Goal: Information Seeking & Learning: Learn about a topic

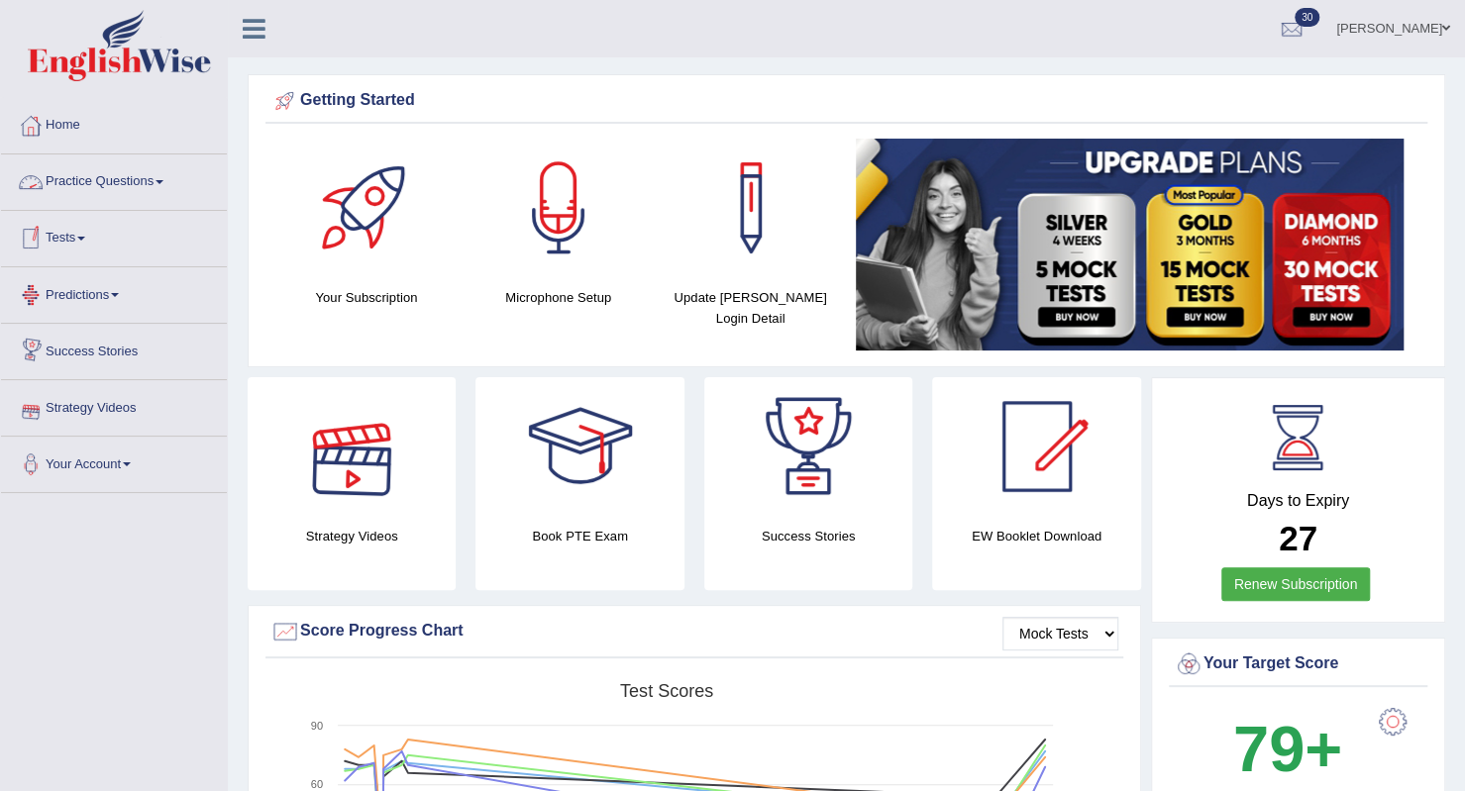
click at [98, 185] on link "Practice Questions" at bounding box center [114, 179] width 226 height 50
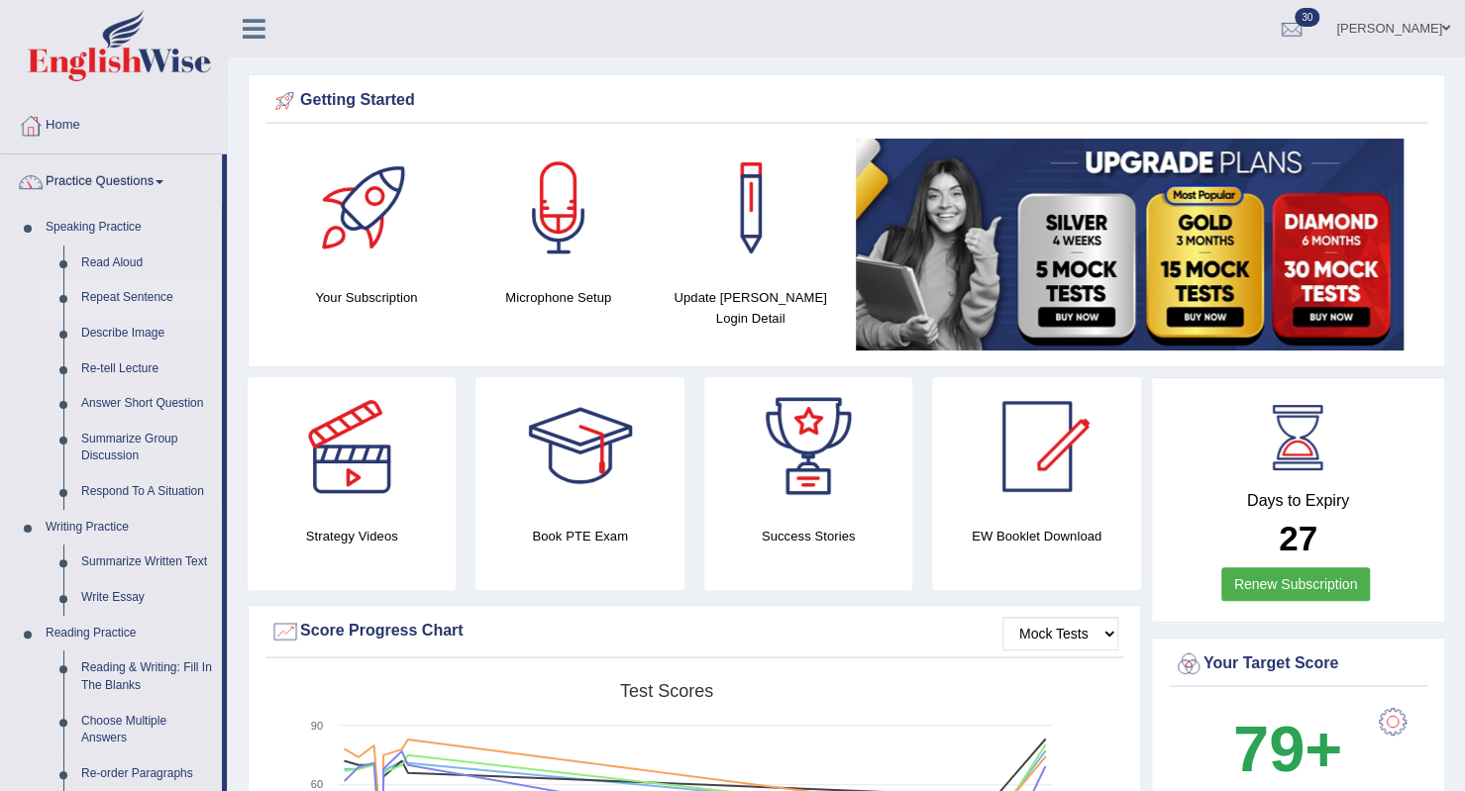
click at [113, 298] on link "Repeat Sentence" at bounding box center [147, 298] width 150 height 36
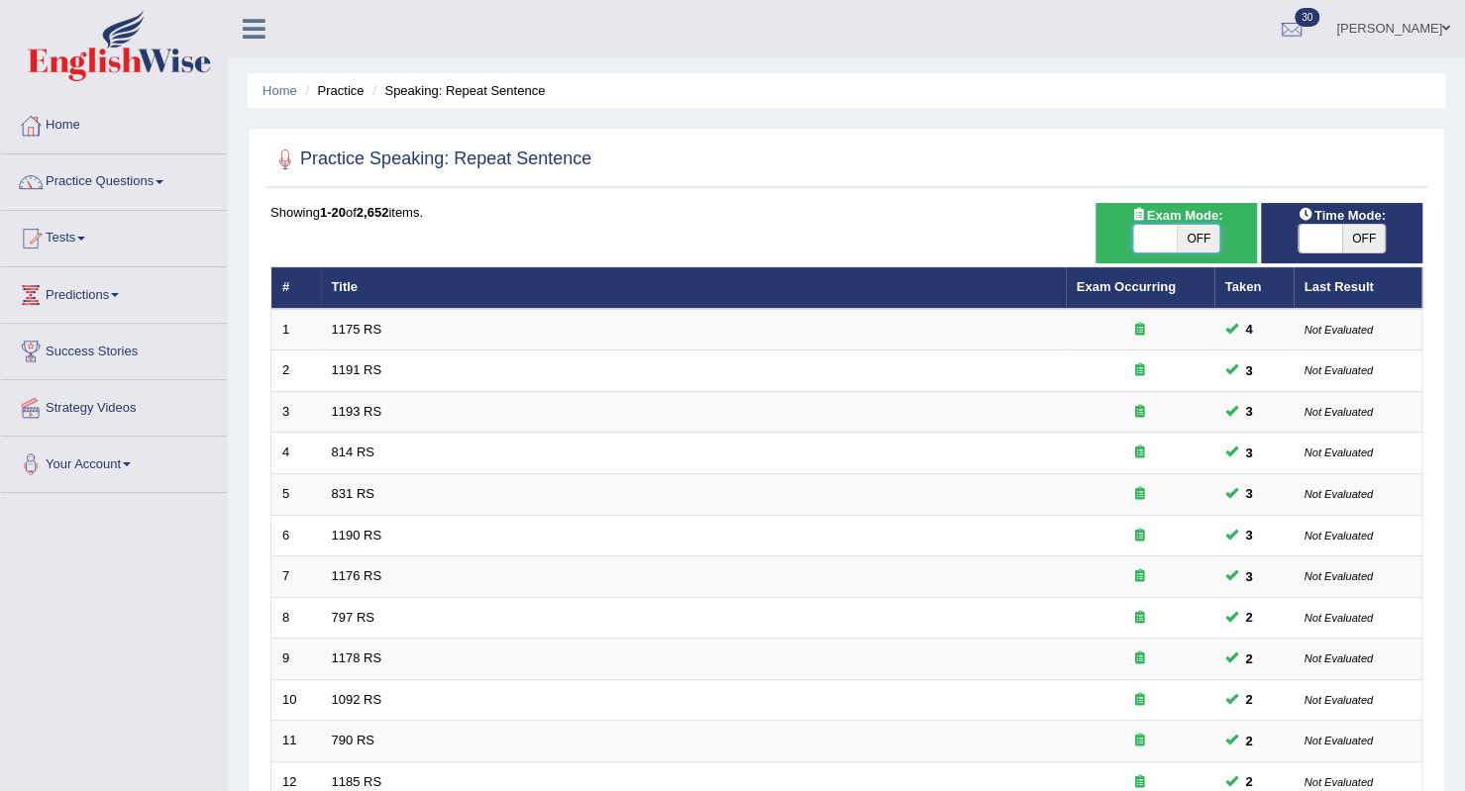
click at [1169, 230] on span at bounding box center [1155, 239] width 44 height 28
click at [1328, 240] on span at bounding box center [1320, 239] width 44 height 28
checkbox input "true"
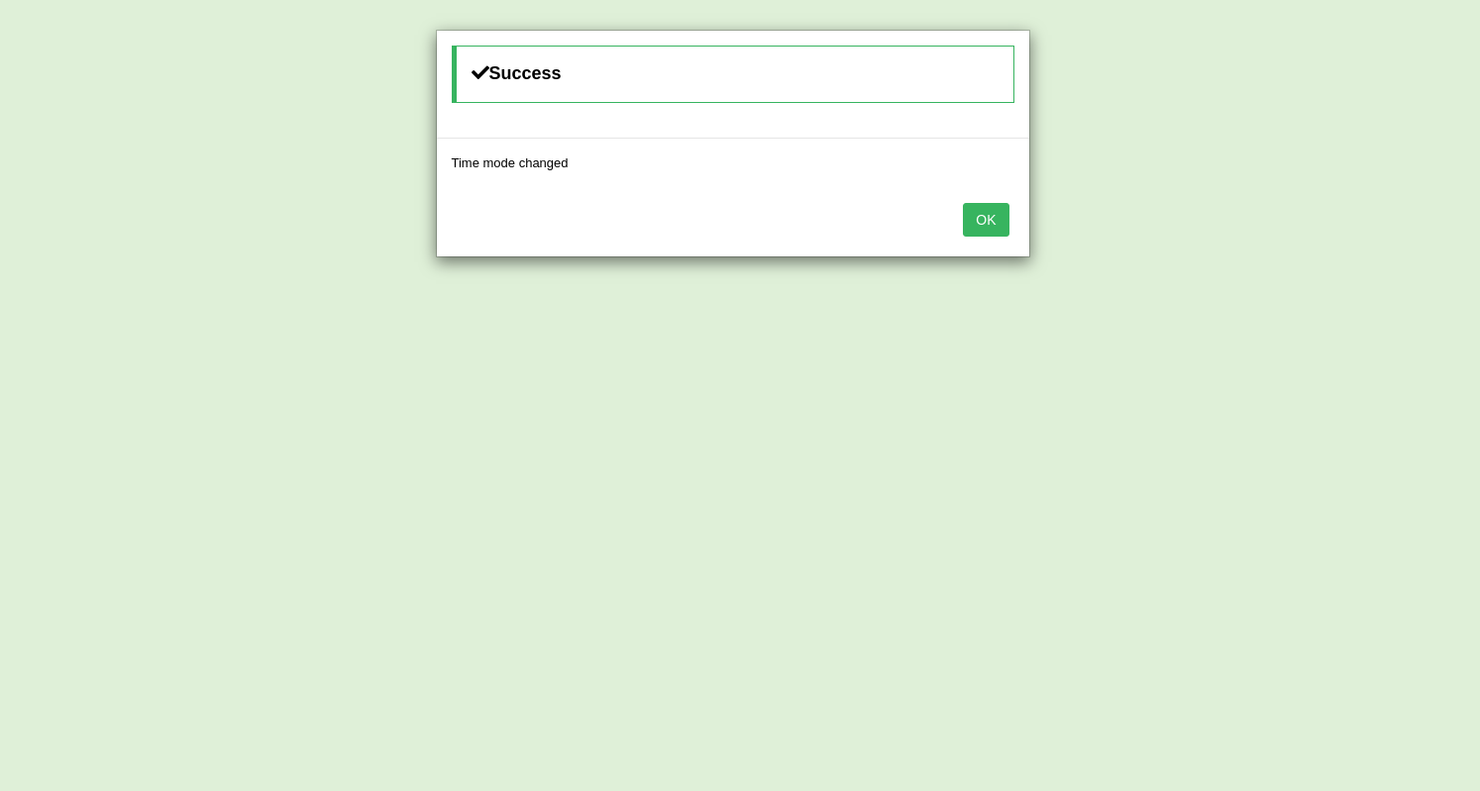
click at [997, 217] on button "OK" at bounding box center [986, 220] width 46 height 34
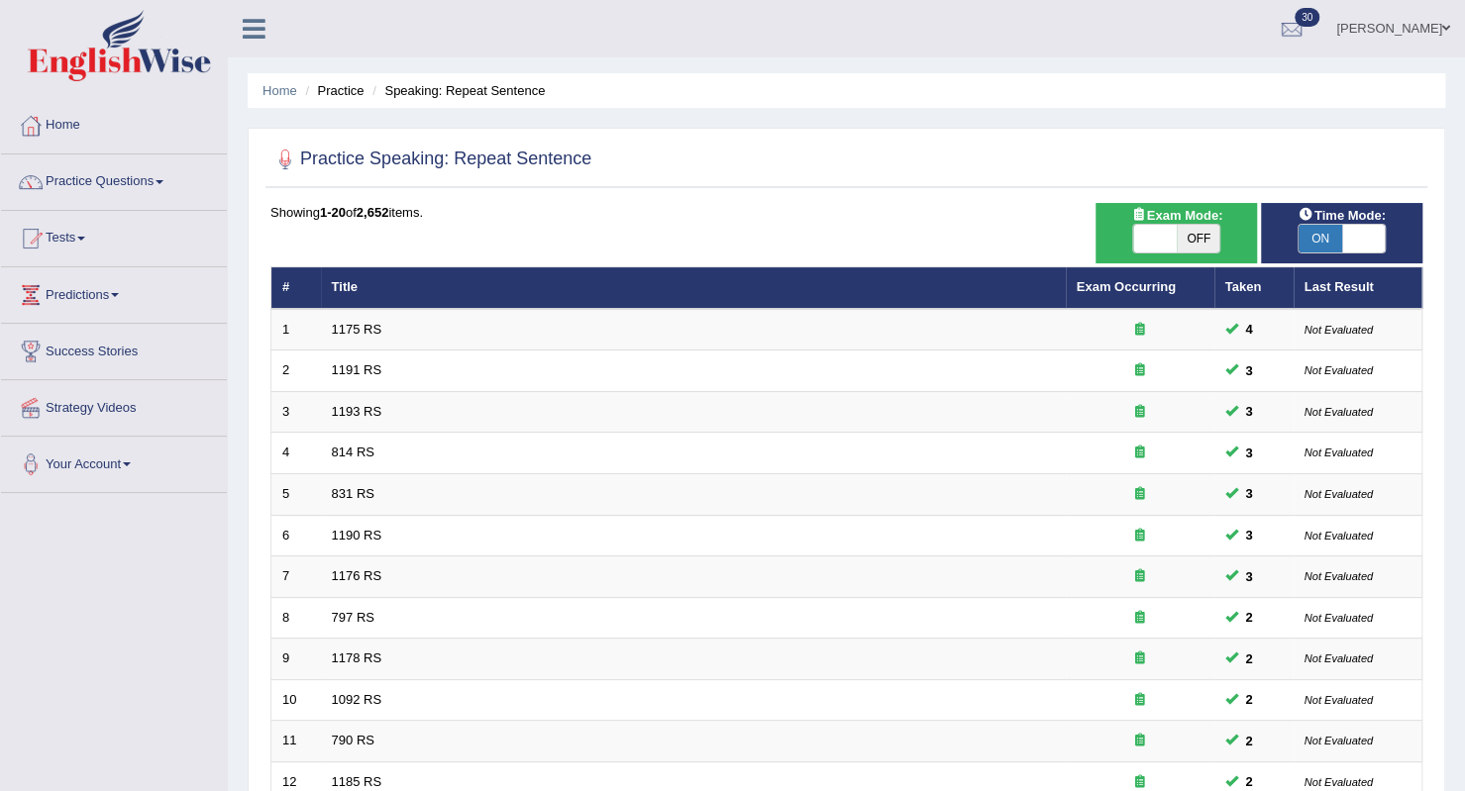
click at [1183, 243] on span "OFF" at bounding box center [1199, 239] width 44 height 28
checkbox input "true"
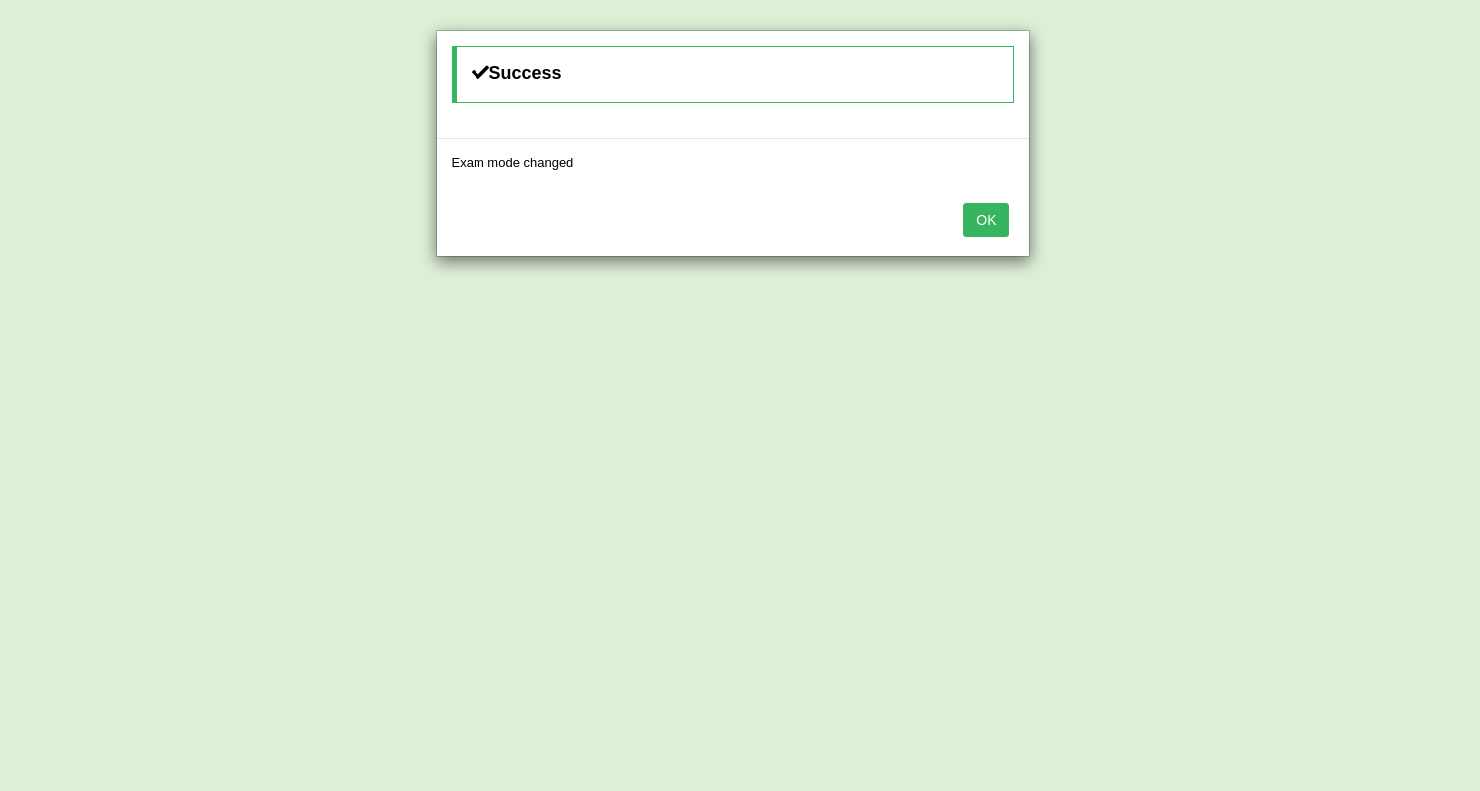
click at [976, 221] on button "OK" at bounding box center [986, 220] width 46 height 34
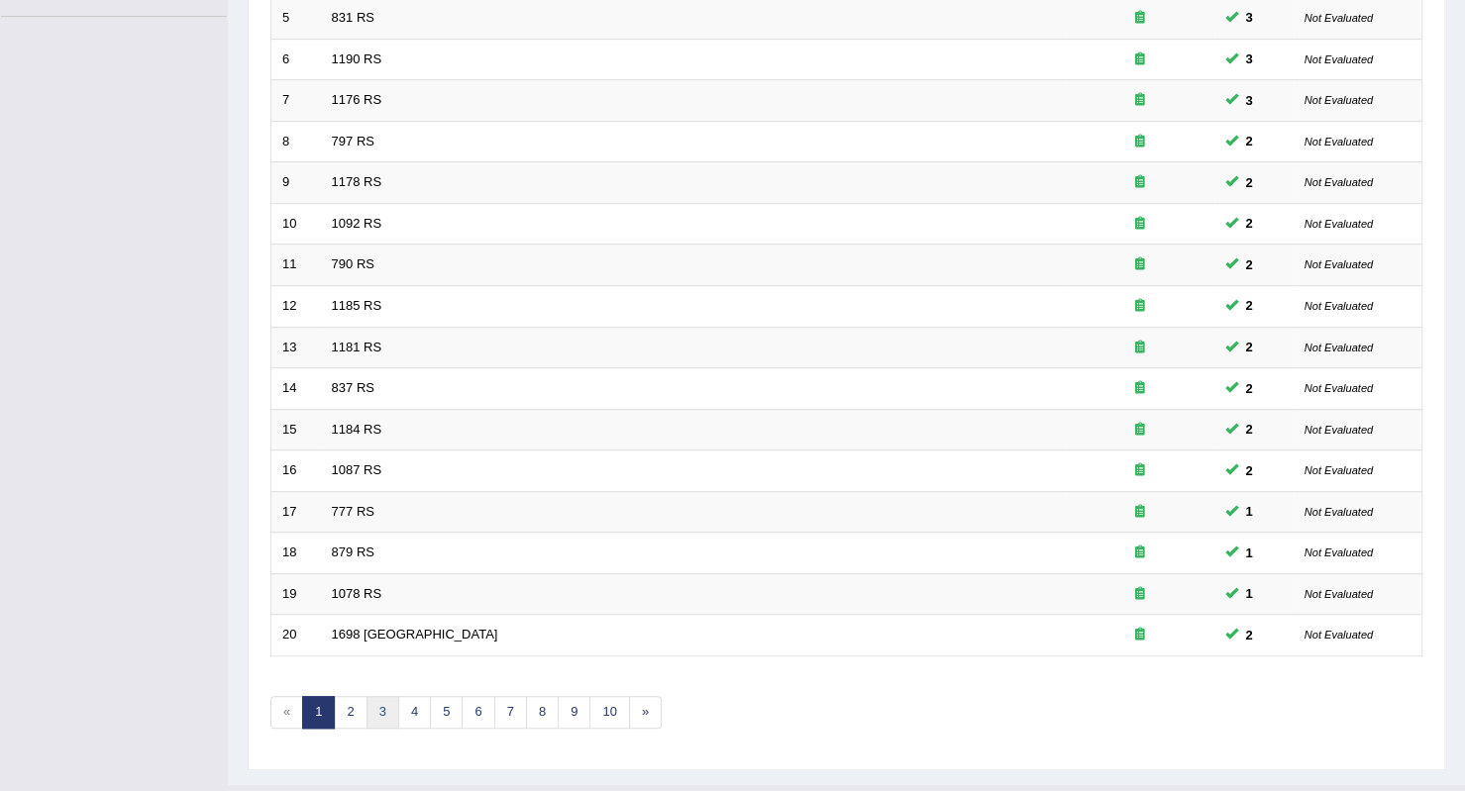
scroll to position [510, 0]
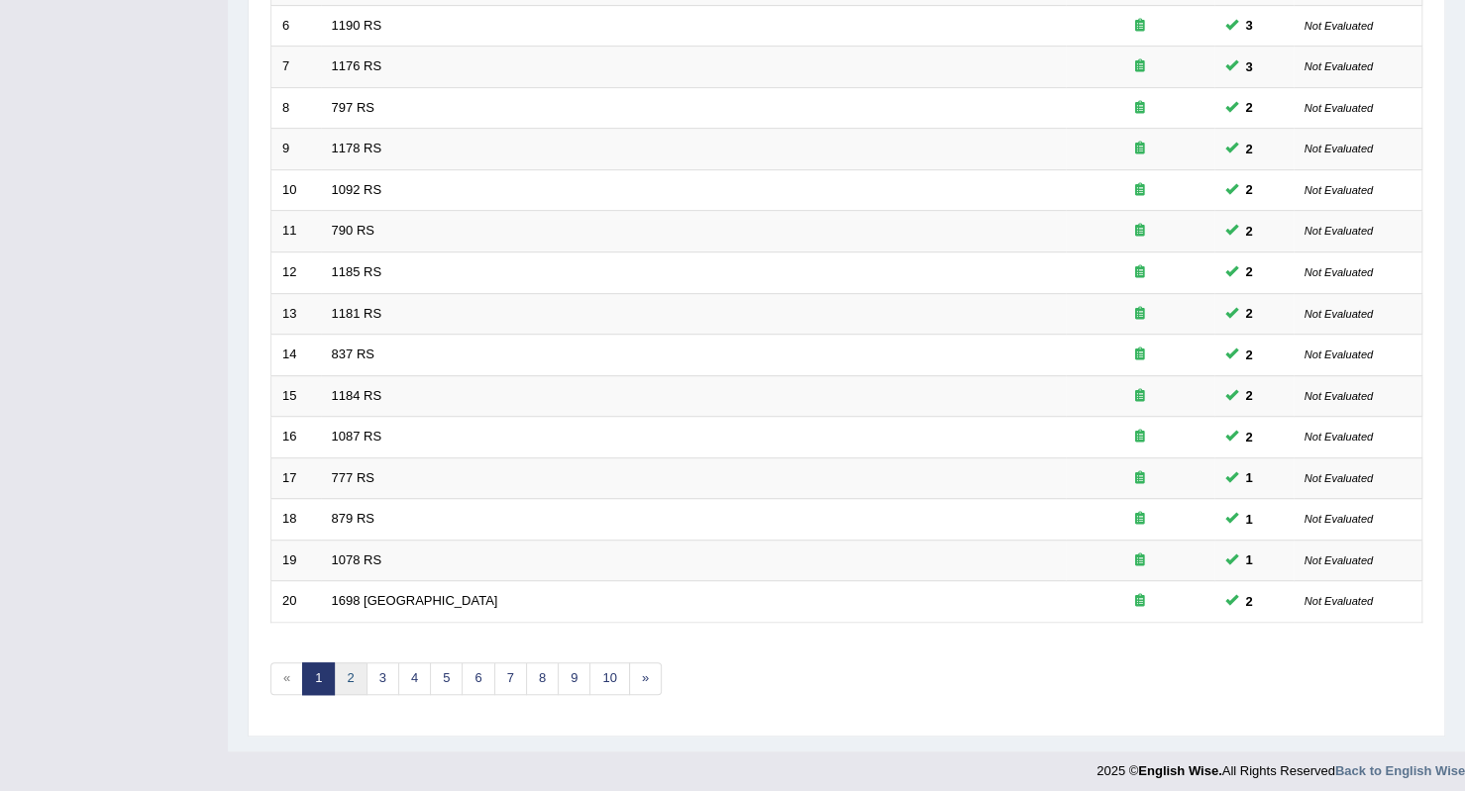
click at [354, 668] on link "2" at bounding box center [350, 679] width 33 height 33
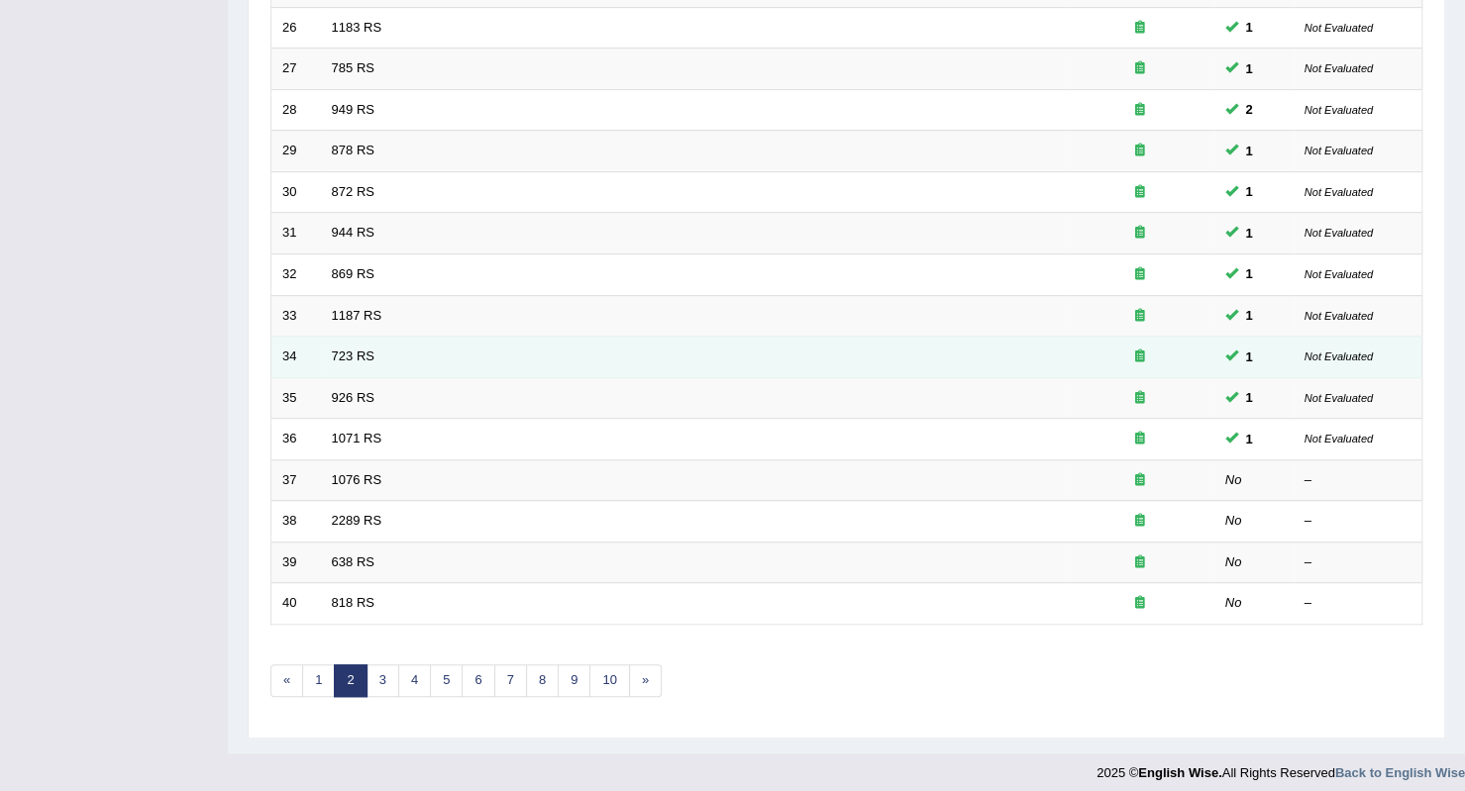
scroll to position [510, 0]
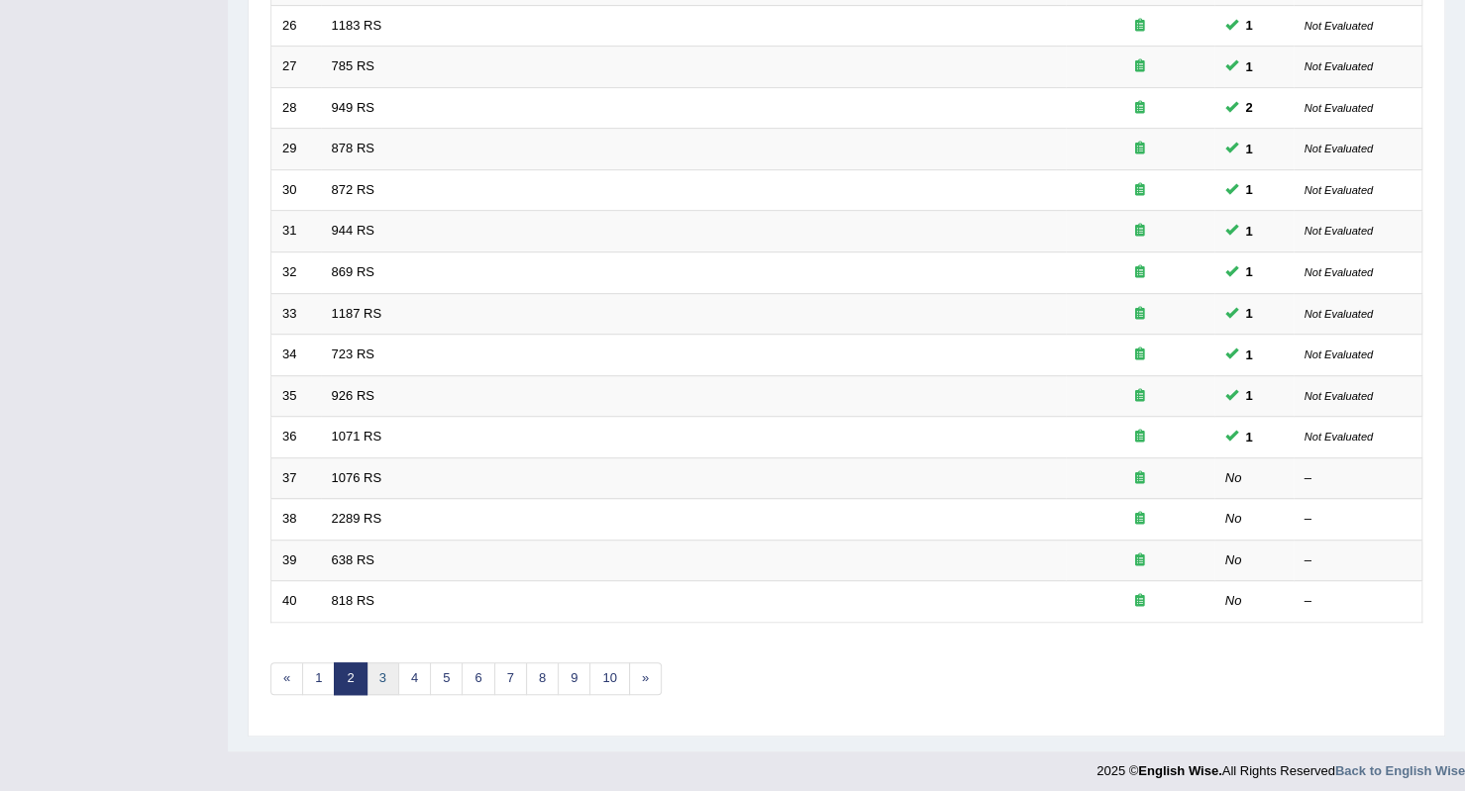
click at [384, 669] on link "3" at bounding box center [382, 679] width 33 height 33
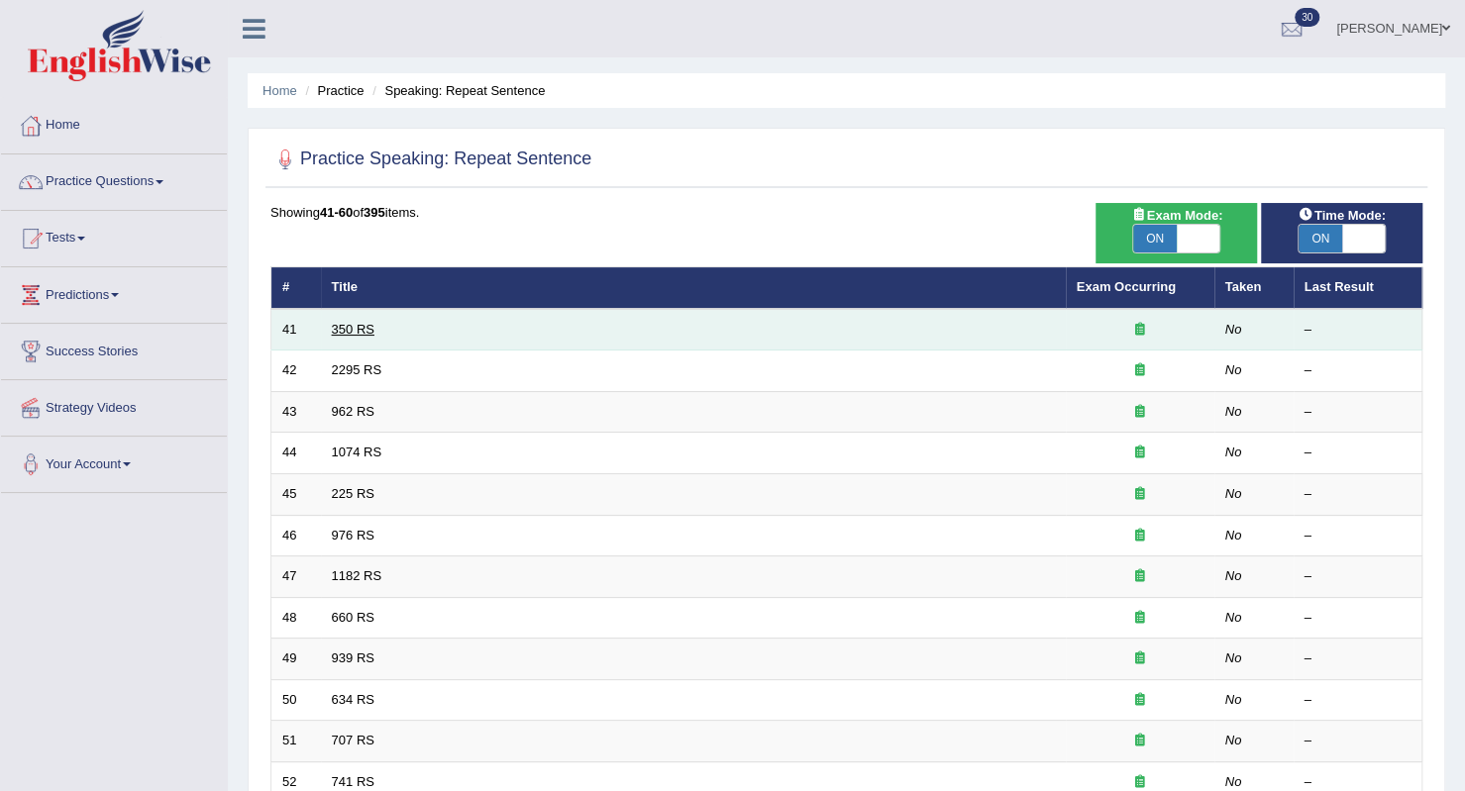
click at [353, 330] on link "350 RS" at bounding box center [353, 329] width 43 height 15
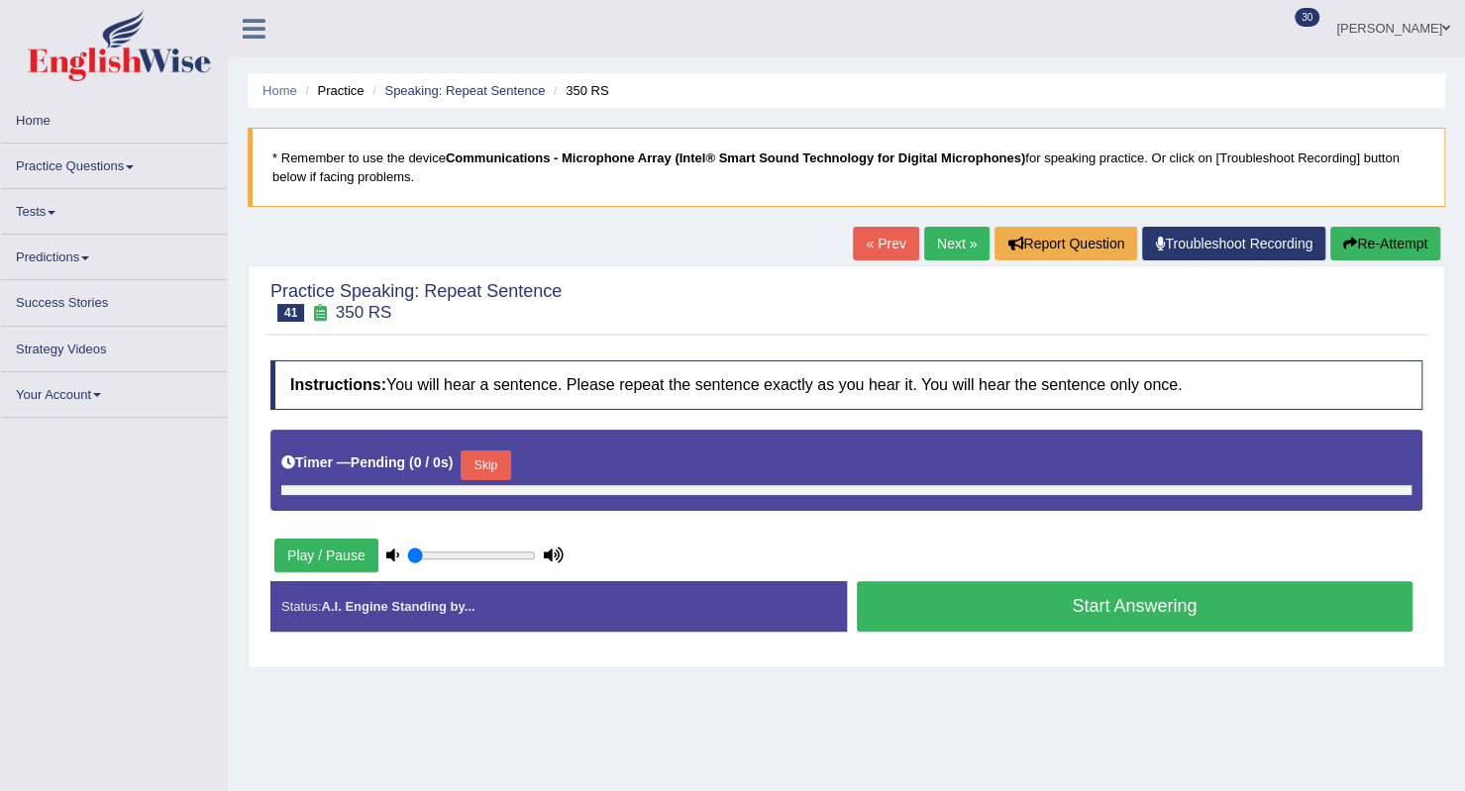
type input "1"
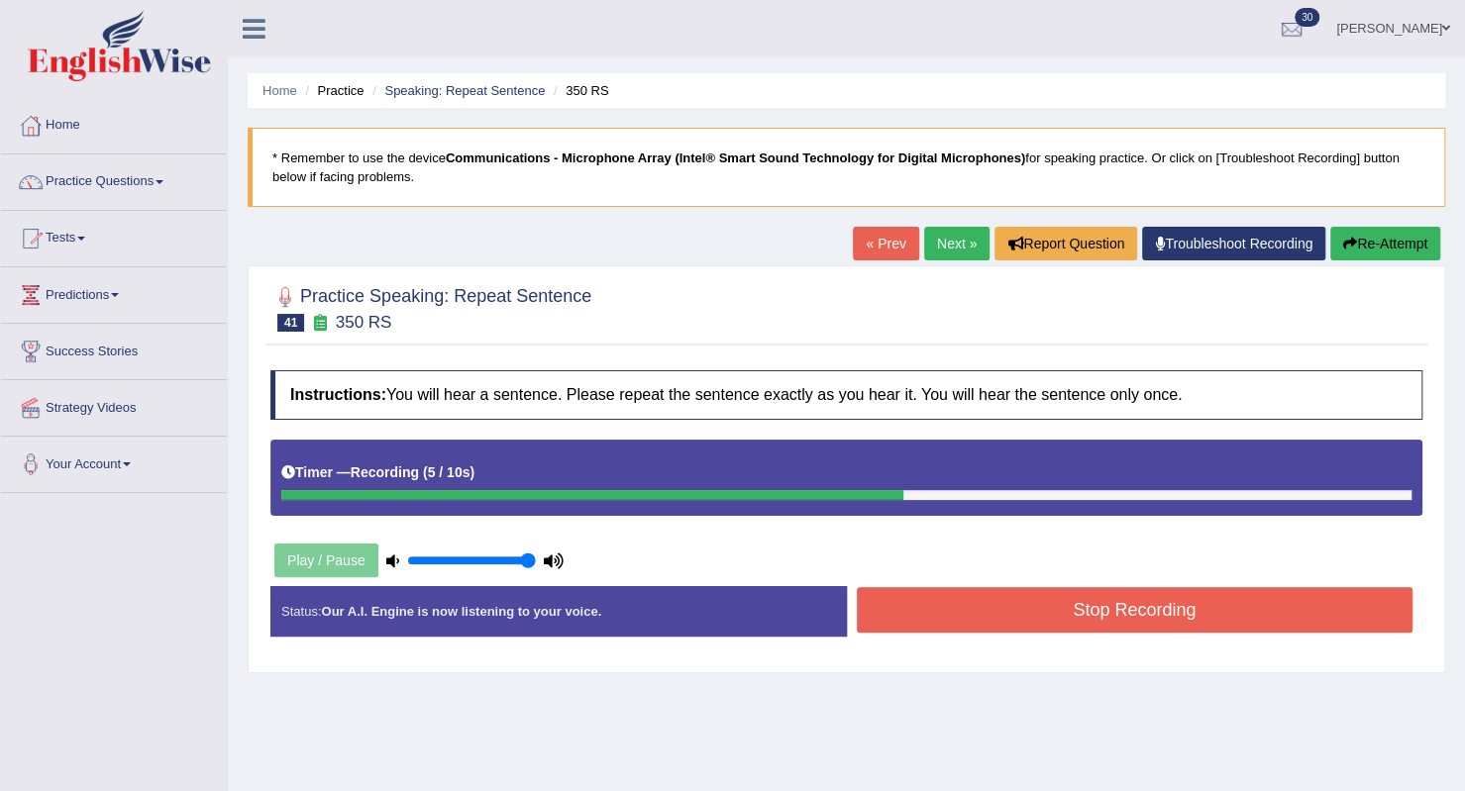
click at [1119, 616] on button "Stop Recording" at bounding box center [1135, 610] width 557 height 46
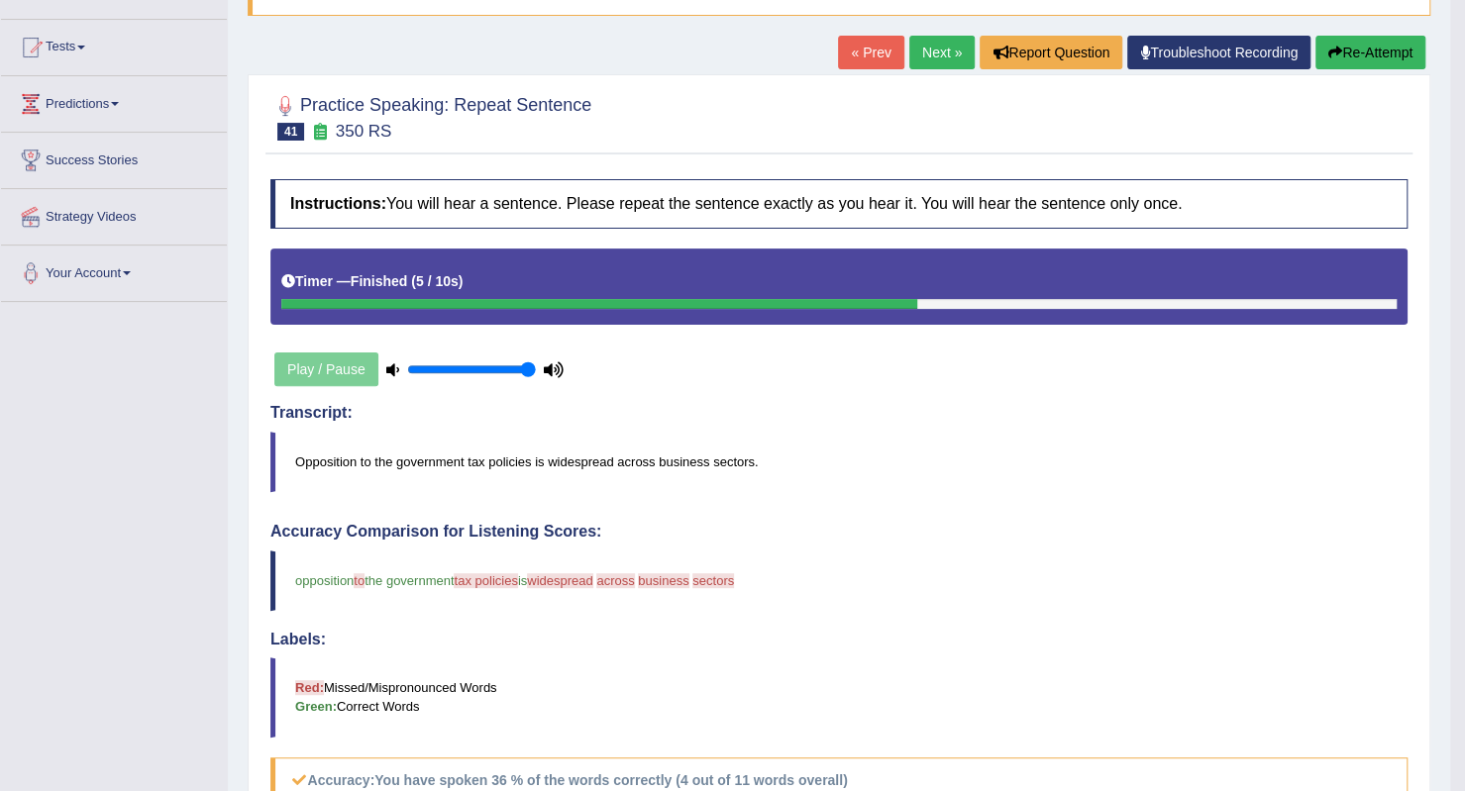
scroll to position [147, 0]
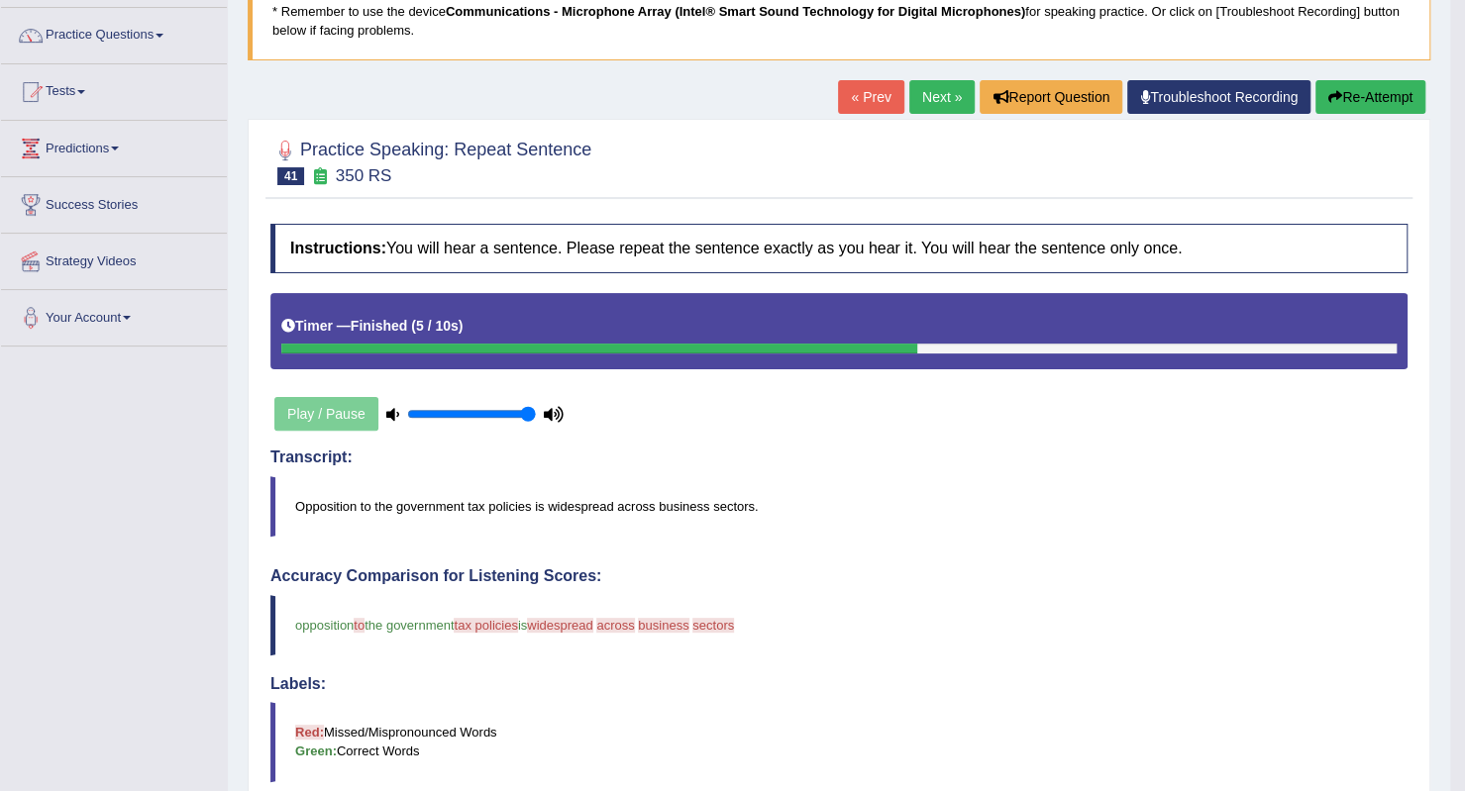
click at [941, 94] on link "Next »" at bounding box center [941, 97] width 65 height 34
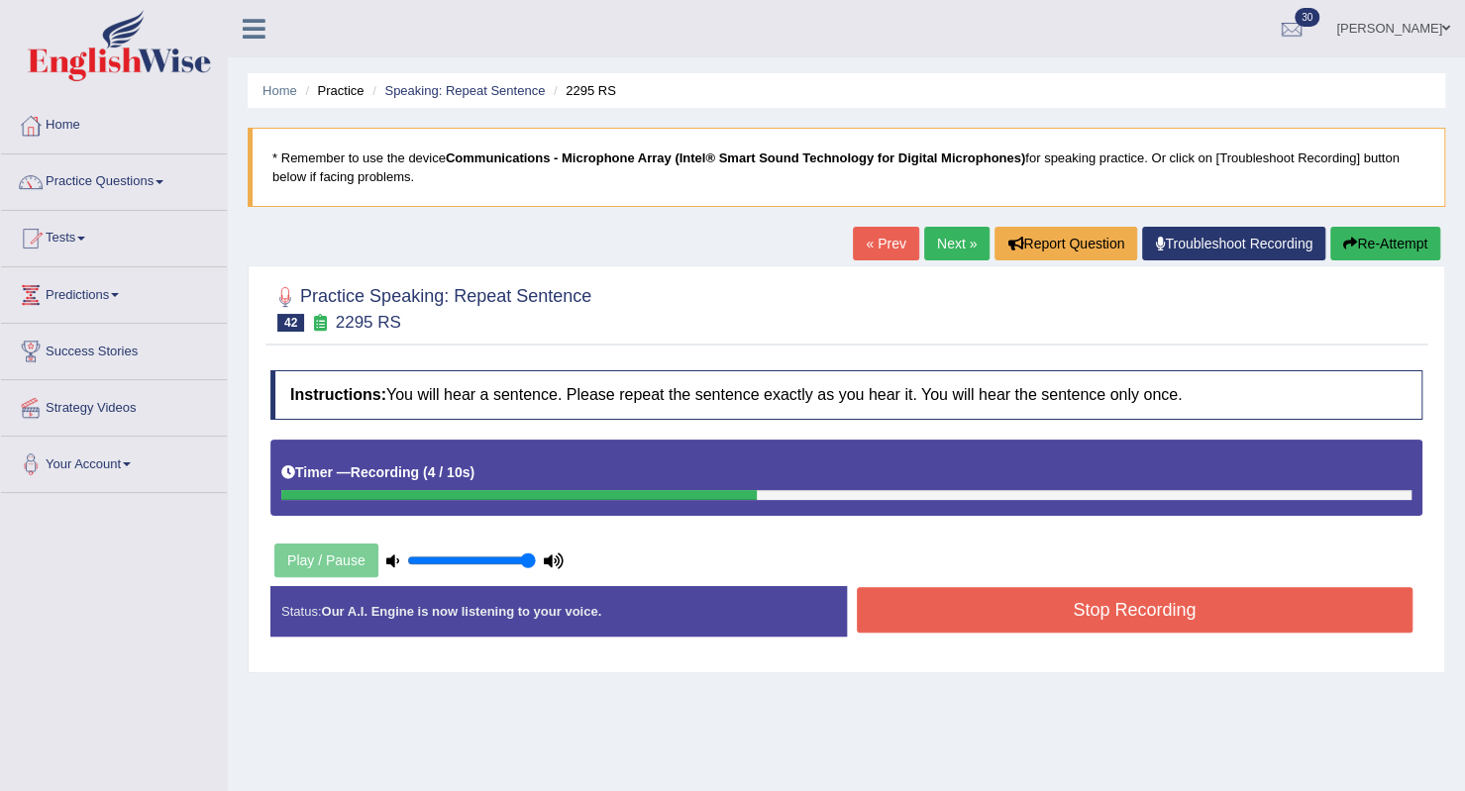
click at [1349, 620] on button "Stop Recording" at bounding box center [1135, 610] width 557 height 46
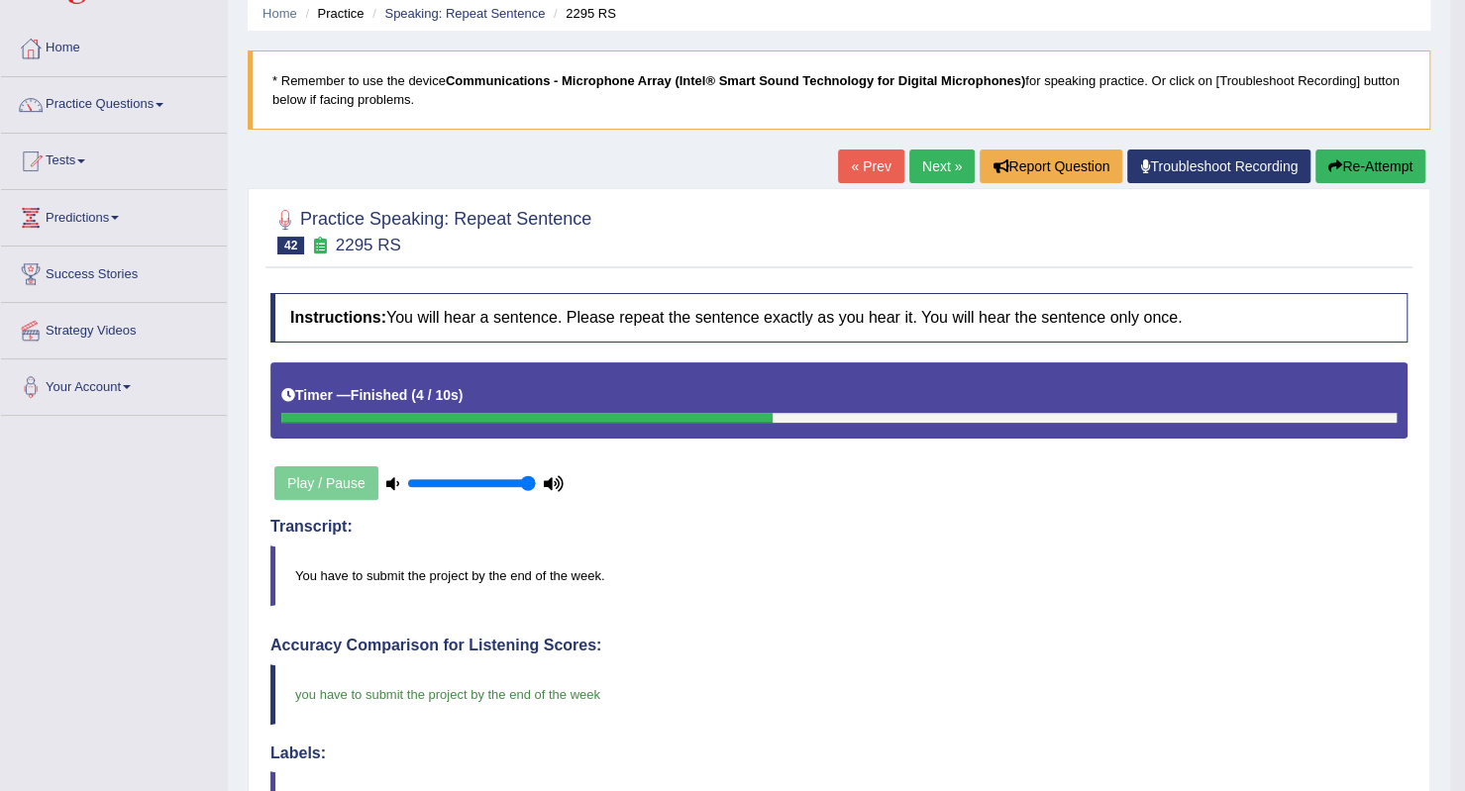
scroll to position [48, 0]
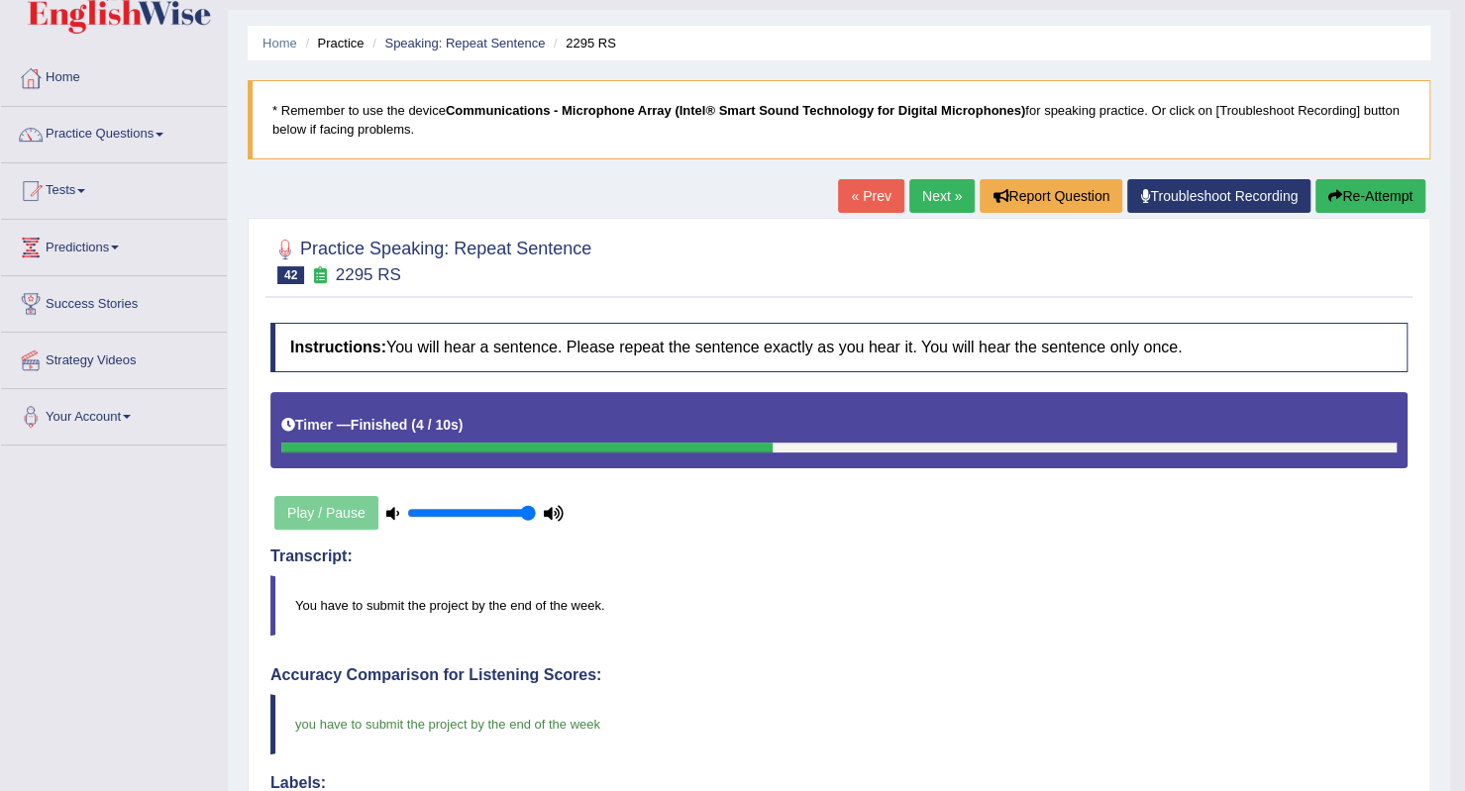
click at [942, 193] on link "Next »" at bounding box center [941, 196] width 65 height 34
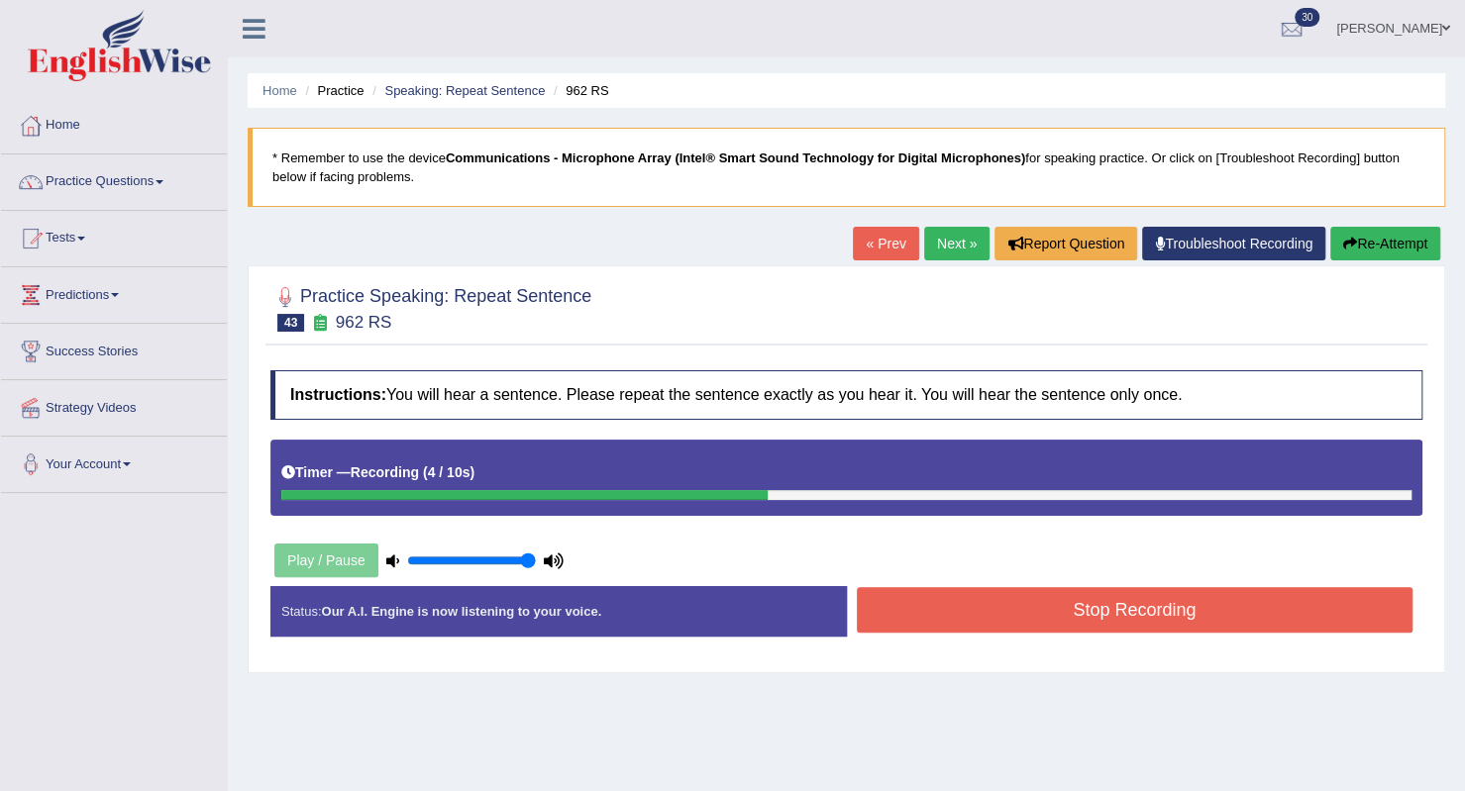
click at [1171, 621] on button "Stop Recording" at bounding box center [1135, 610] width 557 height 46
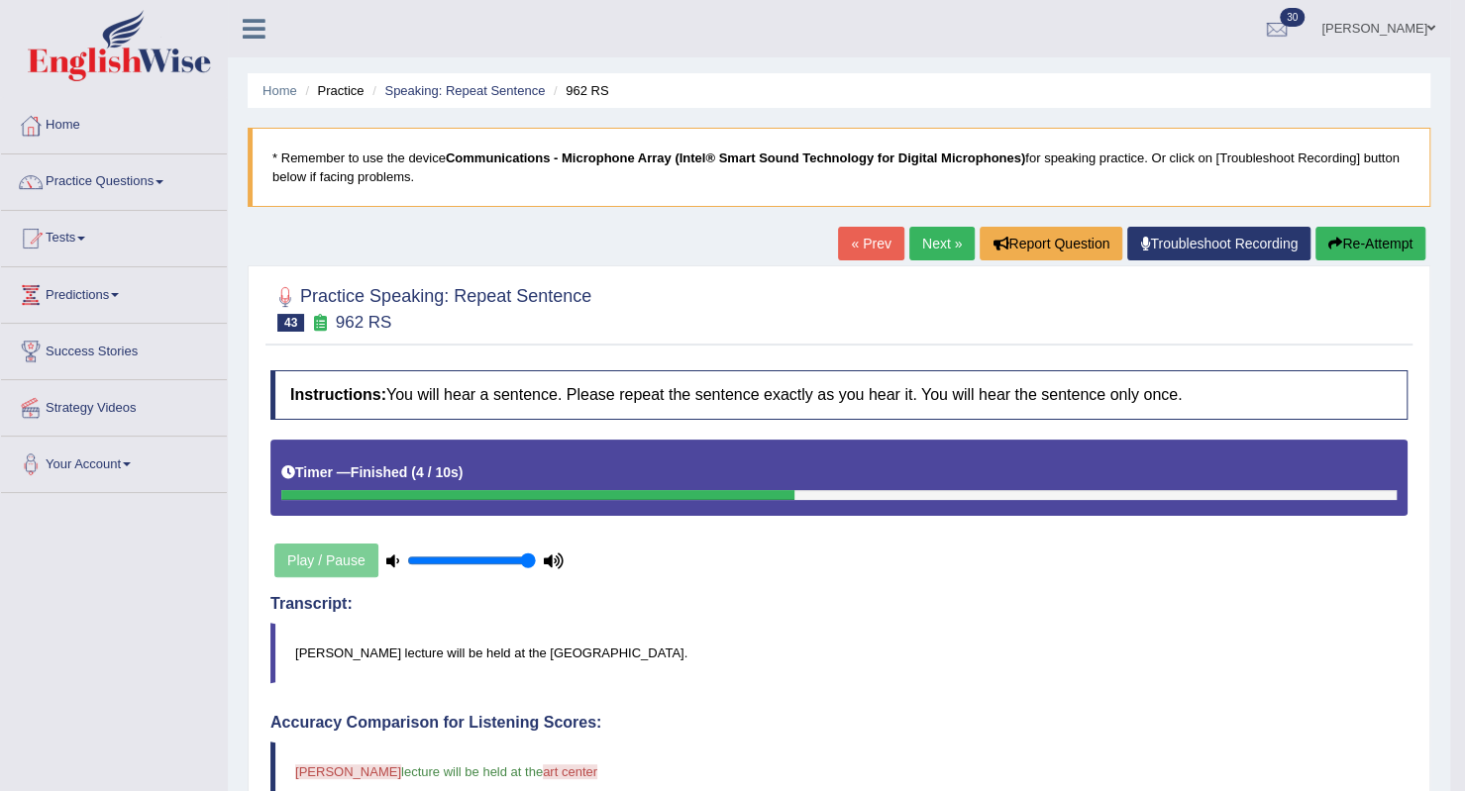
click at [944, 238] on link "Next »" at bounding box center [941, 244] width 65 height 34
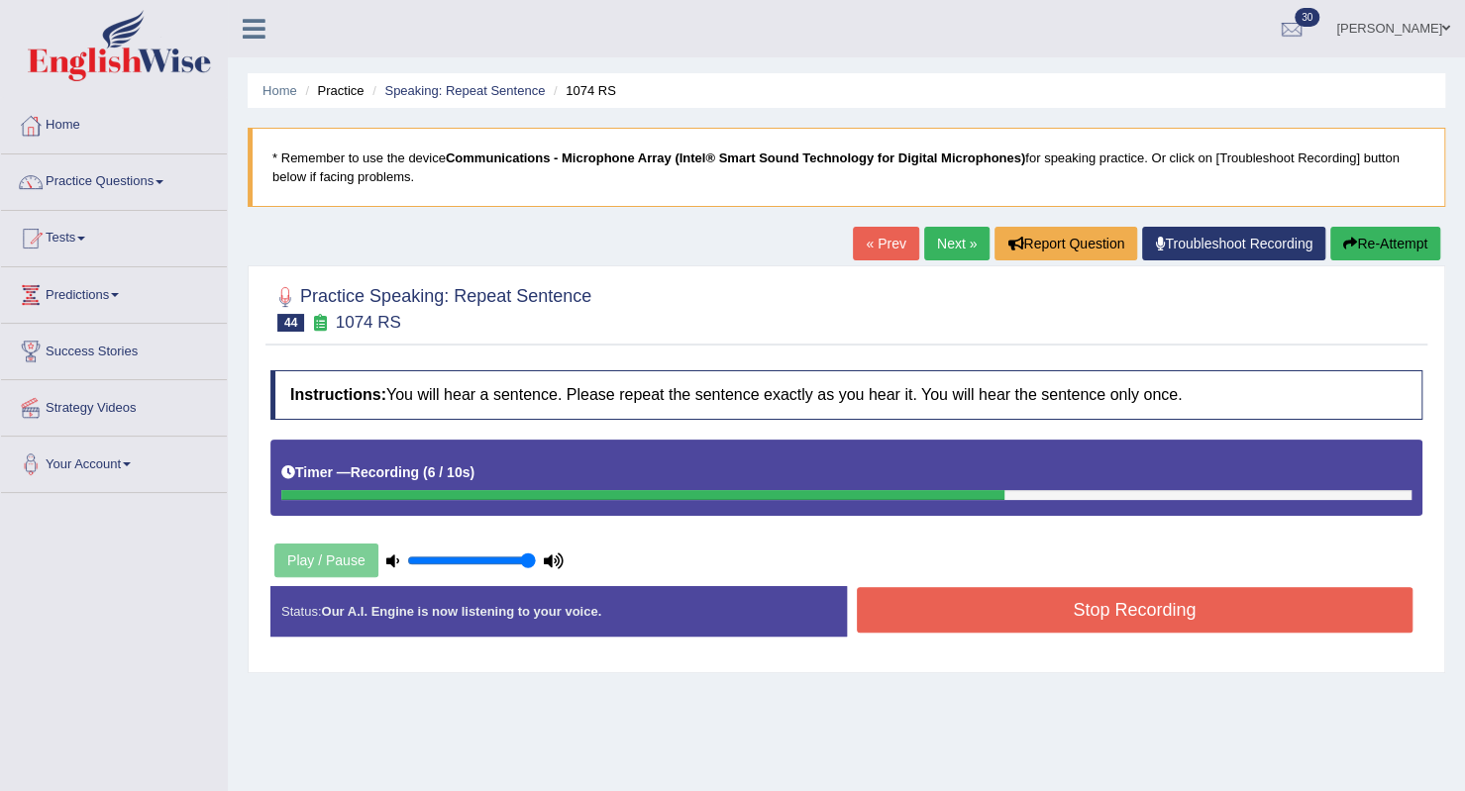
click at [1088, 636] on div "Status: Our A.I. Engine is now listening to your voice. Start Answering Stop Re…" at bounding box center [846, 621] width 1152 height 70
click at [1088, 611] on button "Stop Recording" at bounding box center [1135, 610] width 557 height 46
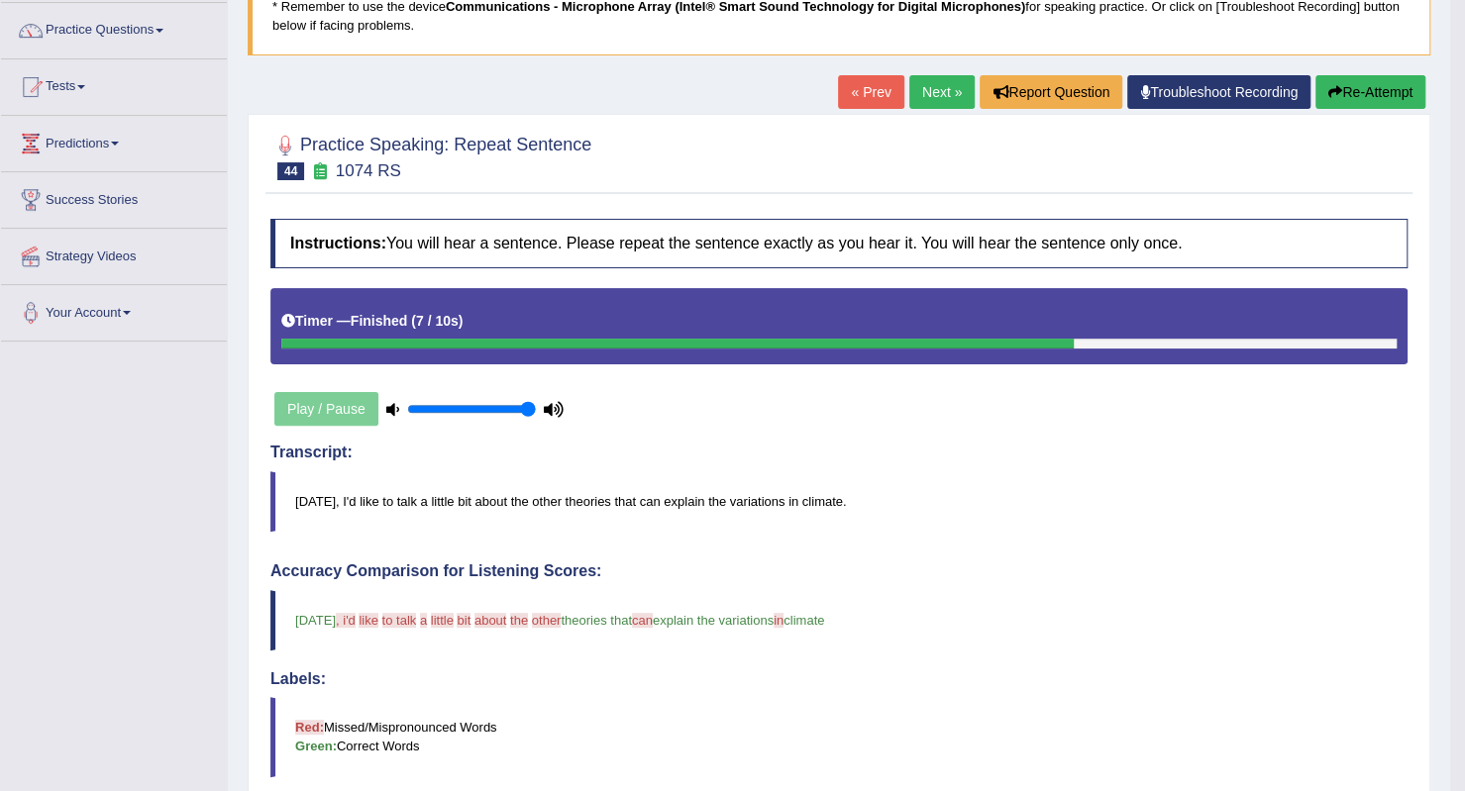
scroll to position [48, 0]
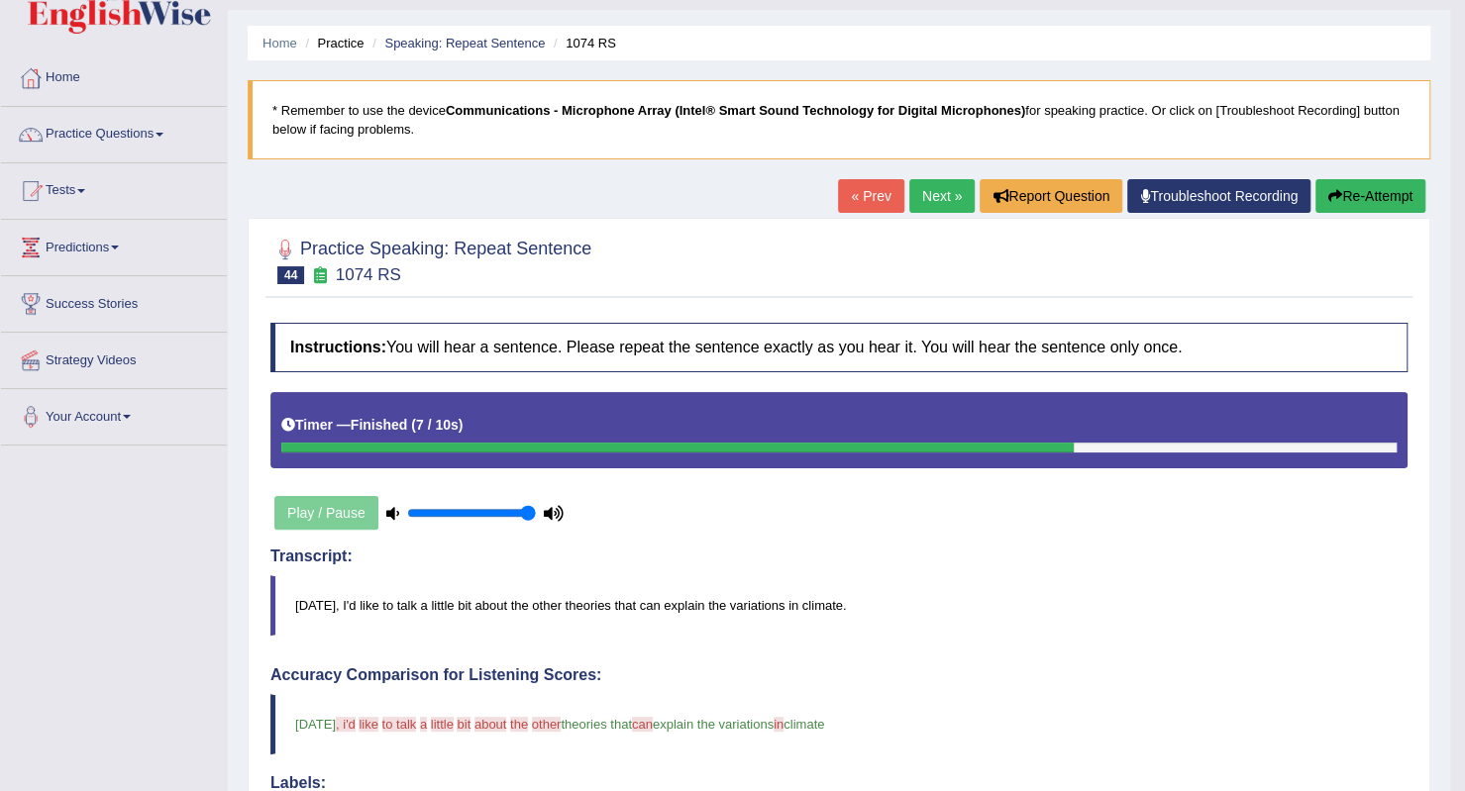
click at [926, 200] on link "Next »" at bounding box center [941, 196] width 65 height 34
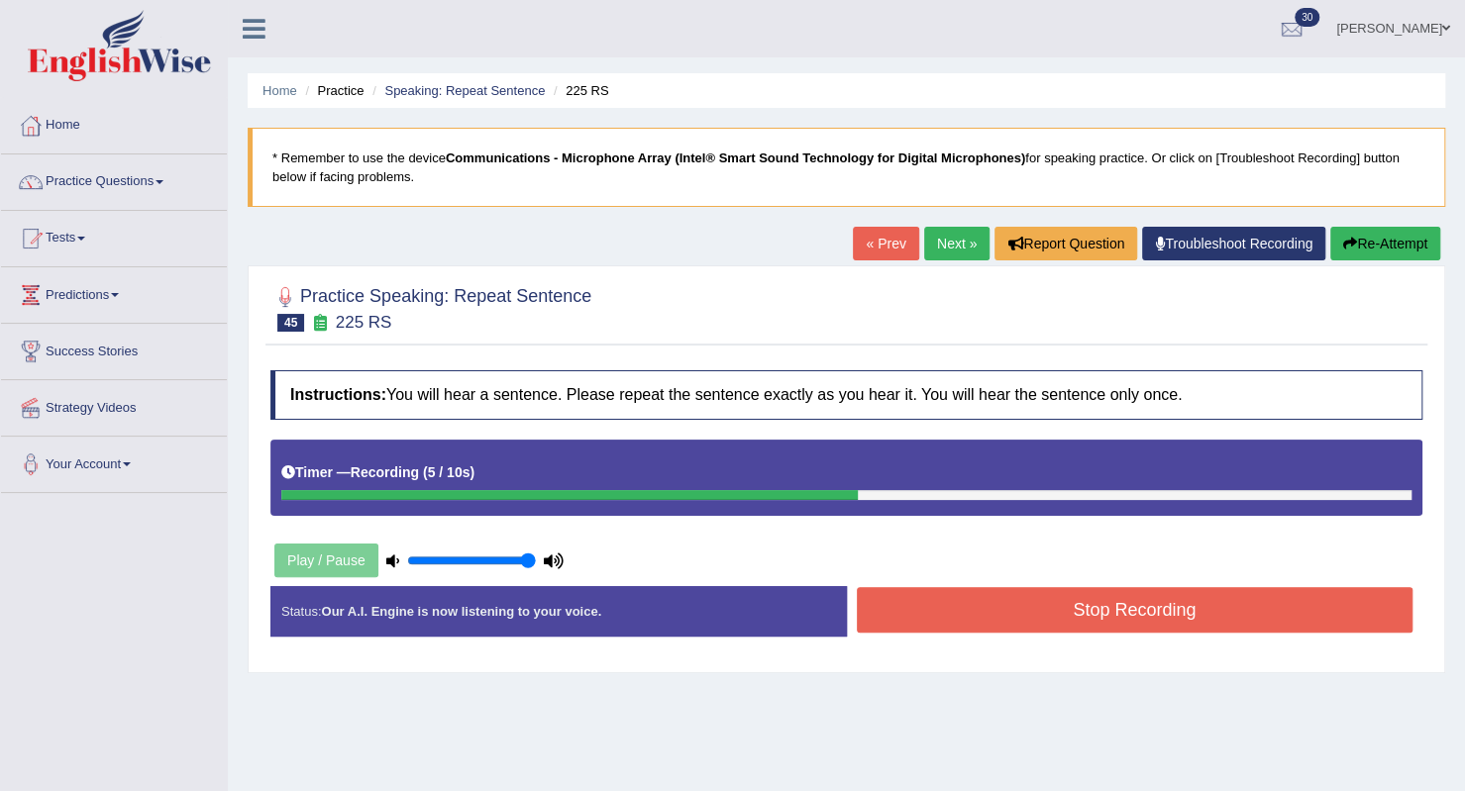
click at [1157, 609] on button "Stop Recording" at bounding box center [1135, 610] width 557 height 46
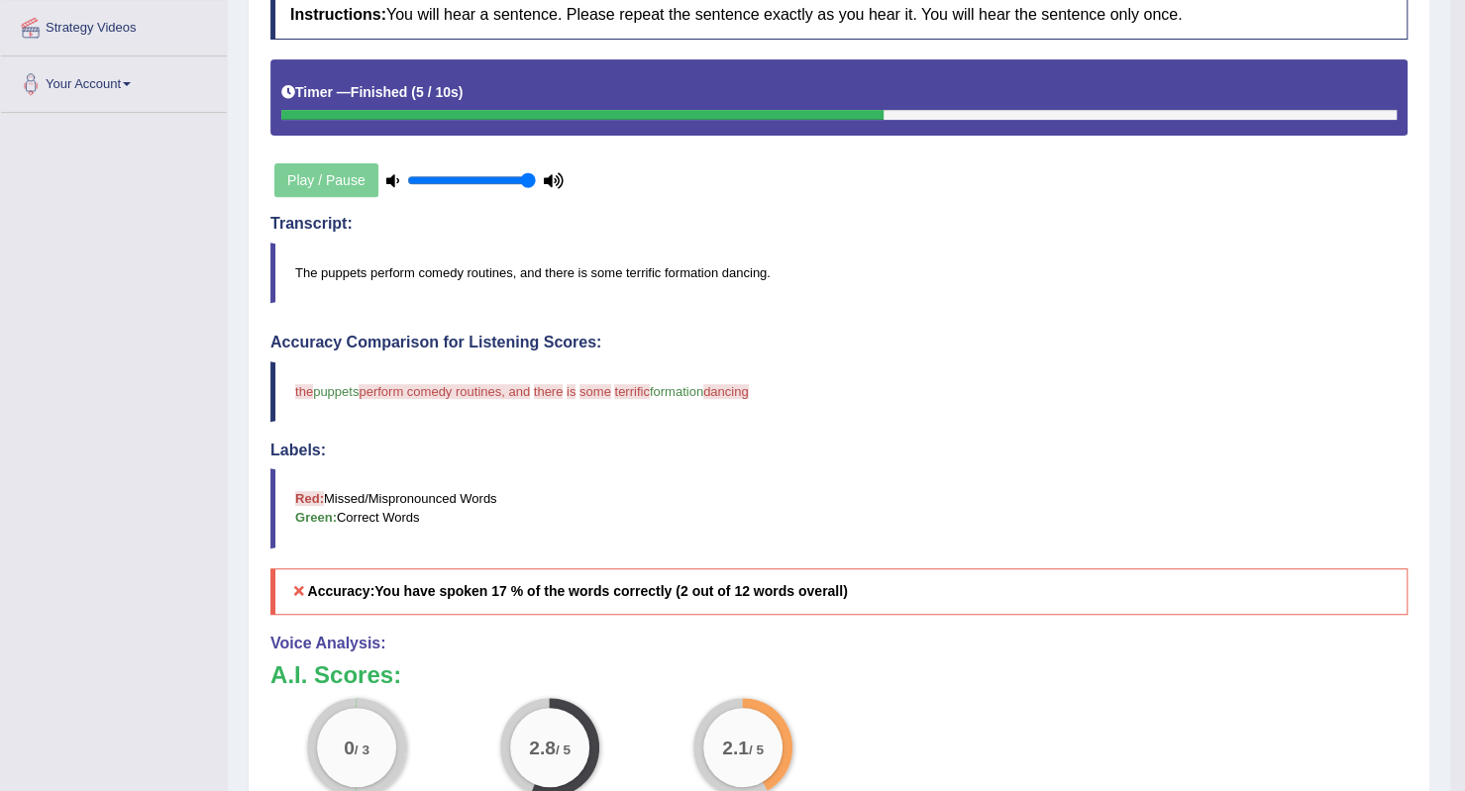
scroll to position [99, 0]
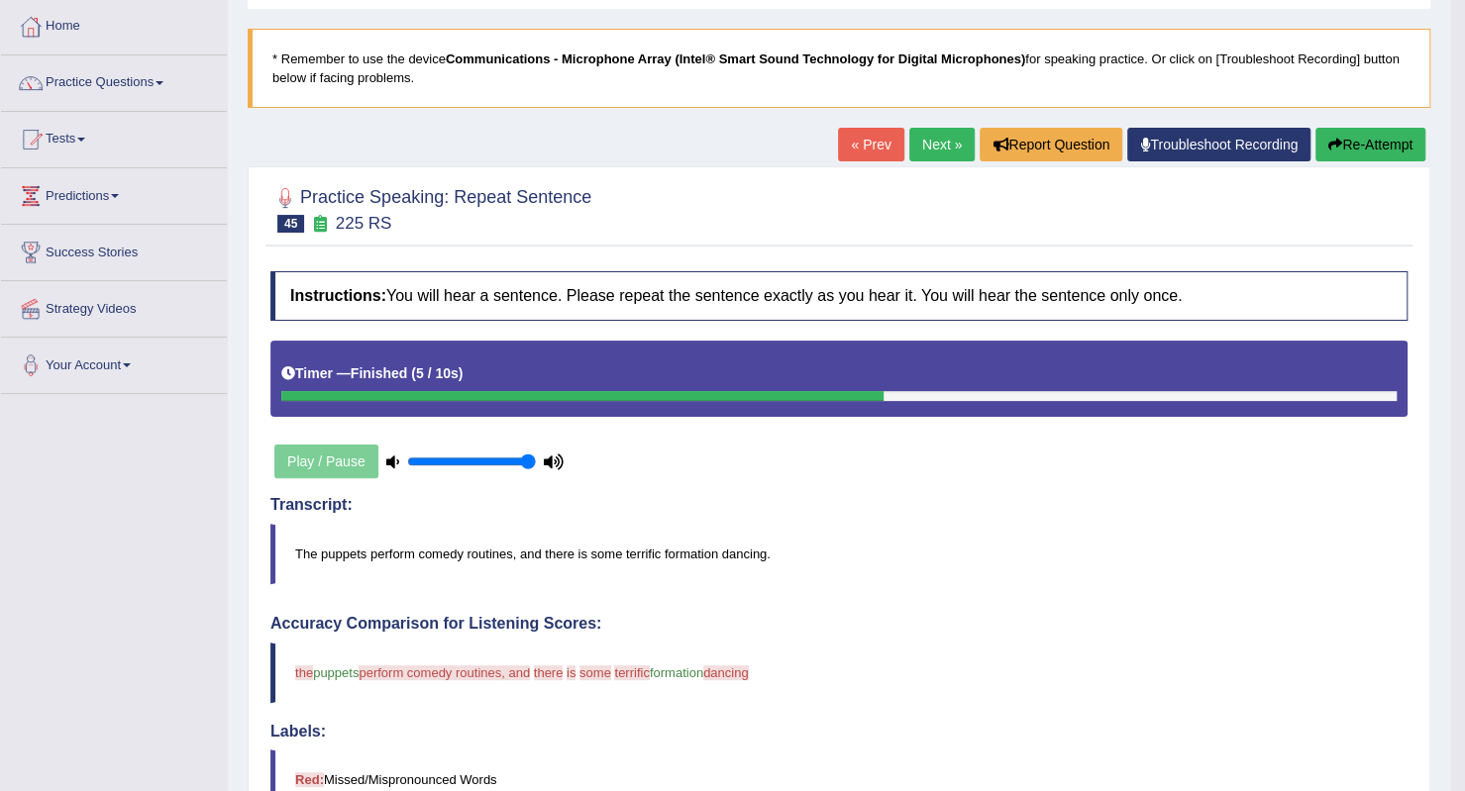
click at [941, 148] on link "Next »" at bounding box center [941, 145] width 65 height 34
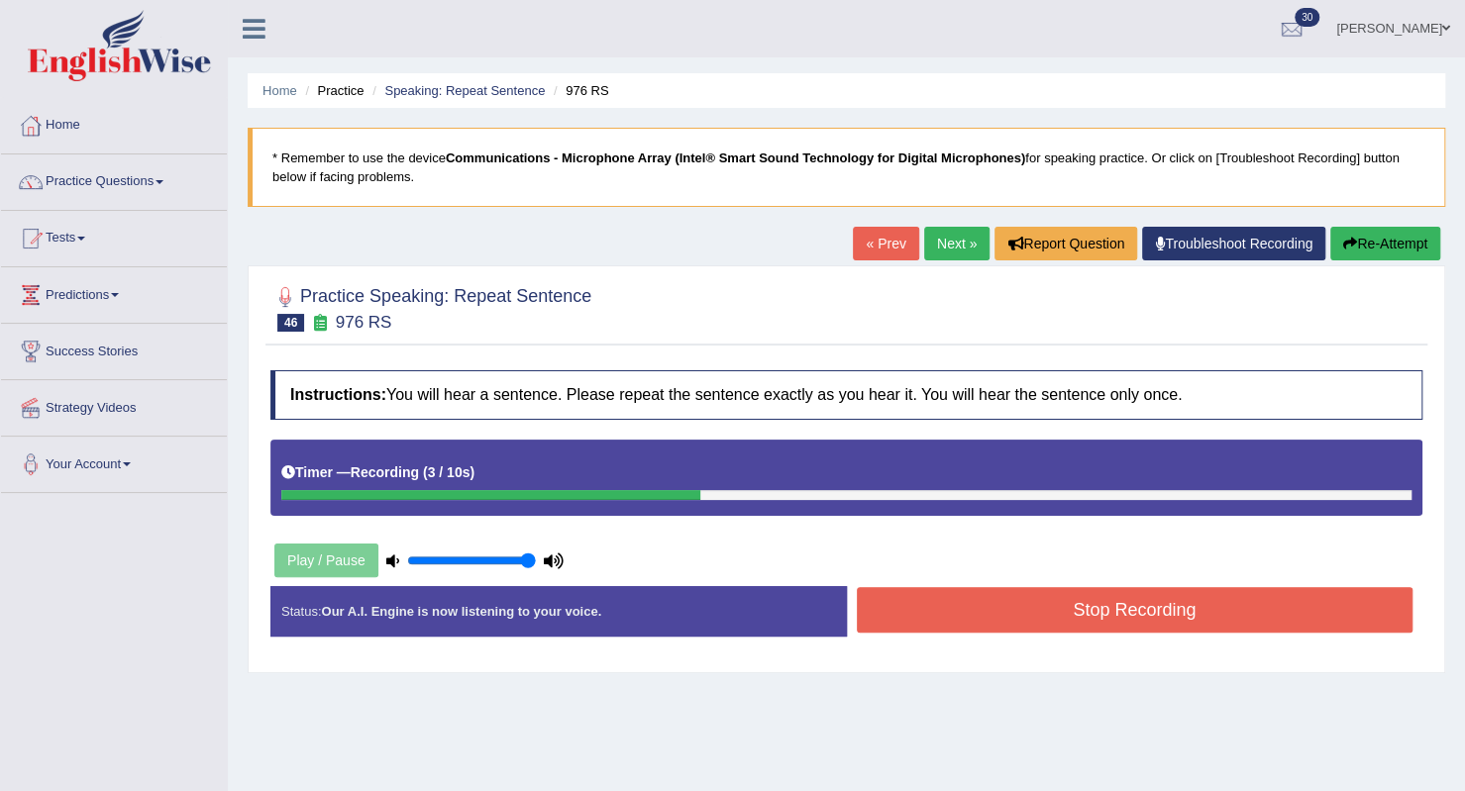
click at [1298, 616] on button "Stop Recording" at bounding box center [1135, 610] width 557 height 46
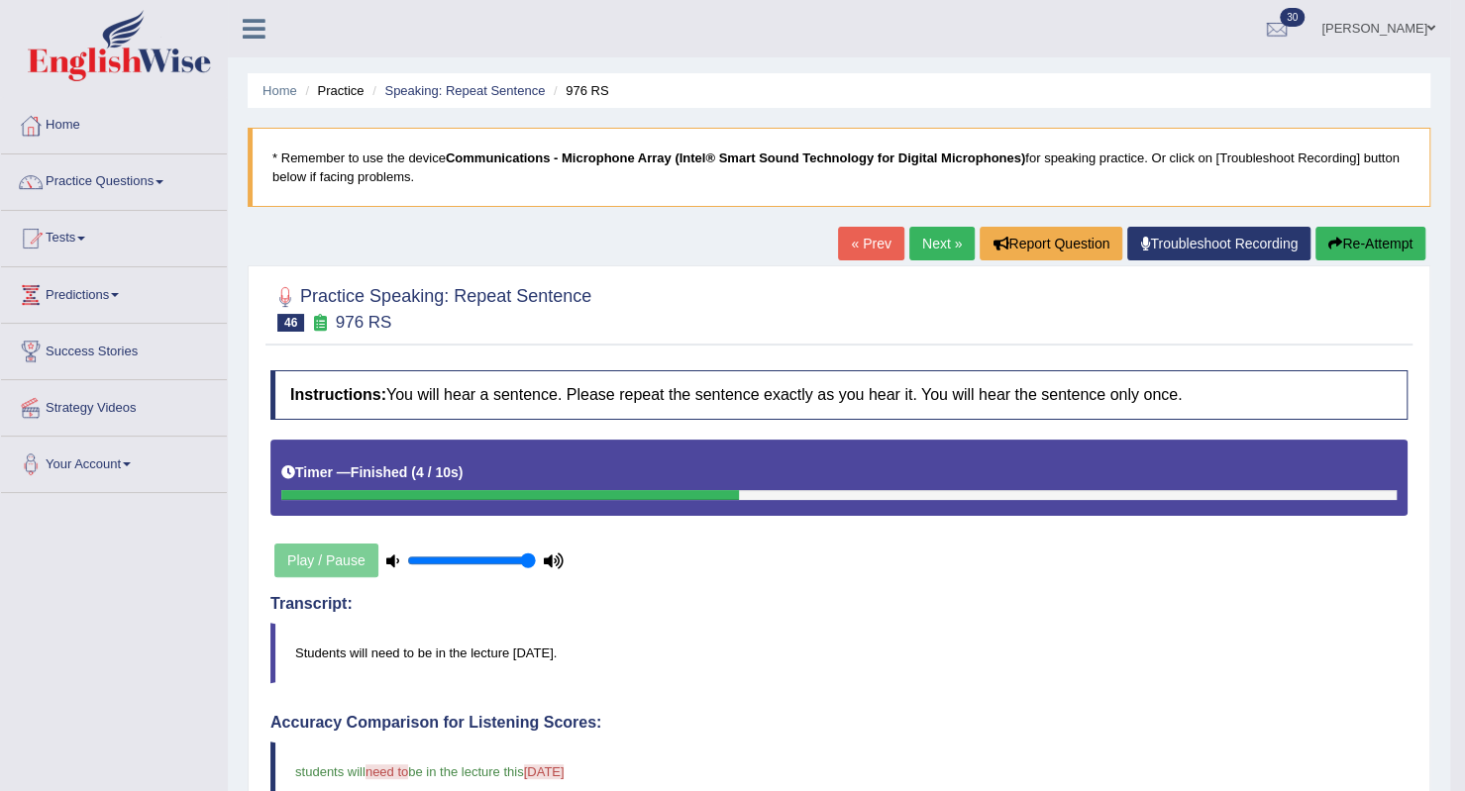
click at [939, 246] on link "Next »" at bounding box center [941, 244] width 65 height 34
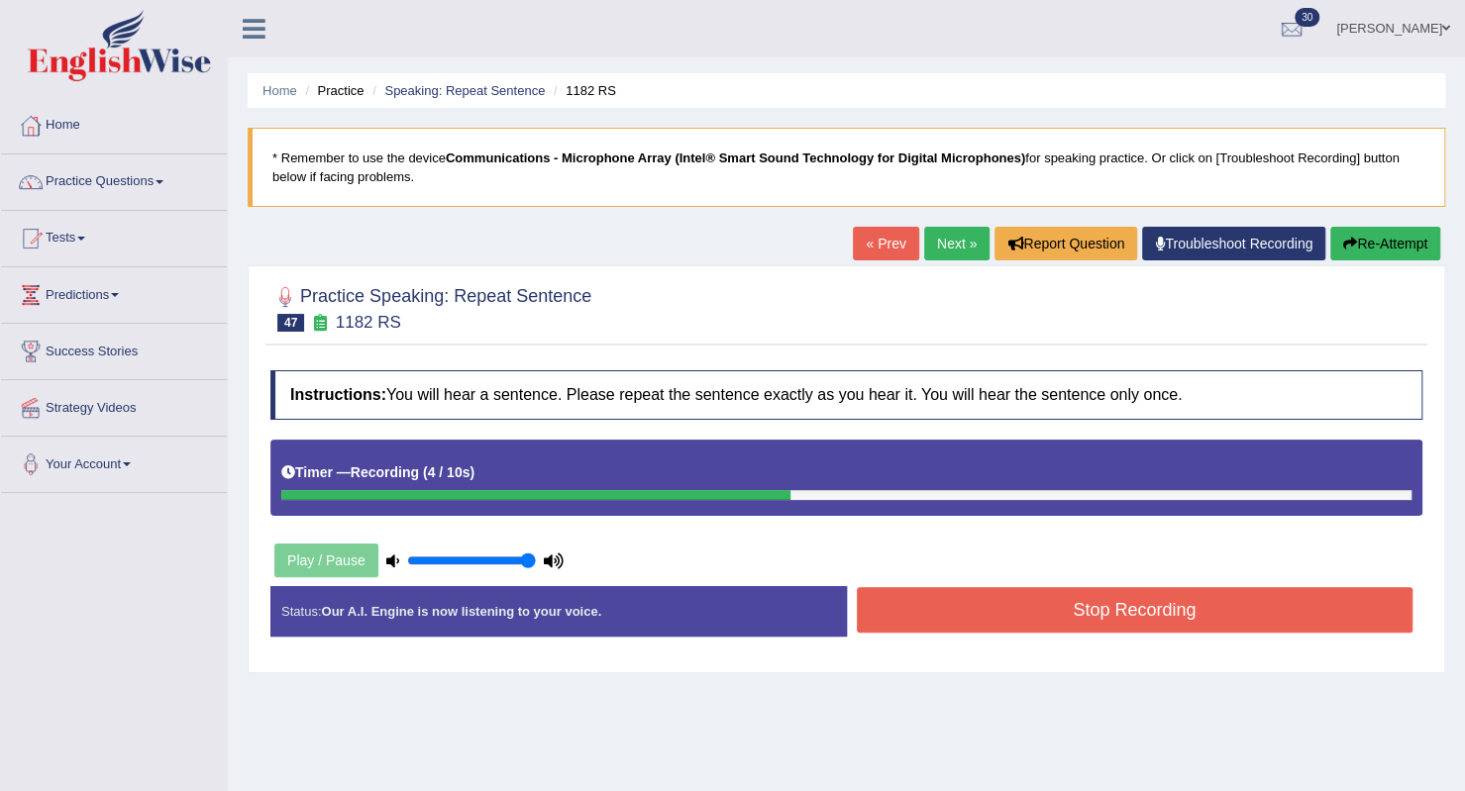
click at [1262, 587] on button "Stop Recording" at bounding box center [1135, 610] width 557 height 46
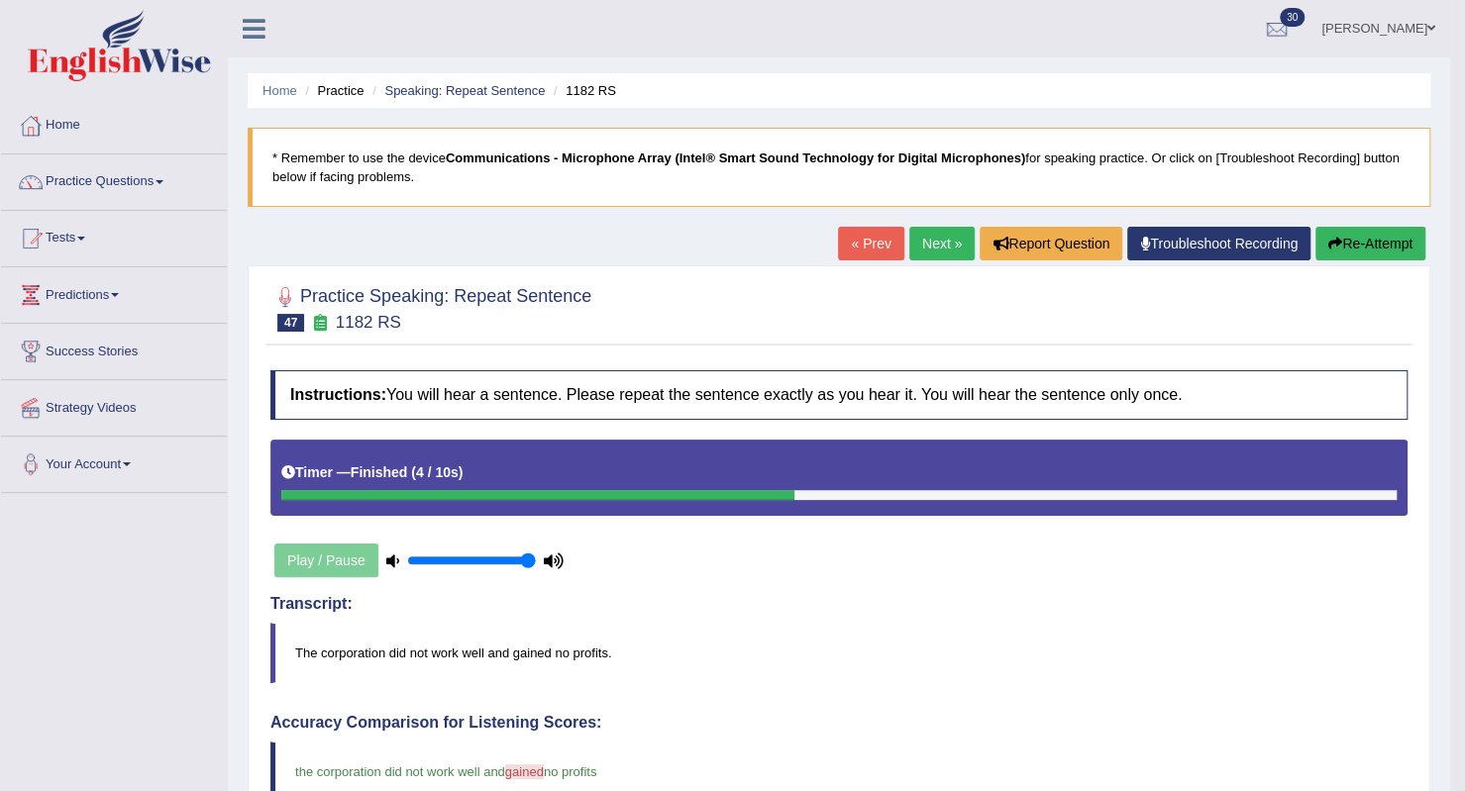
click at [931, 253] on link "Next »" at bounding box center [941, 244] width 65 height 34
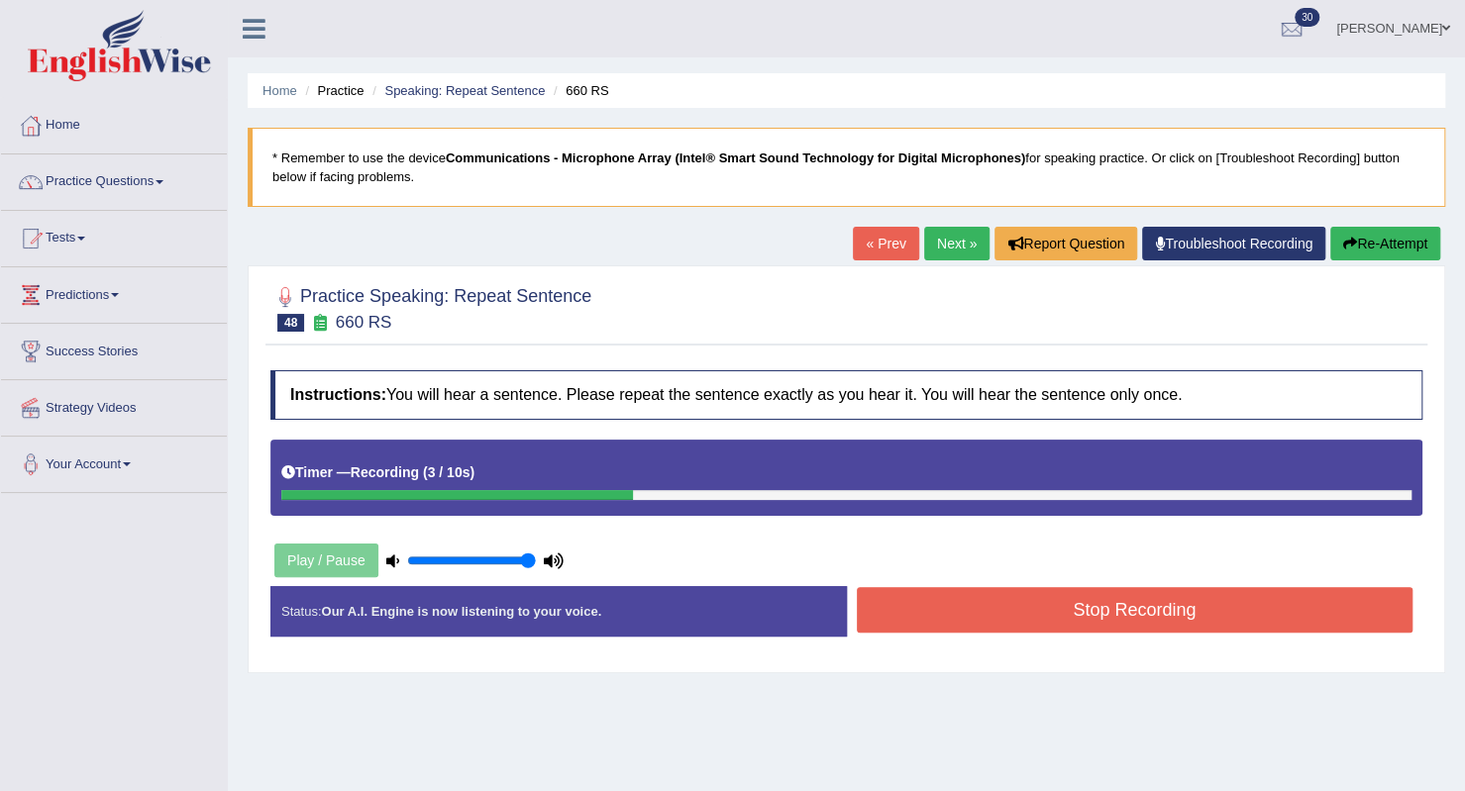
click at [1151, 612] on button "Stop Recording" at bounding box center [1135, 610] width 557 height 46
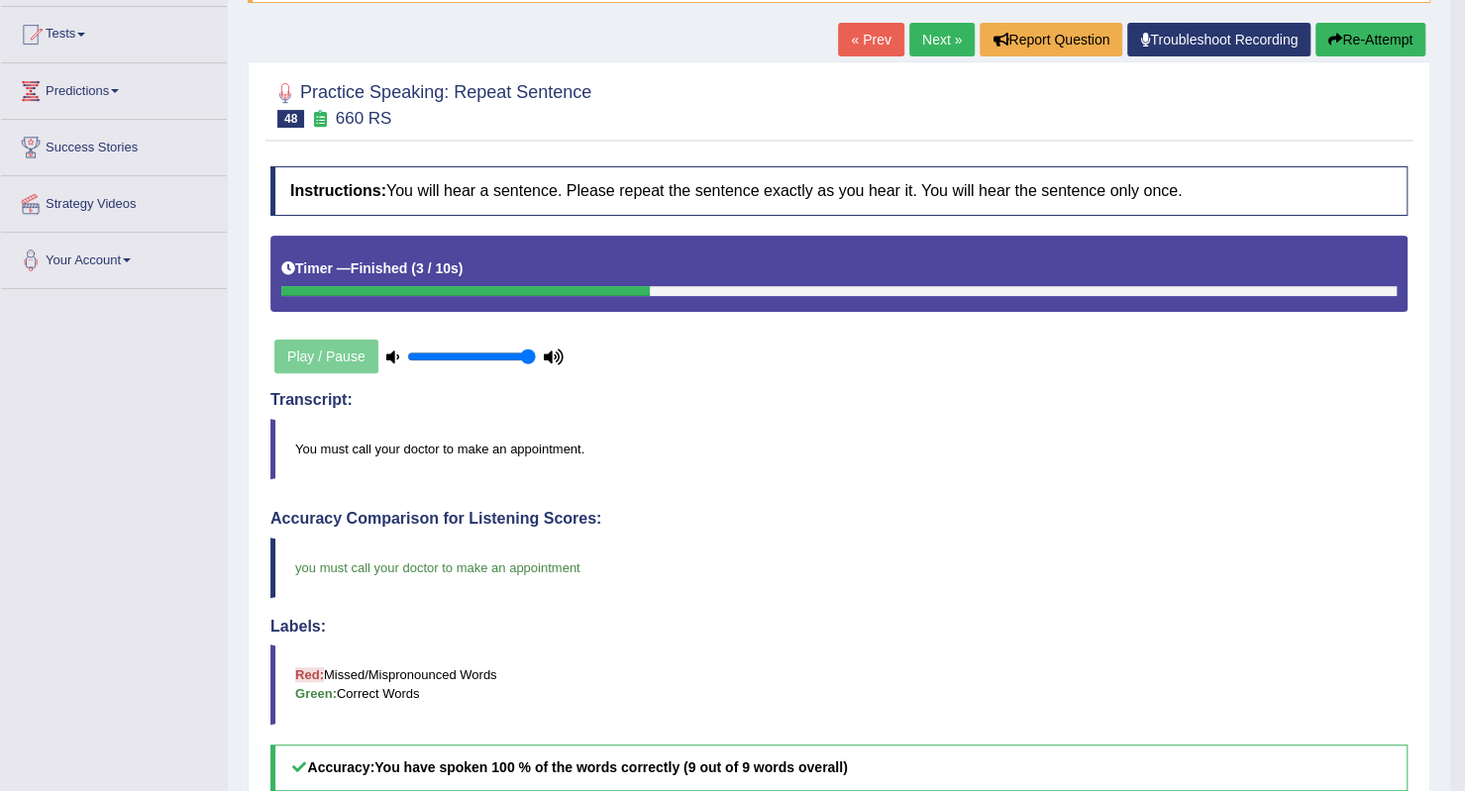
scroll to position [198, 0]
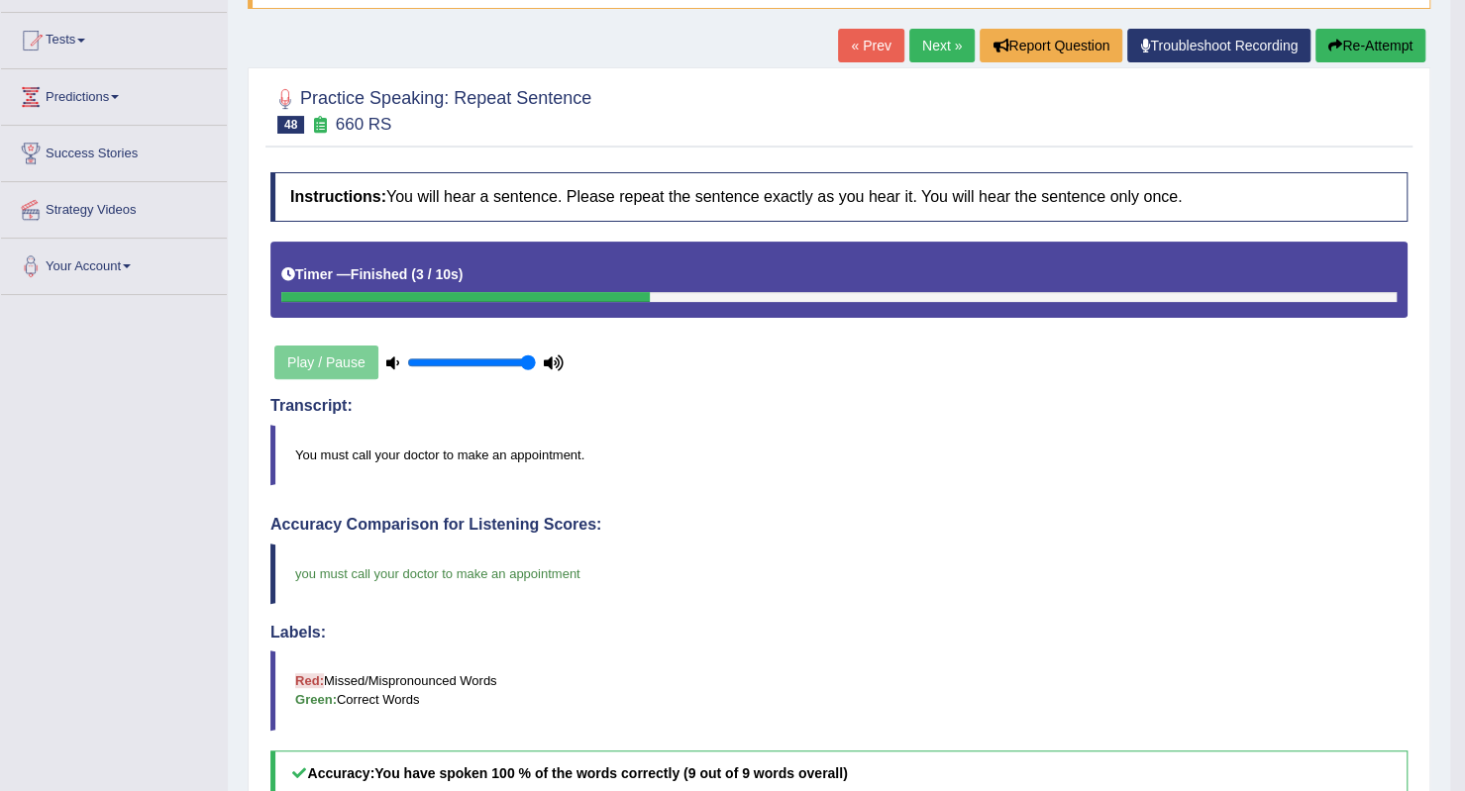
click at [929, 51] on link "Next »" at bounding box center [941, 46] width 65 height 34
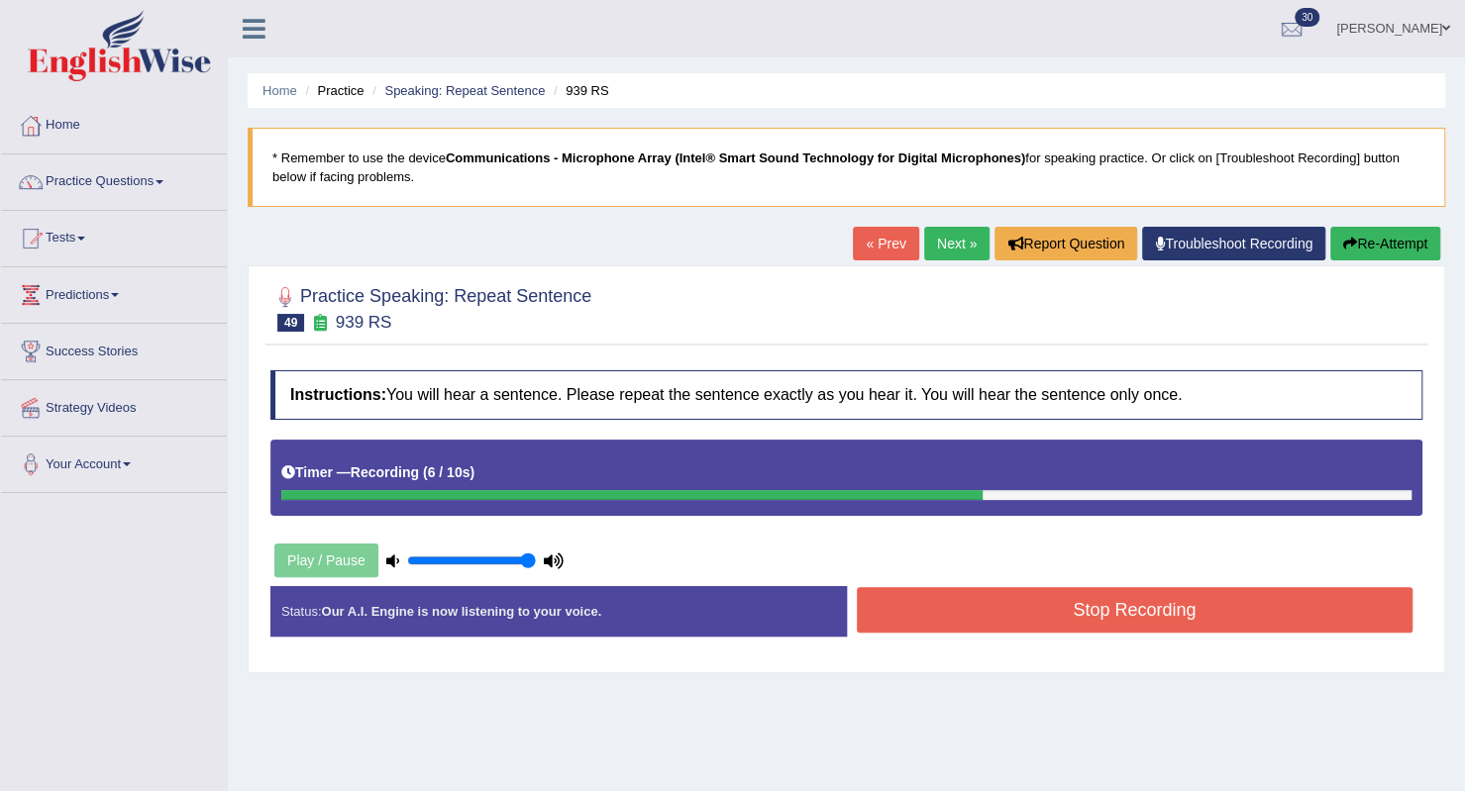
click at [1018, 601] on button "Stop Recording" at bounding box center [1135, 610] width 557 height 46
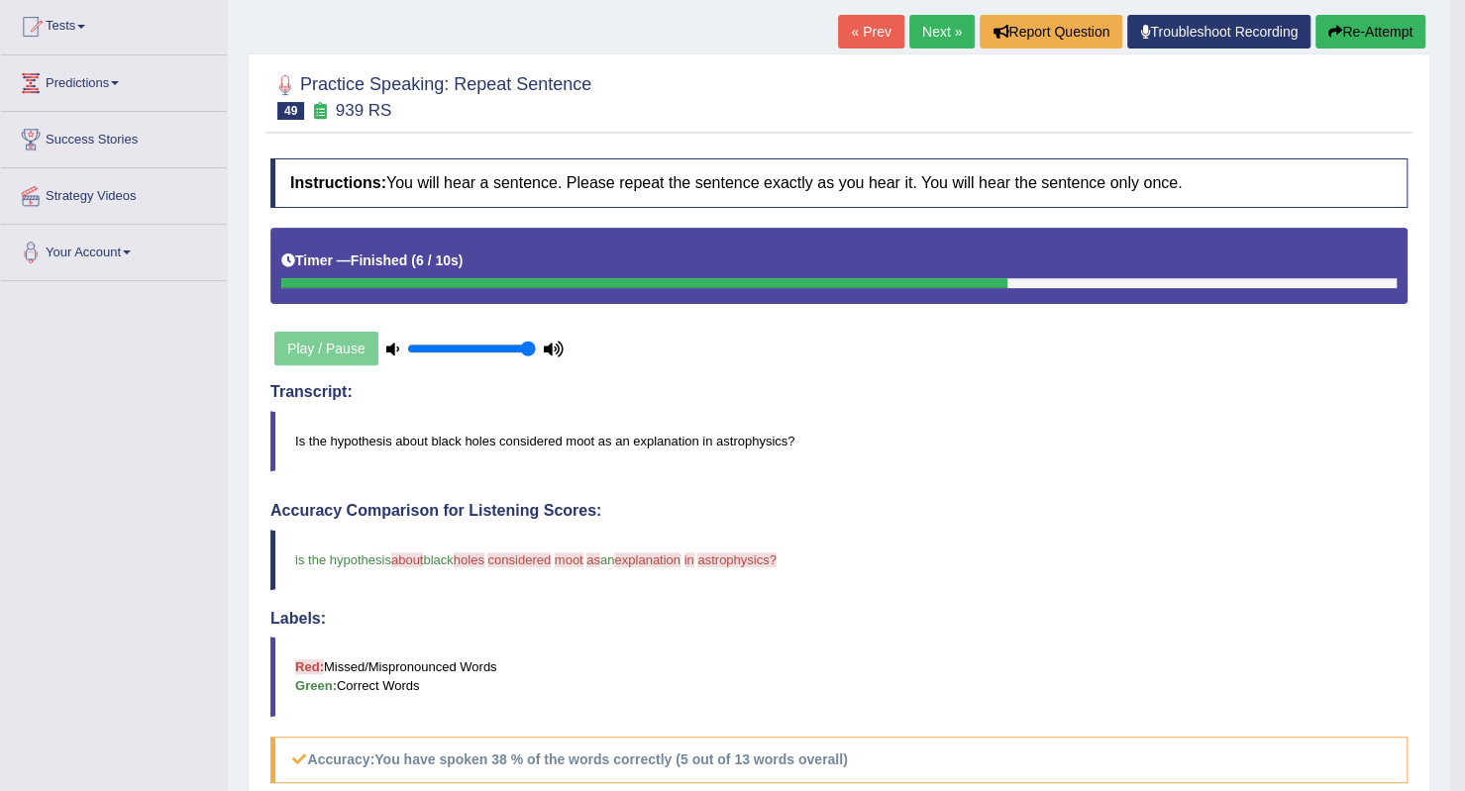
scroll to position [198, 0]
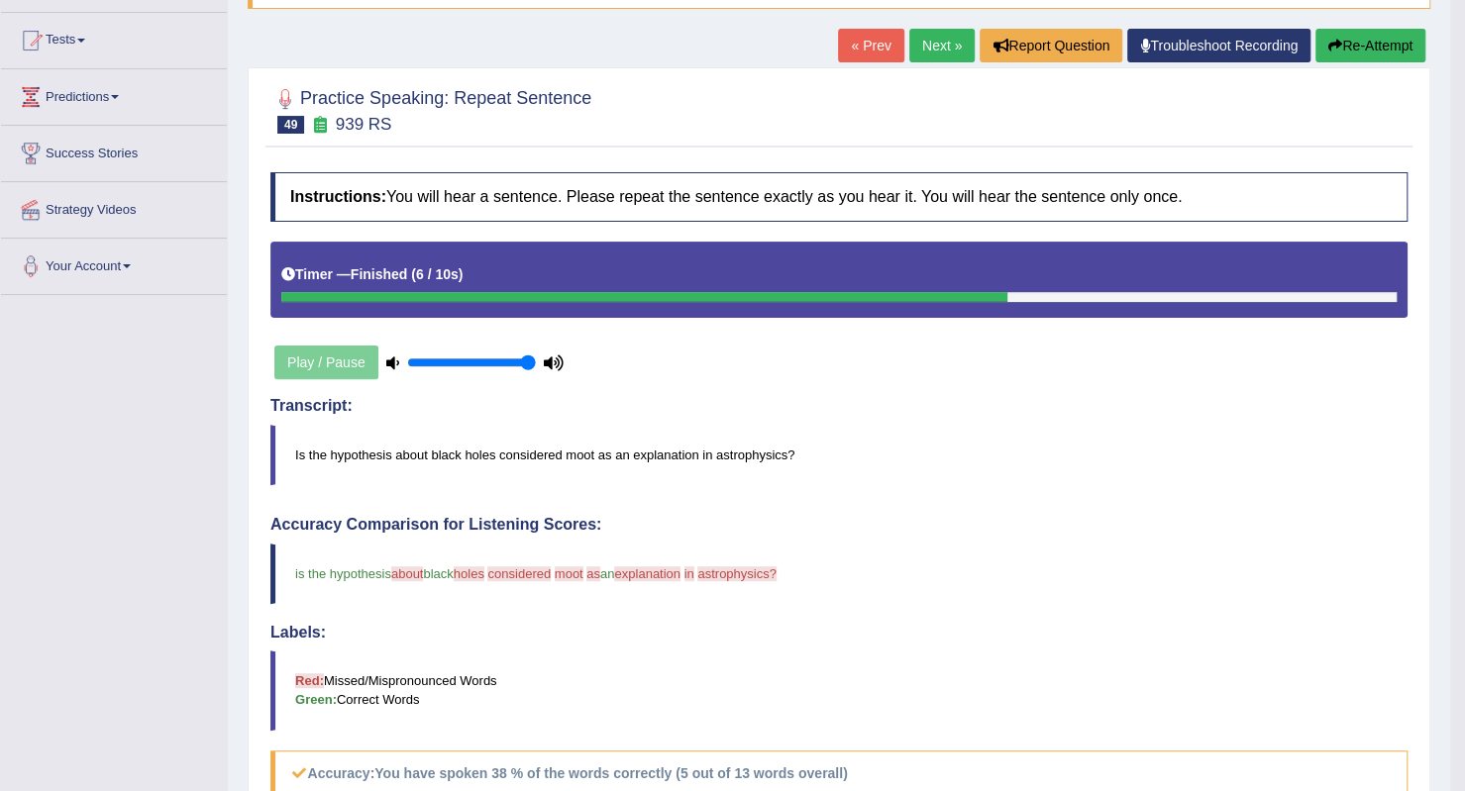
click at [947, 45] on link "Next »" at bounding box center [941, 46] width 65 height 34
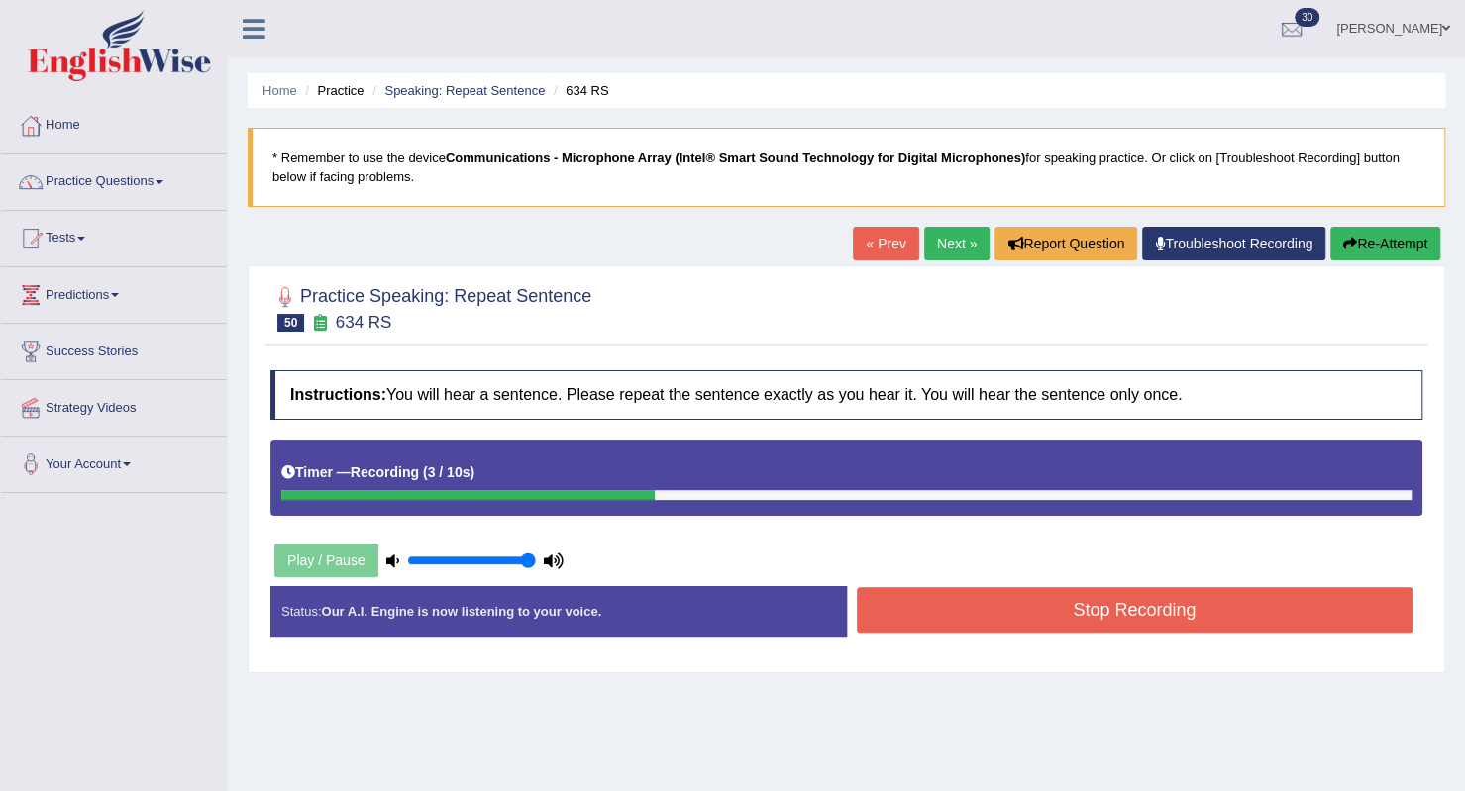
click at [971, 612] on button "Stop Recording" at bounding box center [1135, 610] width 557 height 46
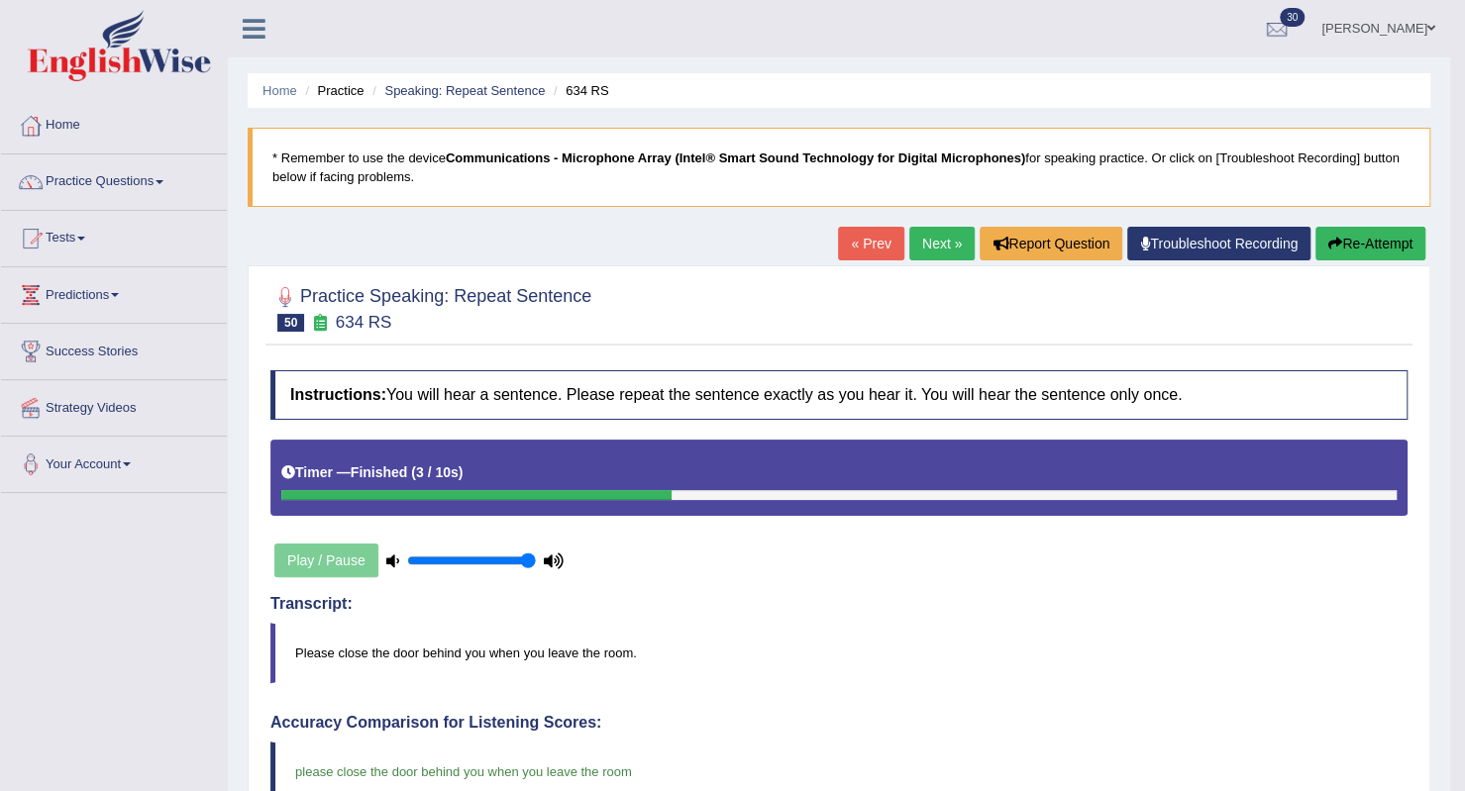
click at [910, 237] on link "Next »" at bounding box center [941, 244] width 65 height 34
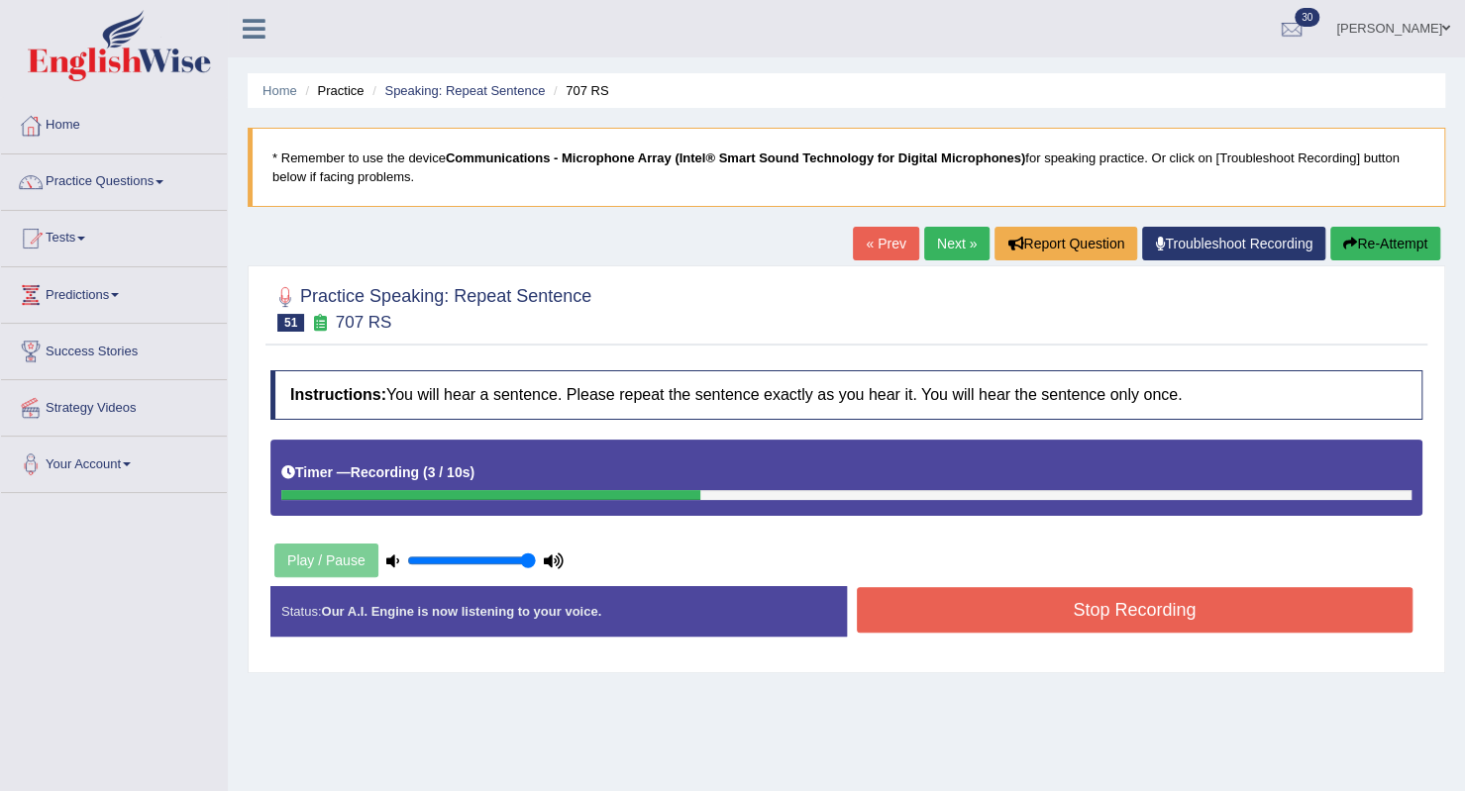
click at [1135, 589] on button "Stop Recording" at bounding box center [1135, 610] width 557 height 46
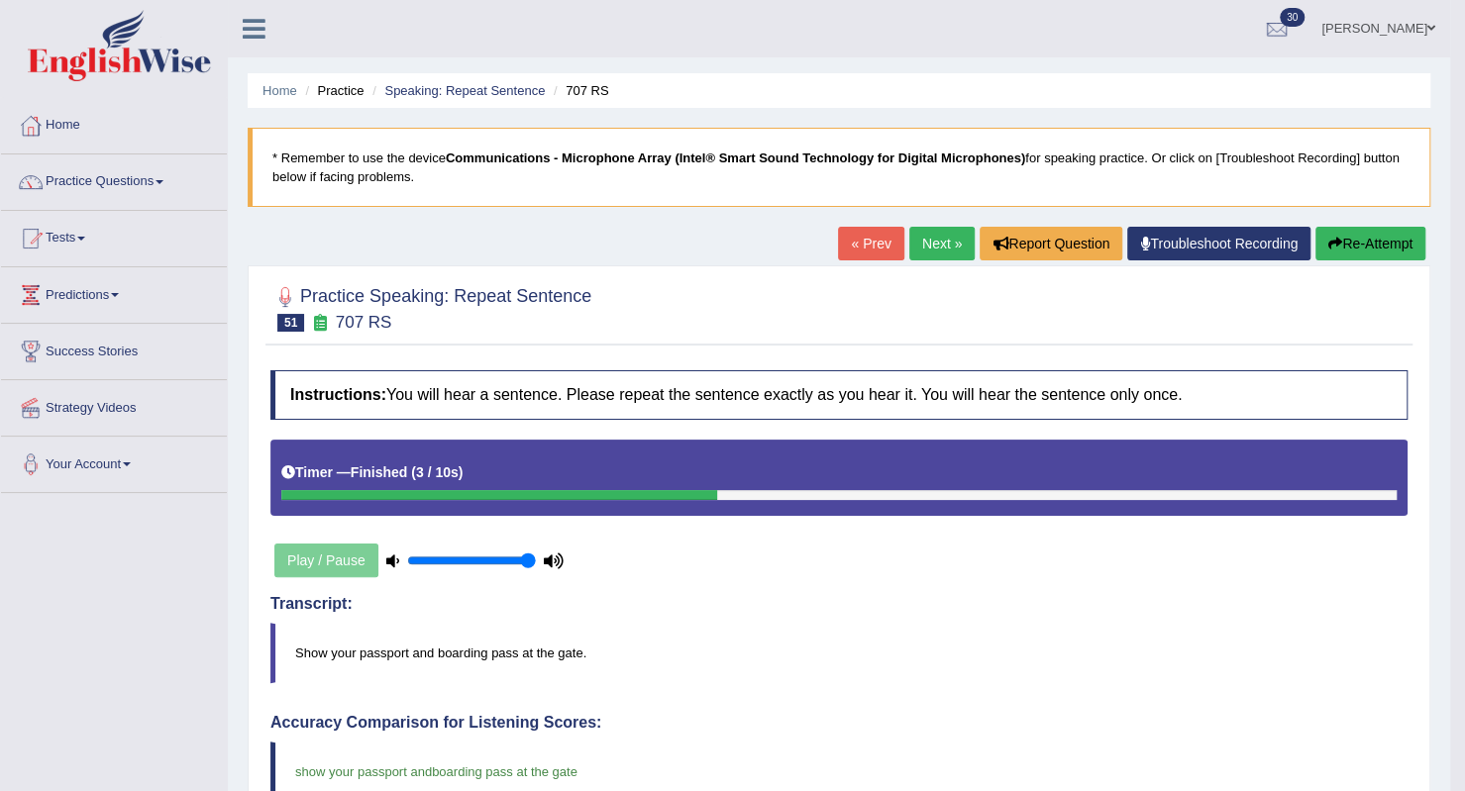
click at [915, 246] on link "Next »" at bounding box center [941, 244] width 65 height 34
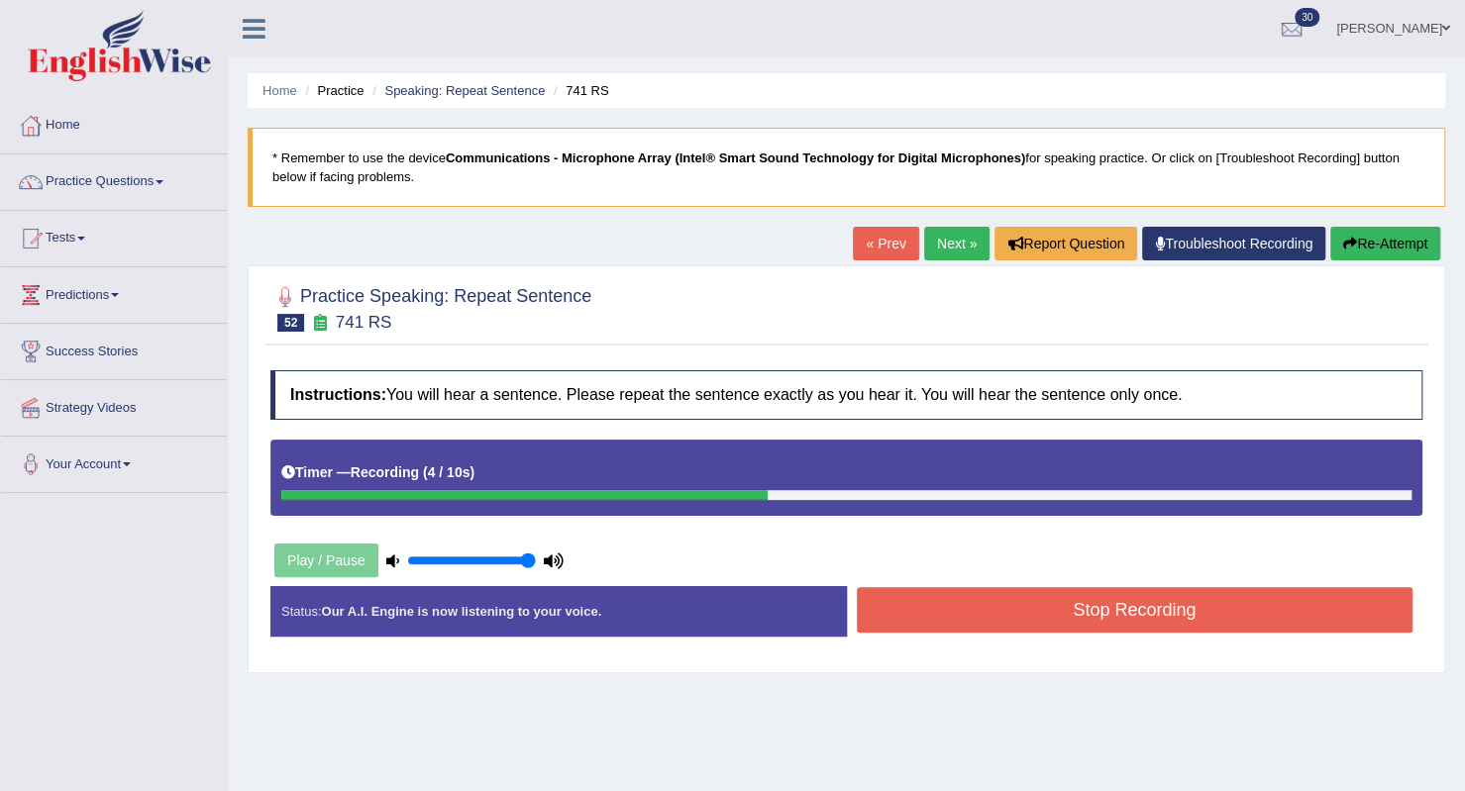
click at [1286, 604] on button "Stop Recording" at bounding box center [1135, 610] width 557 height 46
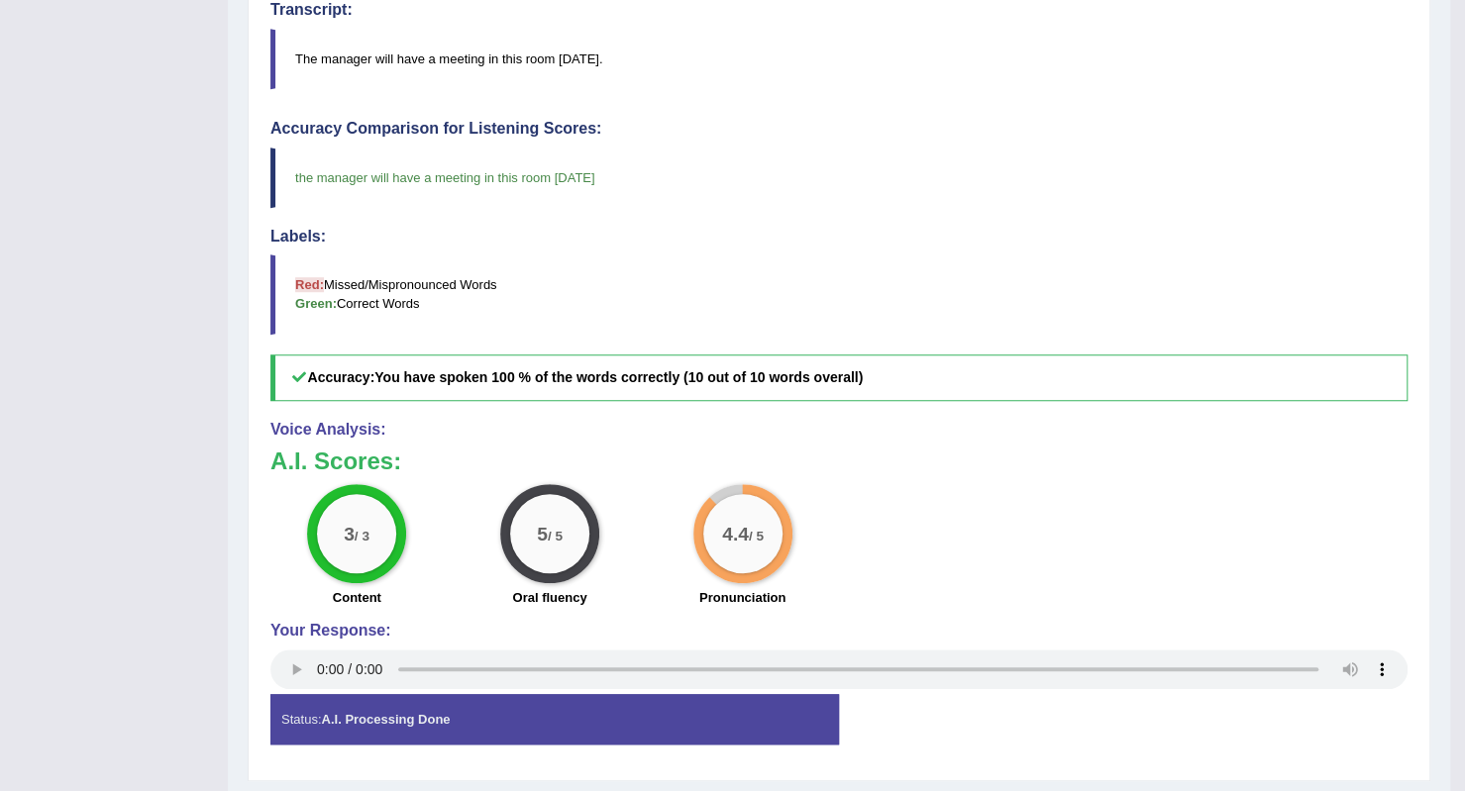
scroll to position [198, 0]
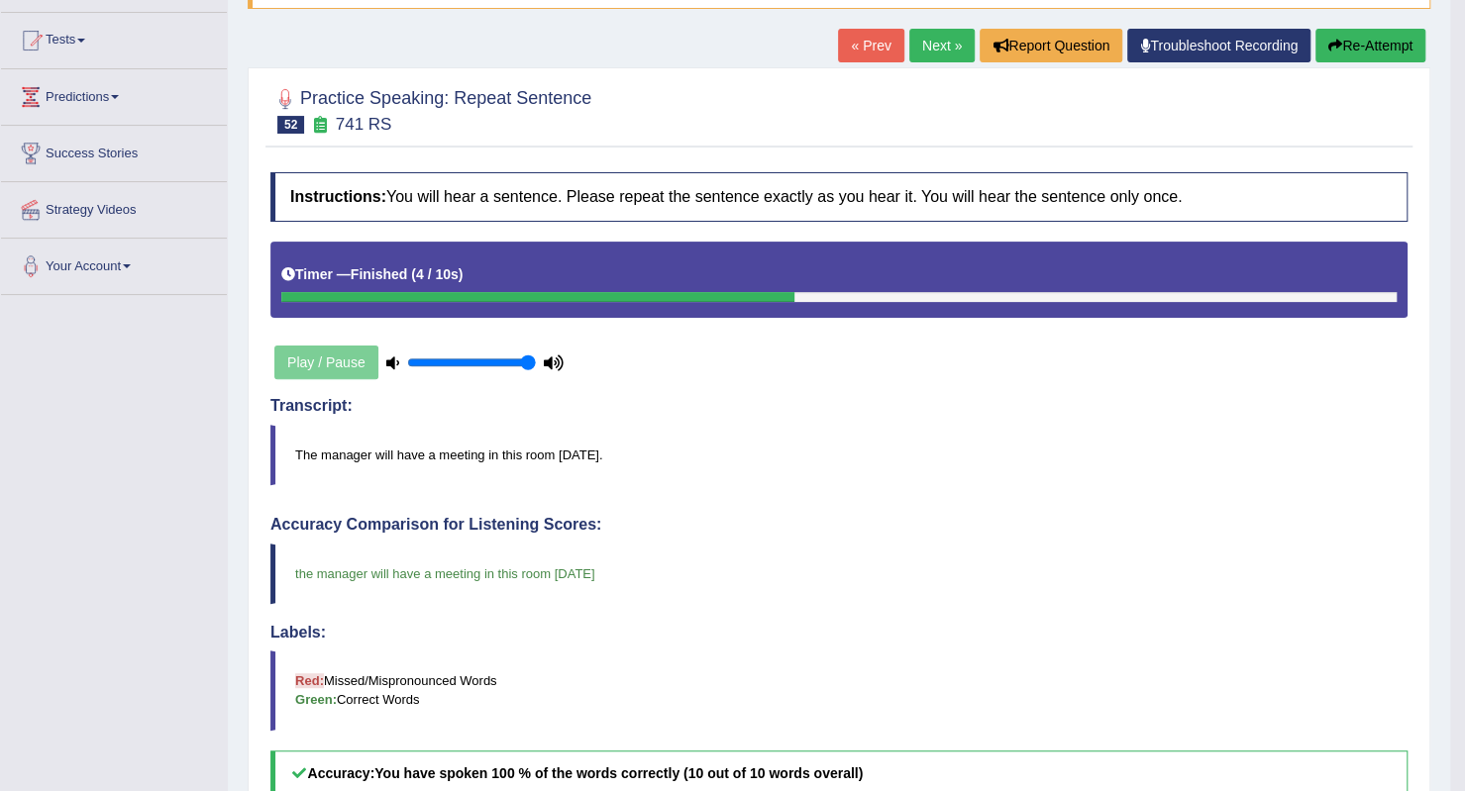
click at [909, 50] on link "Next »" at bounding box center [941, 46] width 65 height 34
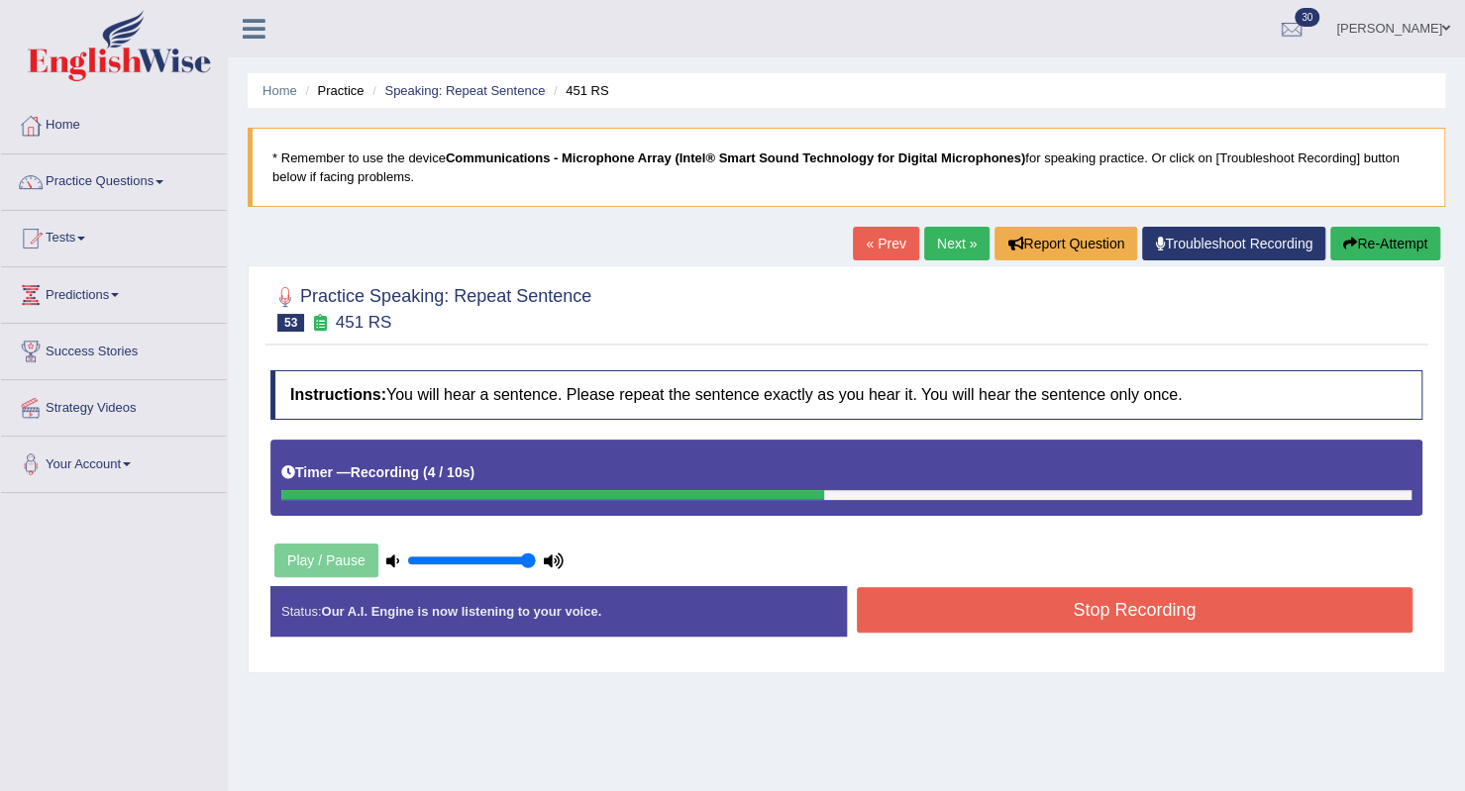
click at [1182, 603] on button "Stop Recording" at bounding box center [1135, 610] width 557 height 46
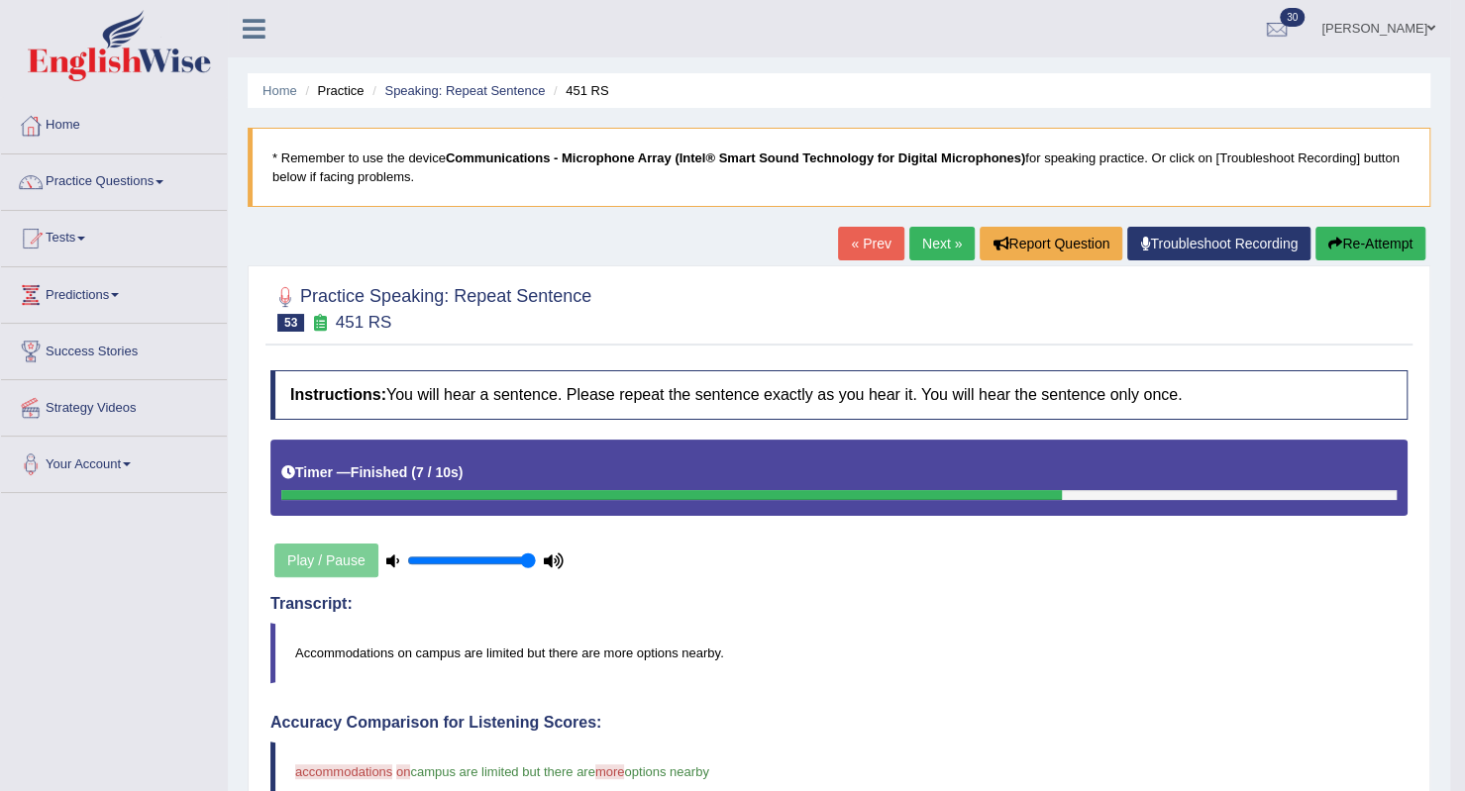
click at [933, 233] on link "Next »" at bounding box center [941, 244] width 65 height 34
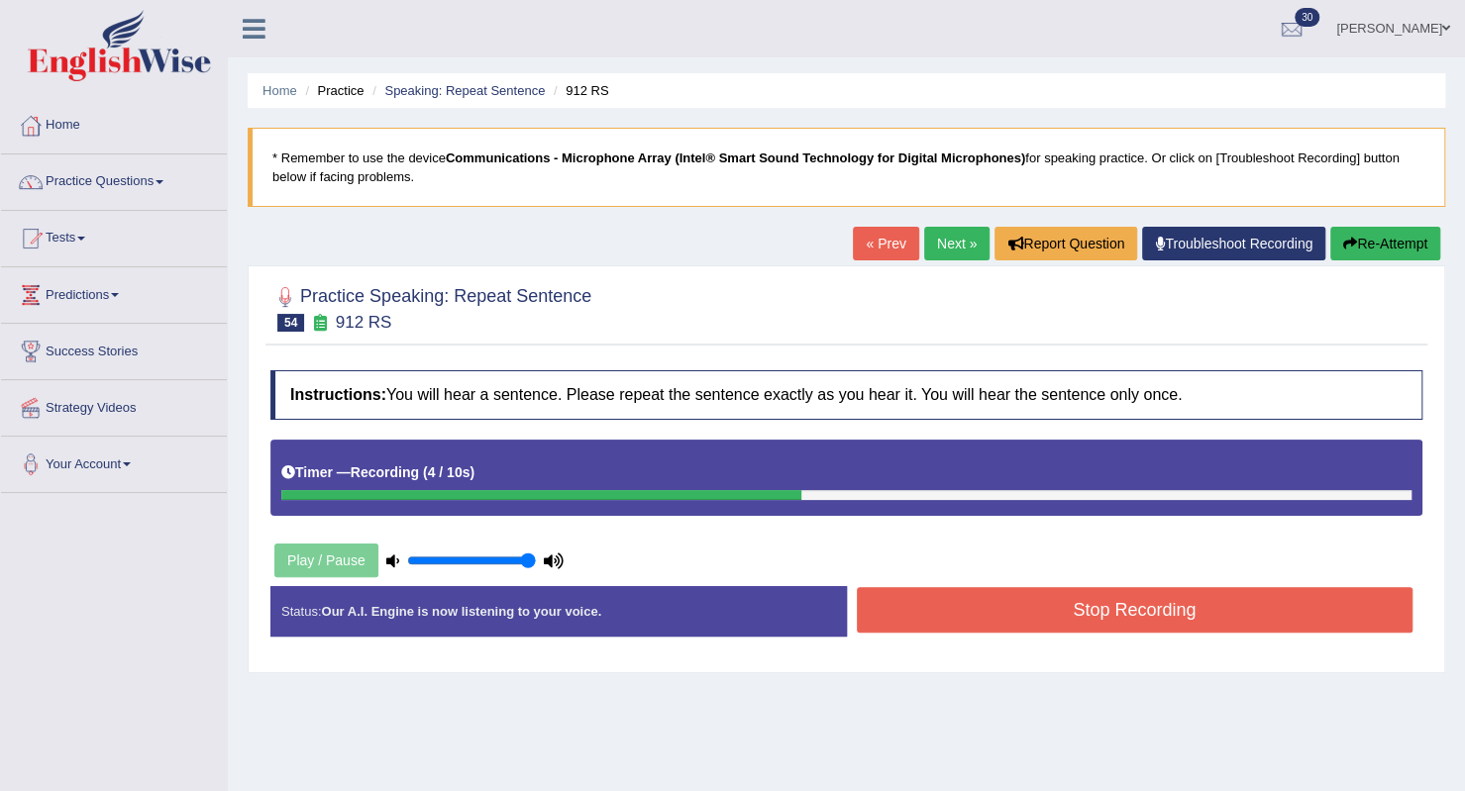
click at [951, 602] on button "Stop Recording" at bounding box center [1135, 610] width 557 height 46
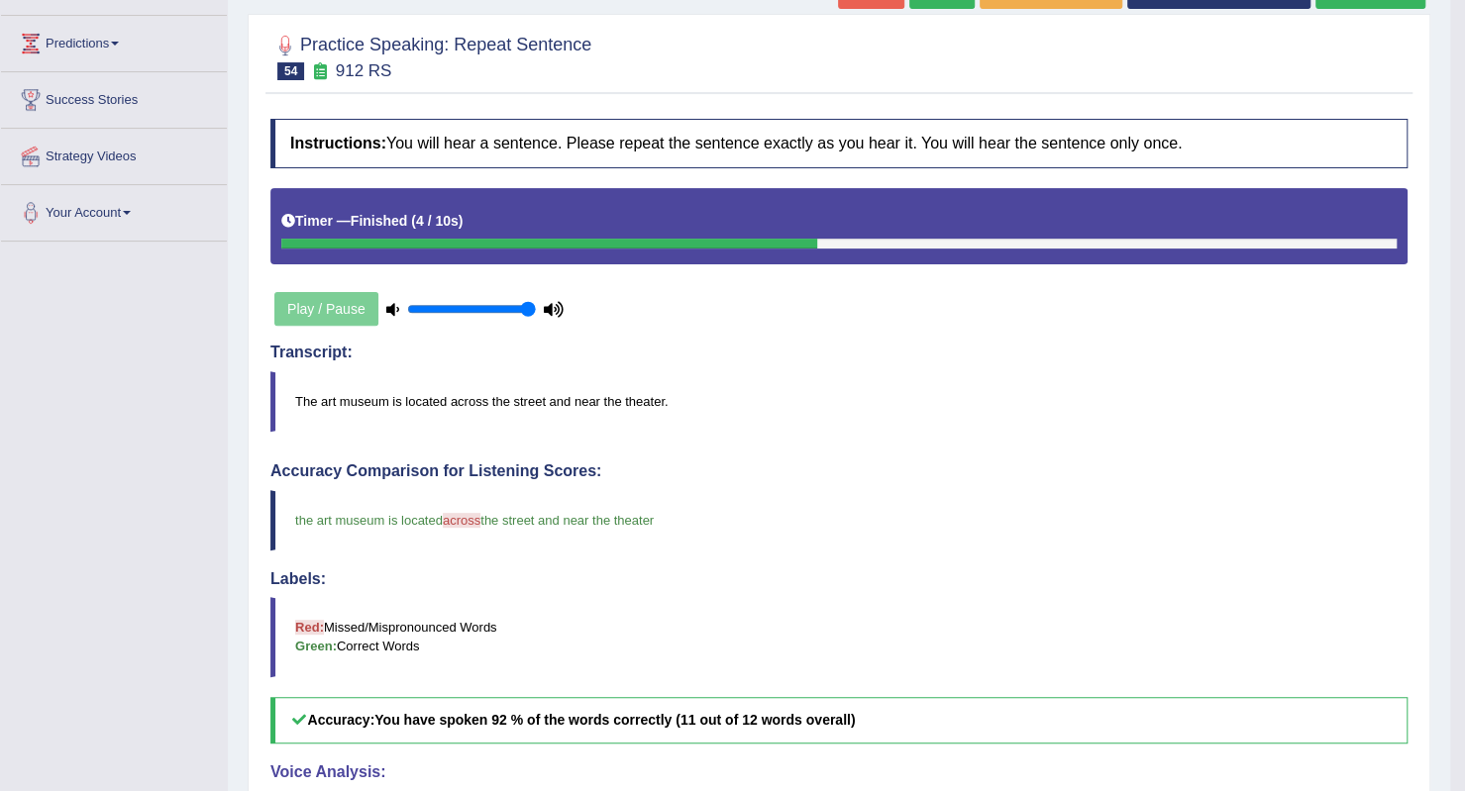
scroll to position [147, 0]
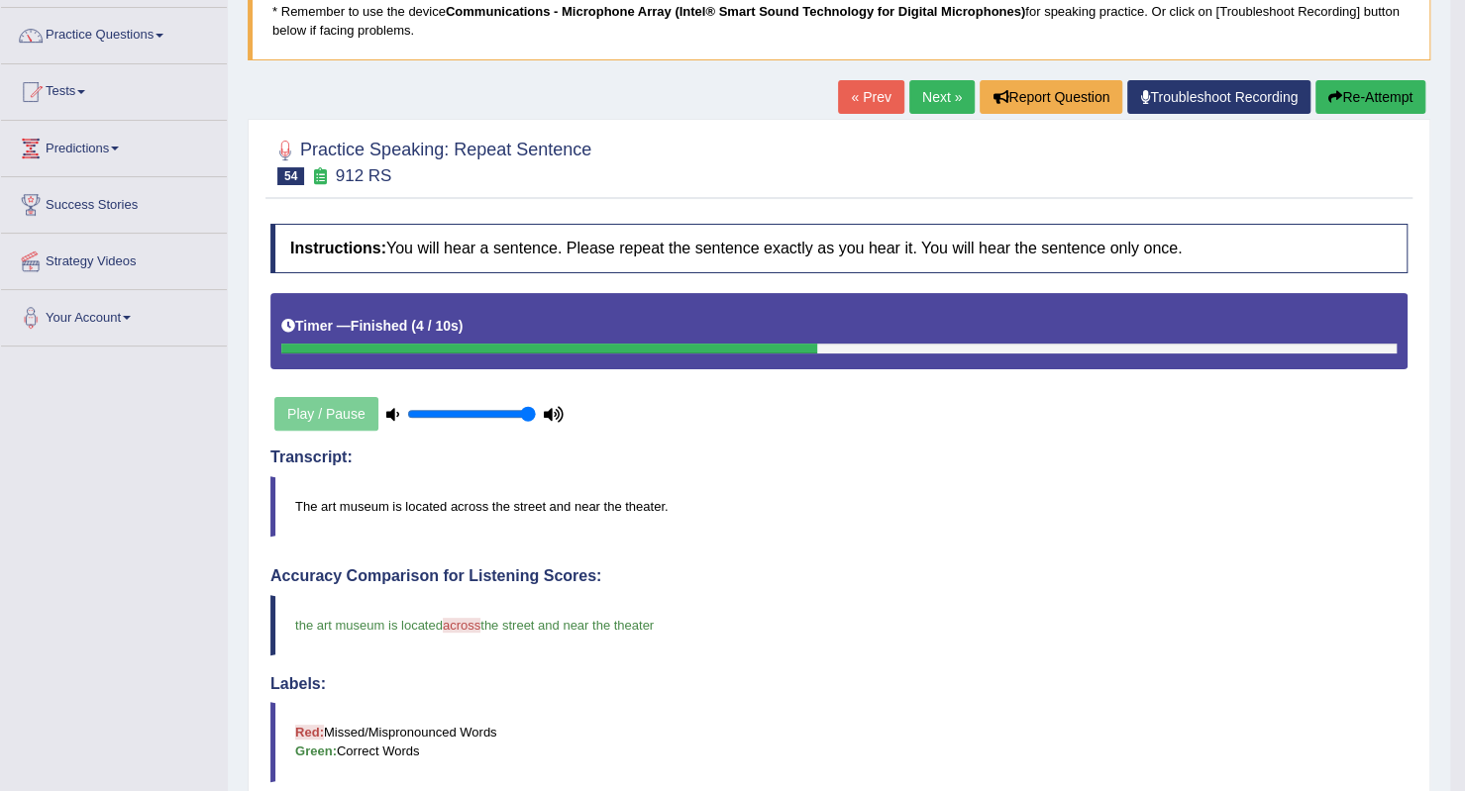
click at [928, 84] on link "Next »" at bounding box center [941, 97] width 65 height 34
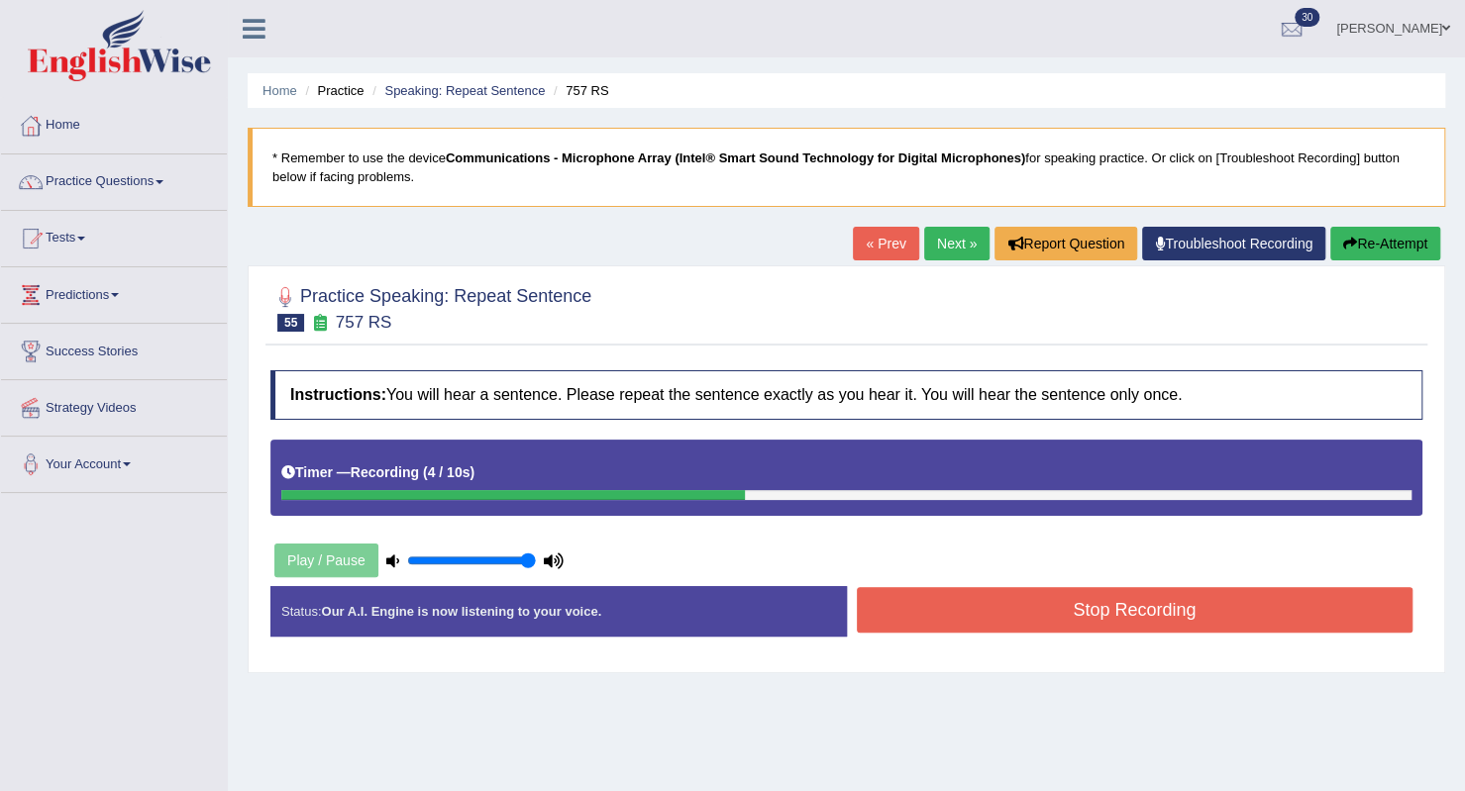
click at [913, 597] on button "Stop Recording" at bounding box center [1135, 610] width 557 height 46
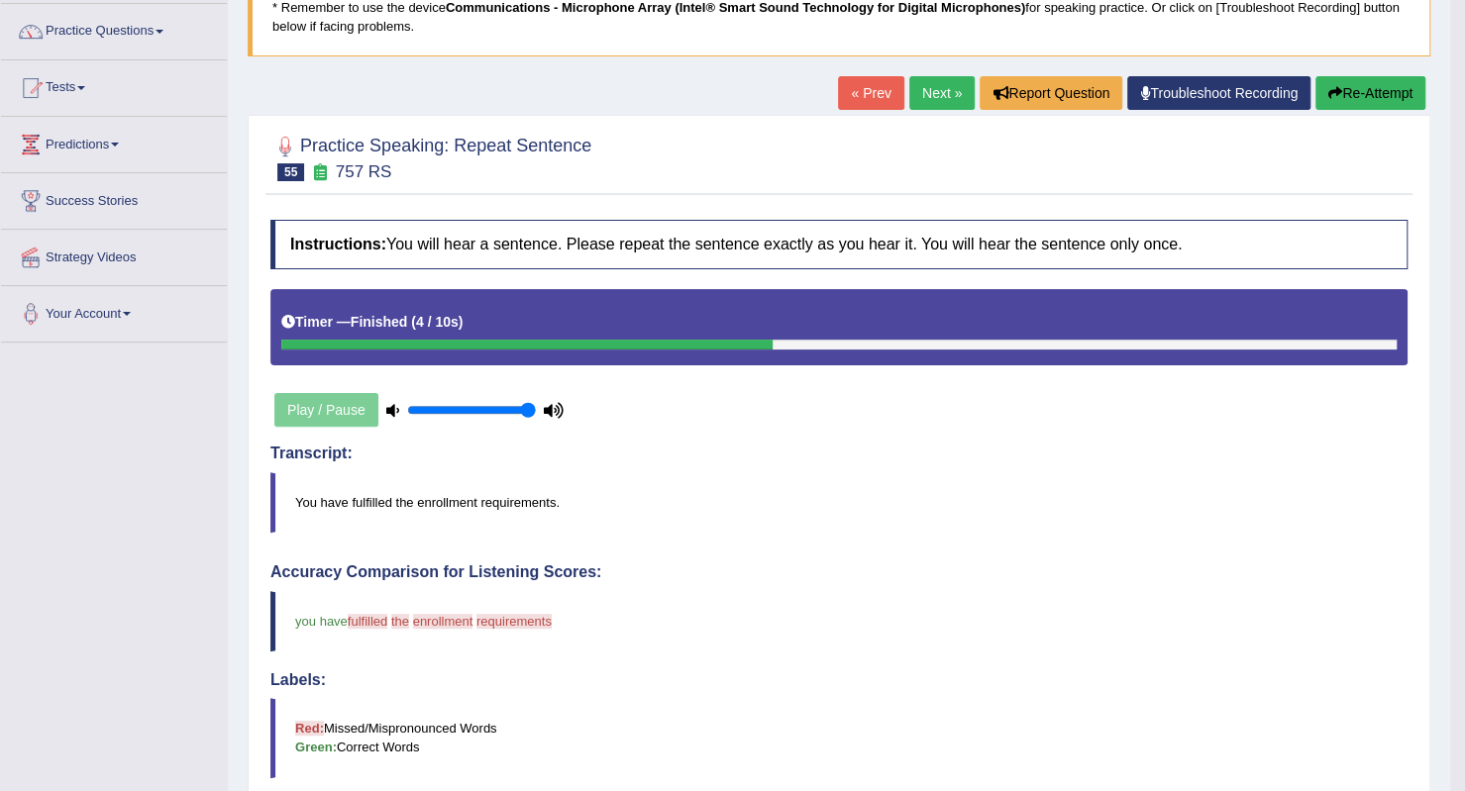
scroll to position [147, 0]
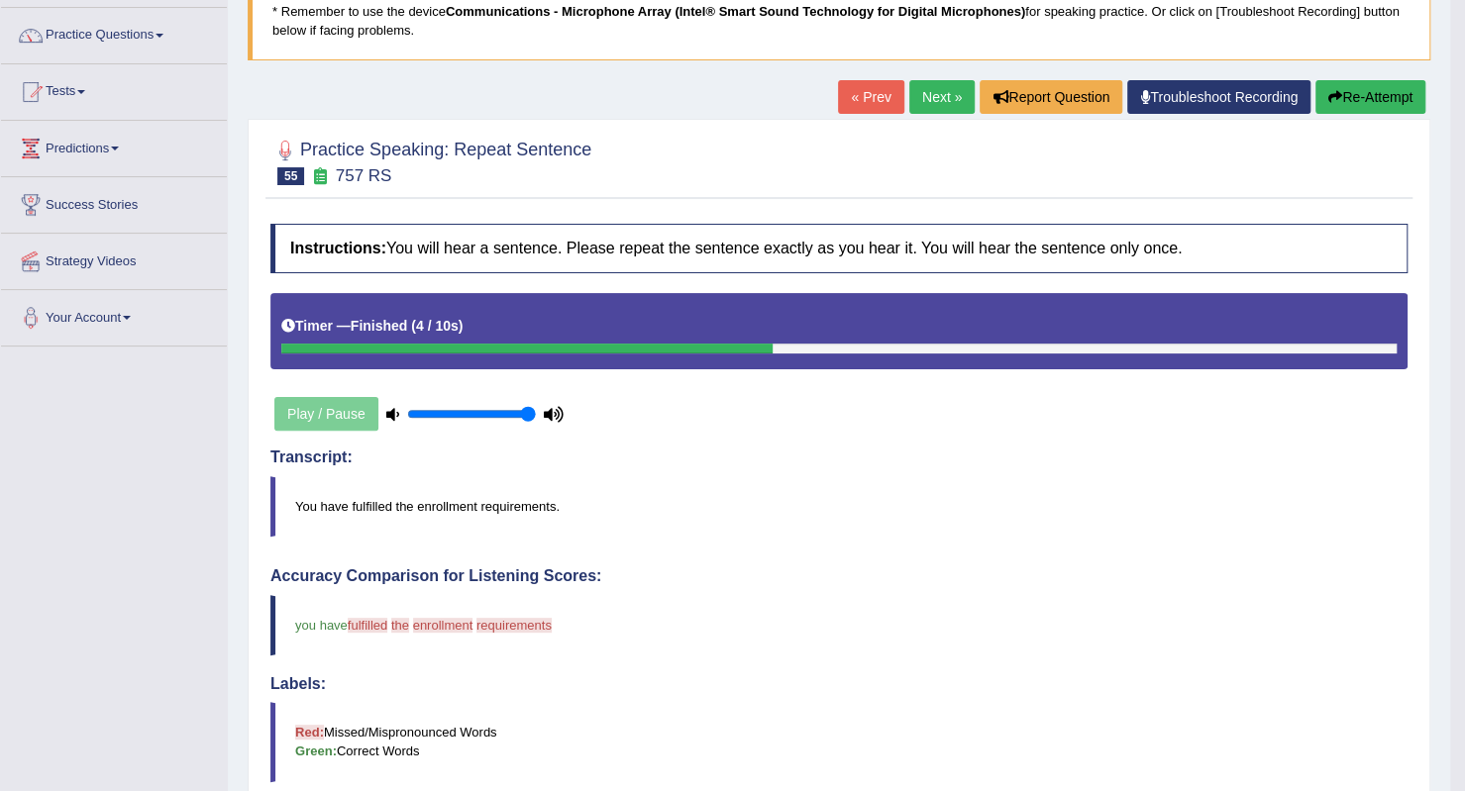
click at [478, 153] on h2 "Practice Speaking: Repeat Sentence 55 757 RS" at bounding box center [430, 161] width 321 height 50
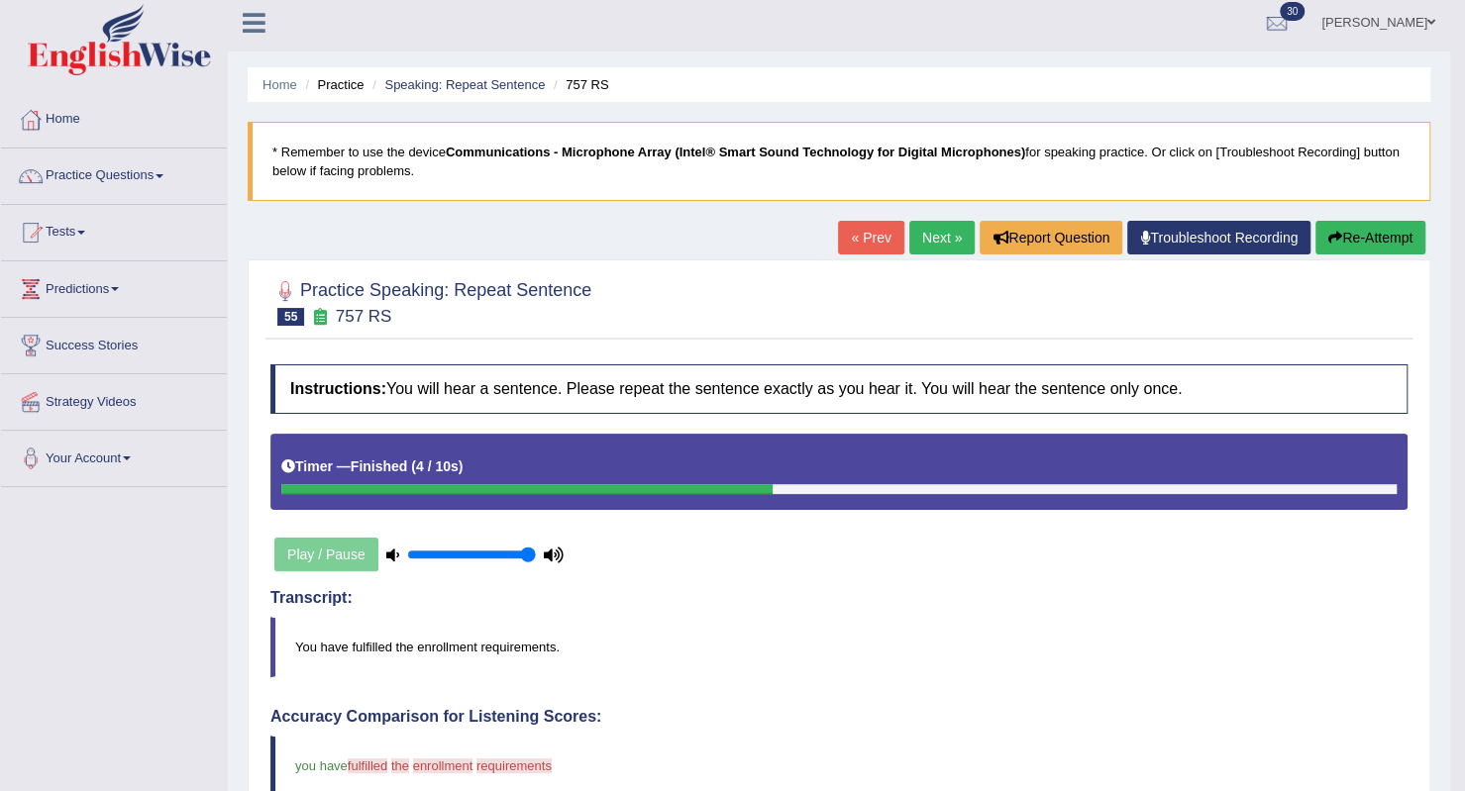
scroll to position [0, 0]
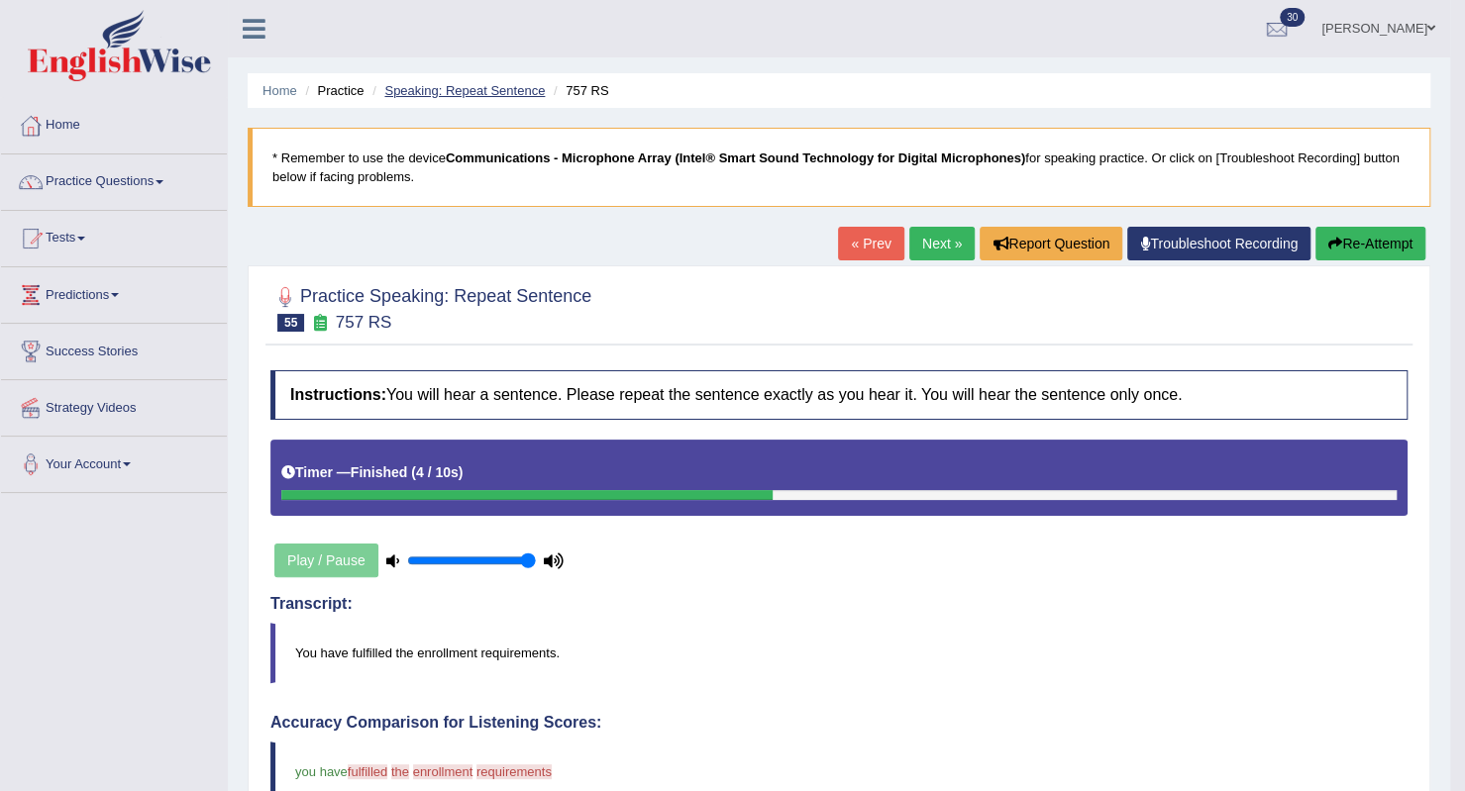
click at [518, 88] on link "Speaking: Repeat Sentence" at bounding box center [464, 90] width 160 height 15
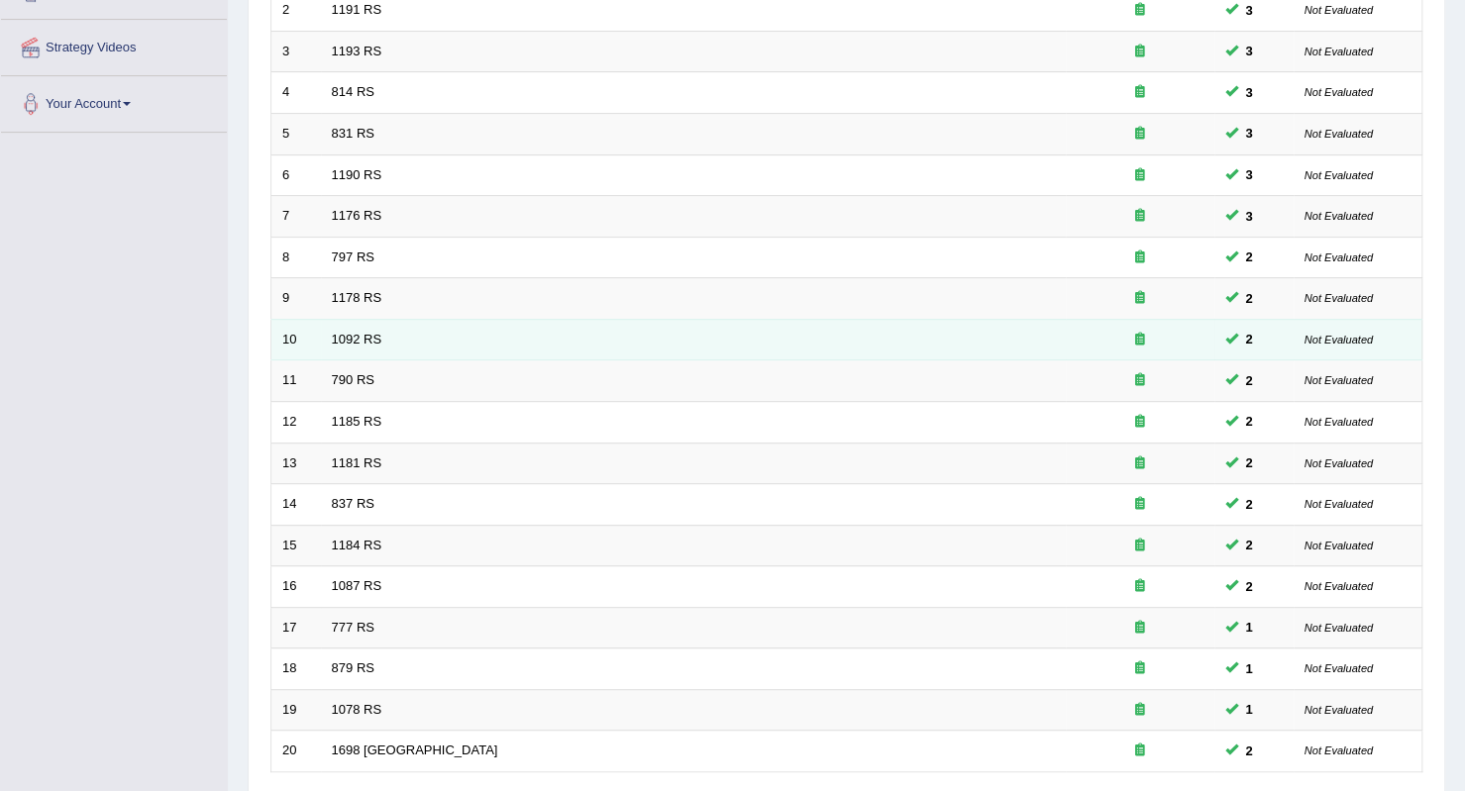
scroll to position [510, 0]
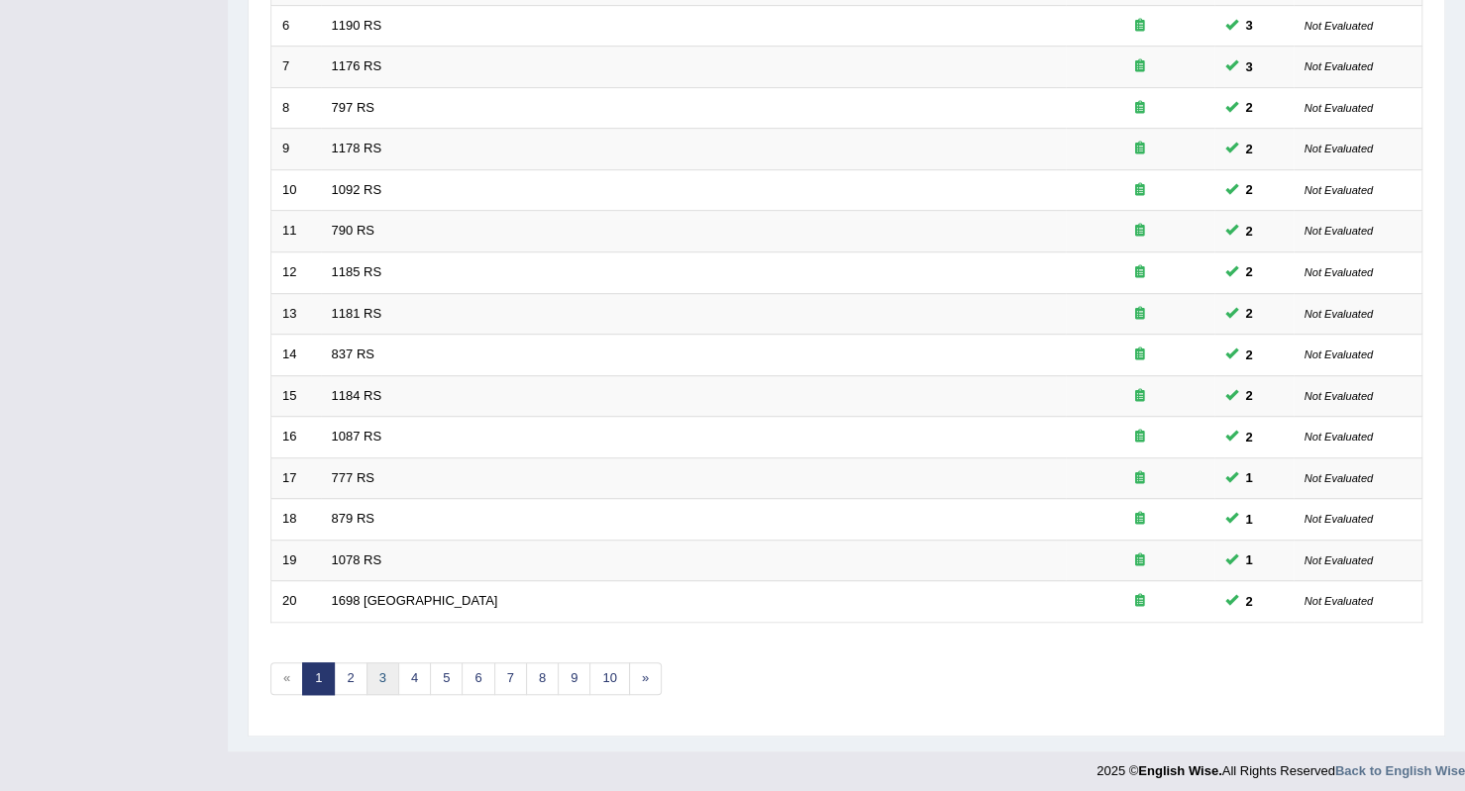
click at [372, 672] on link "3" at bounding box center [382, 679] width 33 height 33
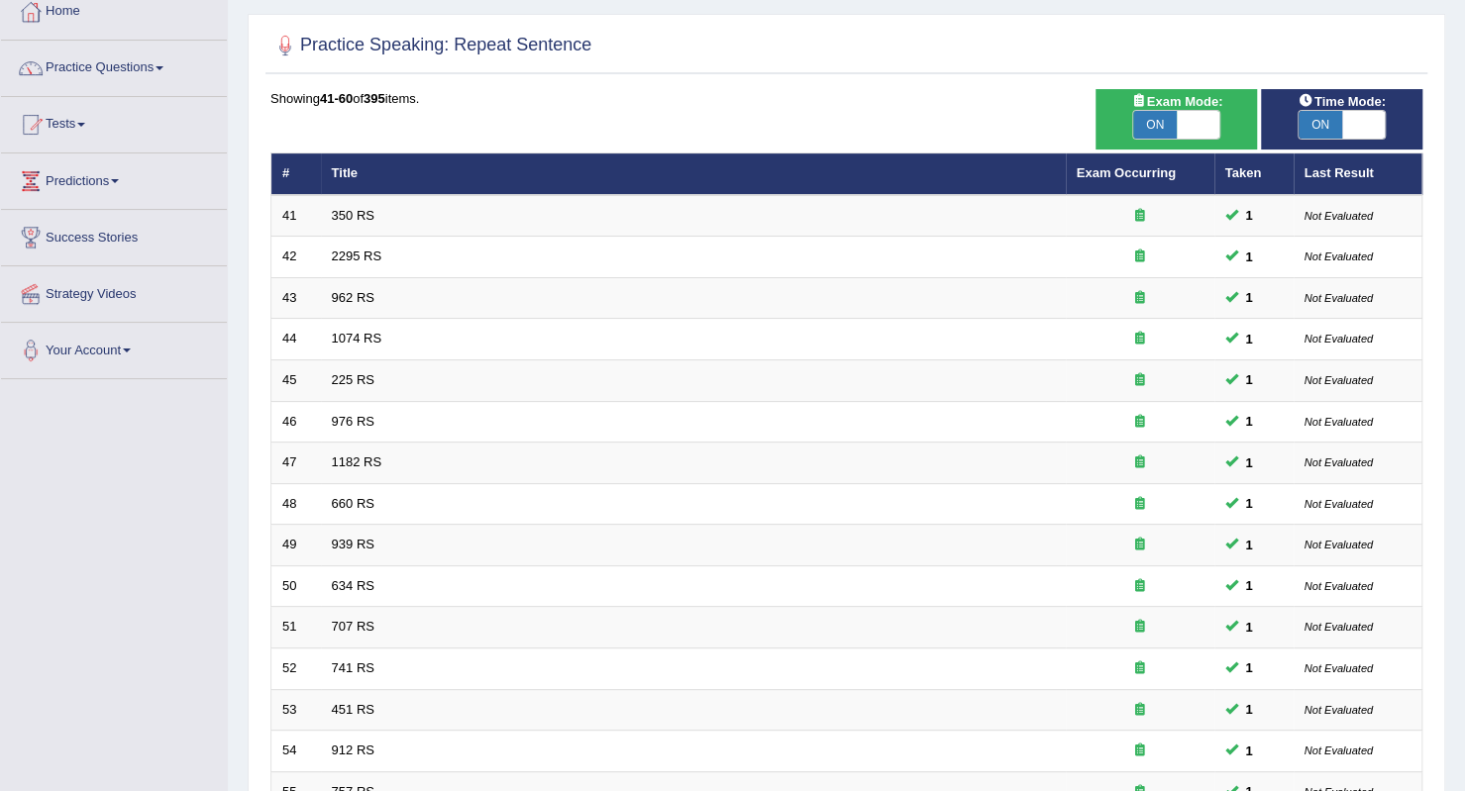
scroll to position [510, 0]
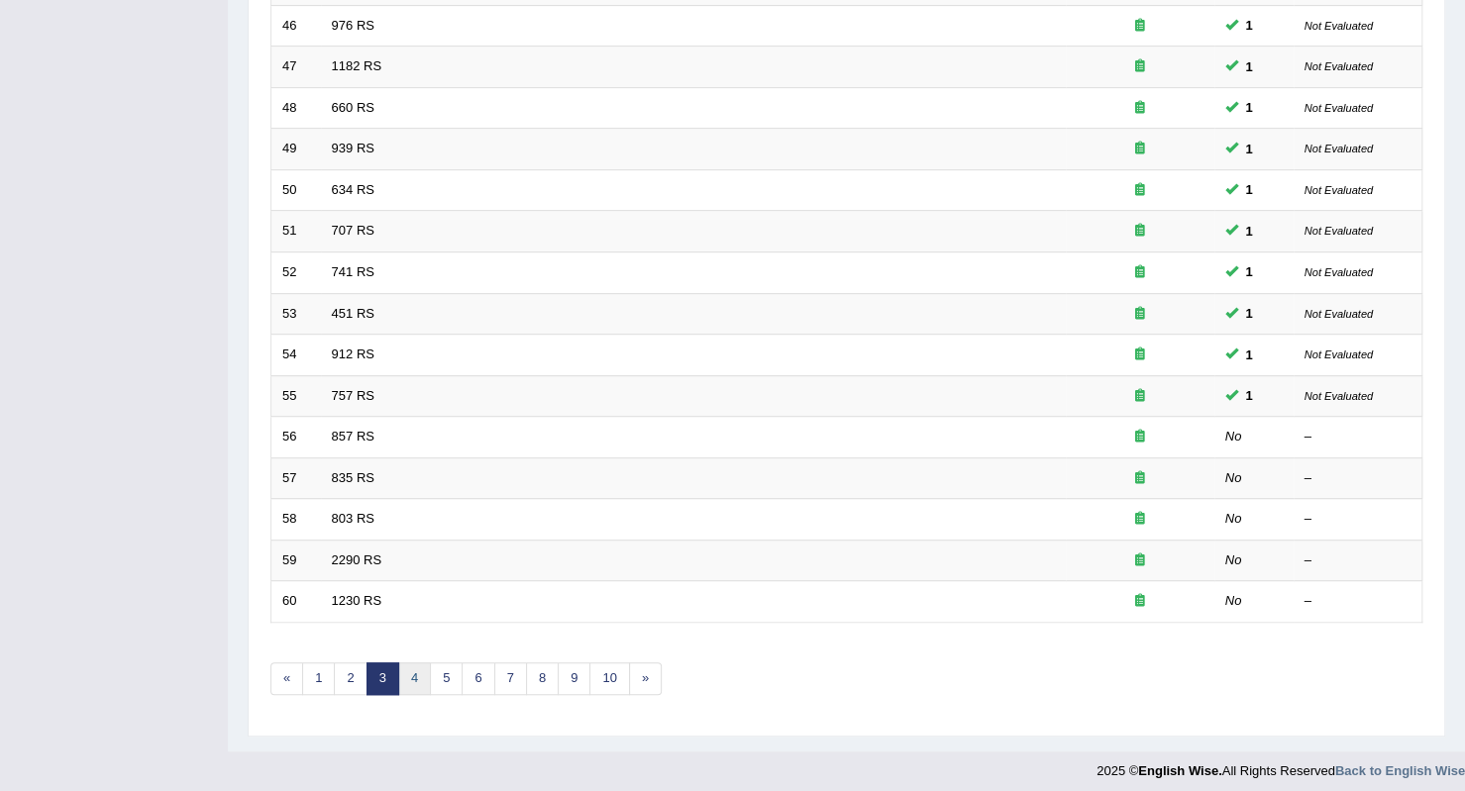
click at [403, 674] on link "4" at bounding box center [414, 679] width 33 height 33
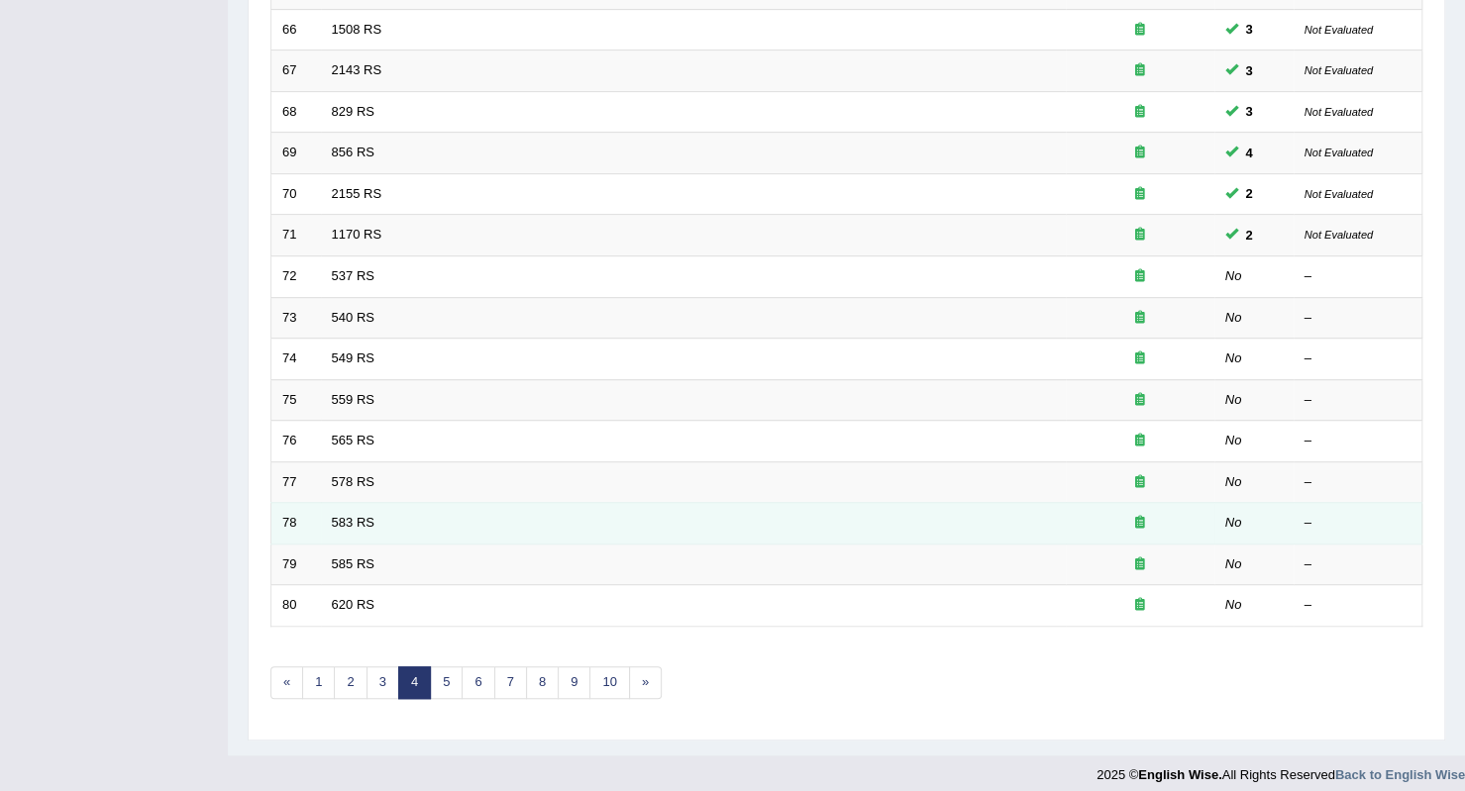
scroll to position [510, 0]
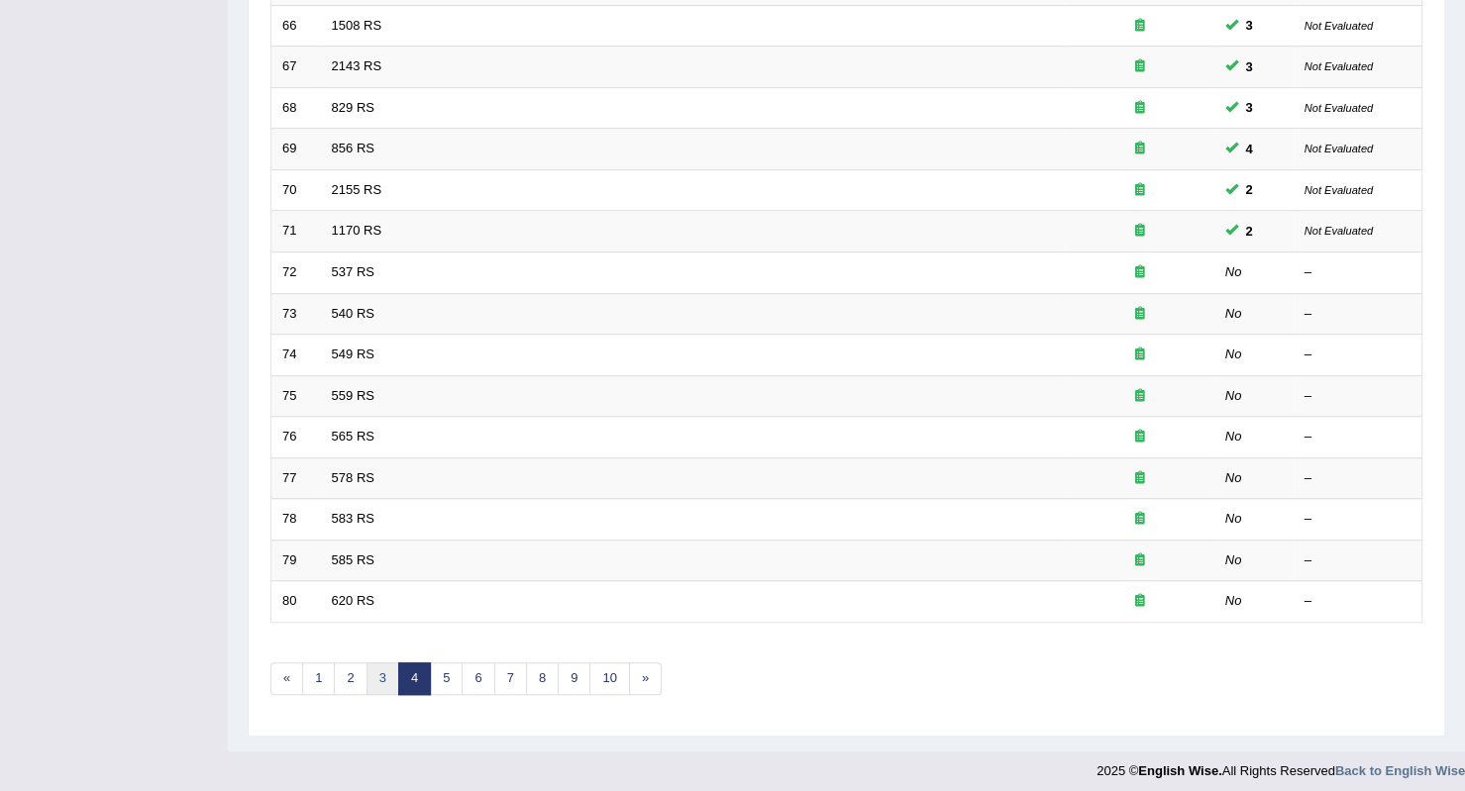
click at [388, 667] on link "3" at bounding box center [382, 679] width 33 height 33
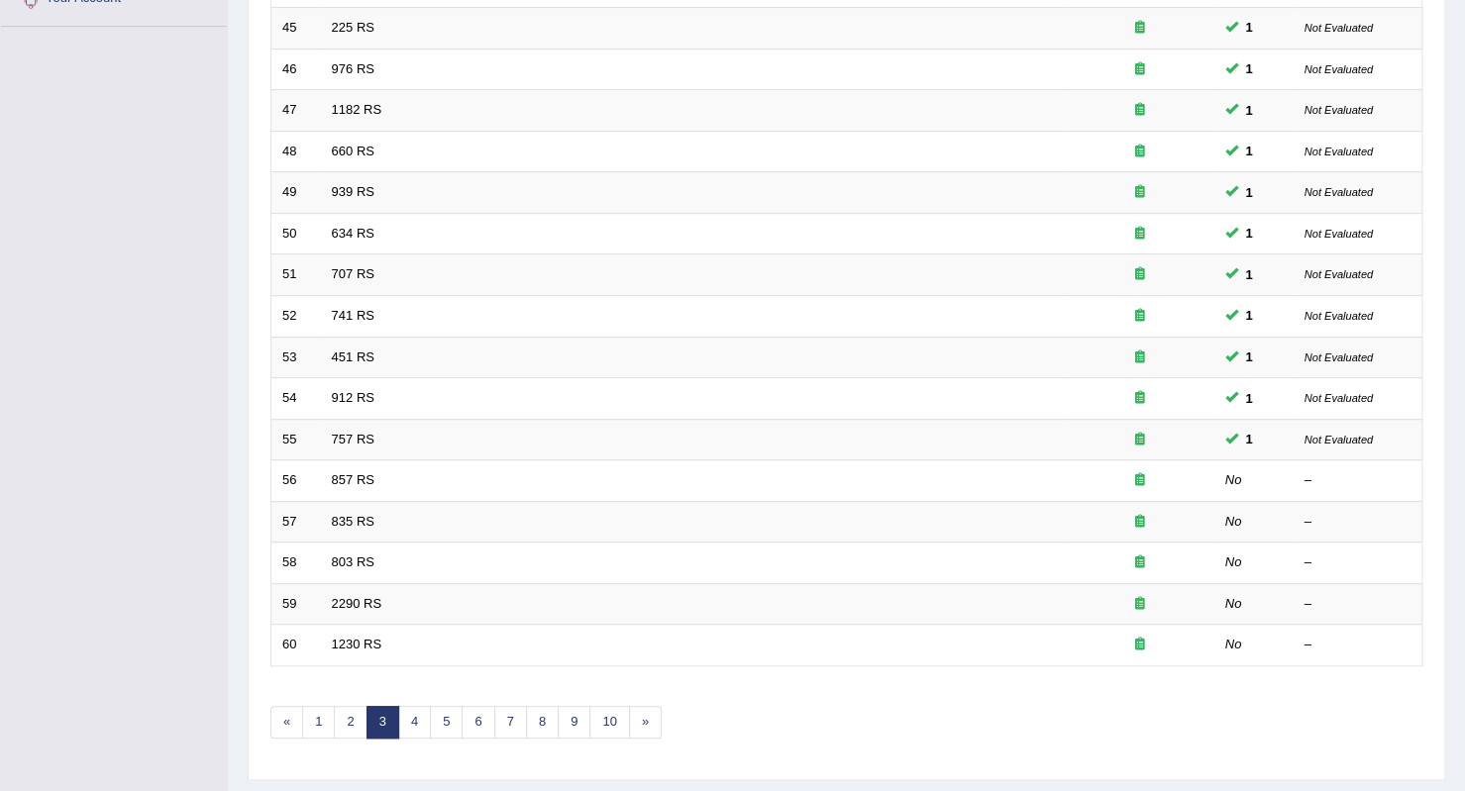
scroll to position [495, 0]
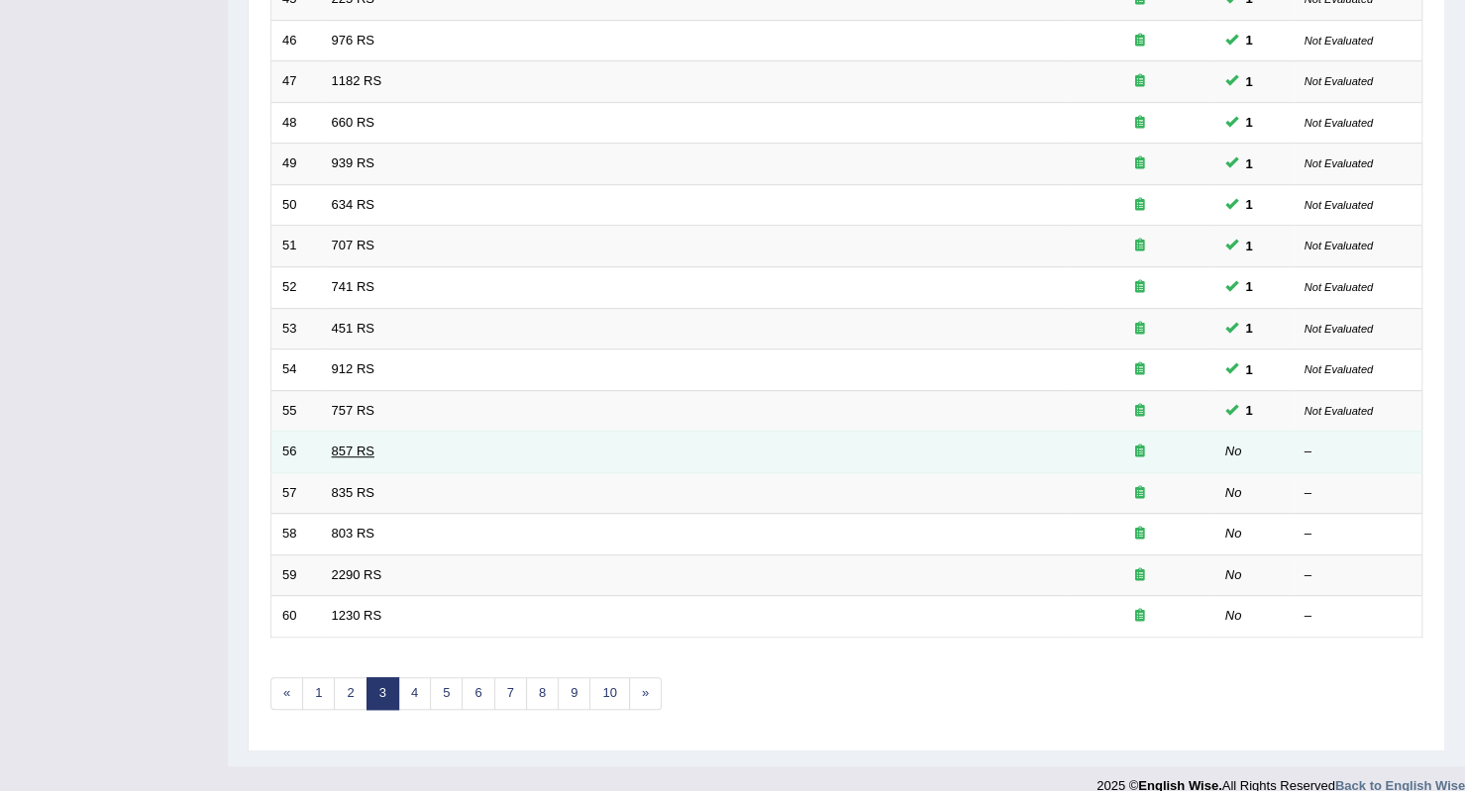
click at [347, 444] on link "857 RS" at bounding box center [353, 451] width 43 height 15
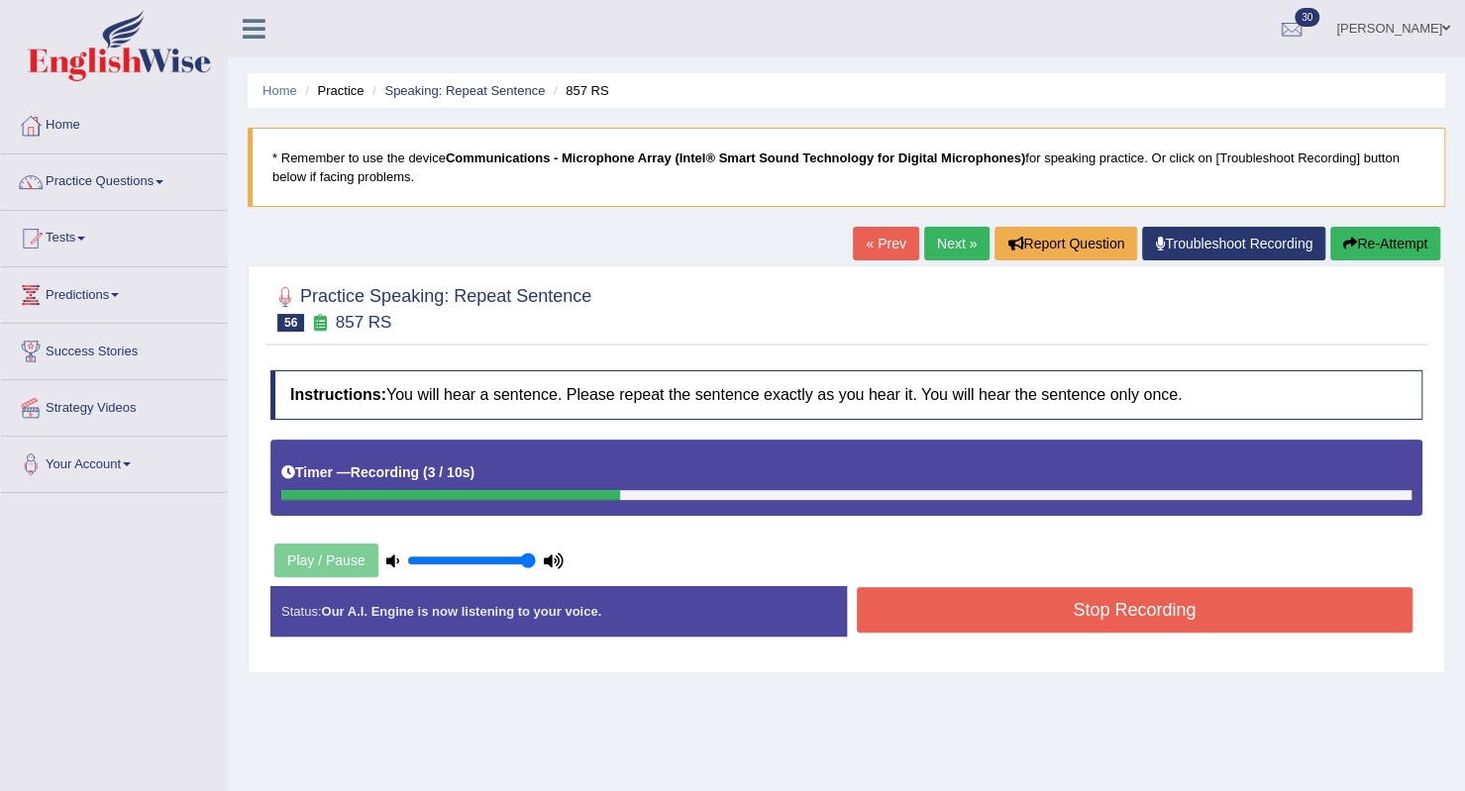
click at [1052, 659] on div "Instructions: You will hear a sentence. Please repeat the sentence exactly as y…" at bounding box center [846, 511] width 1162 height 302
click at [1040, 603] on button "Stop Recording" at bounding box center [1135, 610] width 557 height 46
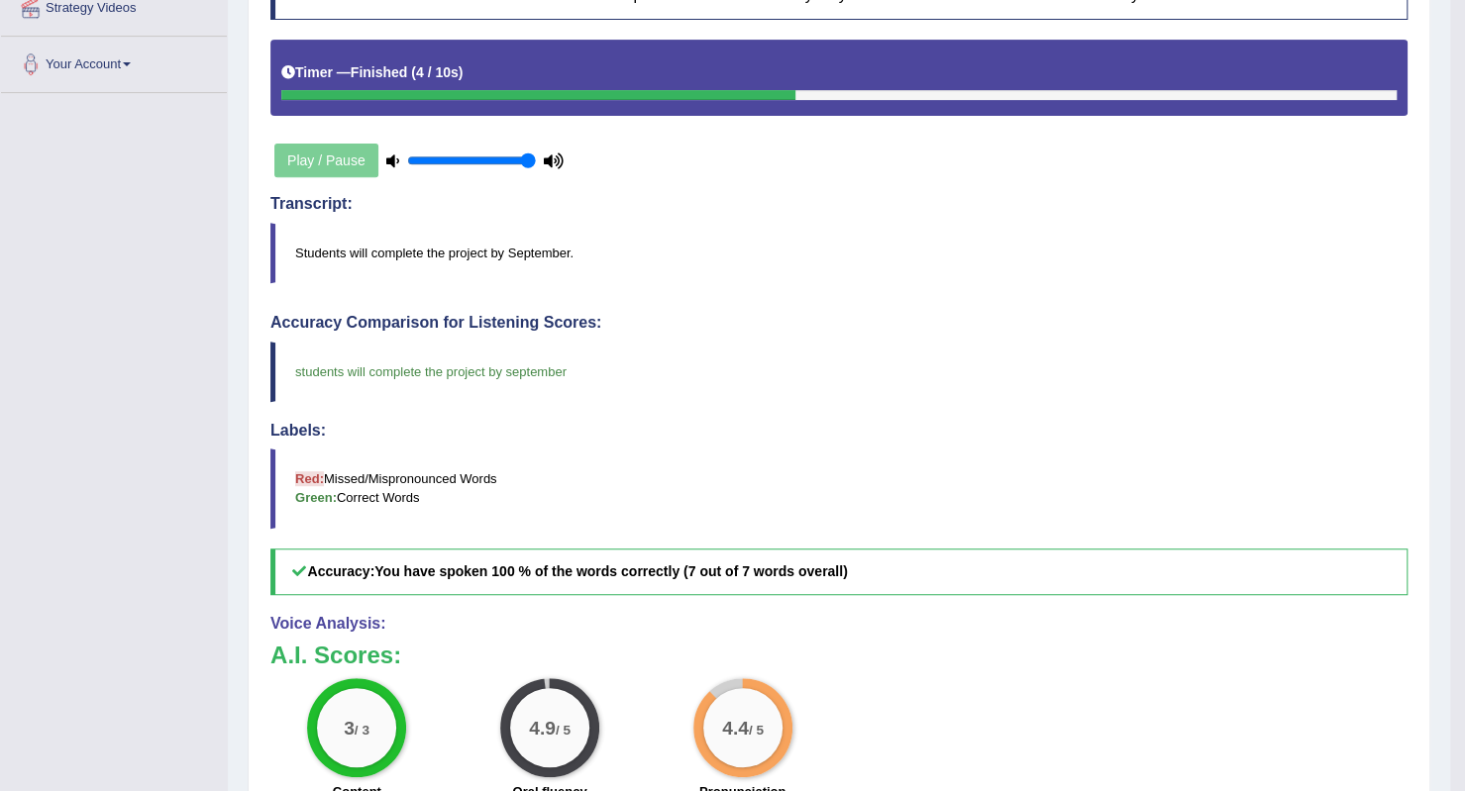
scroll to position [99, 0]
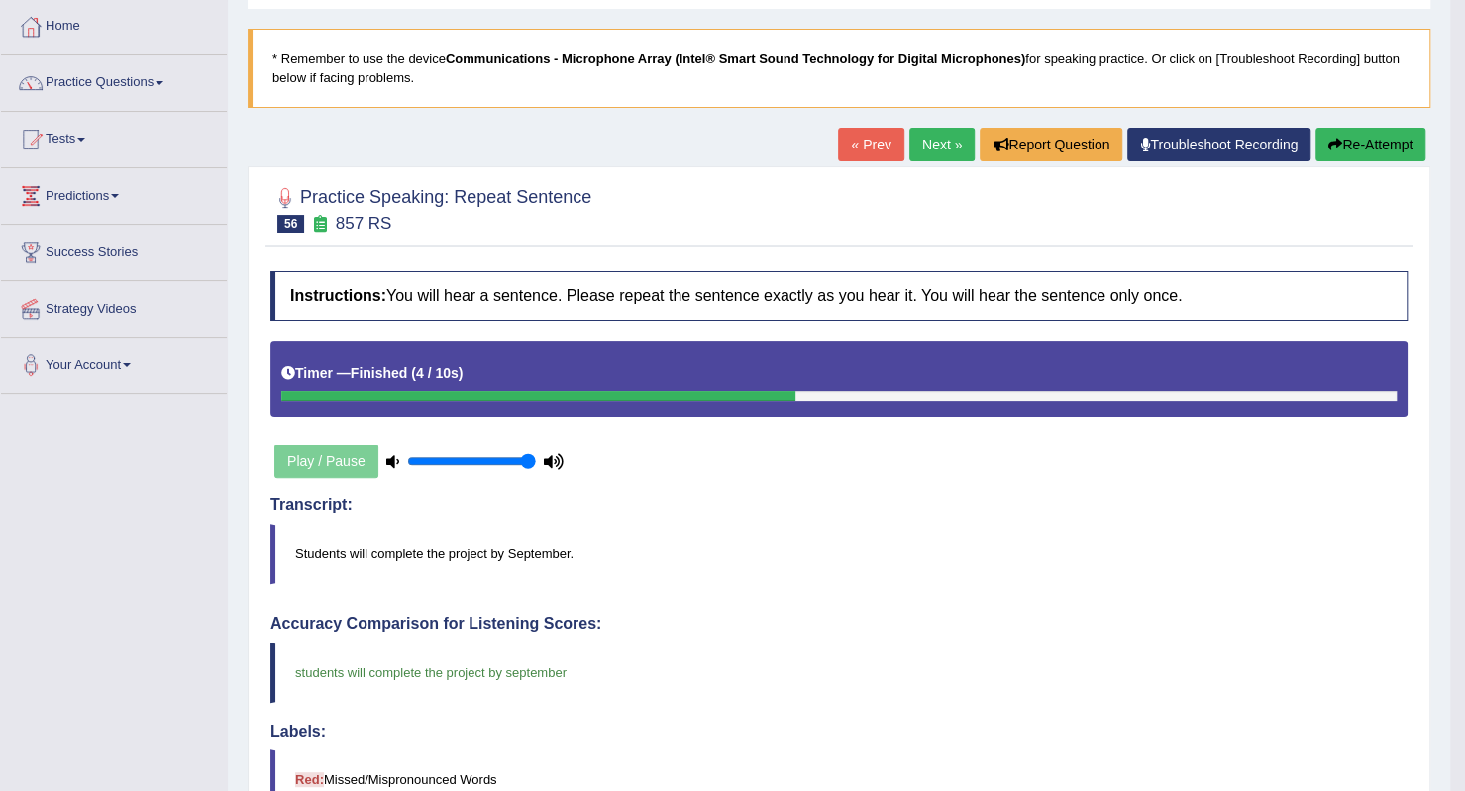
click at [955, 149] on link "Next »" at bounding box center [941, 145] width 65 height 34
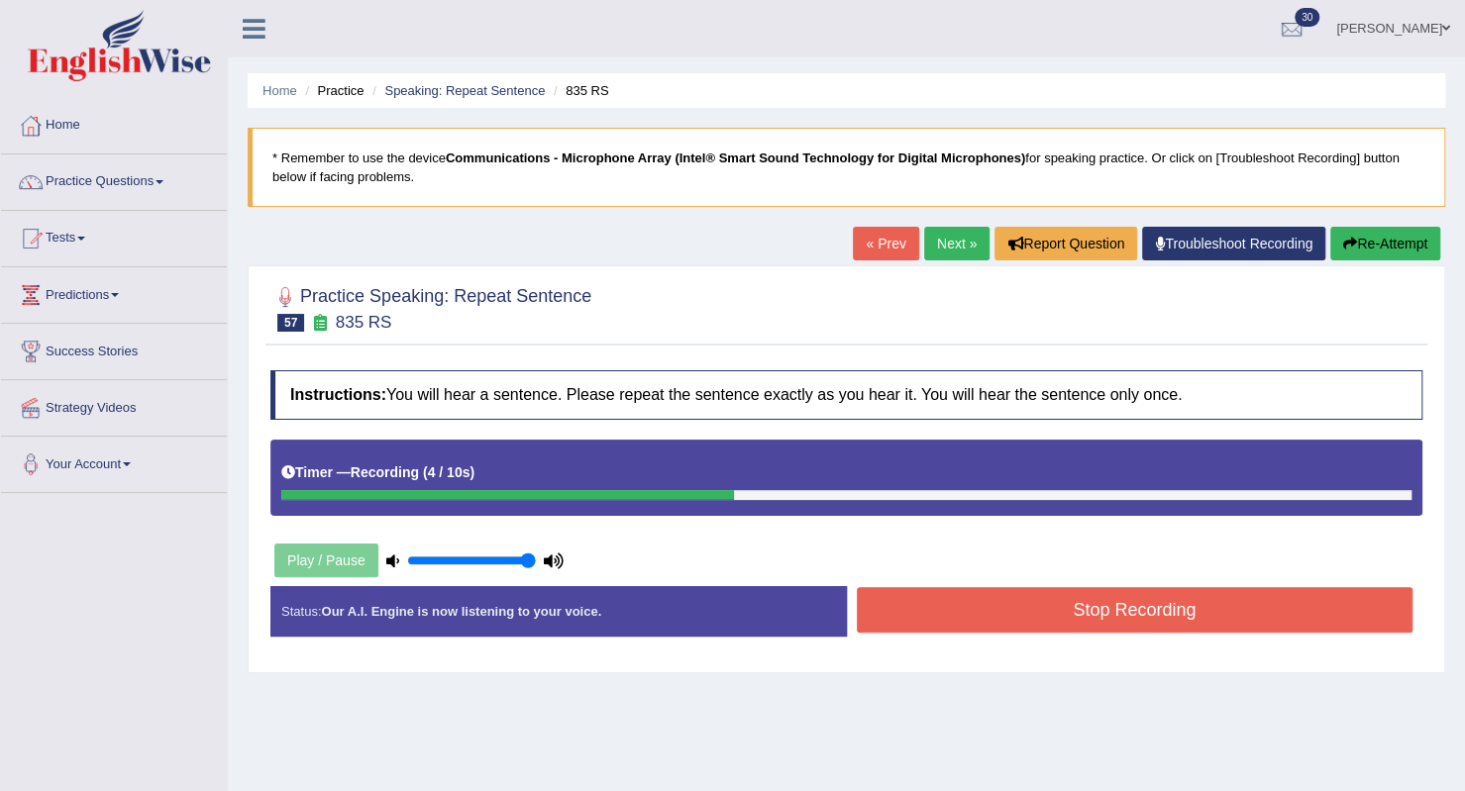
click at [1042, 619] on button "Stop Recording" at bounding box center [1135, 610] width 557 height 46
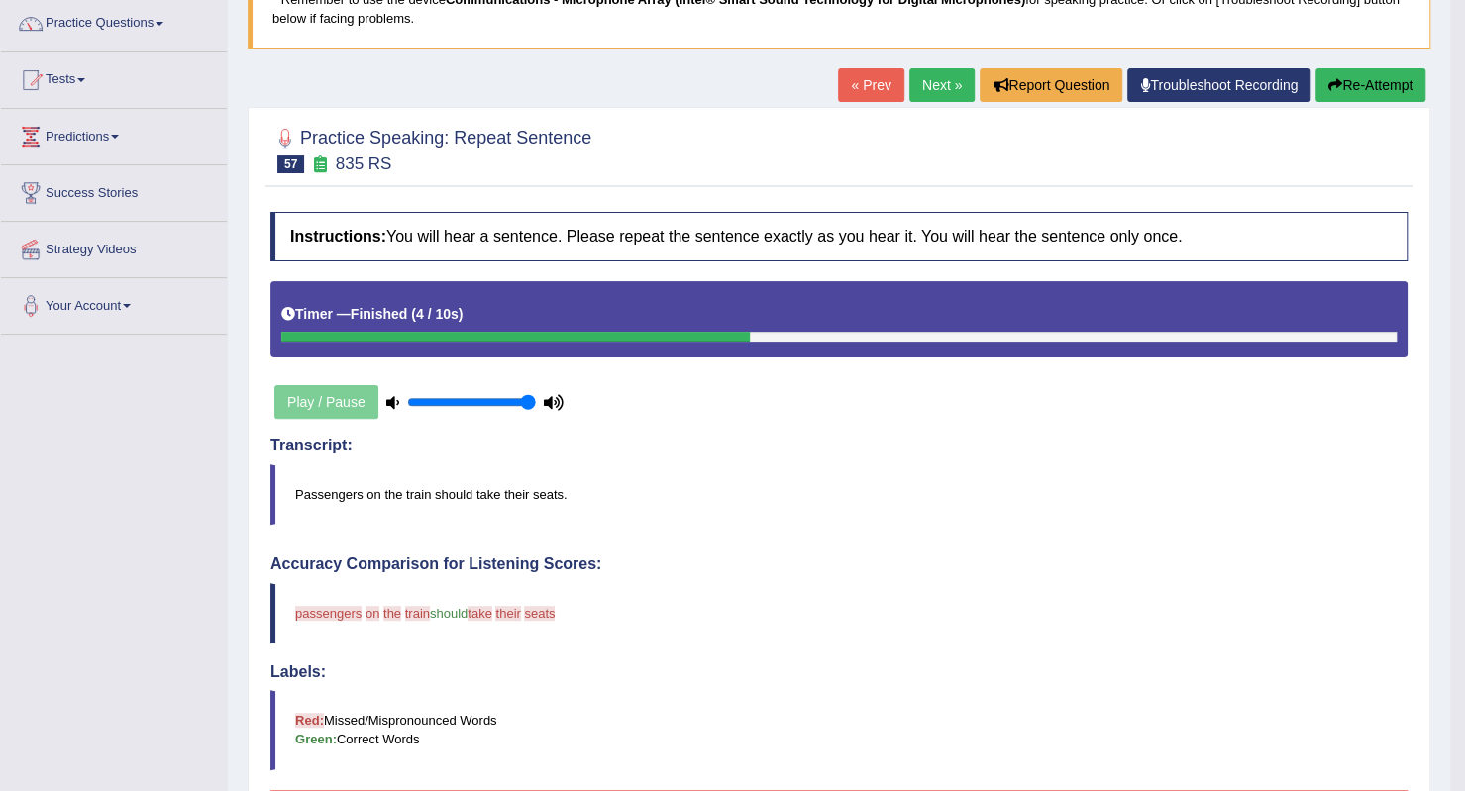
scroll to position [147, 0]
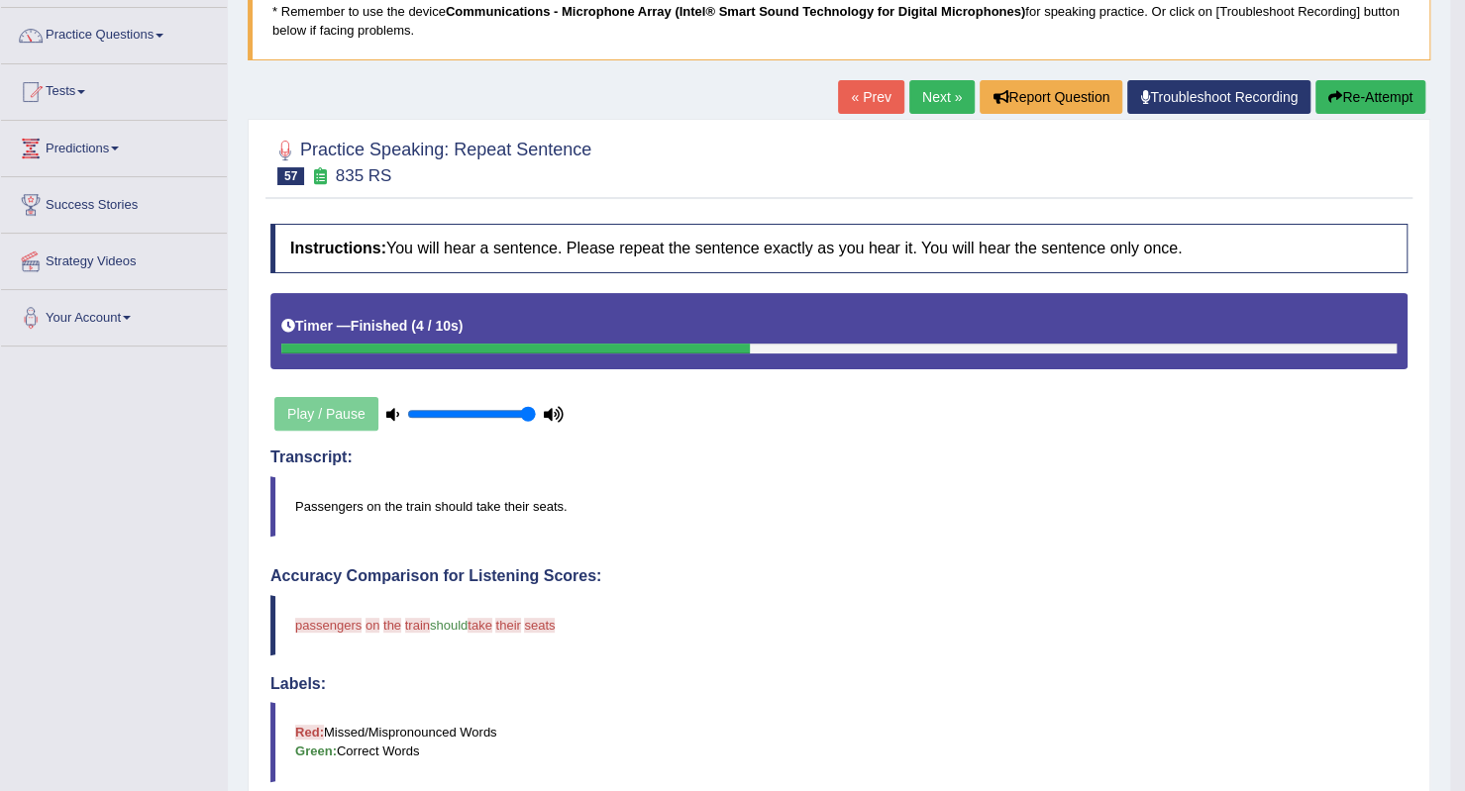
click at [939, 98] on link "Next »" at bounding box center [941, 97] width 65 height 34
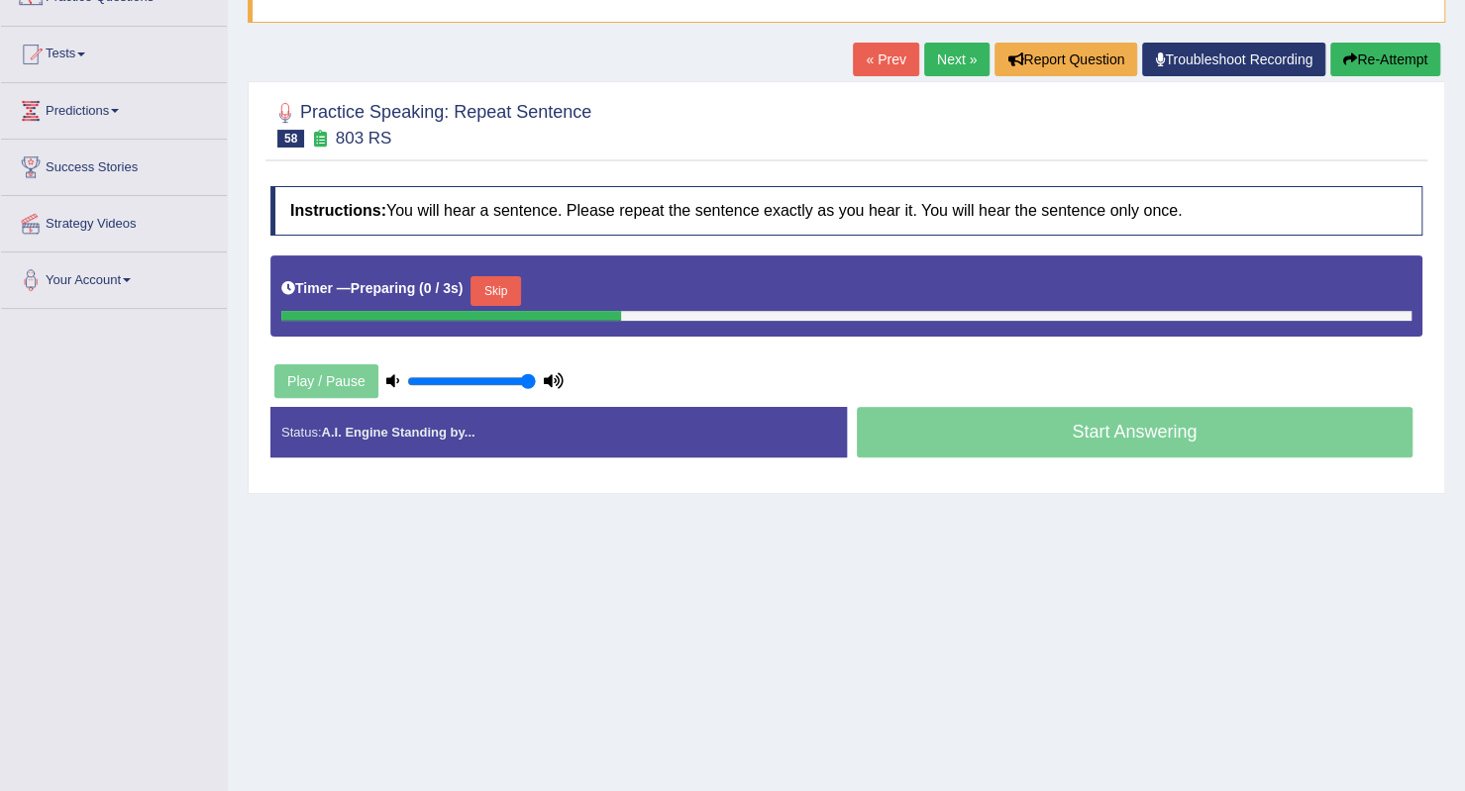
scroll to position [198, 0]
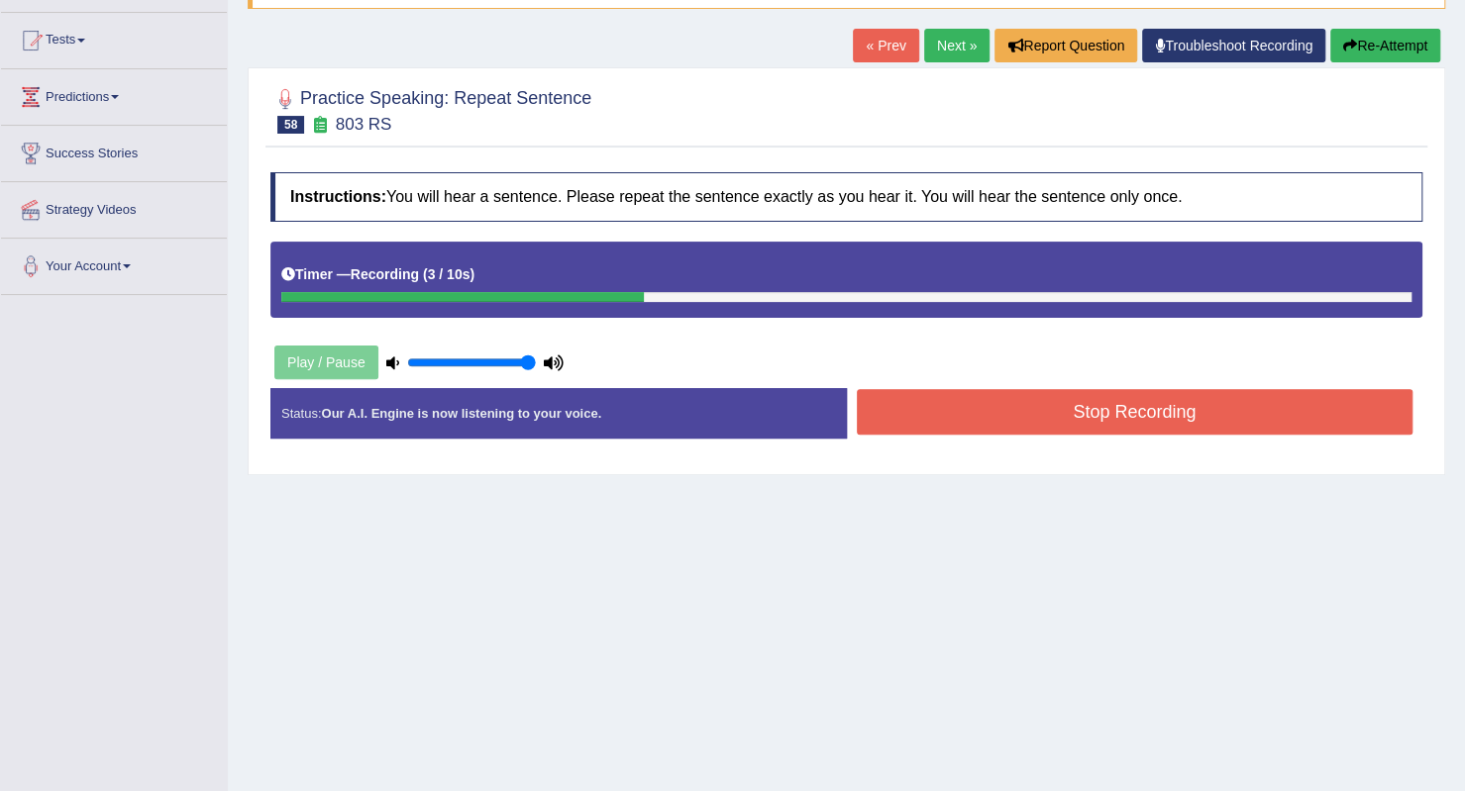
click at [970, 422] on button "Stop Recording" at bounding box center [1135, 412] width 557 height 46
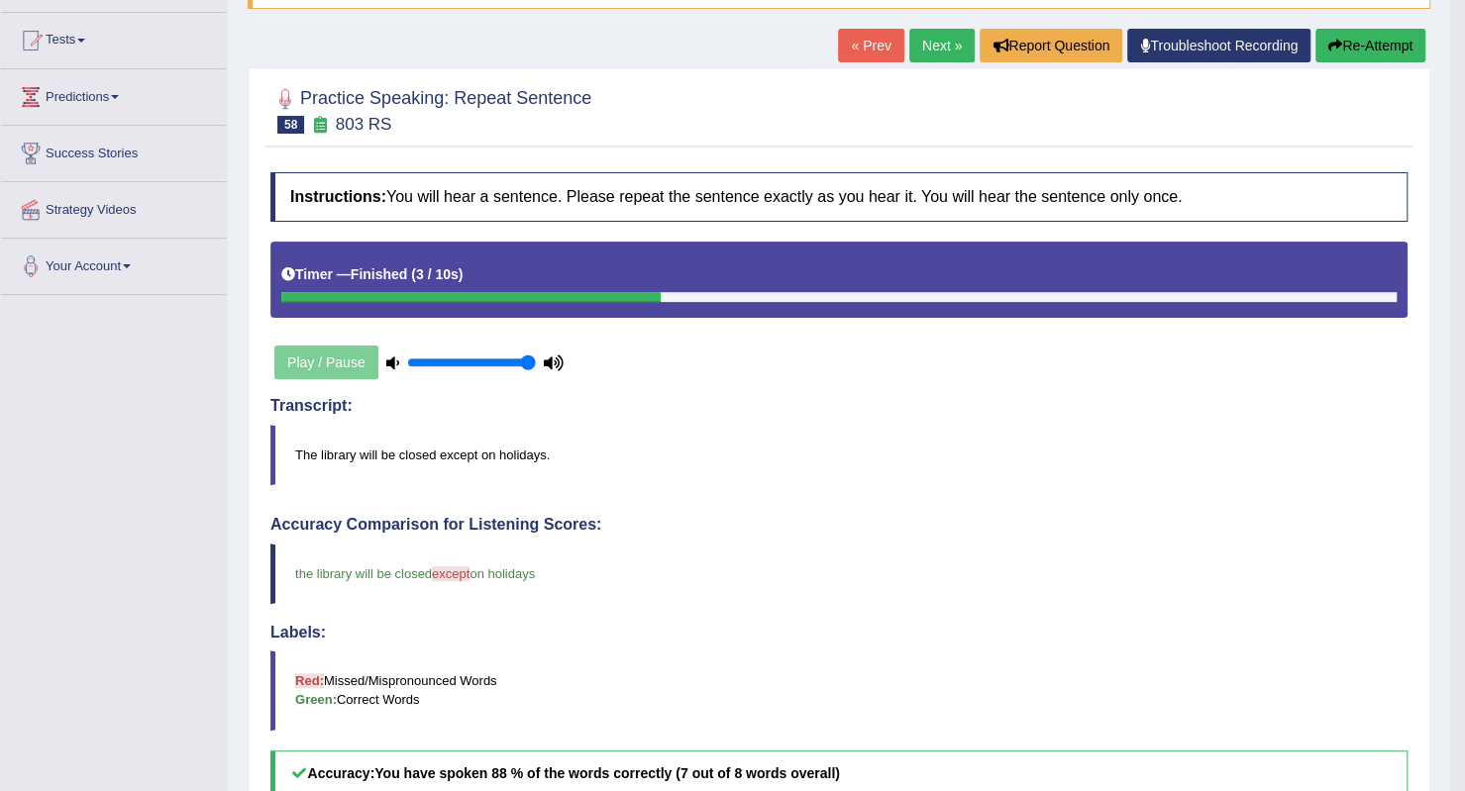
click at [954, 46] on link "Next »" at bounding box center [941, 46] width 65 height 34
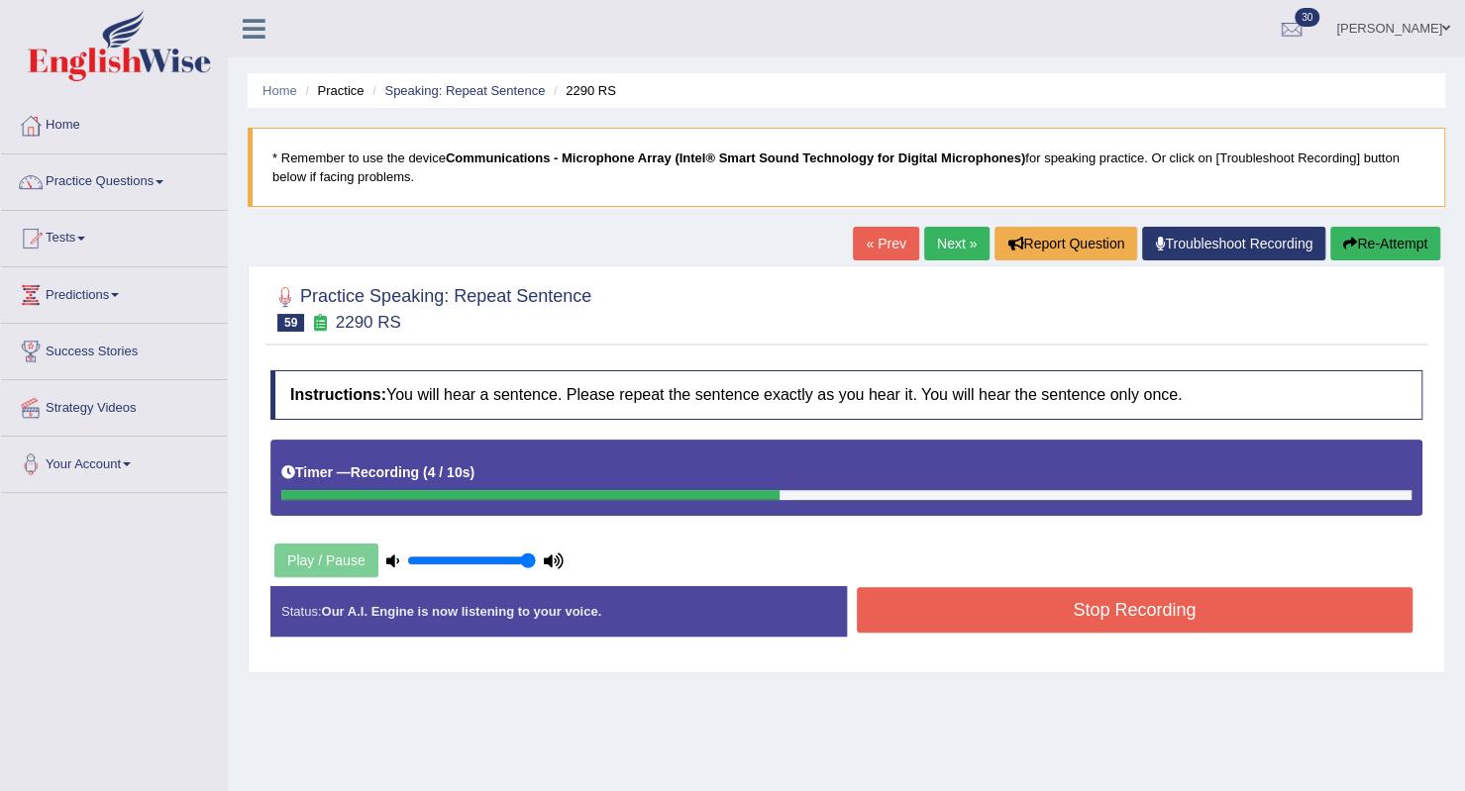
click at [1091, 599] on button "Stop Recording" at bounding box center [1135, 610] width 557 height 46
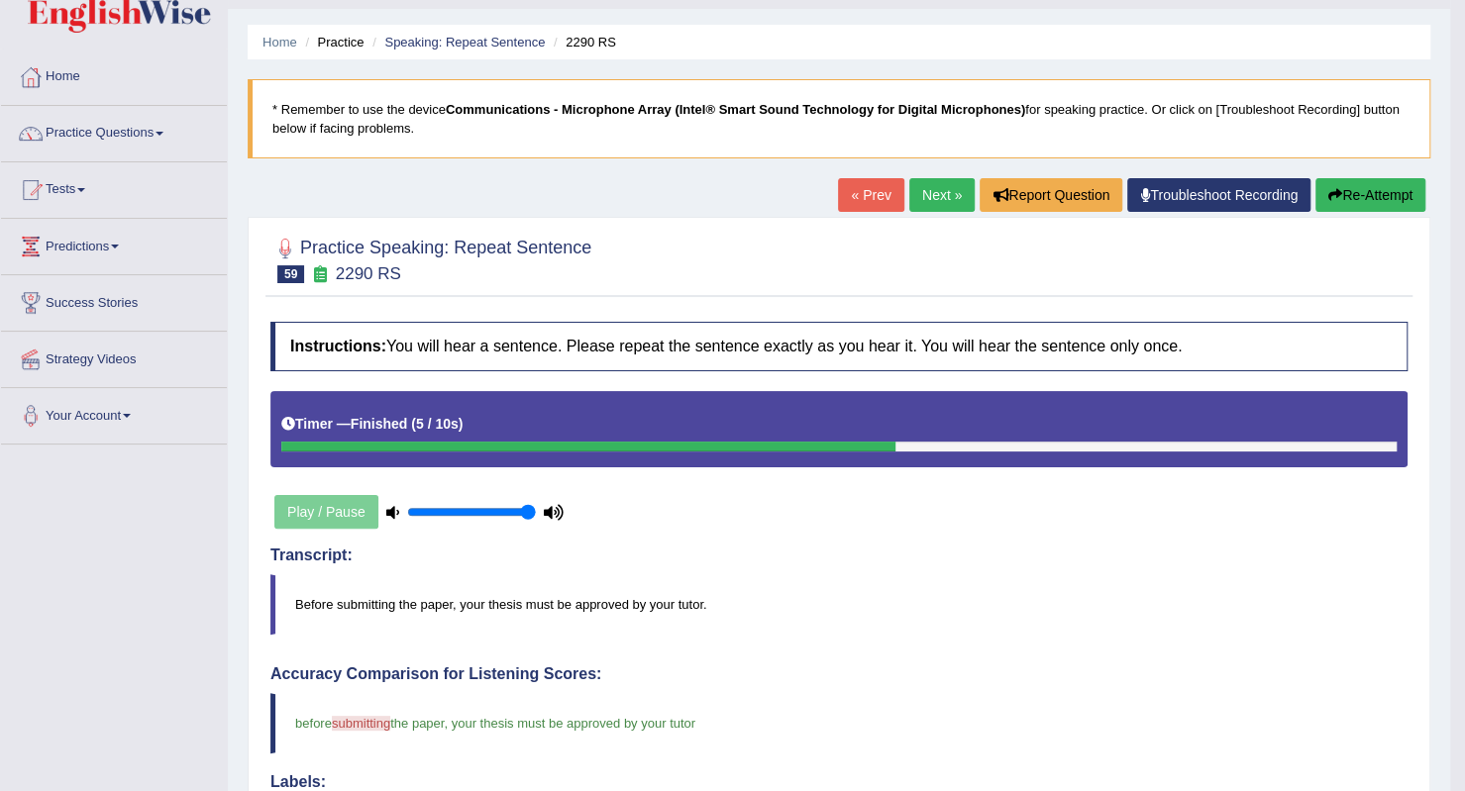
scroll to position [48, 0]
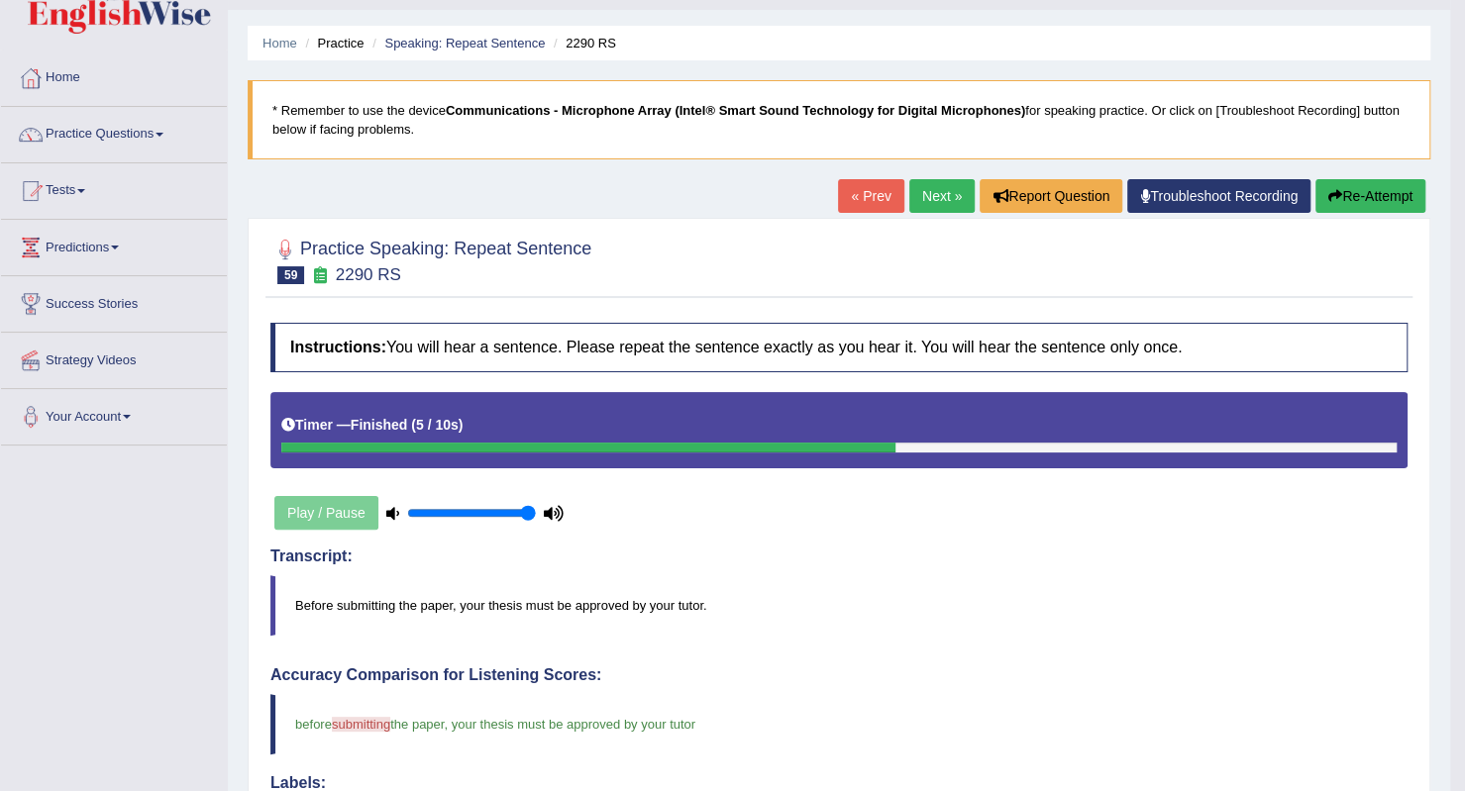
click at [916, 203] on link "Next »" at bounding box center [941, 196] width 65 height 34
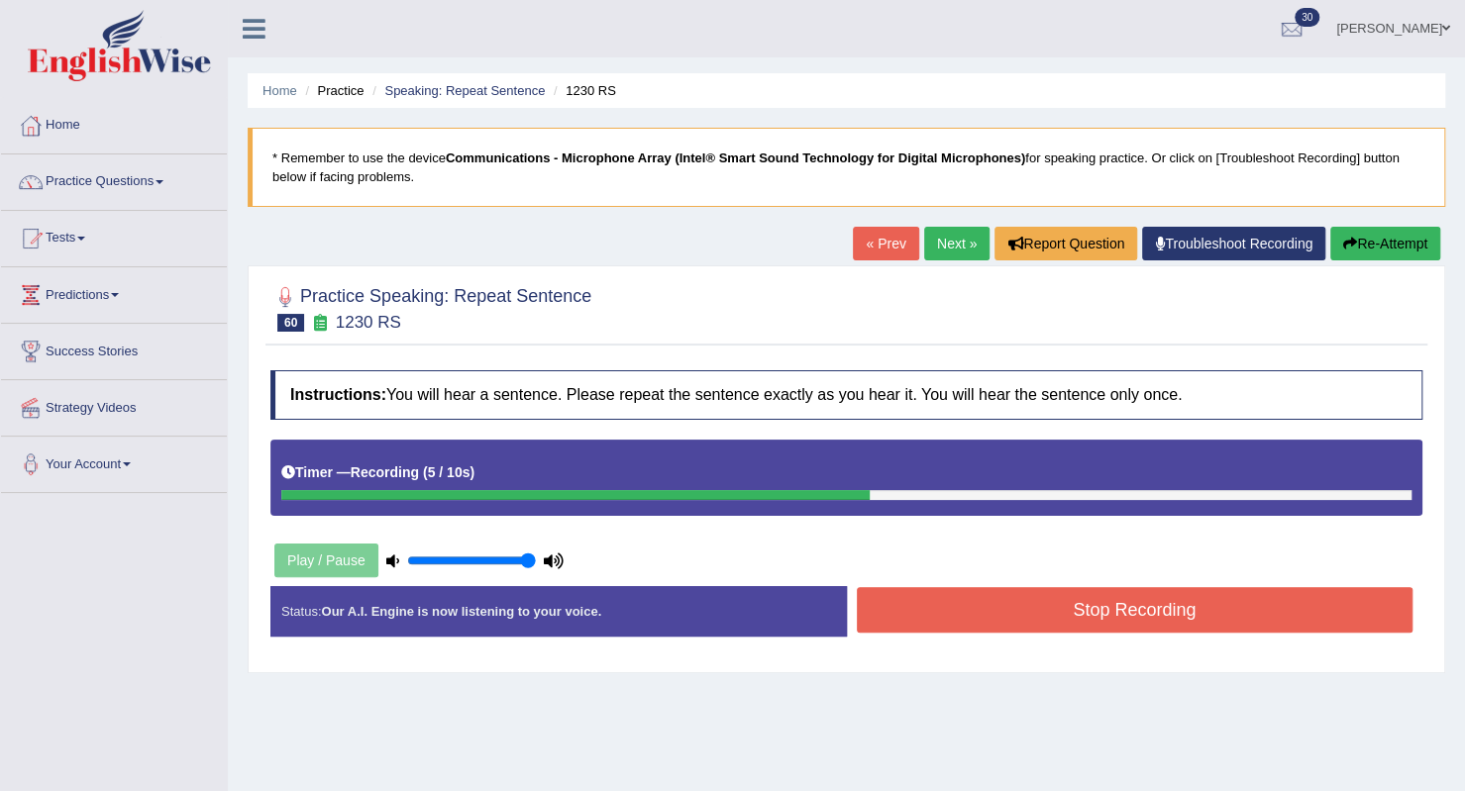
click at [931, 587] on button "Stop Recording" at bounding box center [1135, 610] width 557 height 46
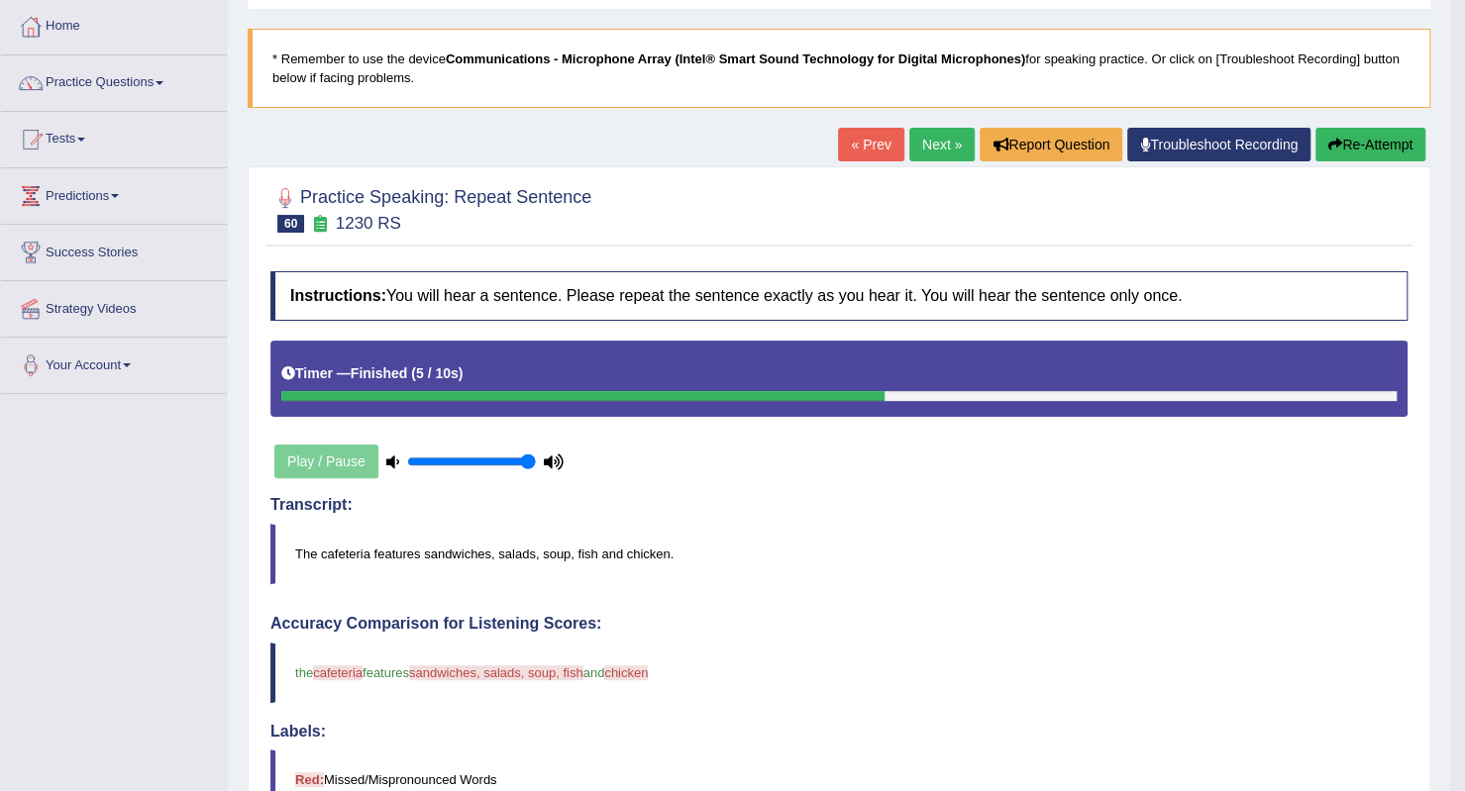
scroll to position [99, 0]
click at [92, 76] on link "Practice Questions" at bounding box center [114, 80] width 226 height 50
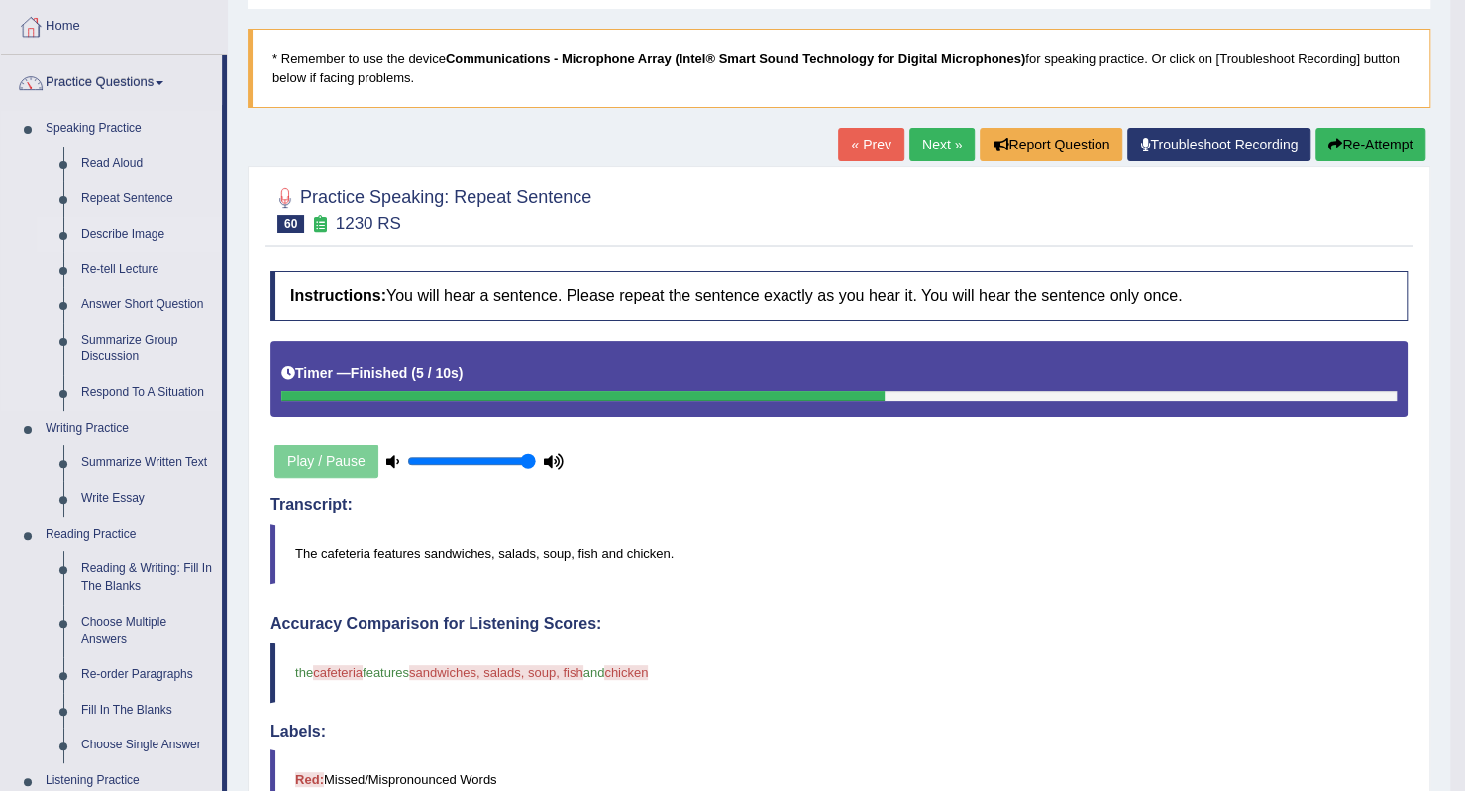
click at [141, 235] on link "Describe Image" at bounding box center [147, 235] width 150 height 36
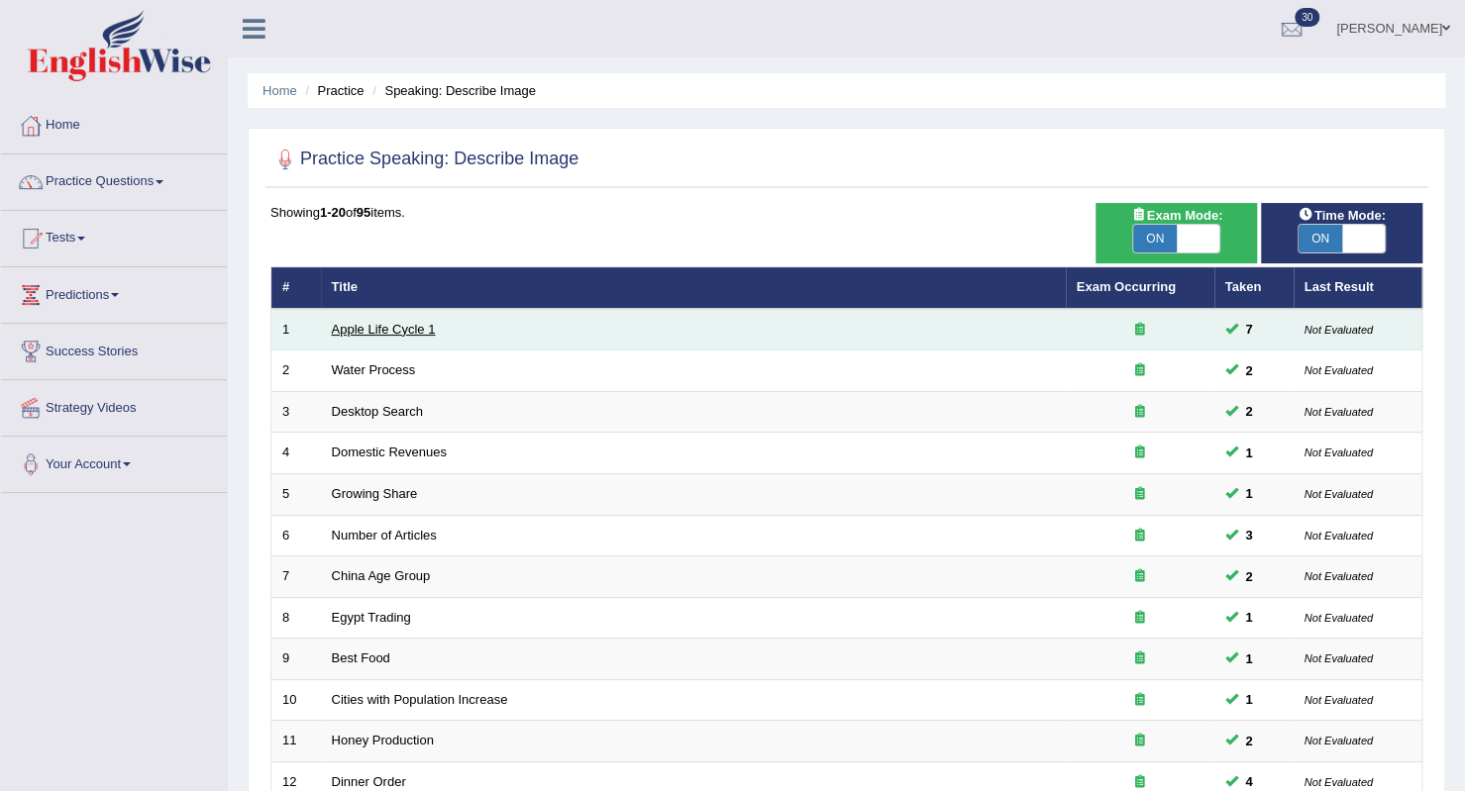
click at [406, 330] on link "Apple Life Cycle 1" at bounding box center [384, 329] width 104 height 15
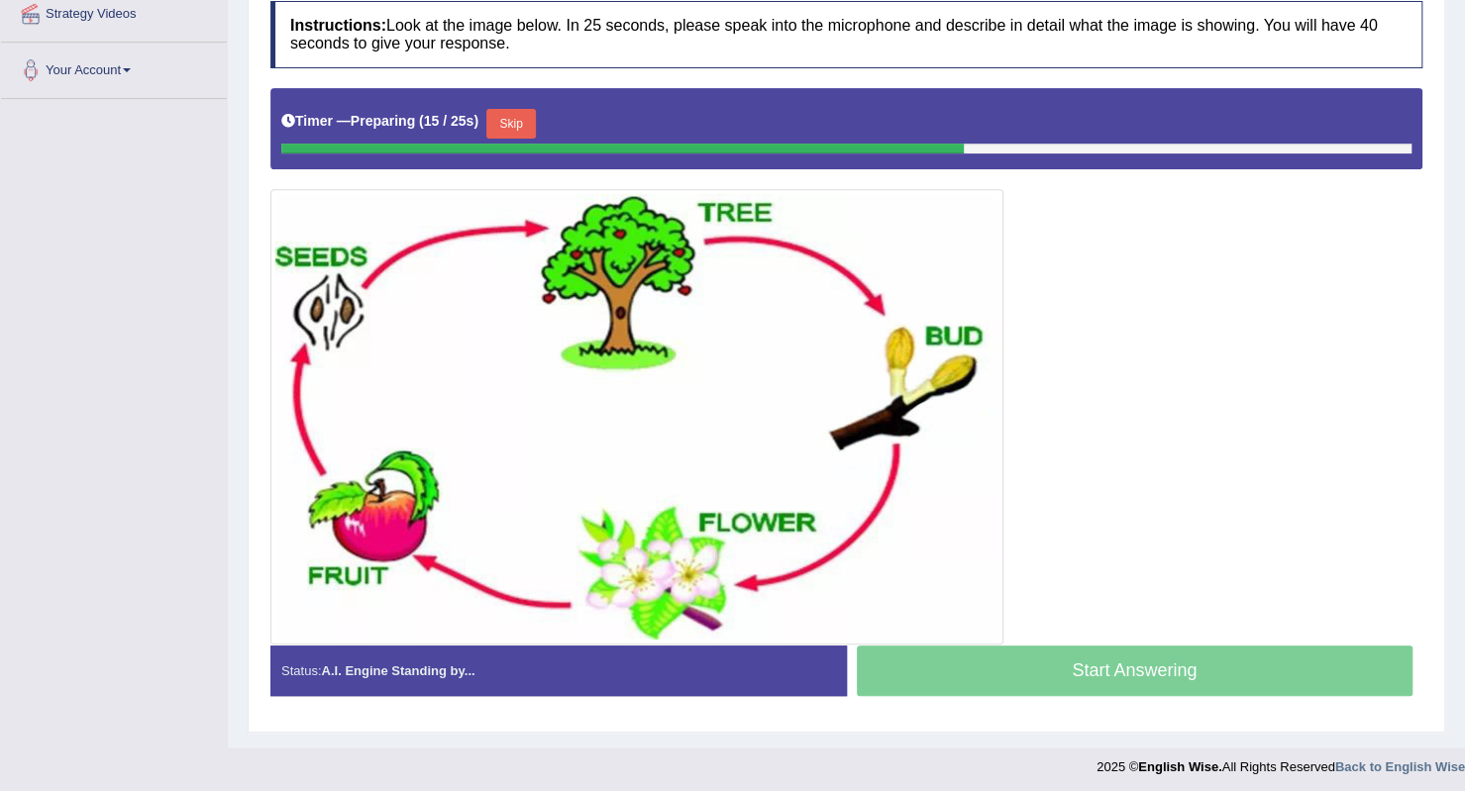
scroll to position [295, 0]
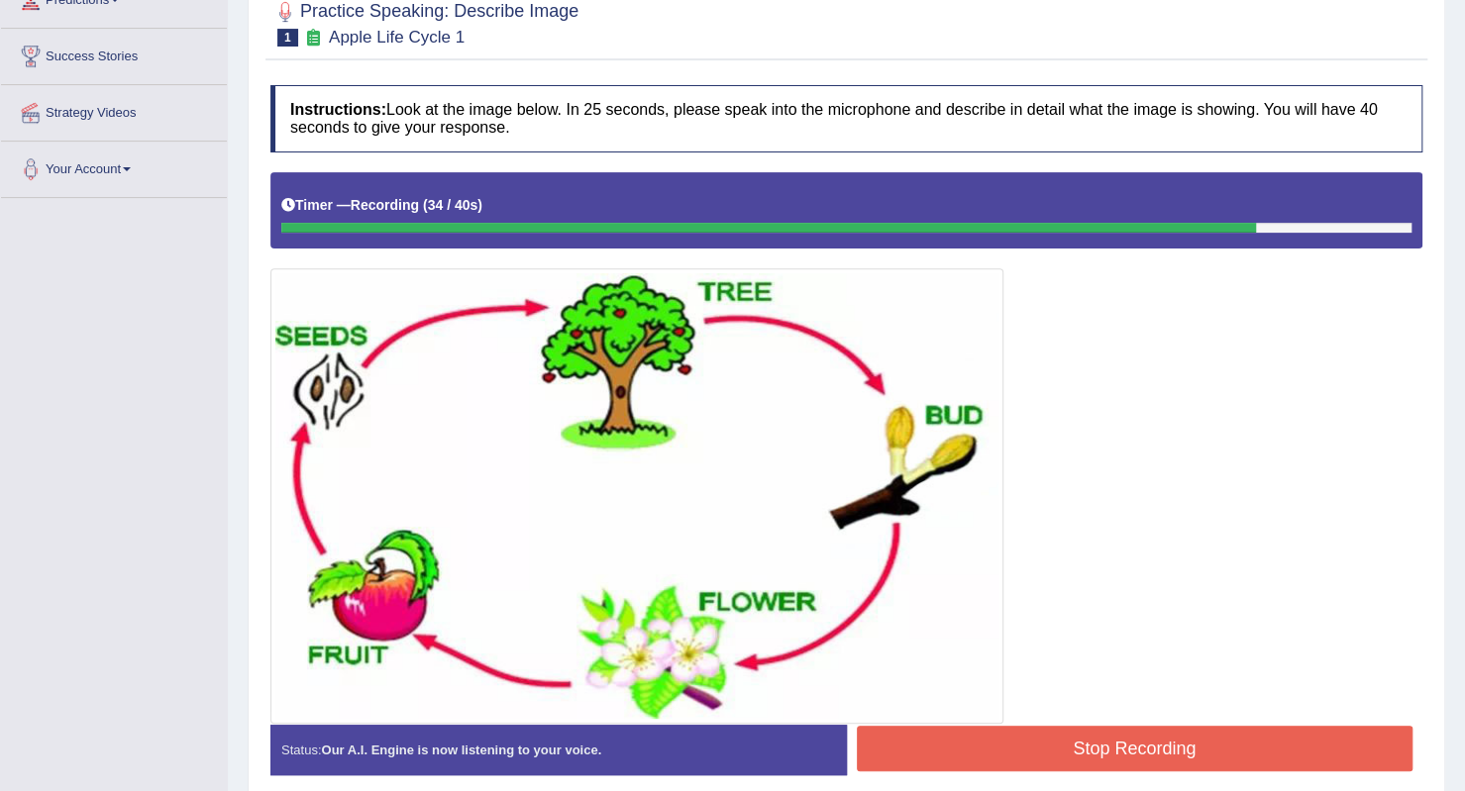
click at [1139, 753] on button "Stop Recording" at bounding box center [1135, 749] width 557 height 46
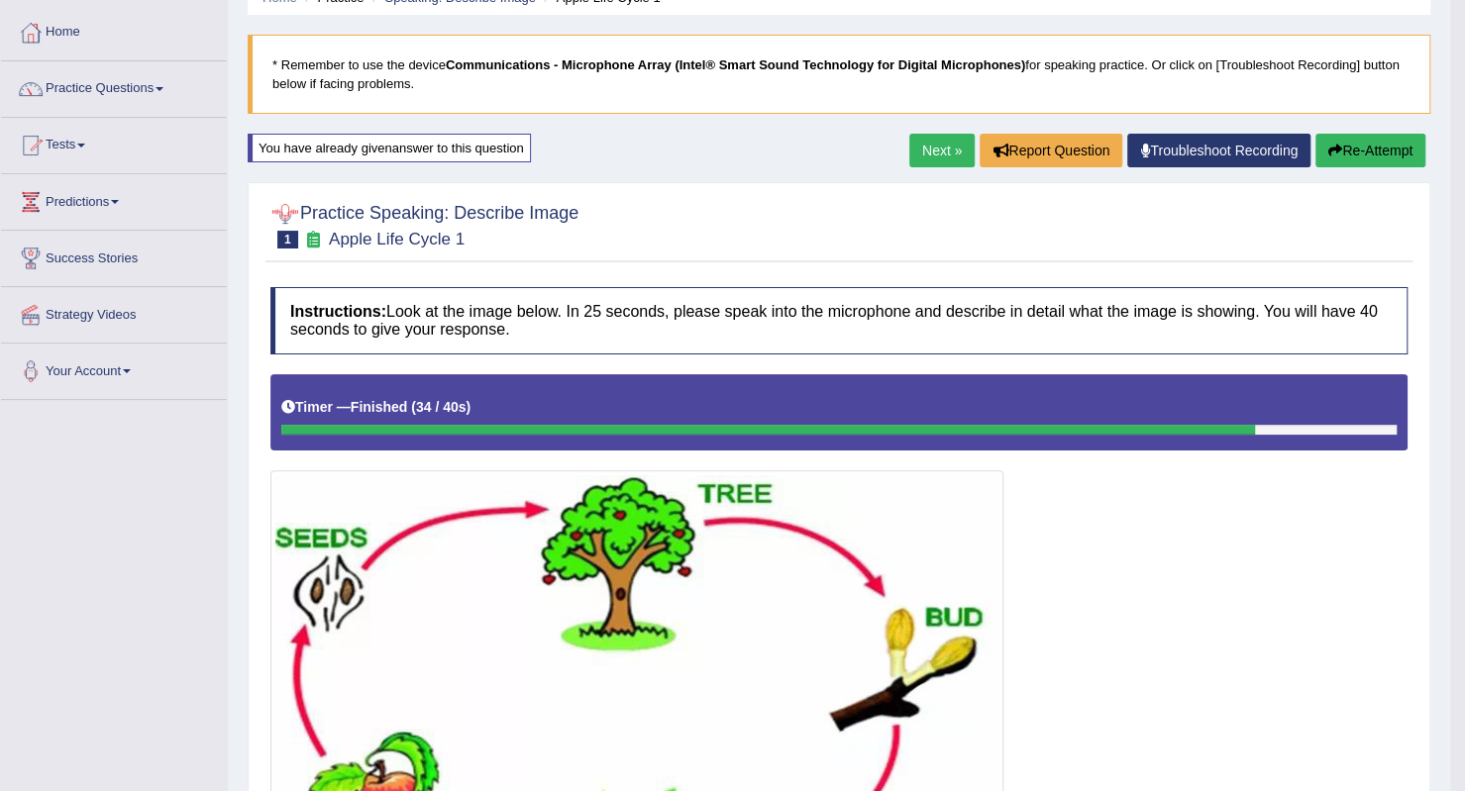
scroll to position [0, 0]
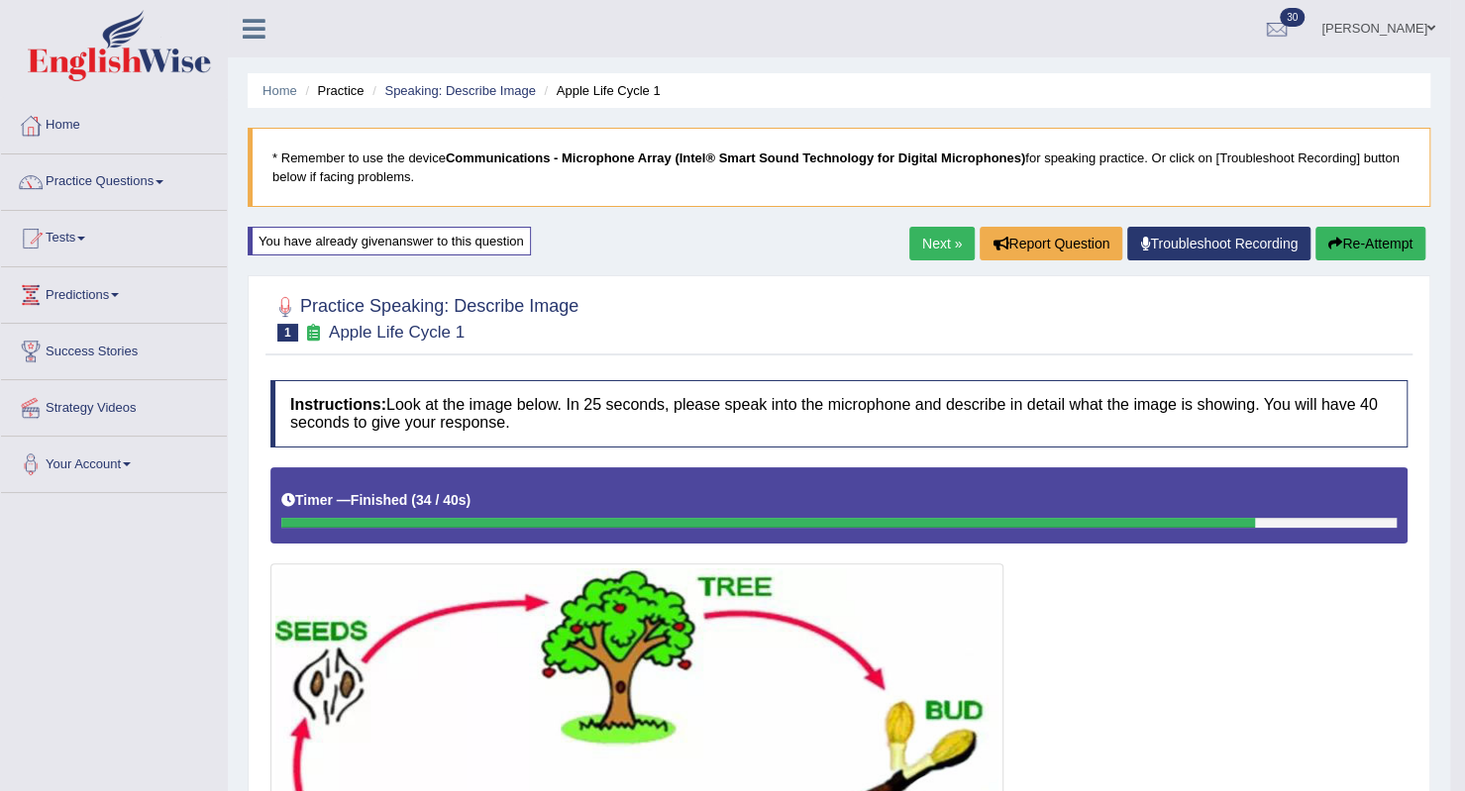
click at [926, 242] on link "Next »" at bounding box center [941, 244] width 65 height 34
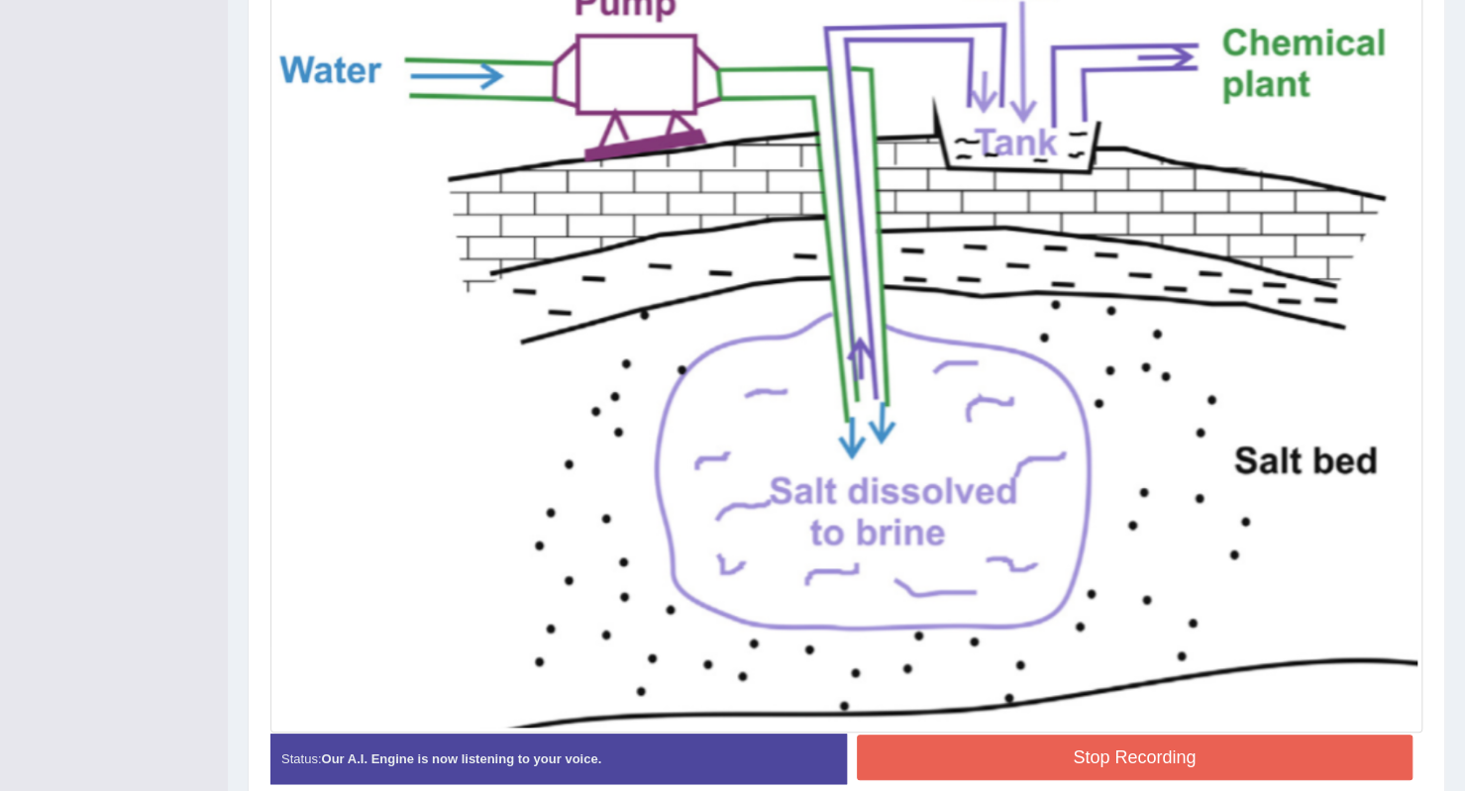
scroll to position [701, 0]
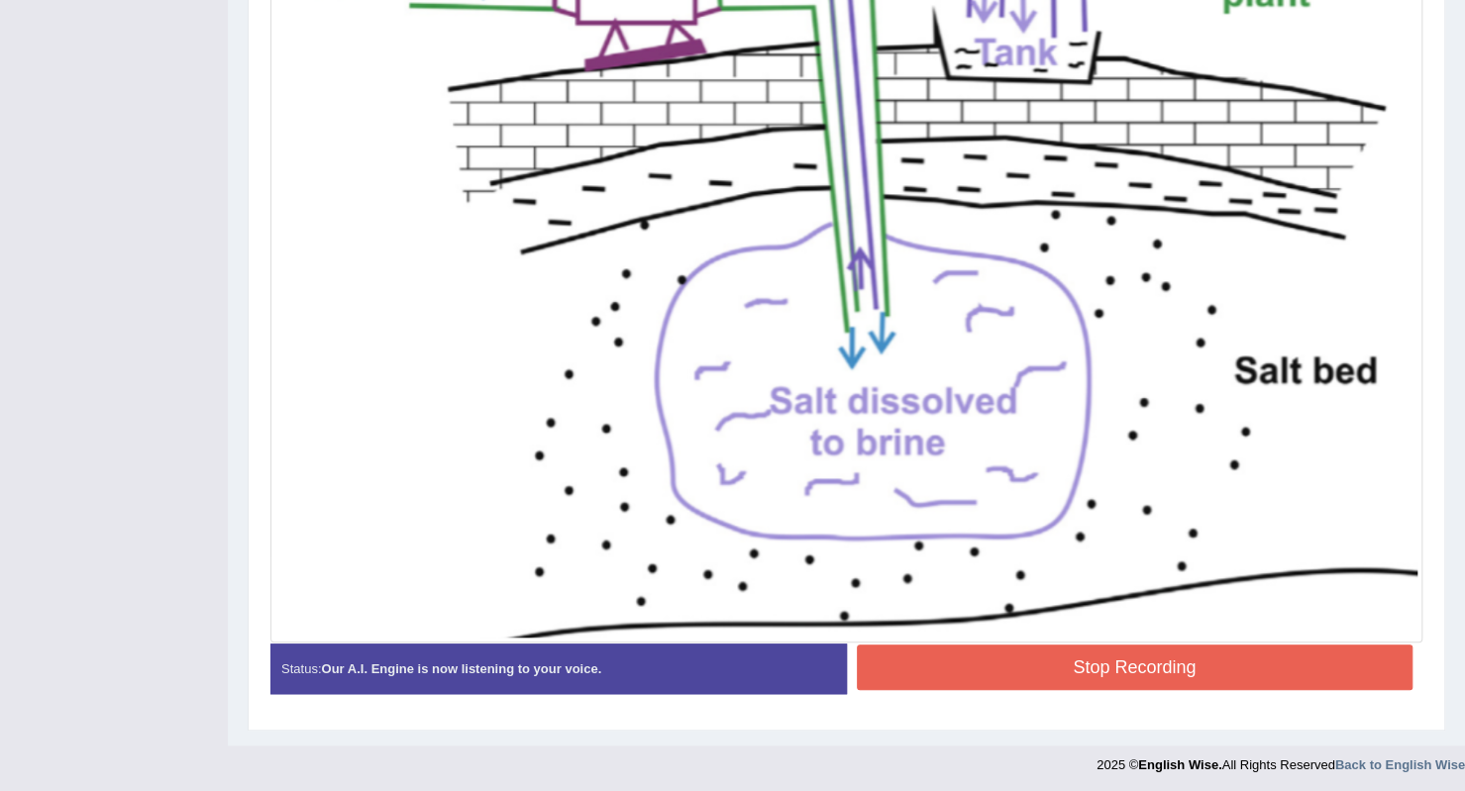
click at [1196, 670] on button "Stop Recording" at bounding box center [1135, 668] width 557 height 46
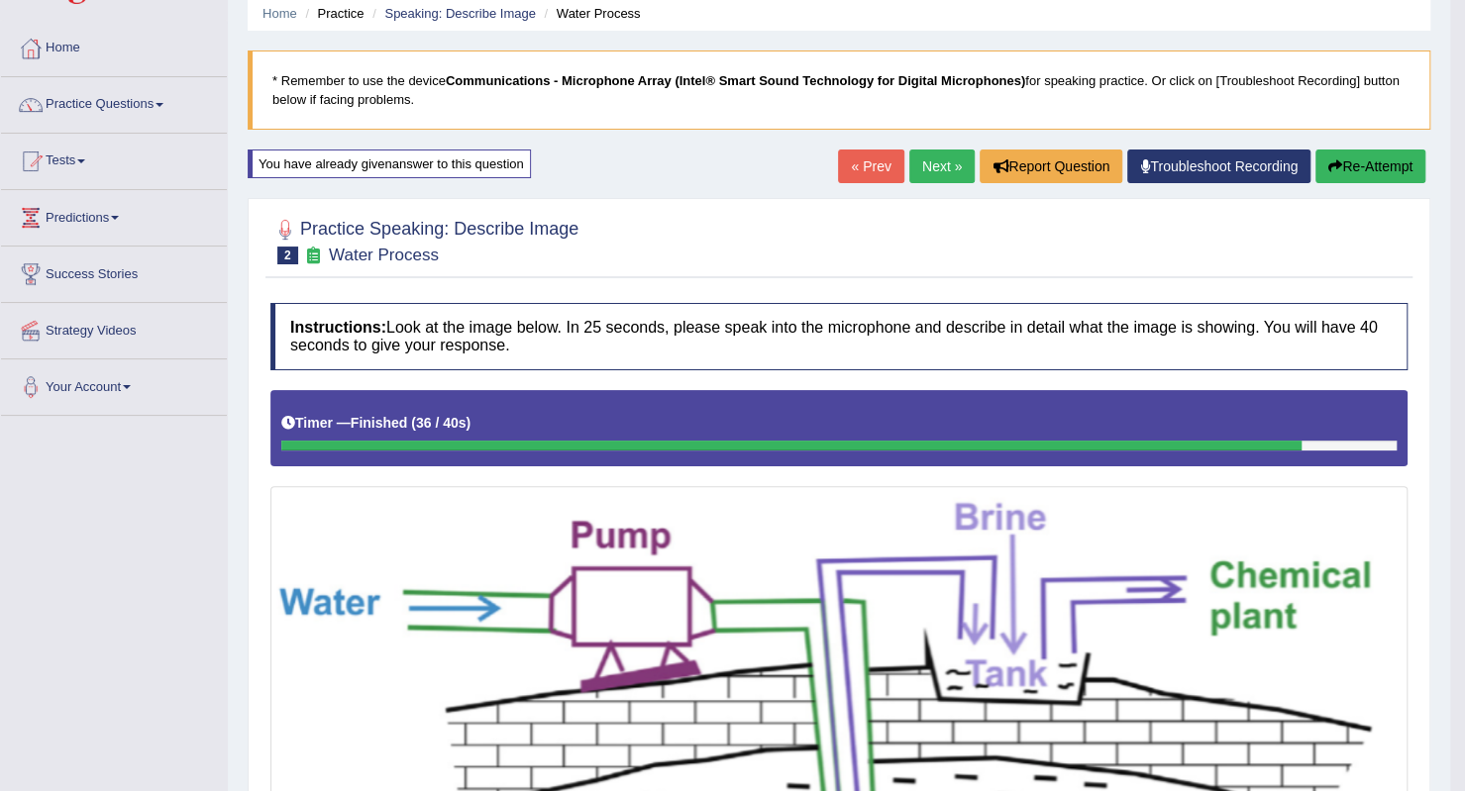
scroll to position [0, 0]
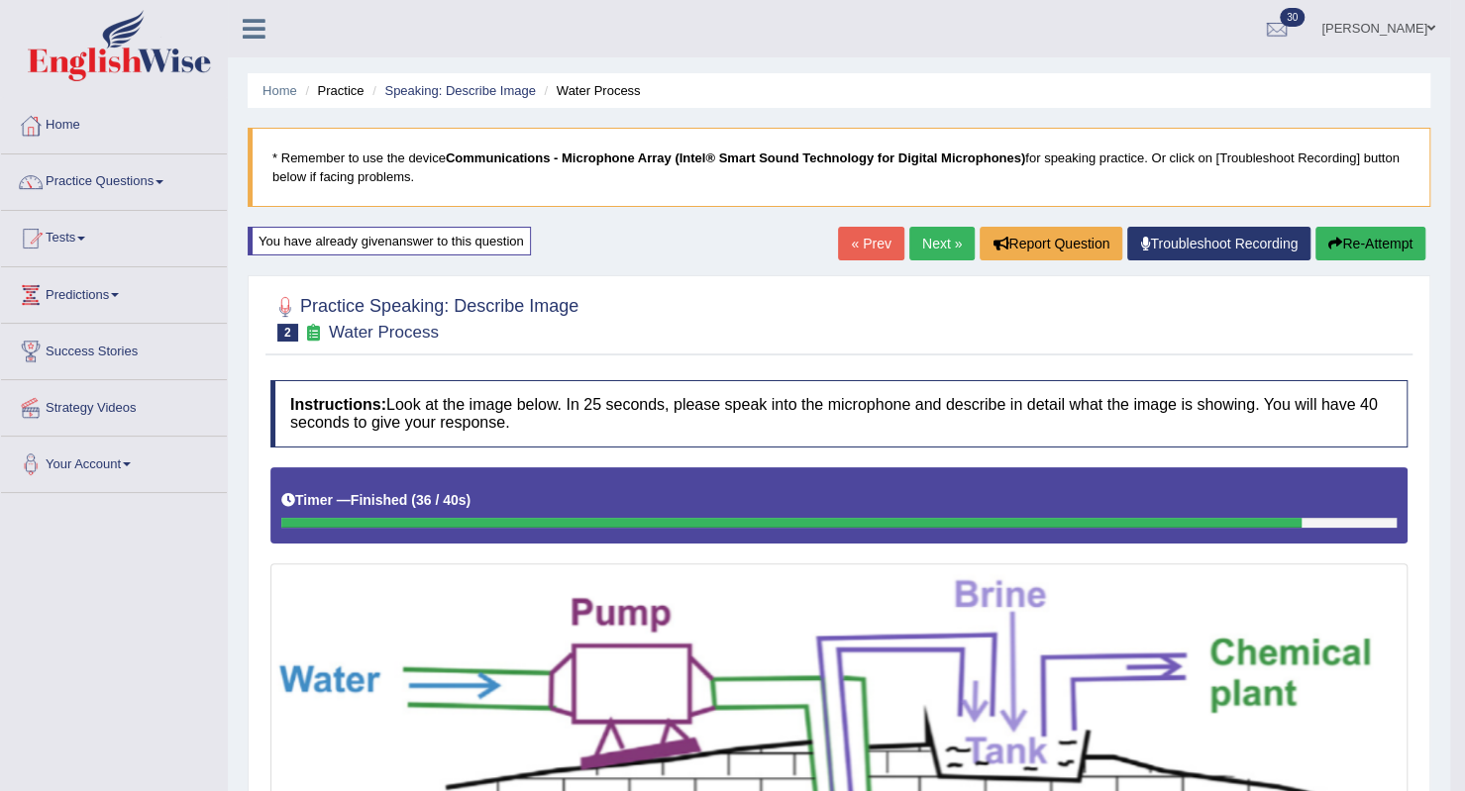
click at [919, 251] on link "Next »" at bounding box center [941, 244] width 65 height 34
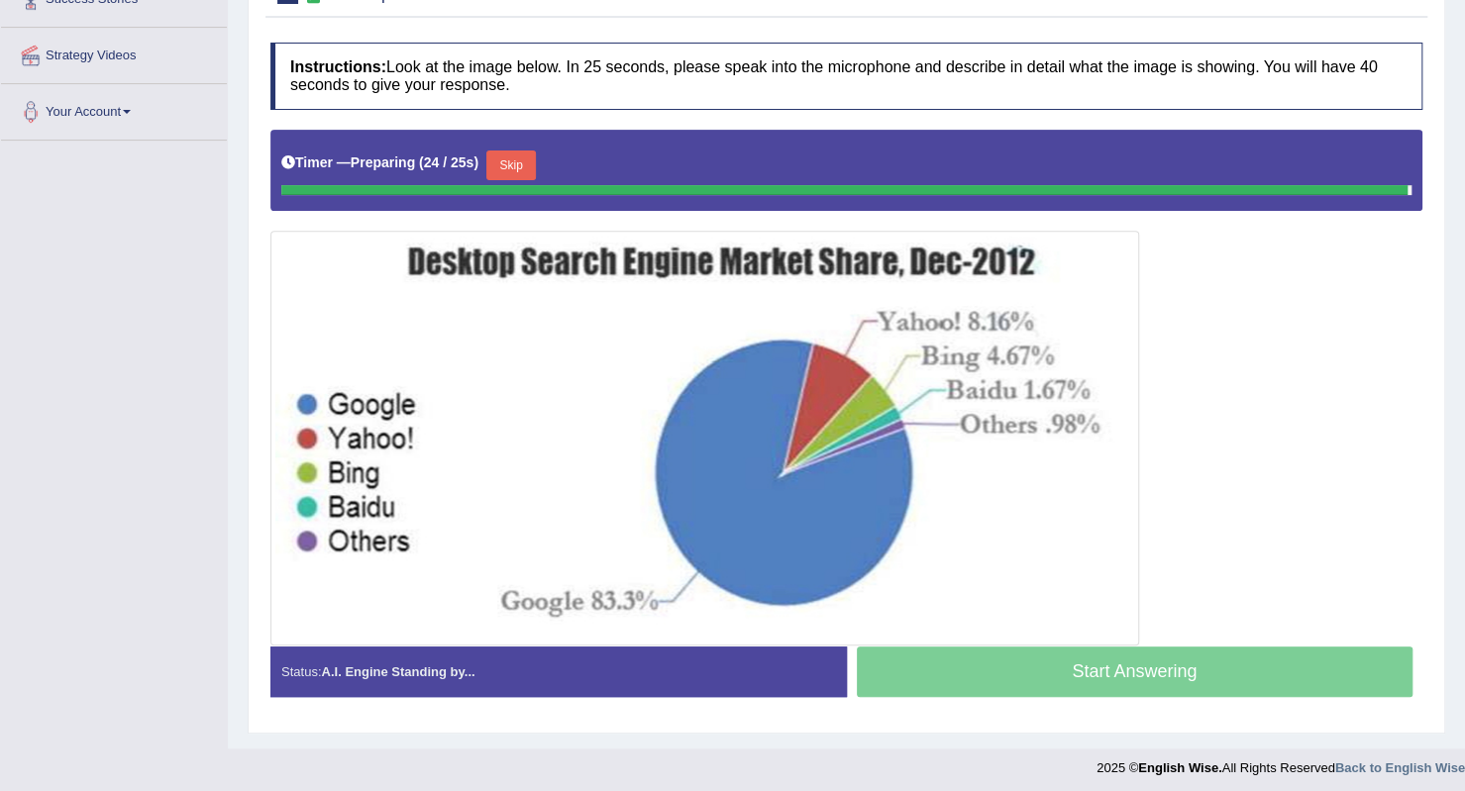
scroll to position [335, 0]
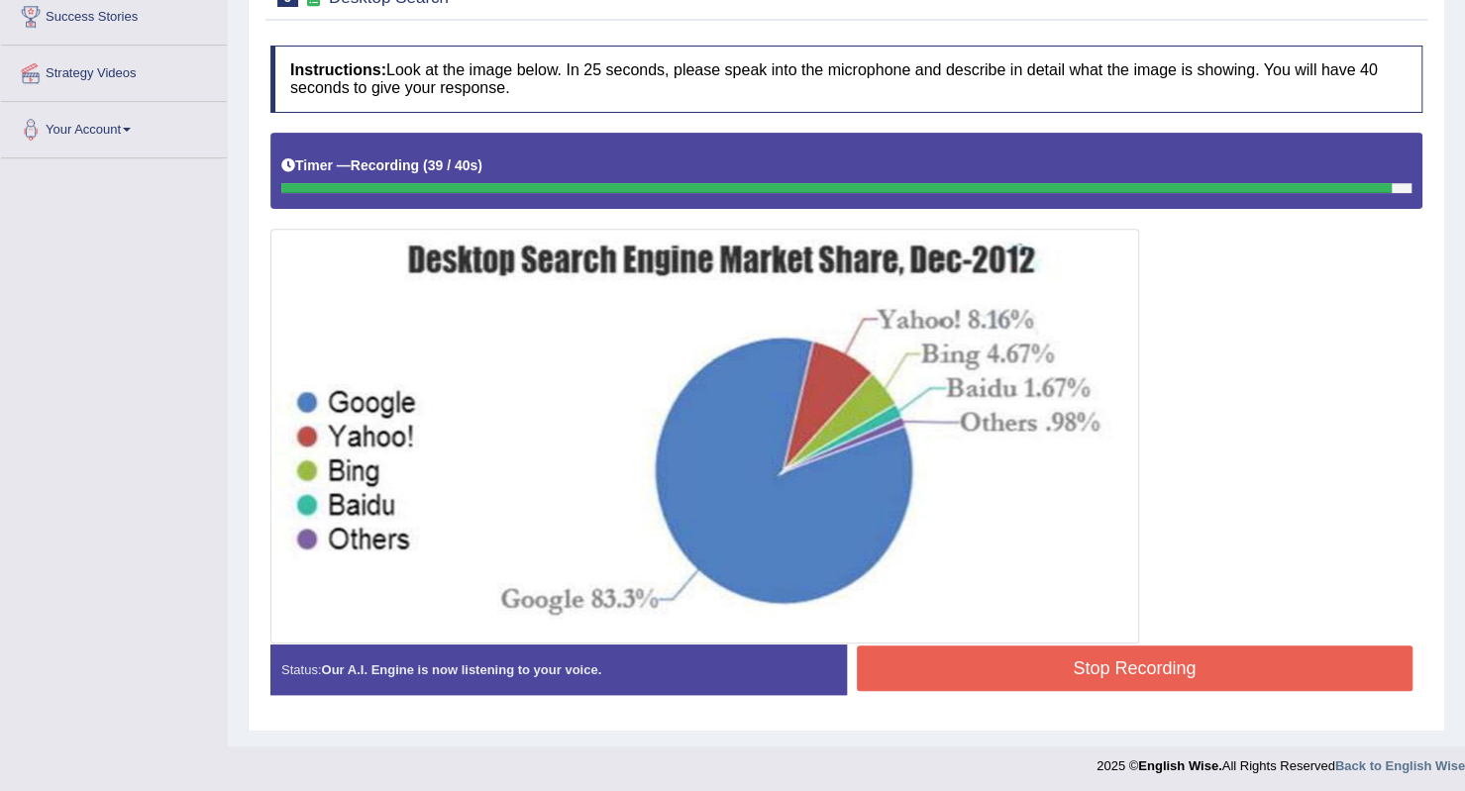
click at [1044, 651] on button "Stop Recording" at bounding box center [1135, 669] width 557 height 46
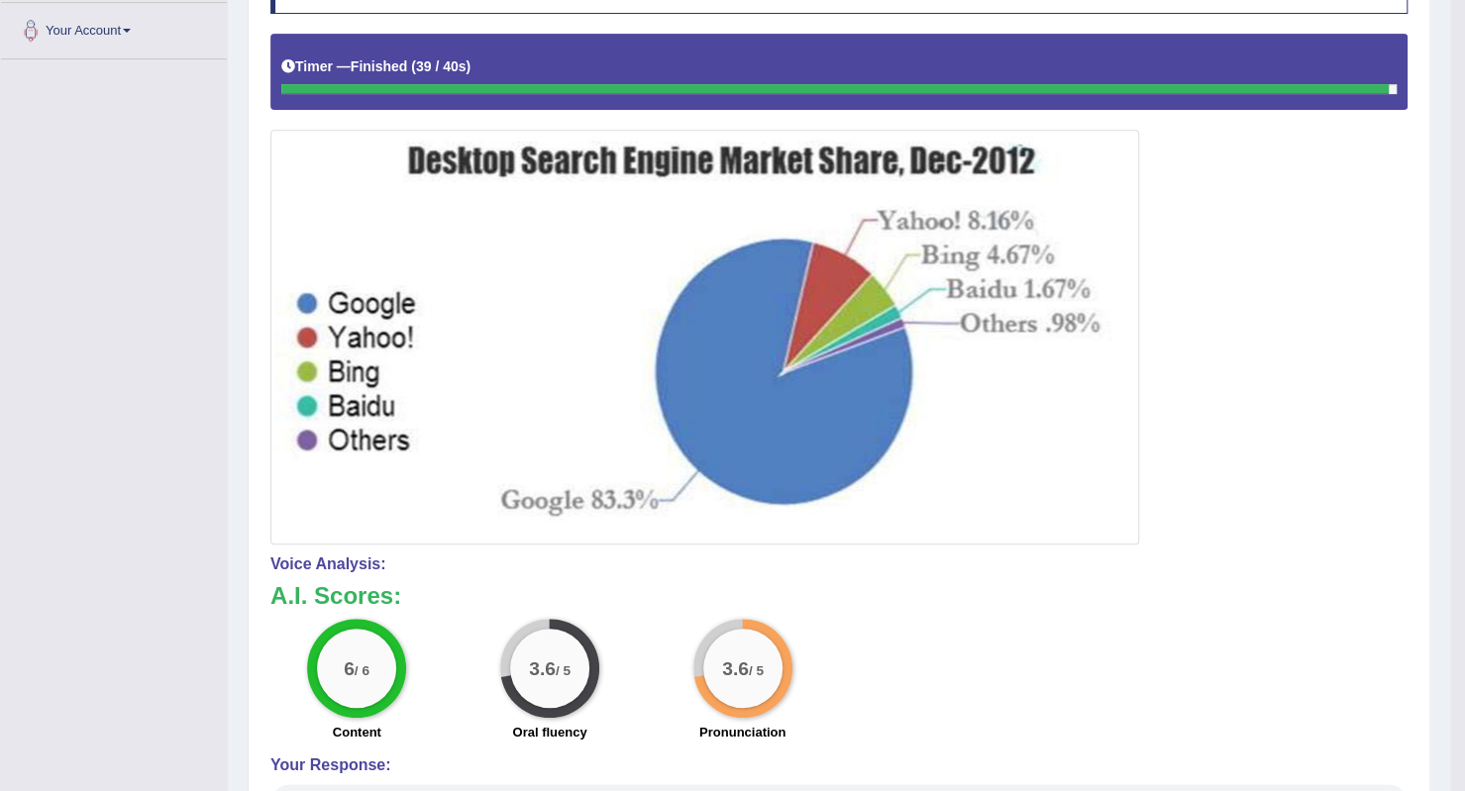
scroll to position [137, 0]
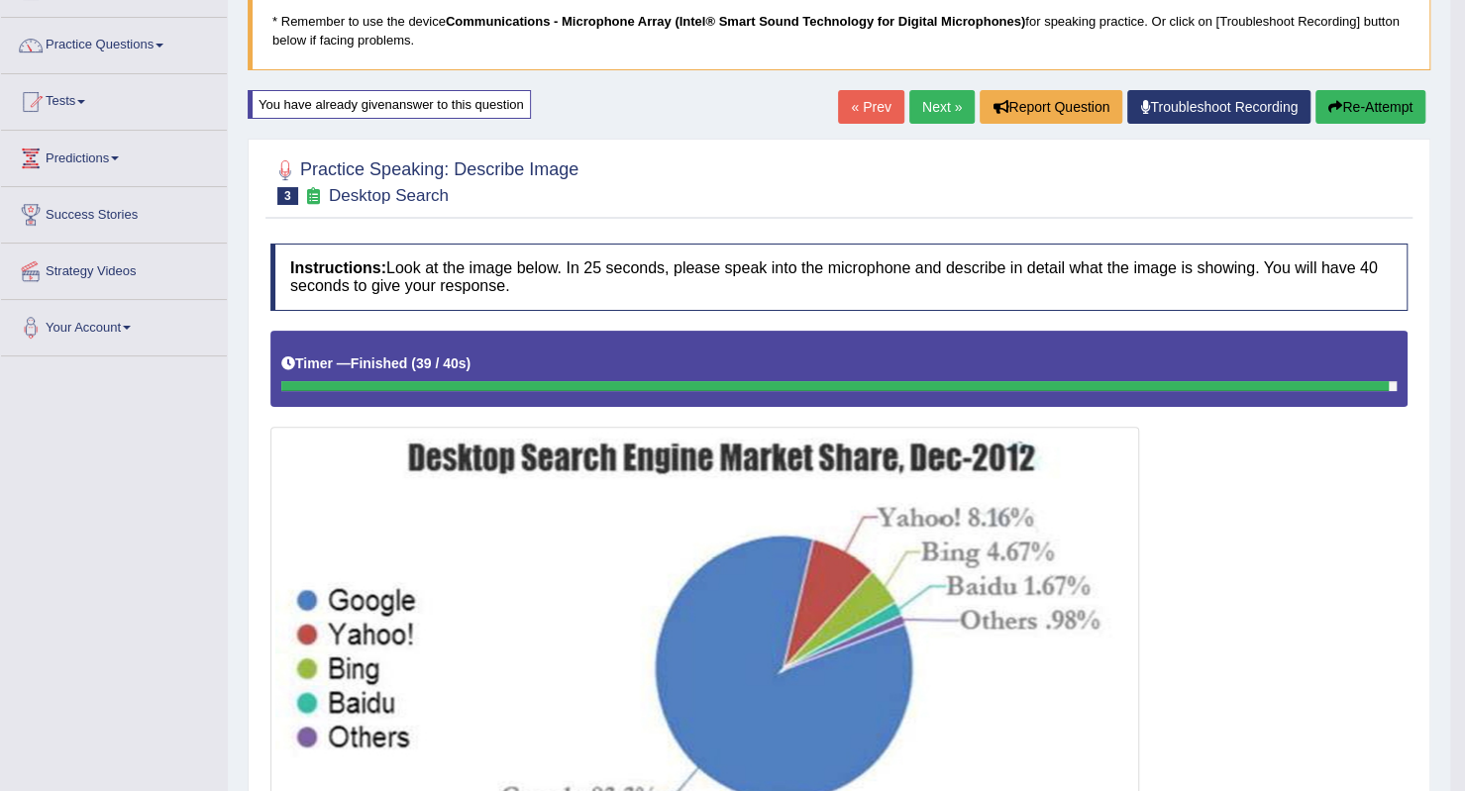
click at [1343, 108] on button "Re-Attempt" at bounding box center [1370, 107] width 110 height 34
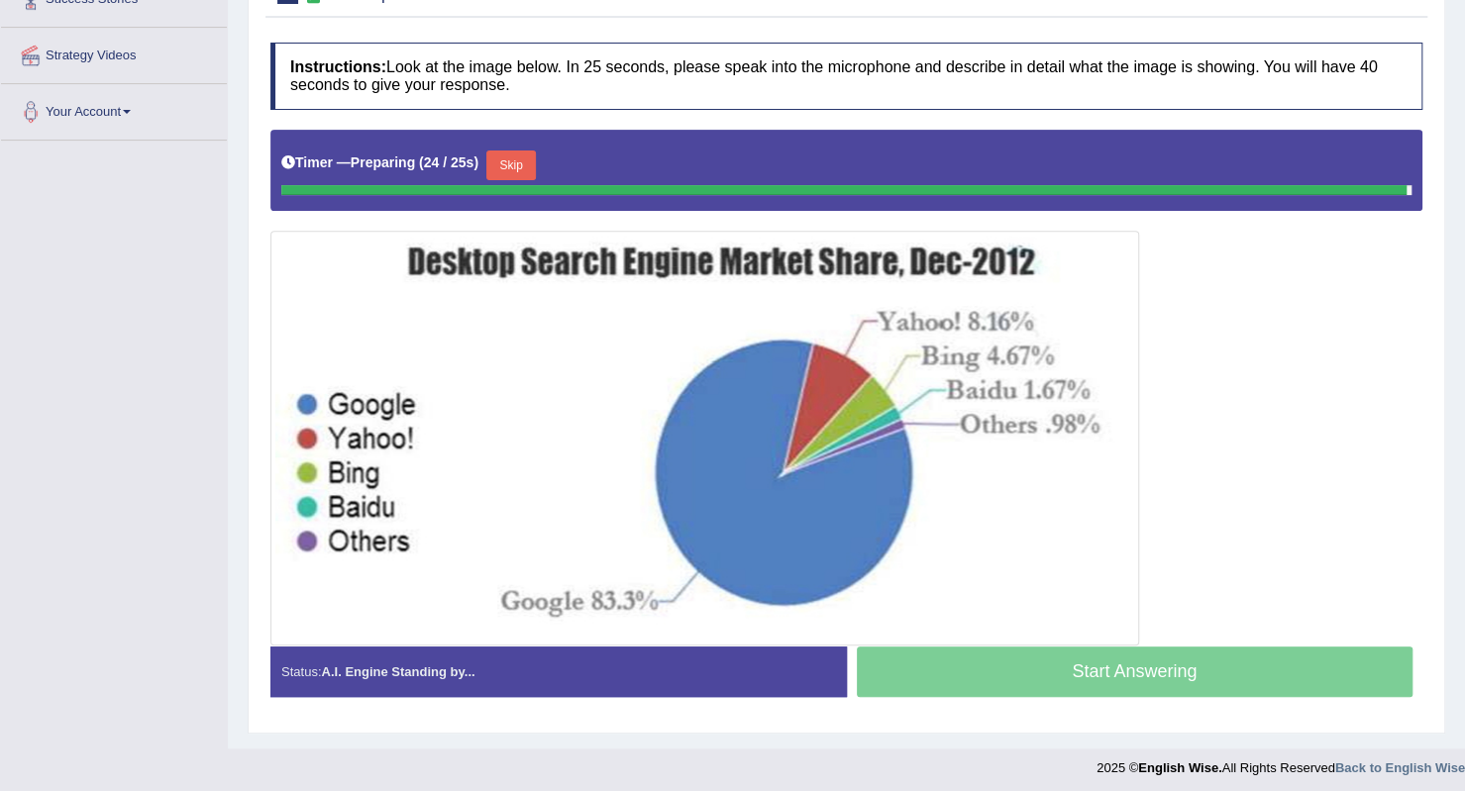
scroll to position [335, 0]
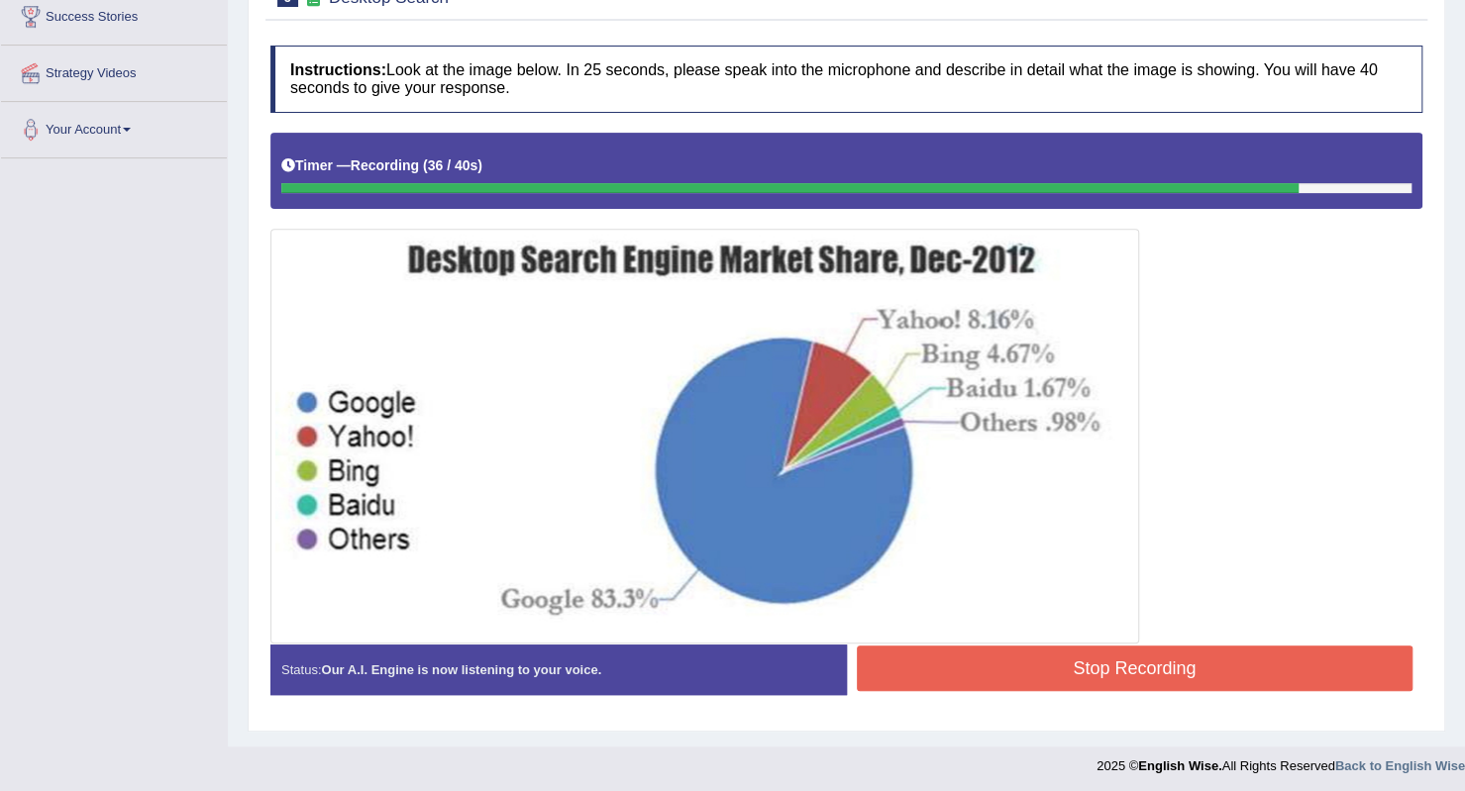
click at [929, 660] on button "Stop Recording" at bounding box center [1135, 669] width 557 height 46
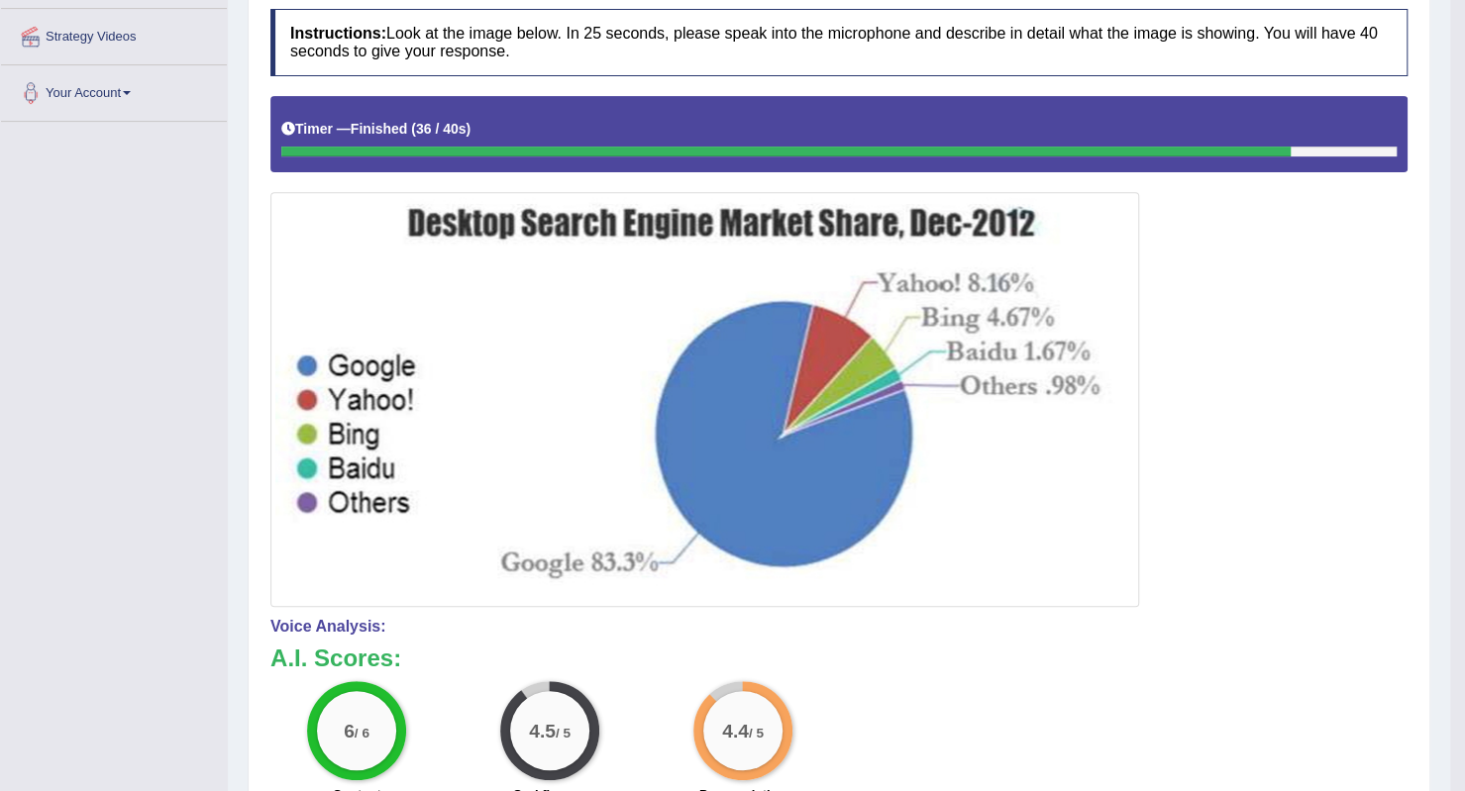
scroll to position [137, 0]
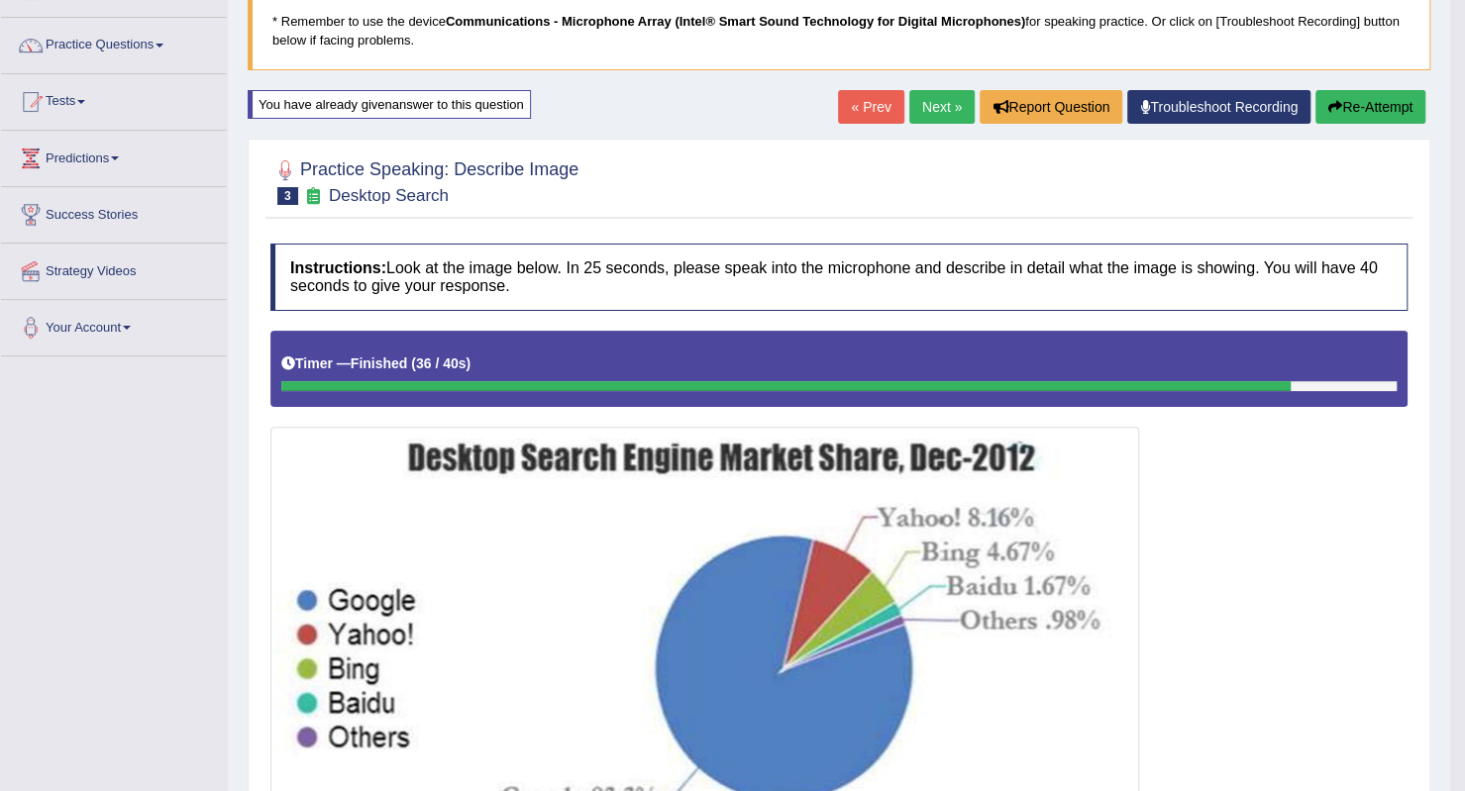
click at [920, 105] on link "Next »" at bounding box center [941, 107] width 65 height 34
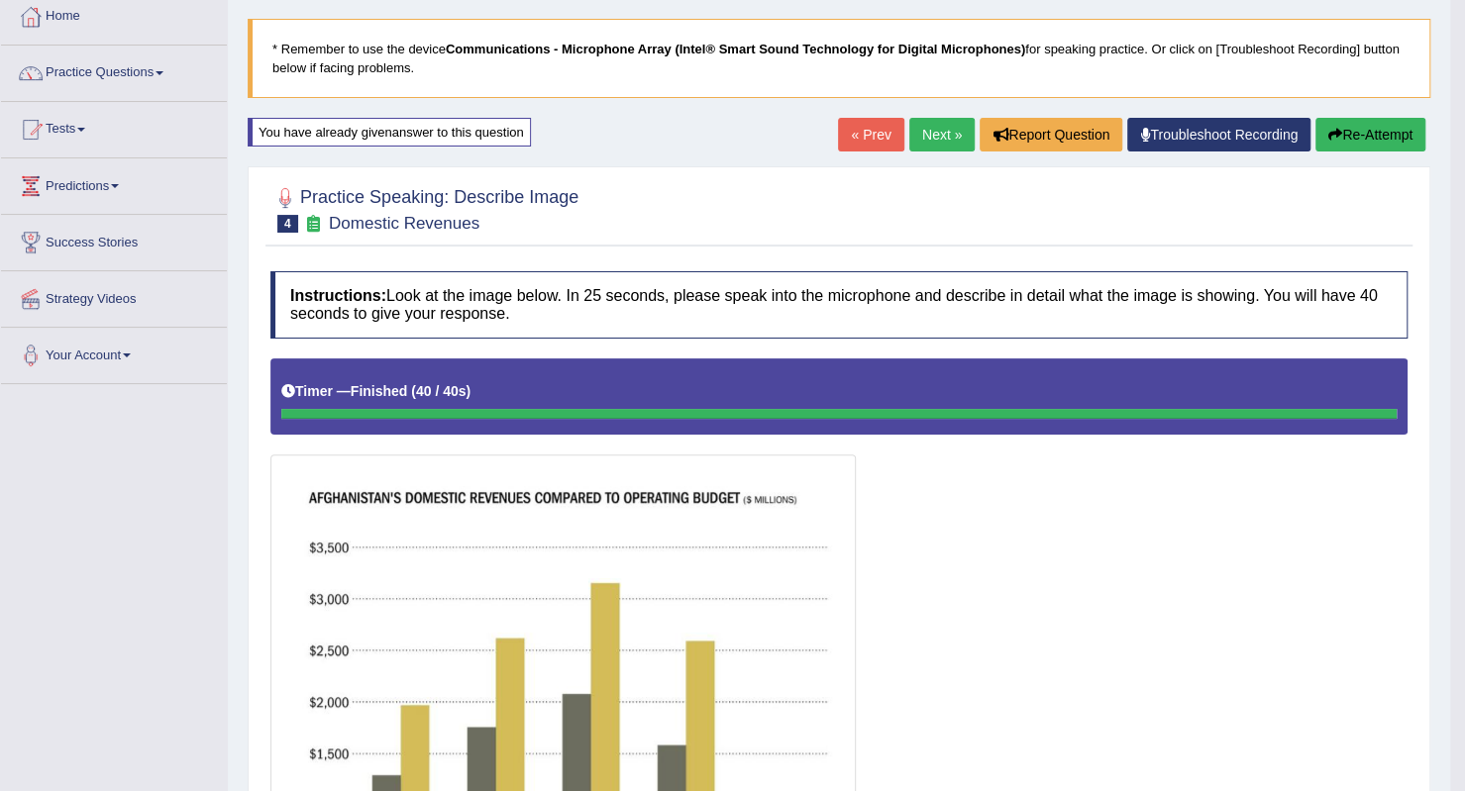
scroll to position [99, 0]
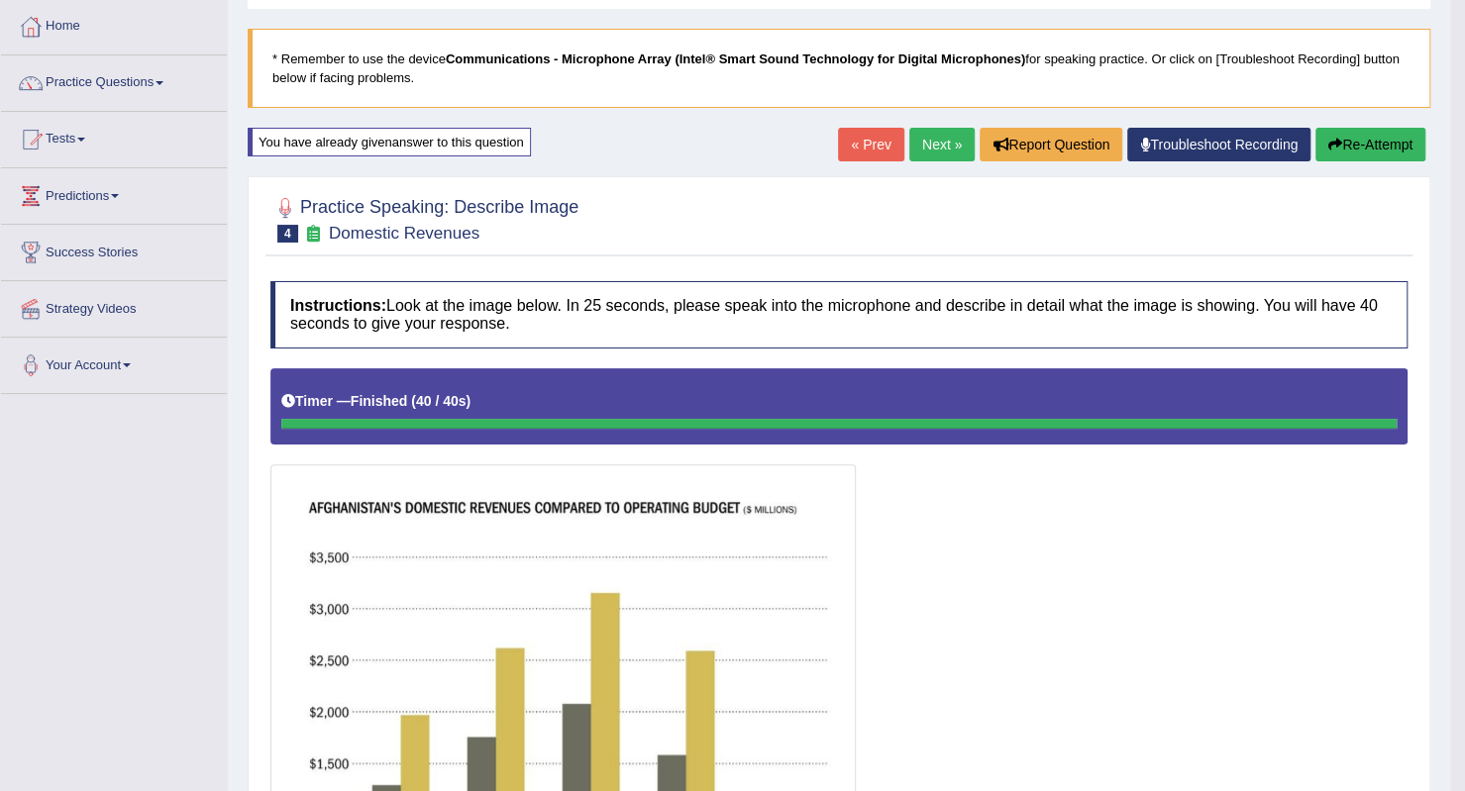
click at [919, 149] on link "Next »" at bounding box center [941, 145] width 65 height 34
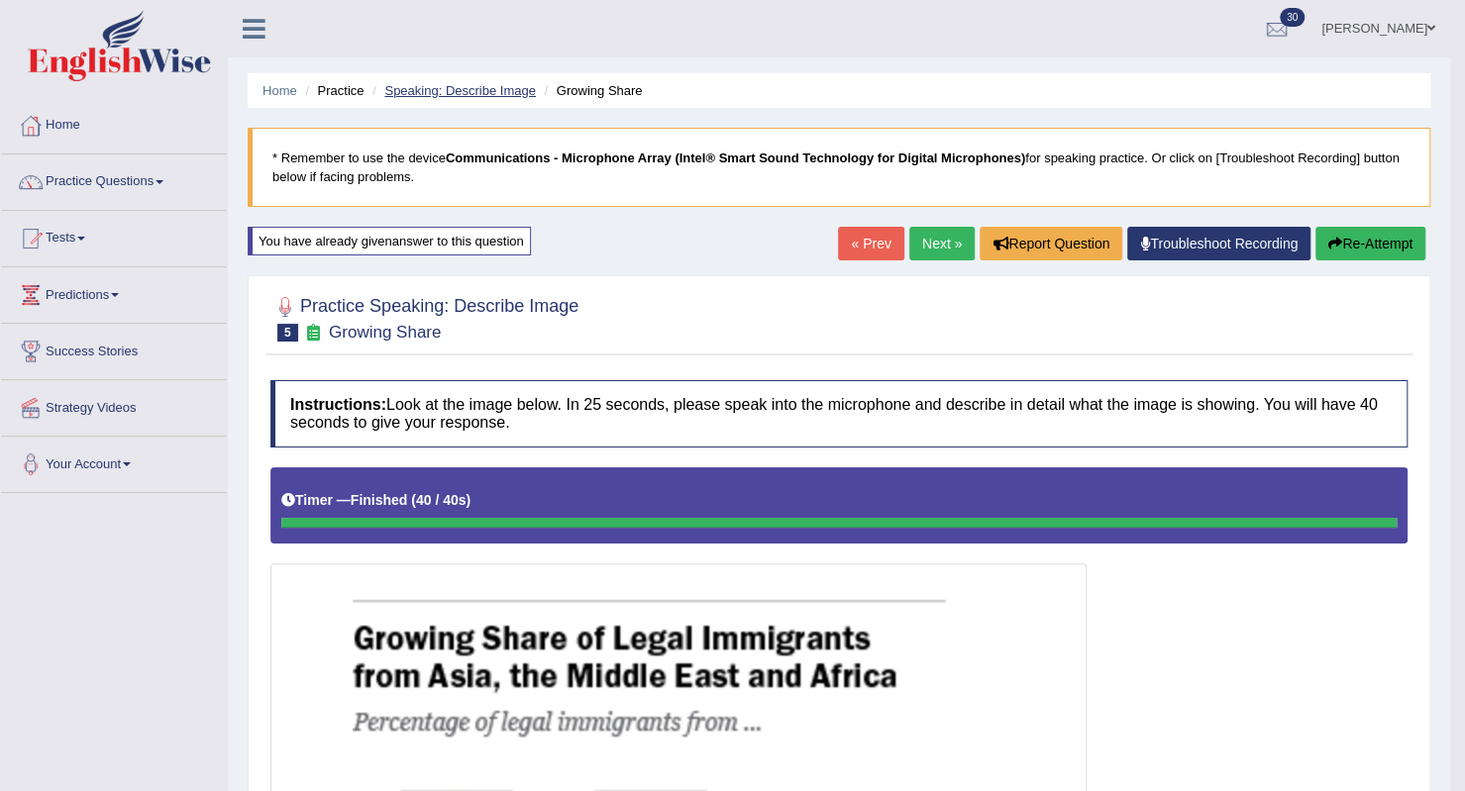
click at [483, 90] on link "Speaking: Describe Image" at bounding box center [459, 90] width 151 height 15
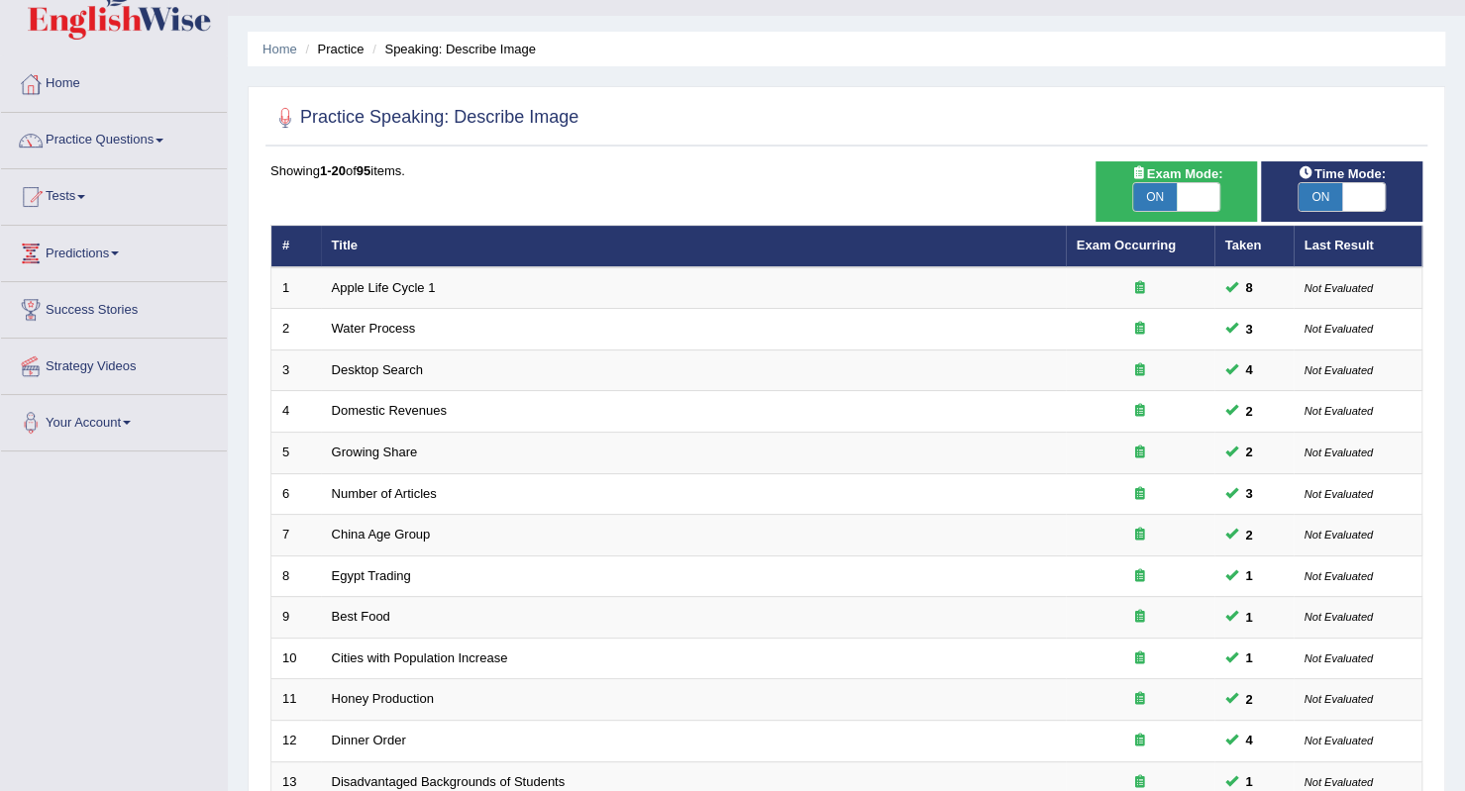
scroll to position [99, 0]
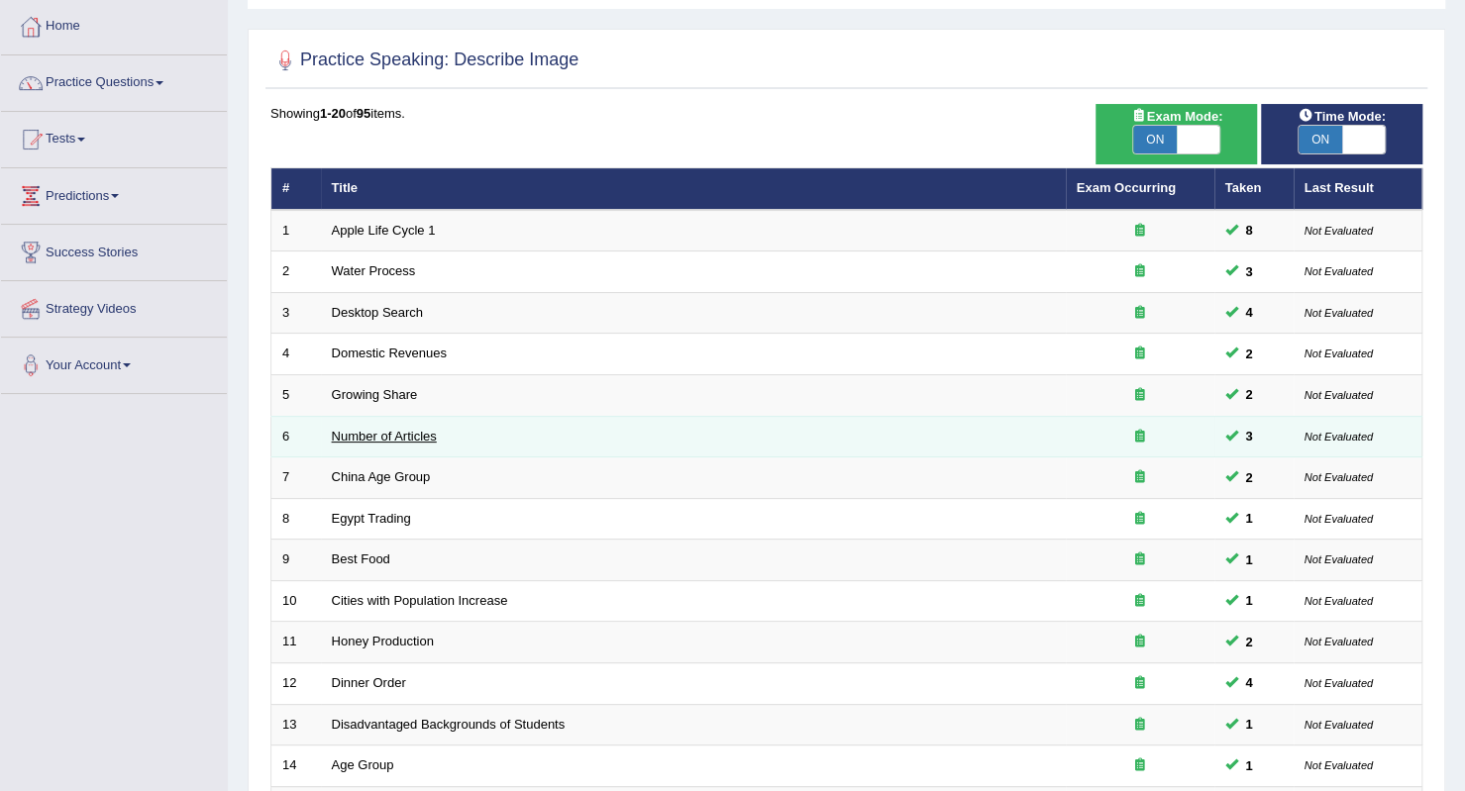
click at [416, 432] on link "Number of Articles" at bounding box center [384, 436] width 105 height 15
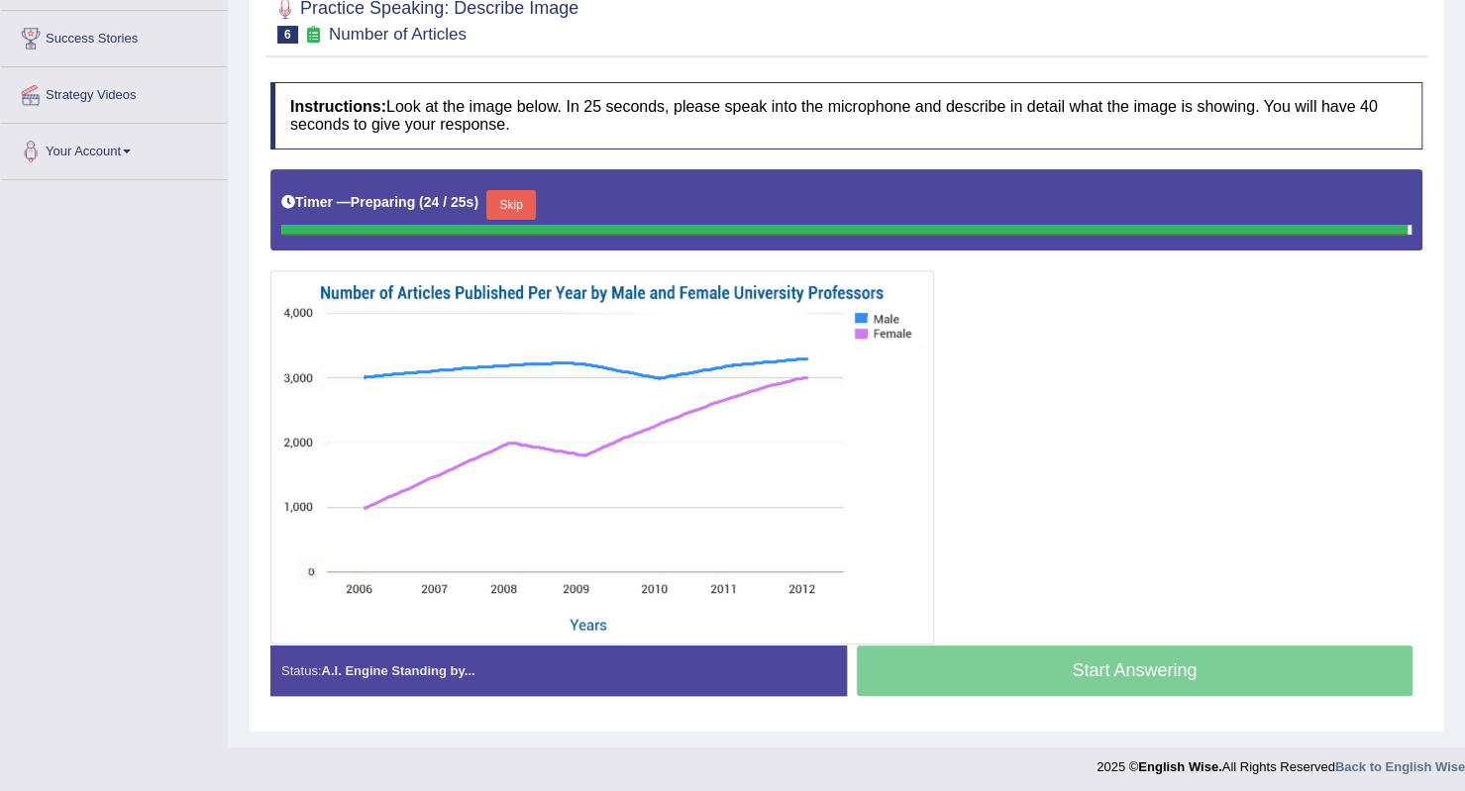
scroll to position [294, 0]
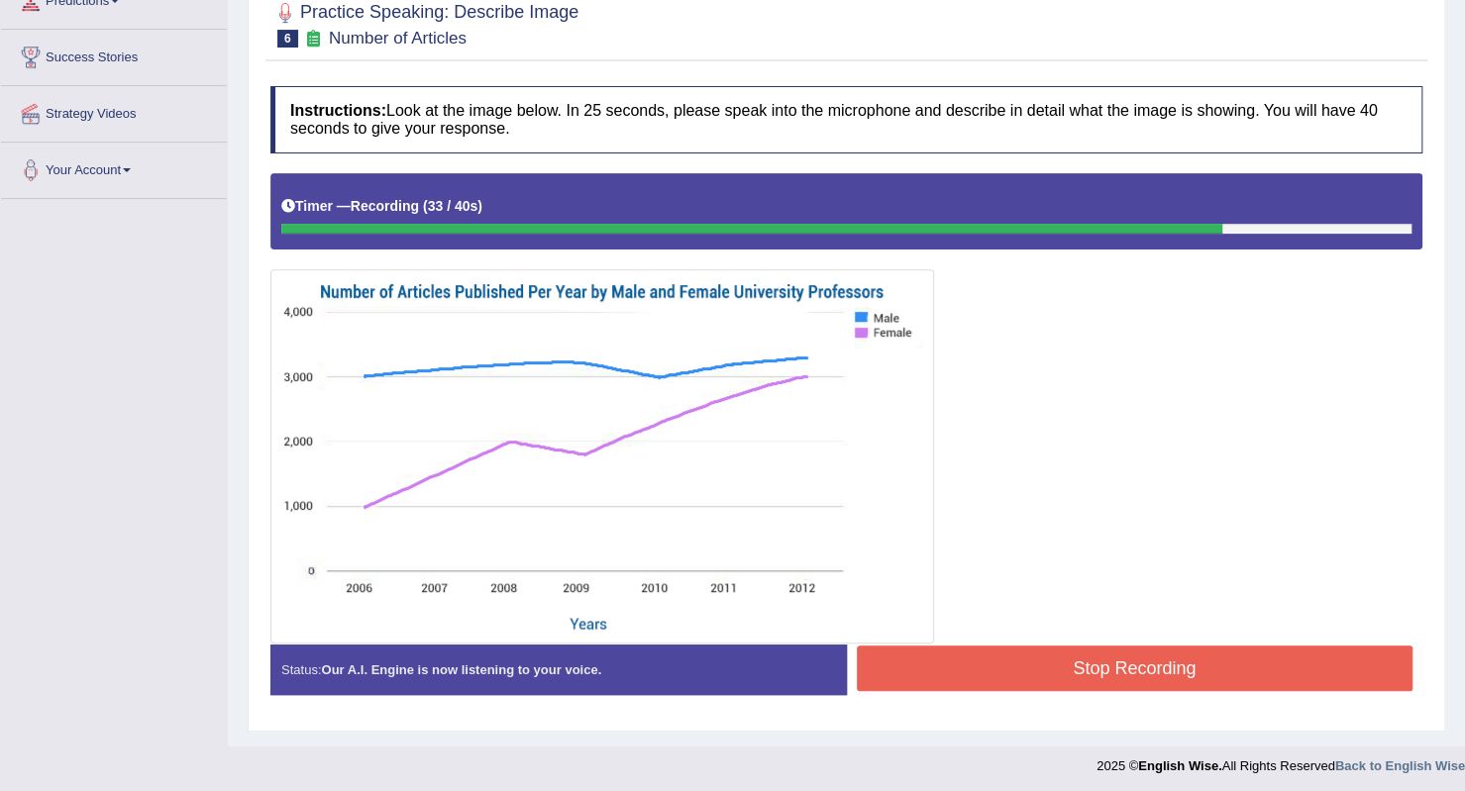
click at [971, 649] on button "Stop Recording" at bounding box center [1135, 669] width 557 height 46
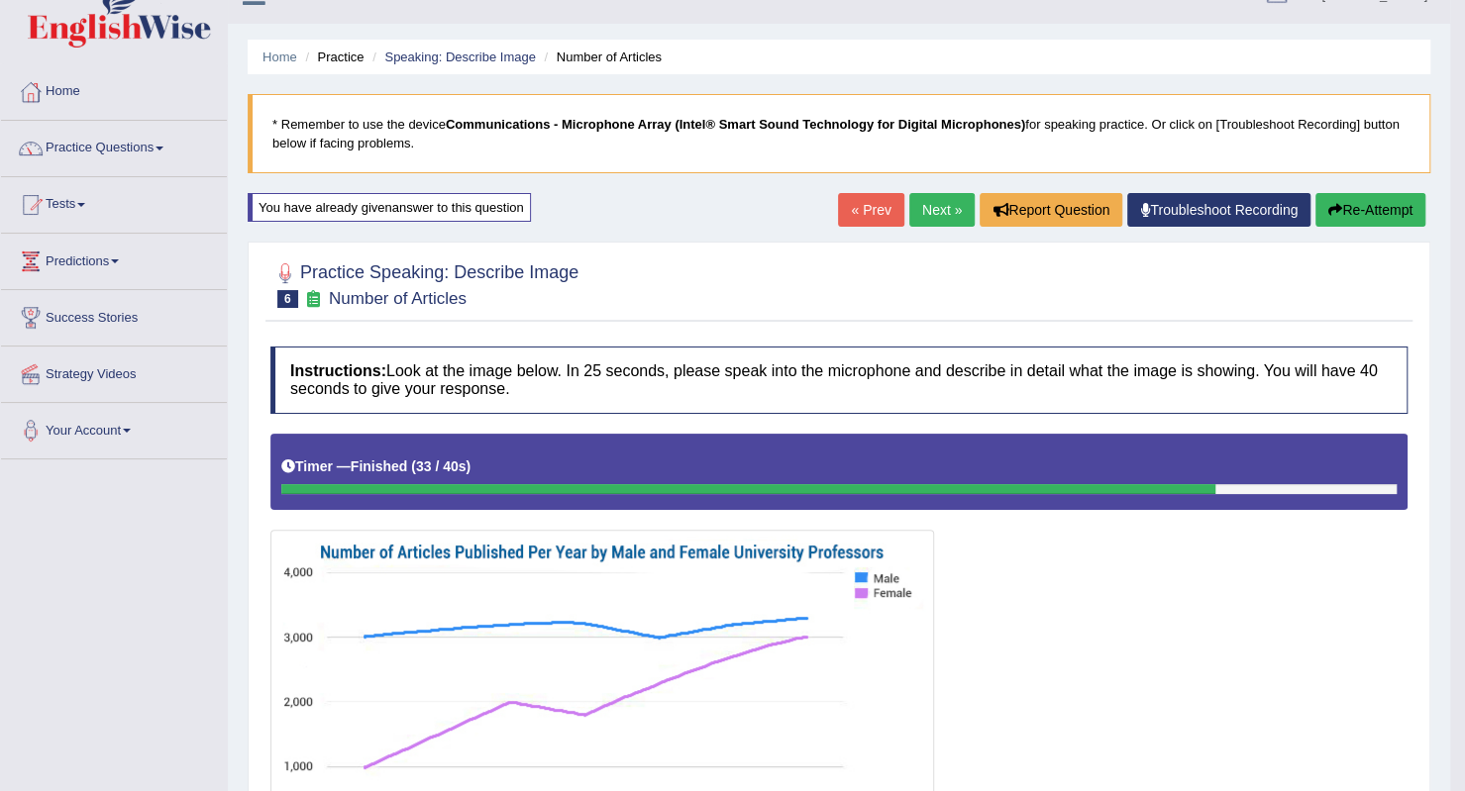
scroll to position [0, 0]
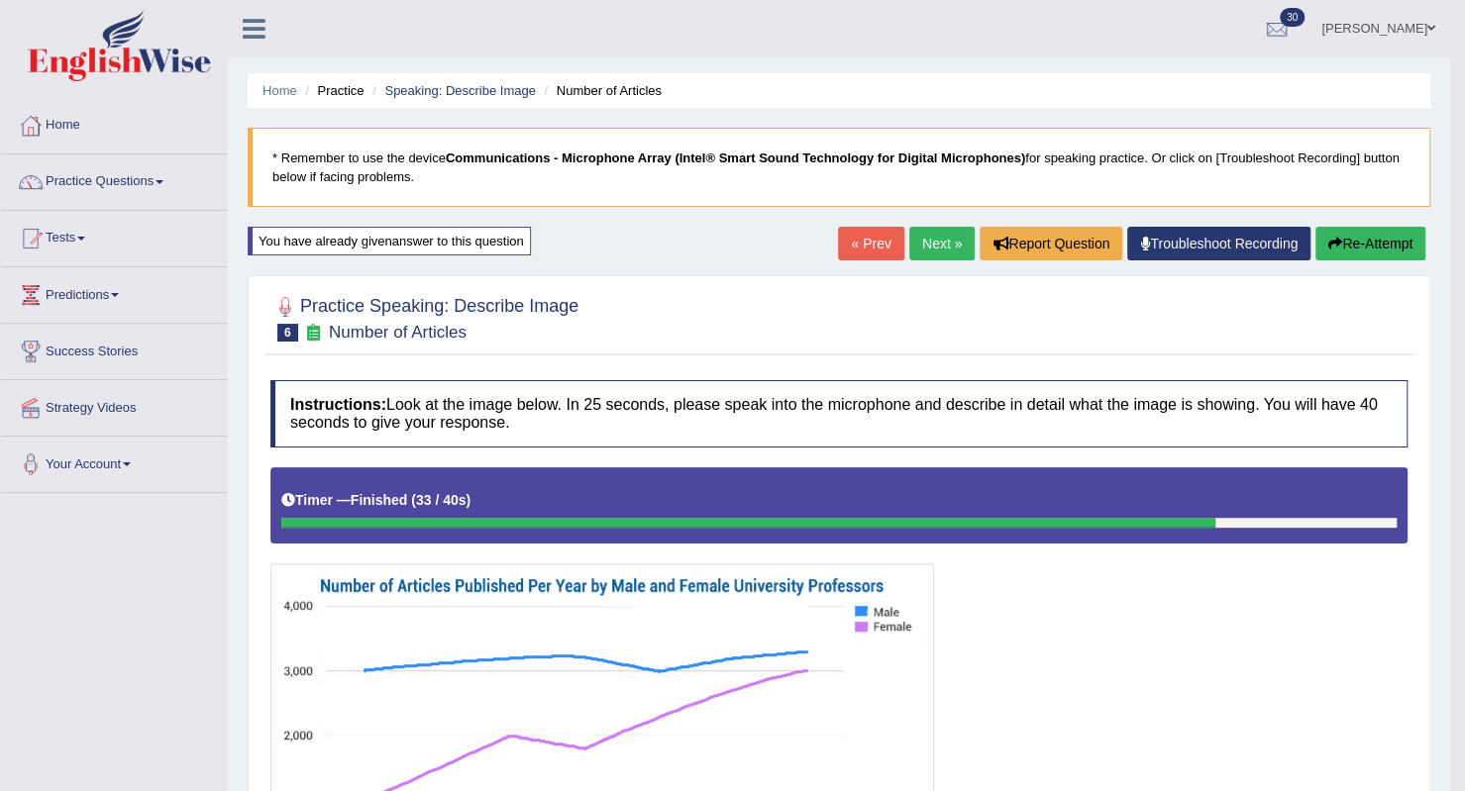
click at [927, 249] on link "Next »" at bounding box center [941, 244] width 65 height 34
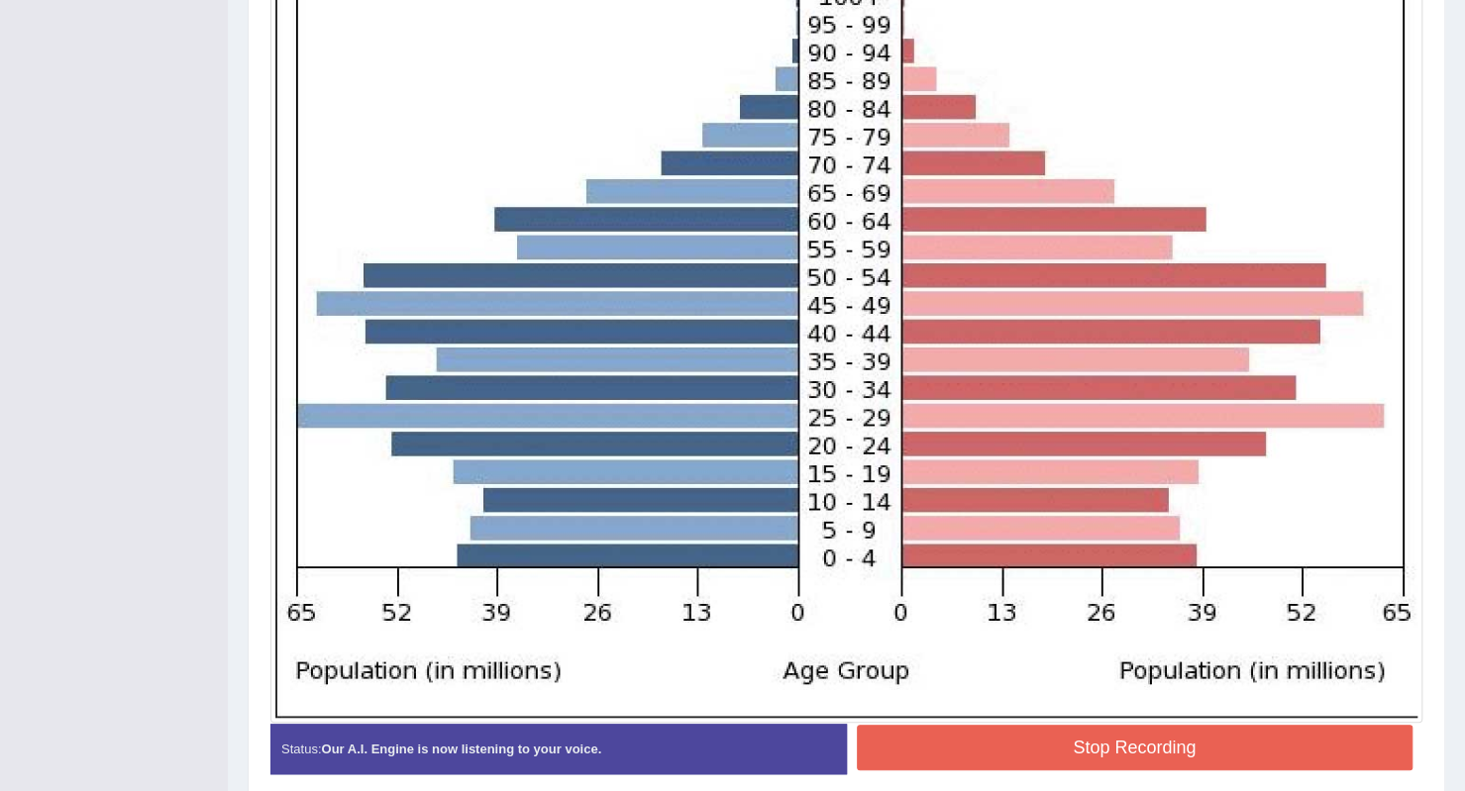
scroll to position [730, 0]
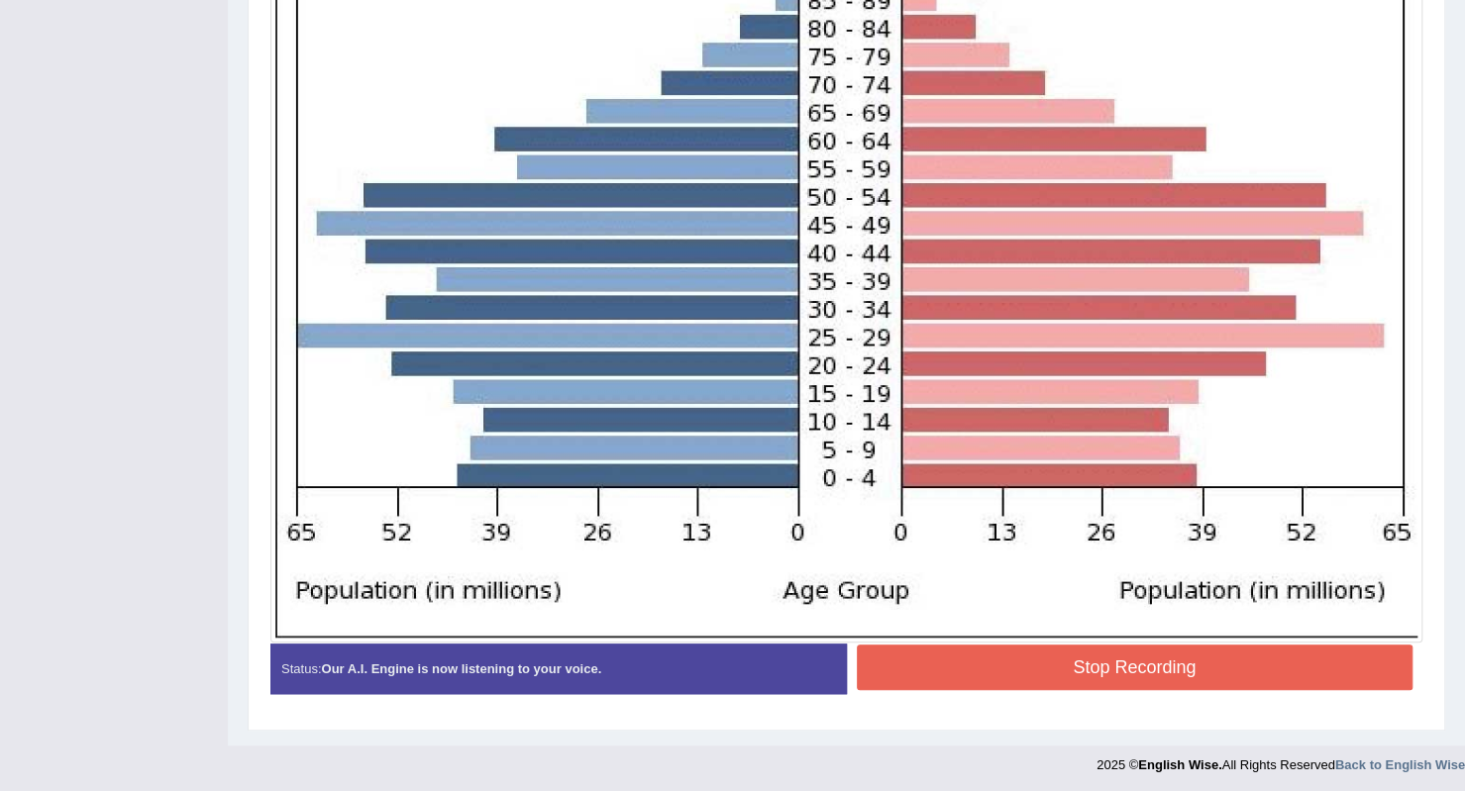
click at [896, 657] on button "Stop Recording" at bounding box center [1135, 668] width 557 height 46
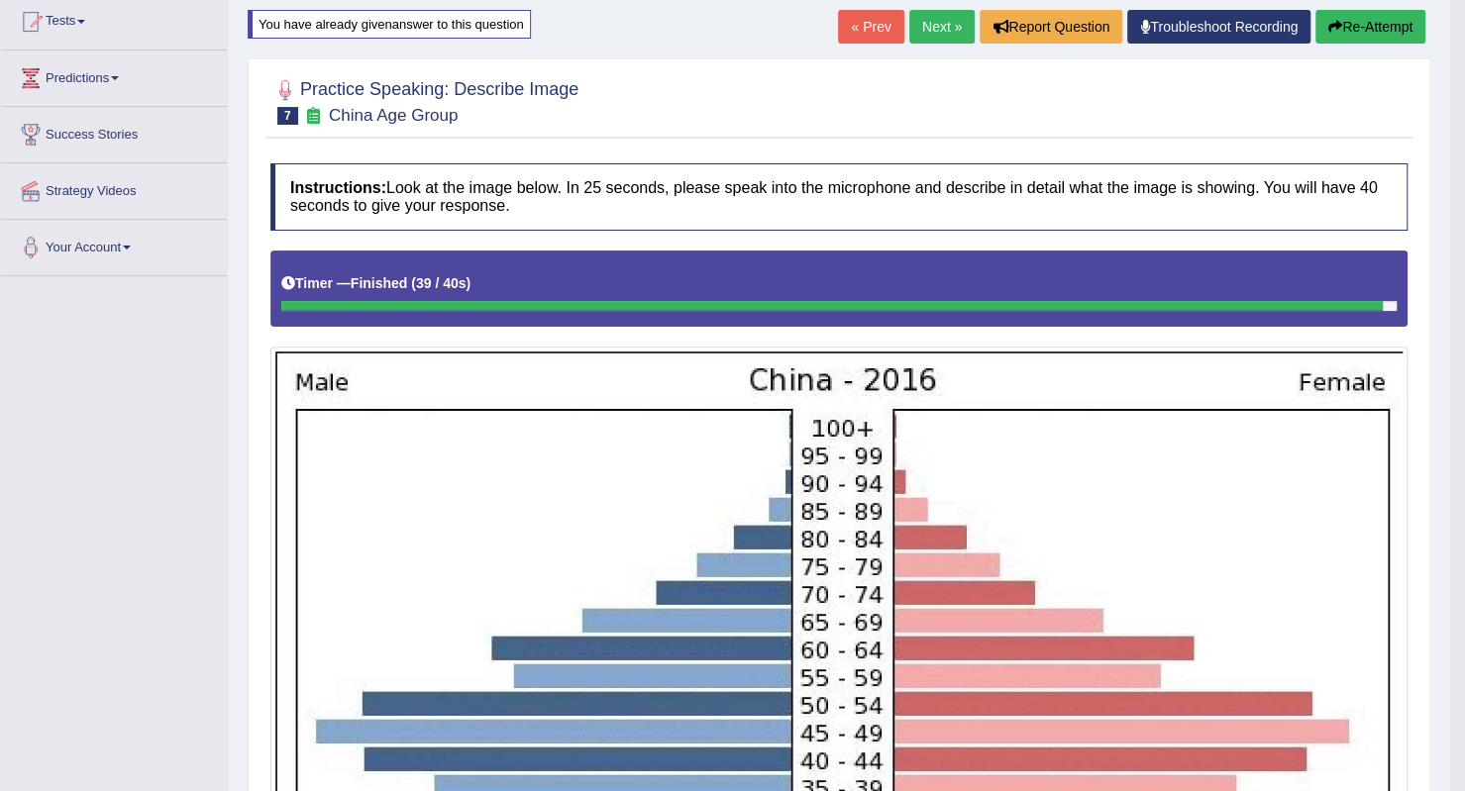
scroll to position [143, 0]
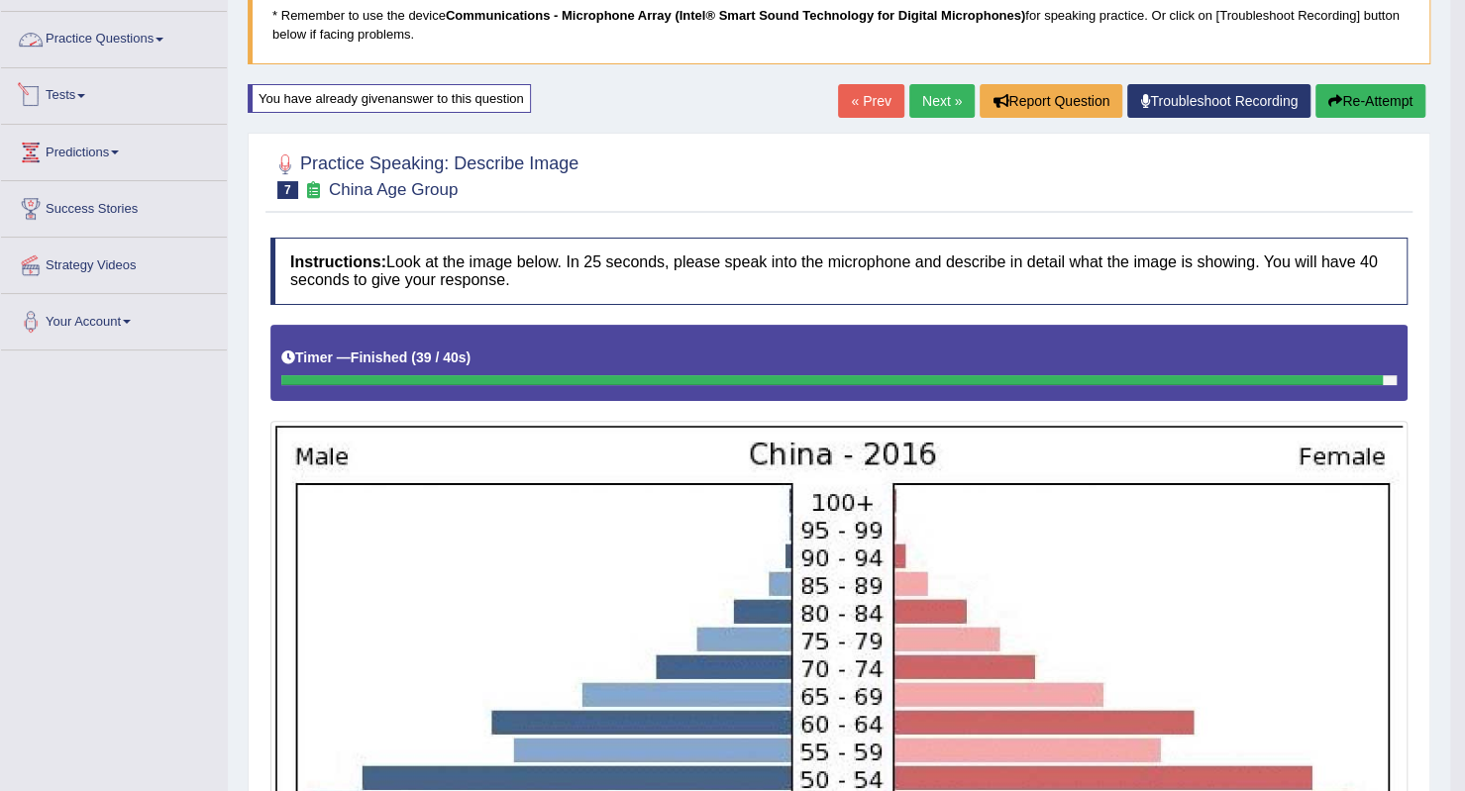
click at [131, 39] on link "Practice Questions" at bounding box center [114, 37] width 226 height 50
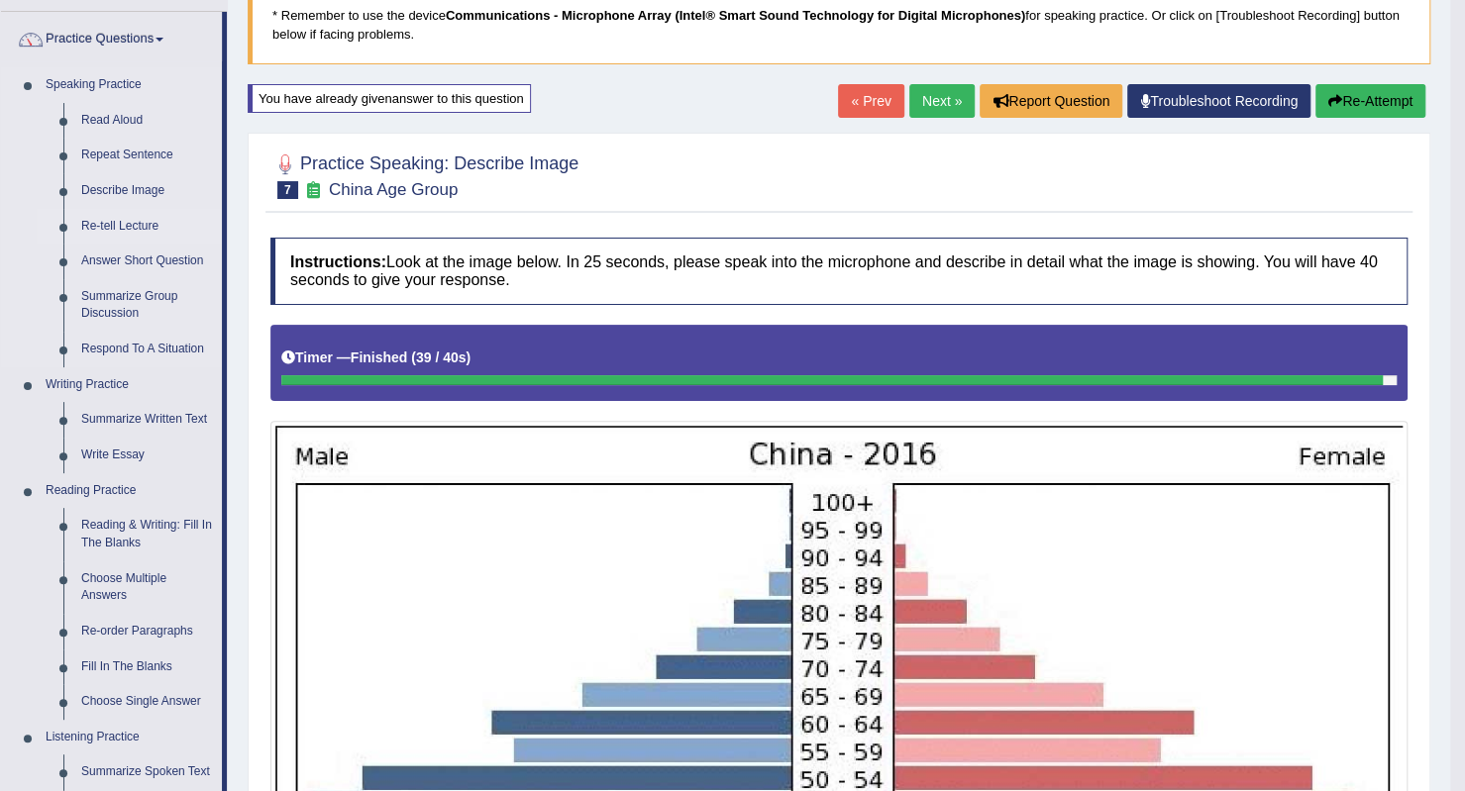
click at [99, 231] on link "Re-tell Lecture" at bounding box center [147, 227] width 150 height 36
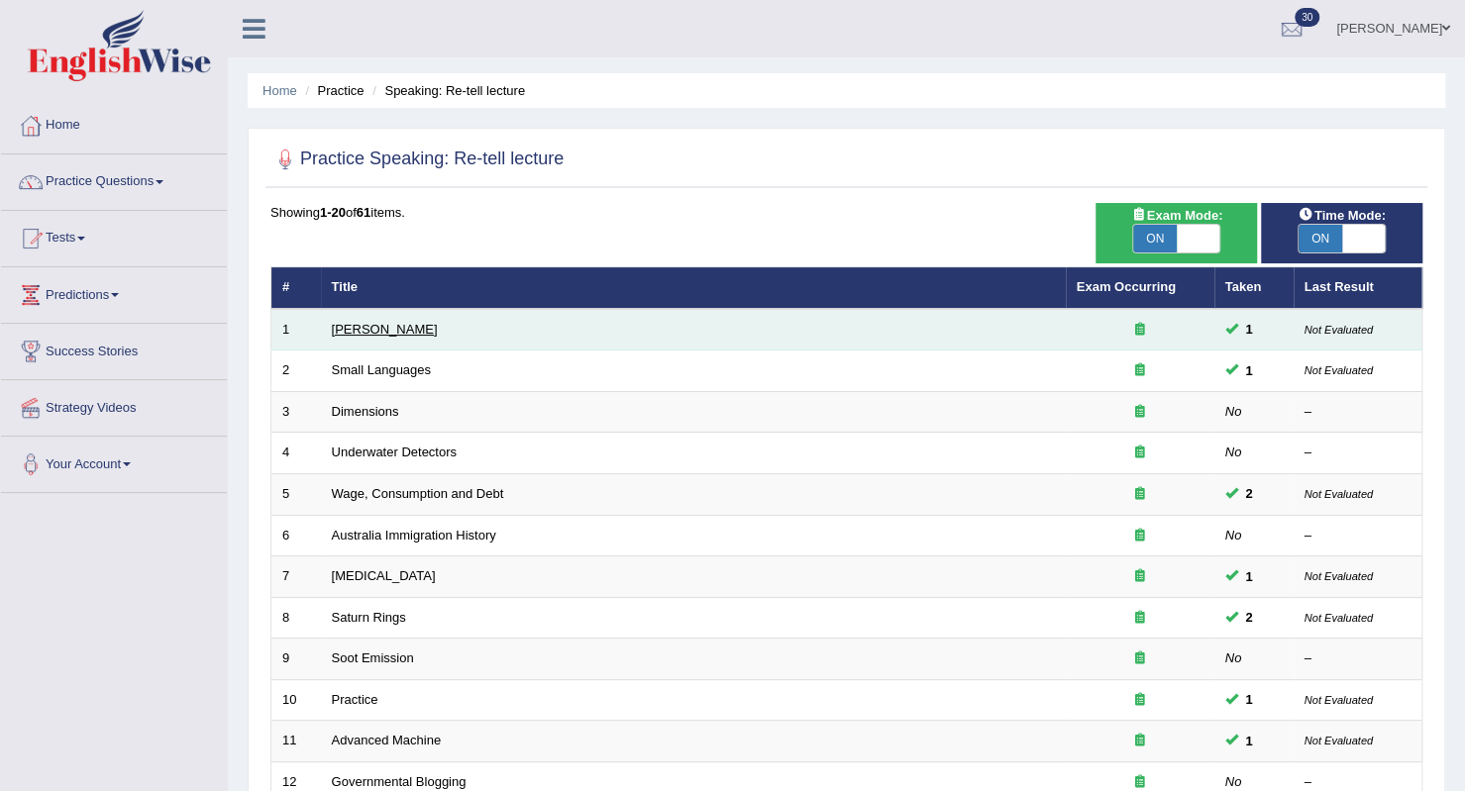
click at [380, 324] on link "[PERSON_NAME]" at bounding box center [385, 329] width 106 height 15
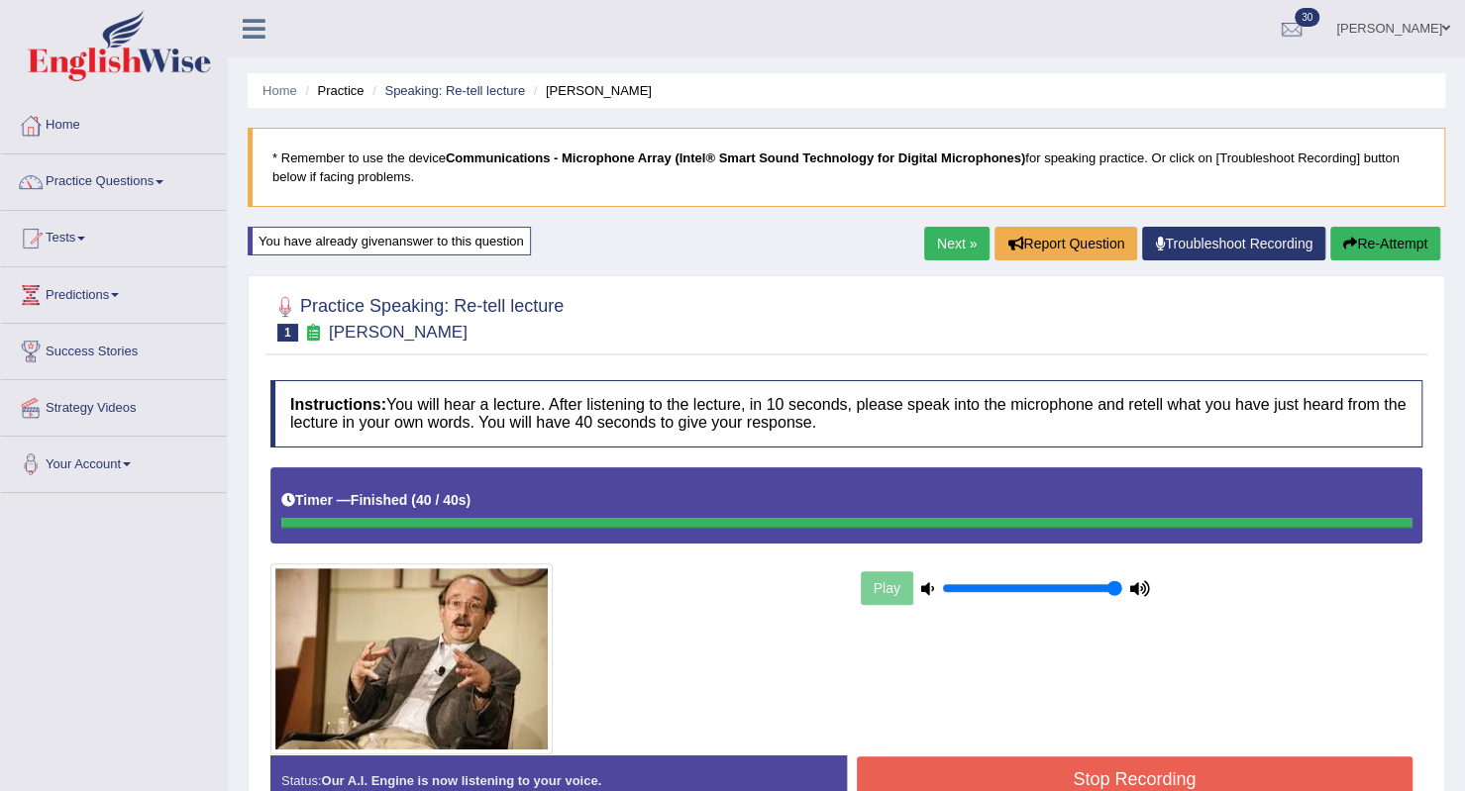
click at [965, 771] on div "Instructions: You will hear a lecture. After listening to the lecture, in 10 se…" at bounding box center [846, 601] width 1162 height 462
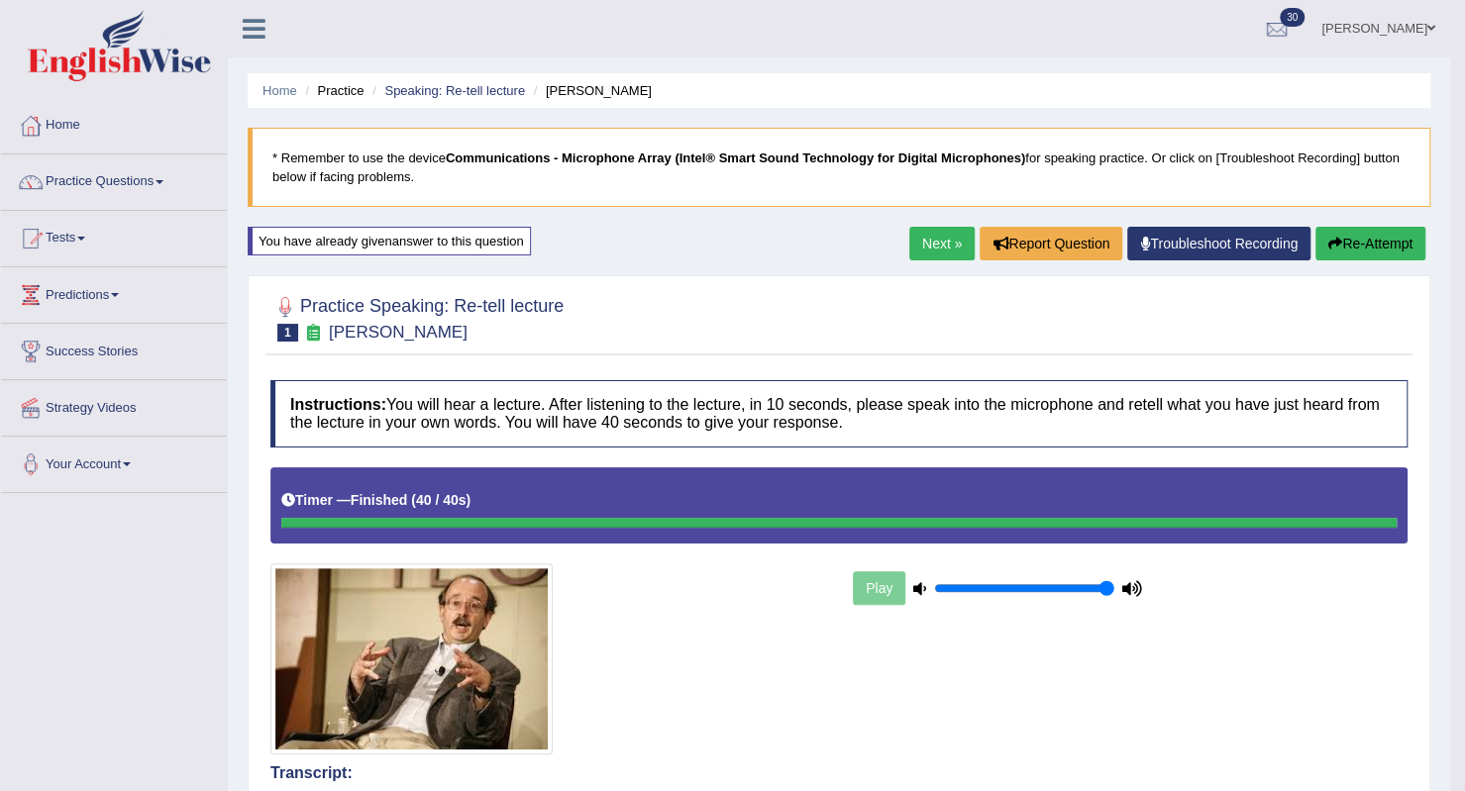
click at [945, 242] on link "Next »" at bounding box center [941, 244] width 65 height 34
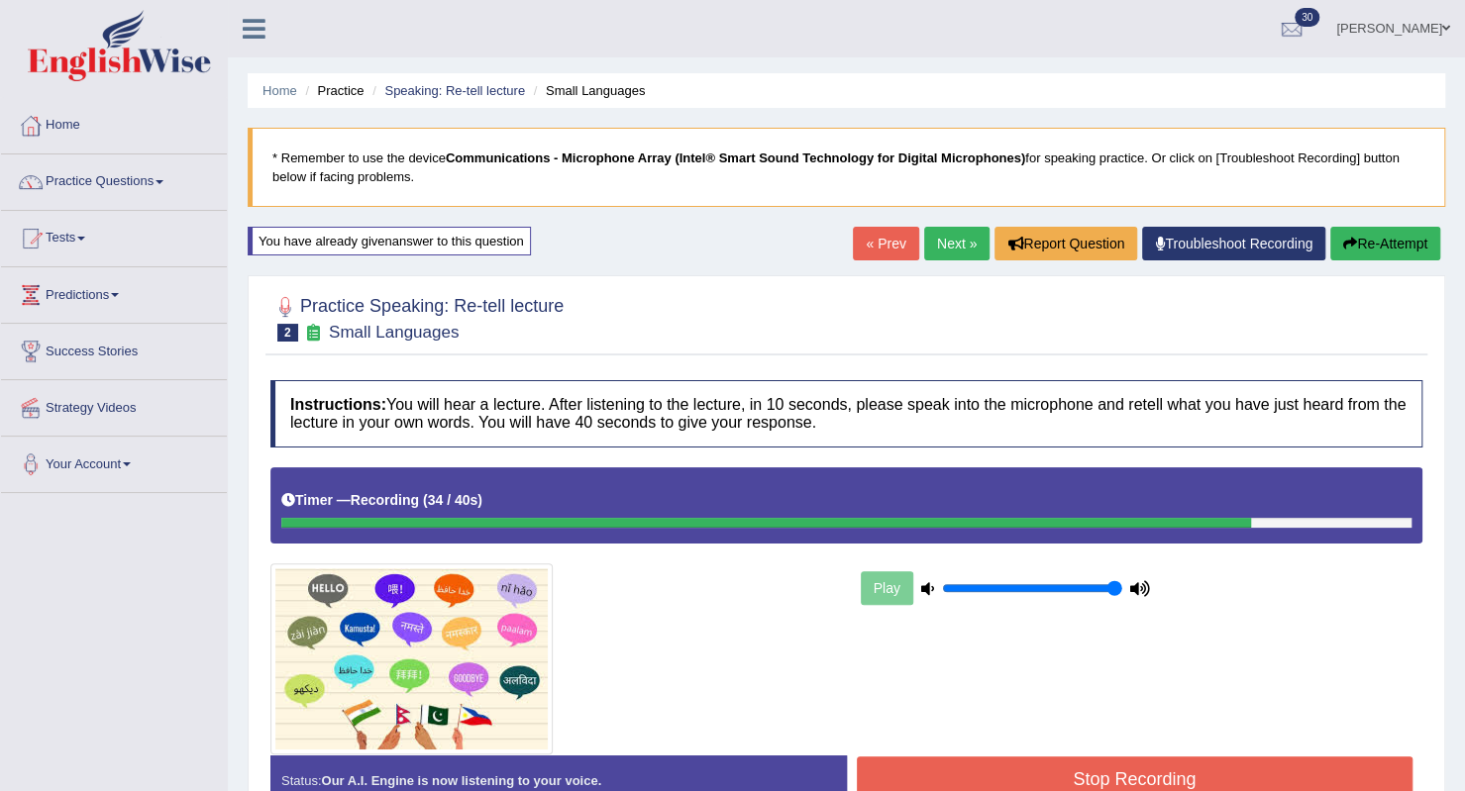
click at [1246, 766] on button "Stop Recording" at bounding box center [1135, 780] width 557 height 46
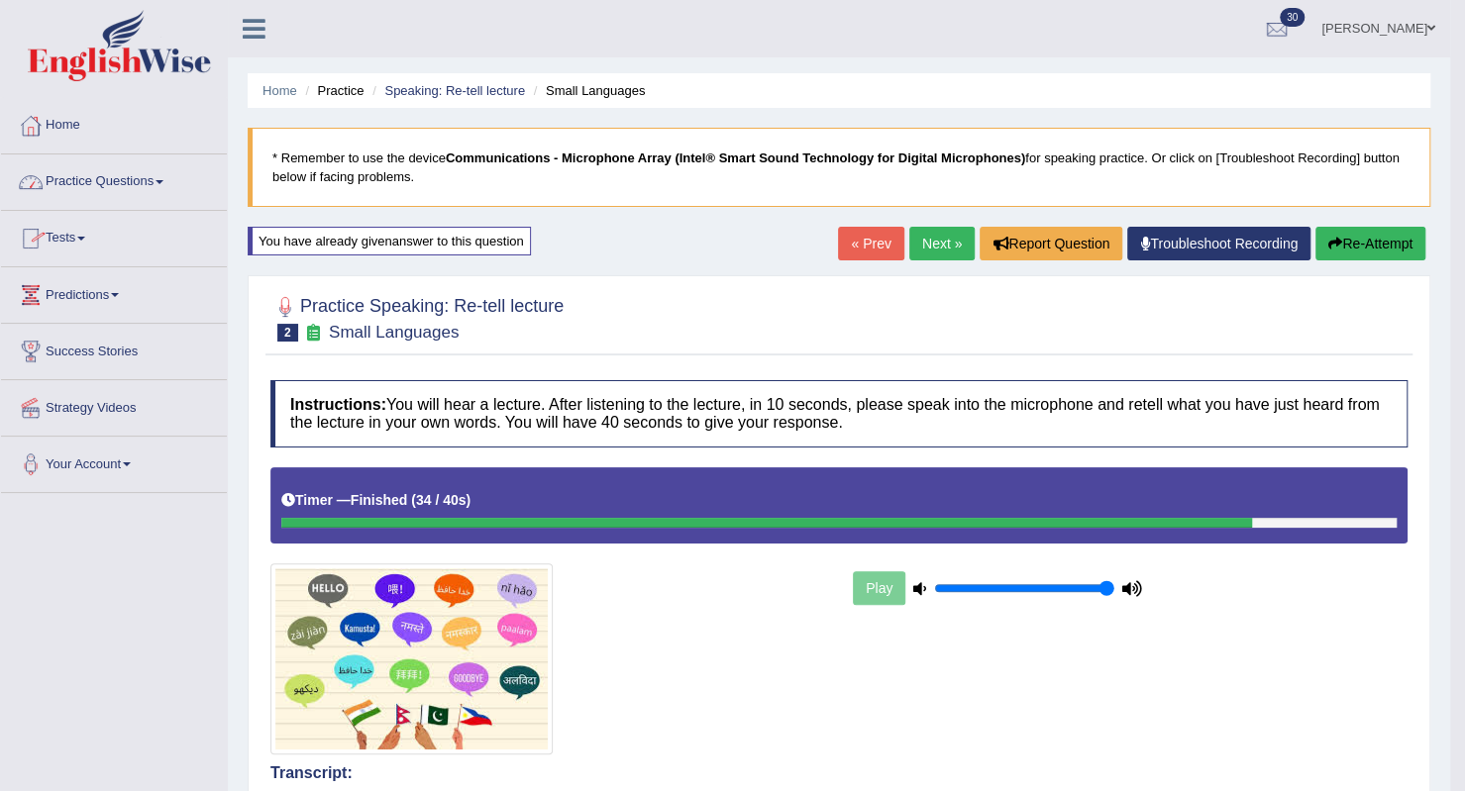
click at [130, 181] on link "Practice Questions" at bounding box center [114, 179] width 226 height 50
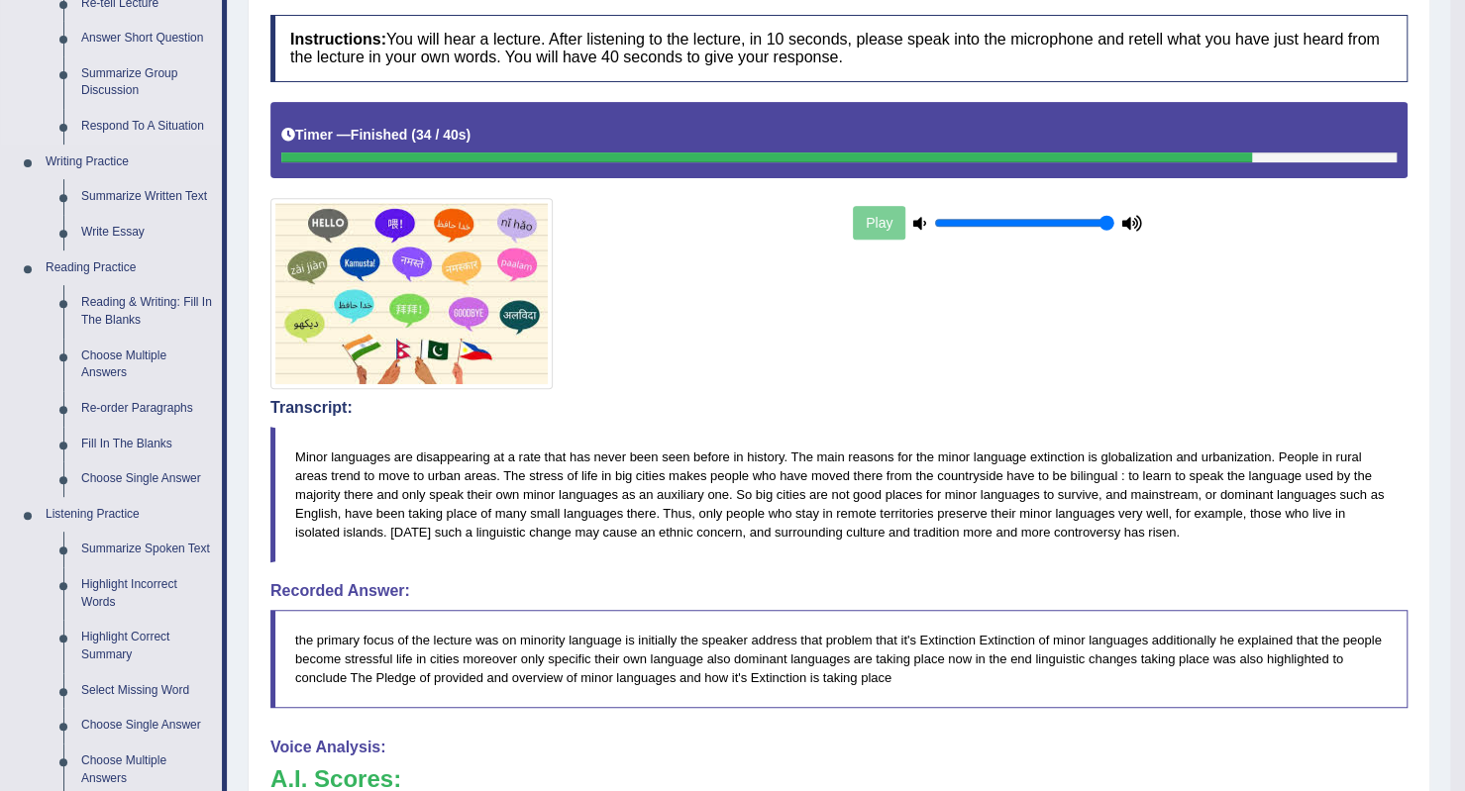
scroll to position [396, 0]
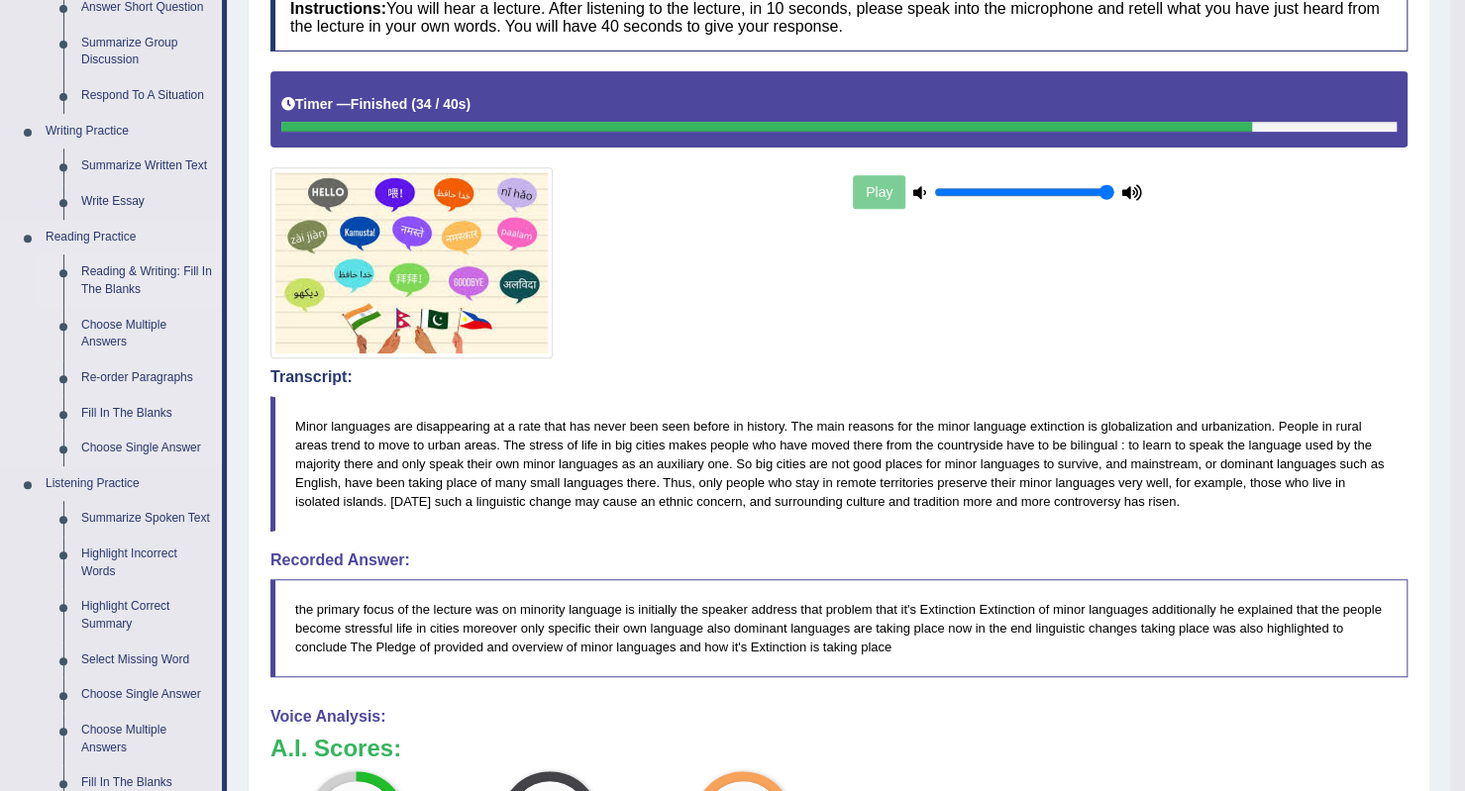
click at [139, 280] on link "Reading & Writing: Fill In The Blanks" at bounding box center [147, 281] width 150 height 52
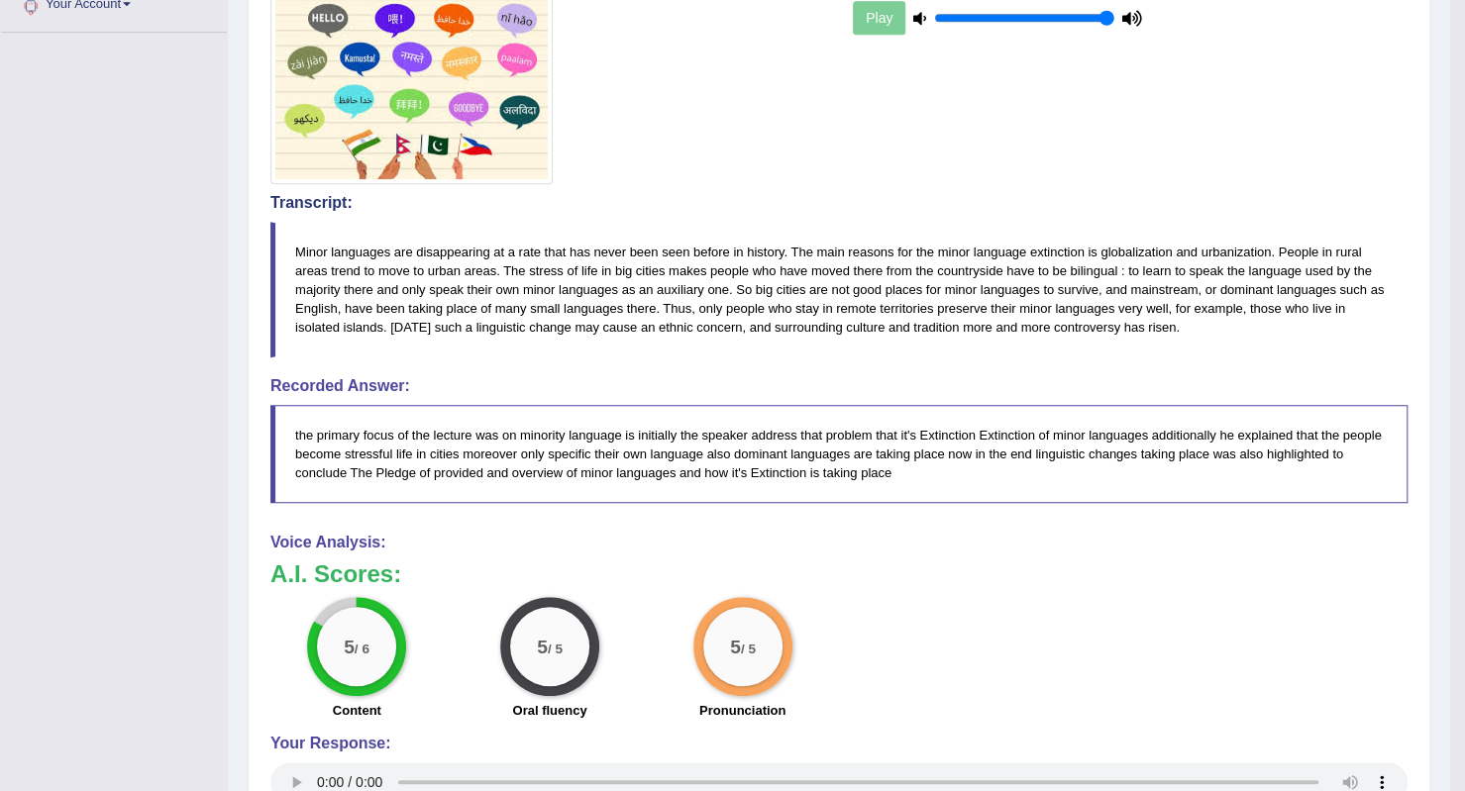
scroll to position [711, 0]
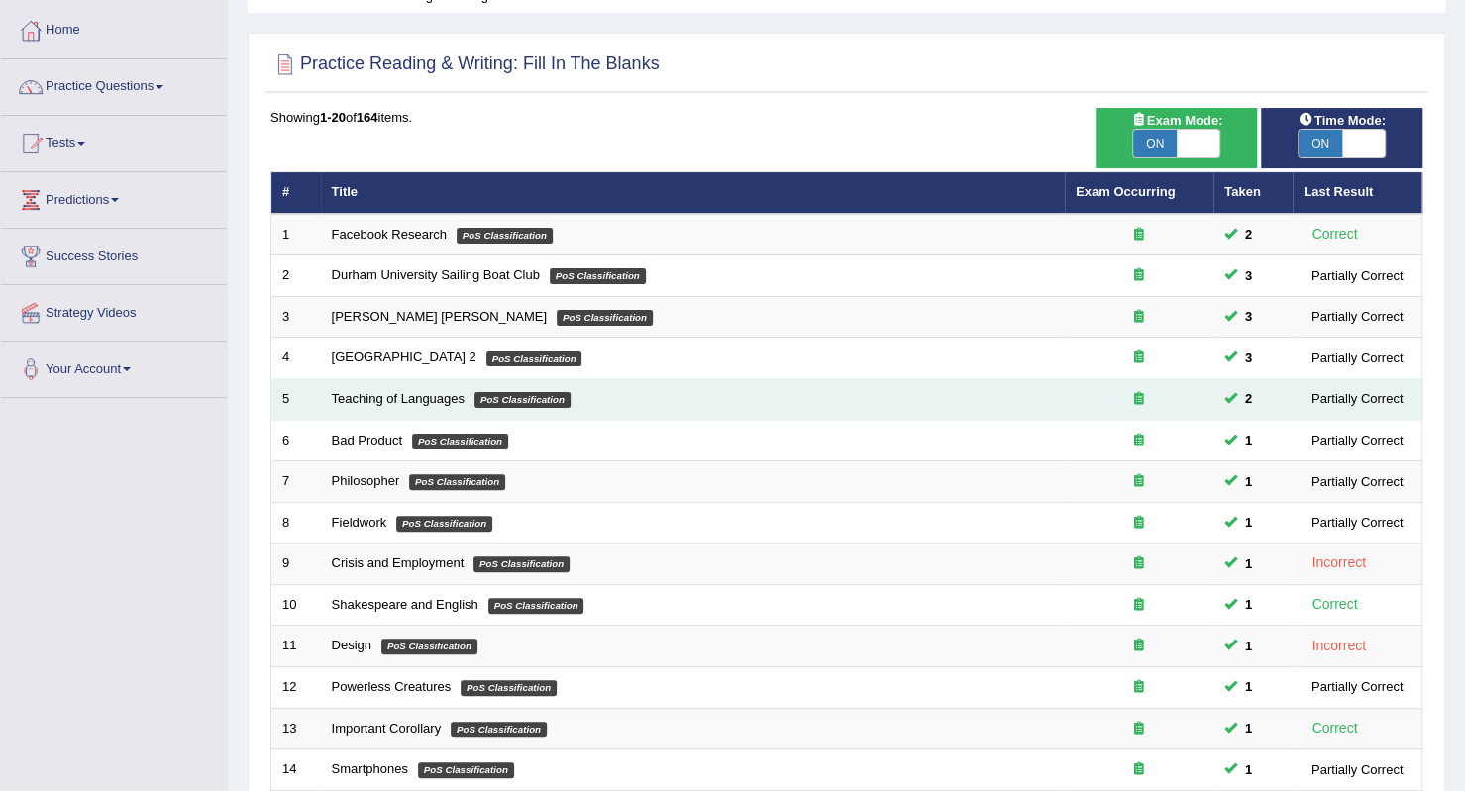
scroll to position [198, 0]
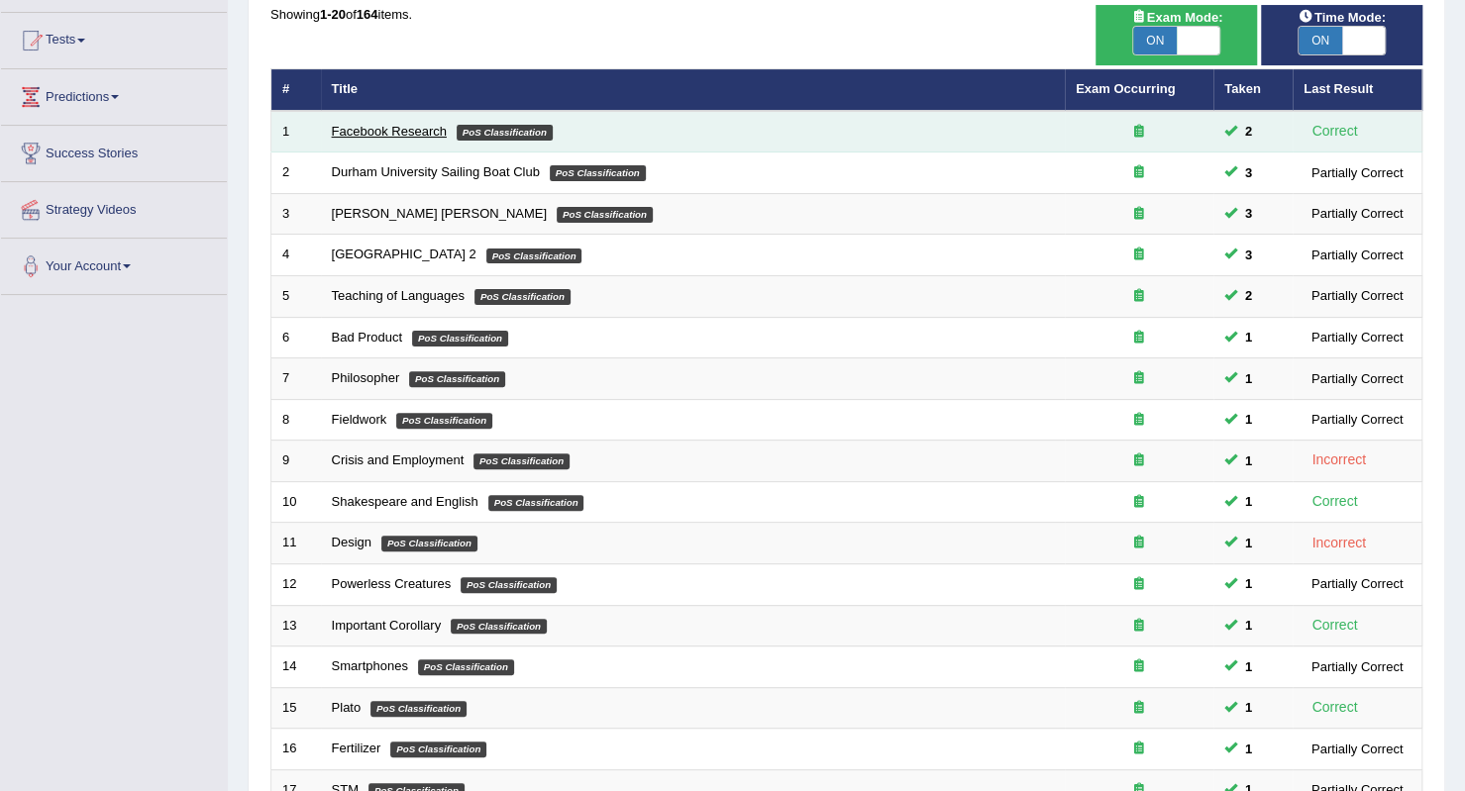
click at [402, 128] on link "Facebook Research" at bounding box center [389, 131] width 115 height 15
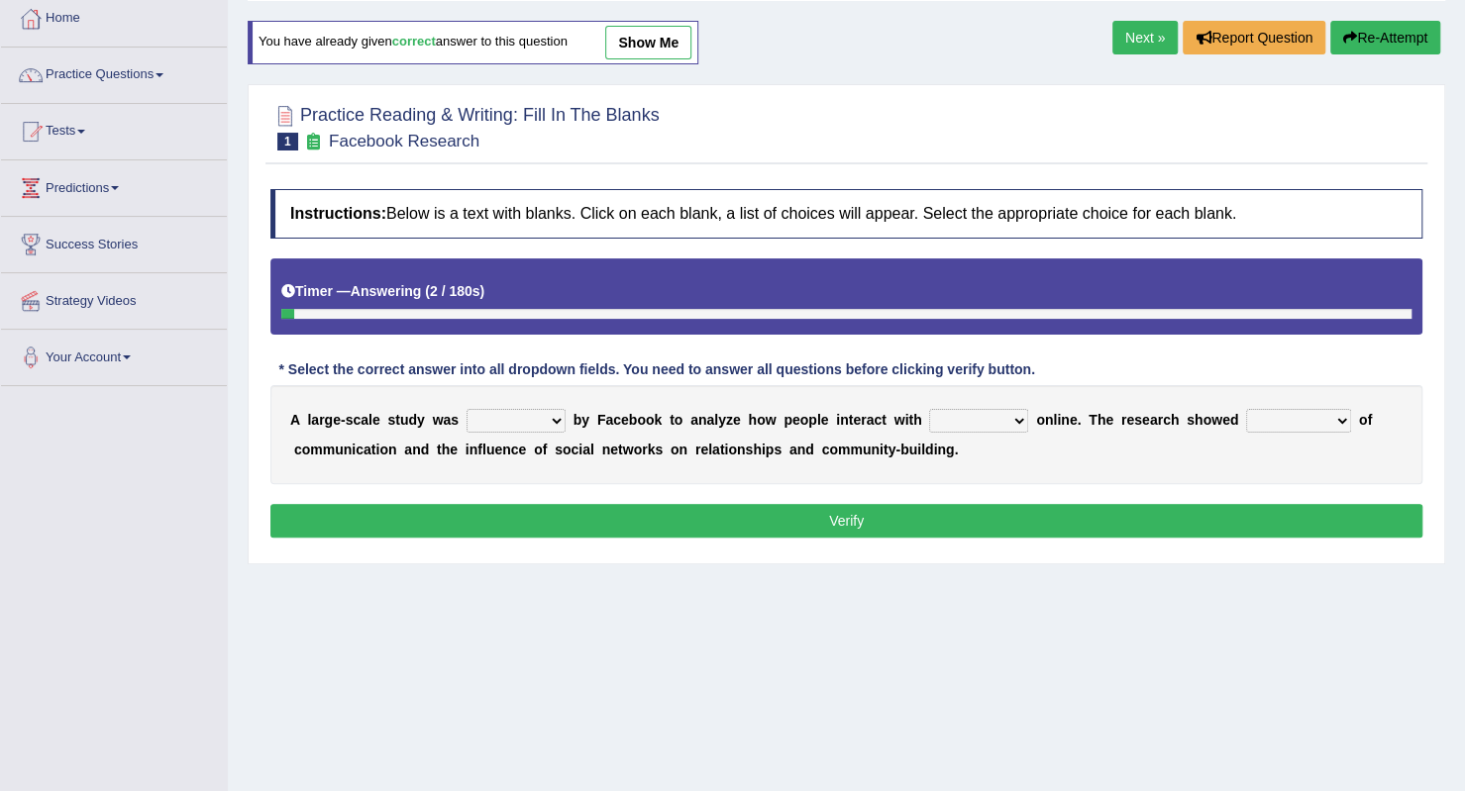
scroll to position [198, 0]
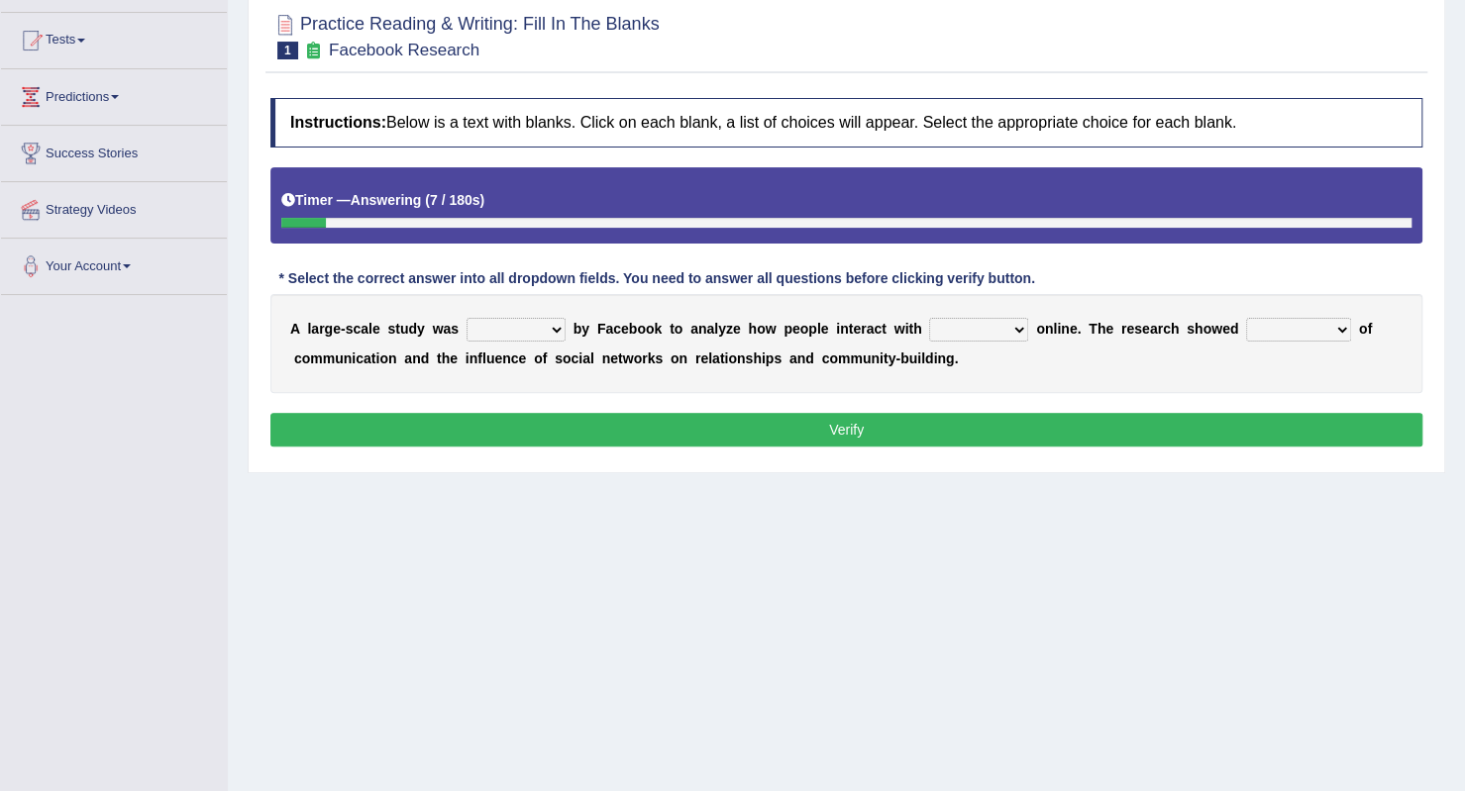
click at [555, 333] on select "surveyed had asked made" at bounding box center [515, 330] width 99 height 24
select select "surveyed"
click at [466, 318] on select "surveyed had asked made" at bounding box center [515, 330] width 99 height 24
click at [998, 330] on select "together all each other another" at bounding box center [978, 330] width 99 height 24
select select "each other"
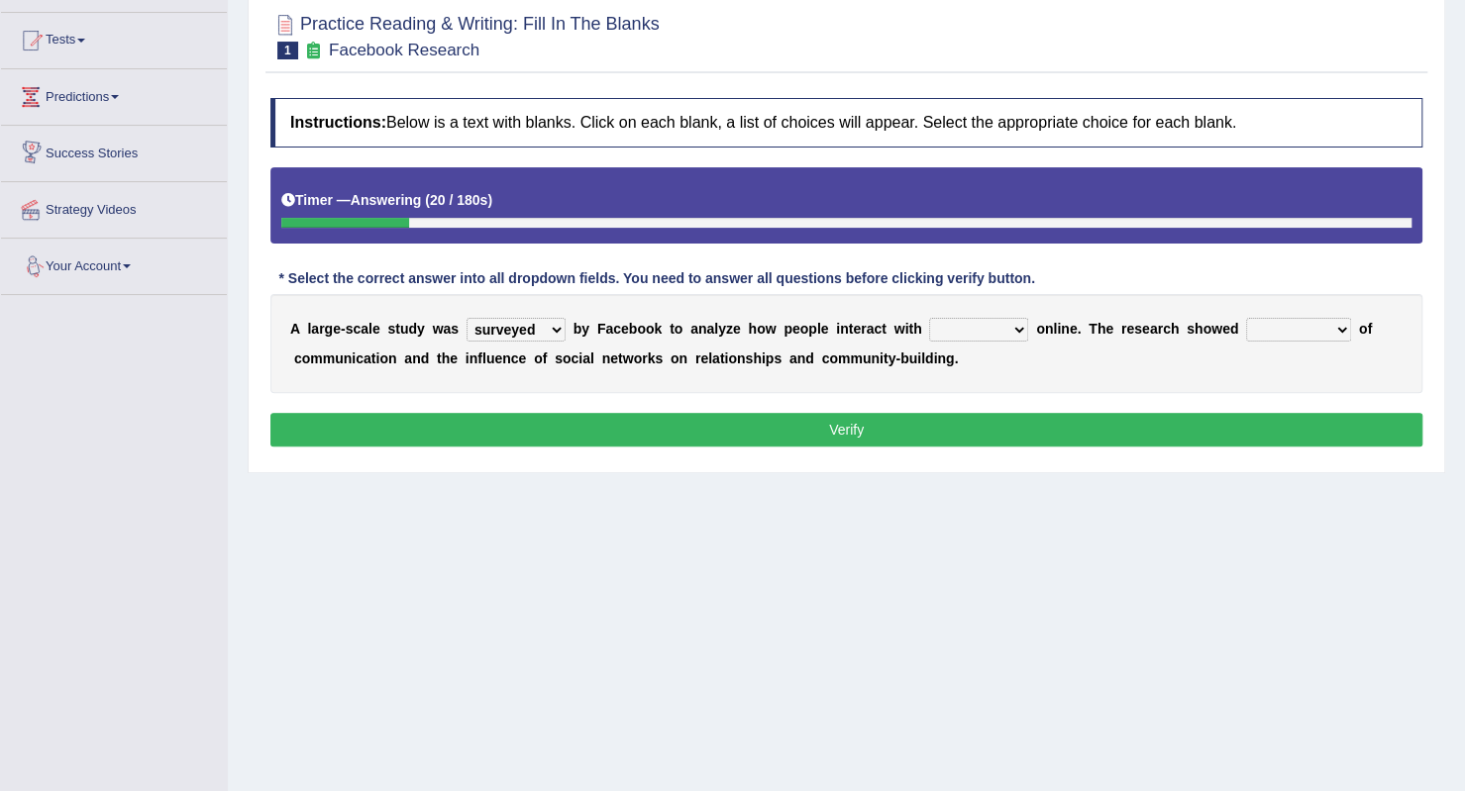
click at [929, 318] on select "together all each other another" at bounding box center [978, 330] width 99 height 24
click at [1338, 322] on select "advantages standards fellowships patterns" at bounding box center [1298, 330] width 105 height 24
select select "patterns"
click at [1246, 318] on select "advantages standards fellowships patterns" at bounding box center [1298, 330] width 105 height 24
click at [899, 426] on button "Verify" at bounding box center [846, 430] width 1152 height 34
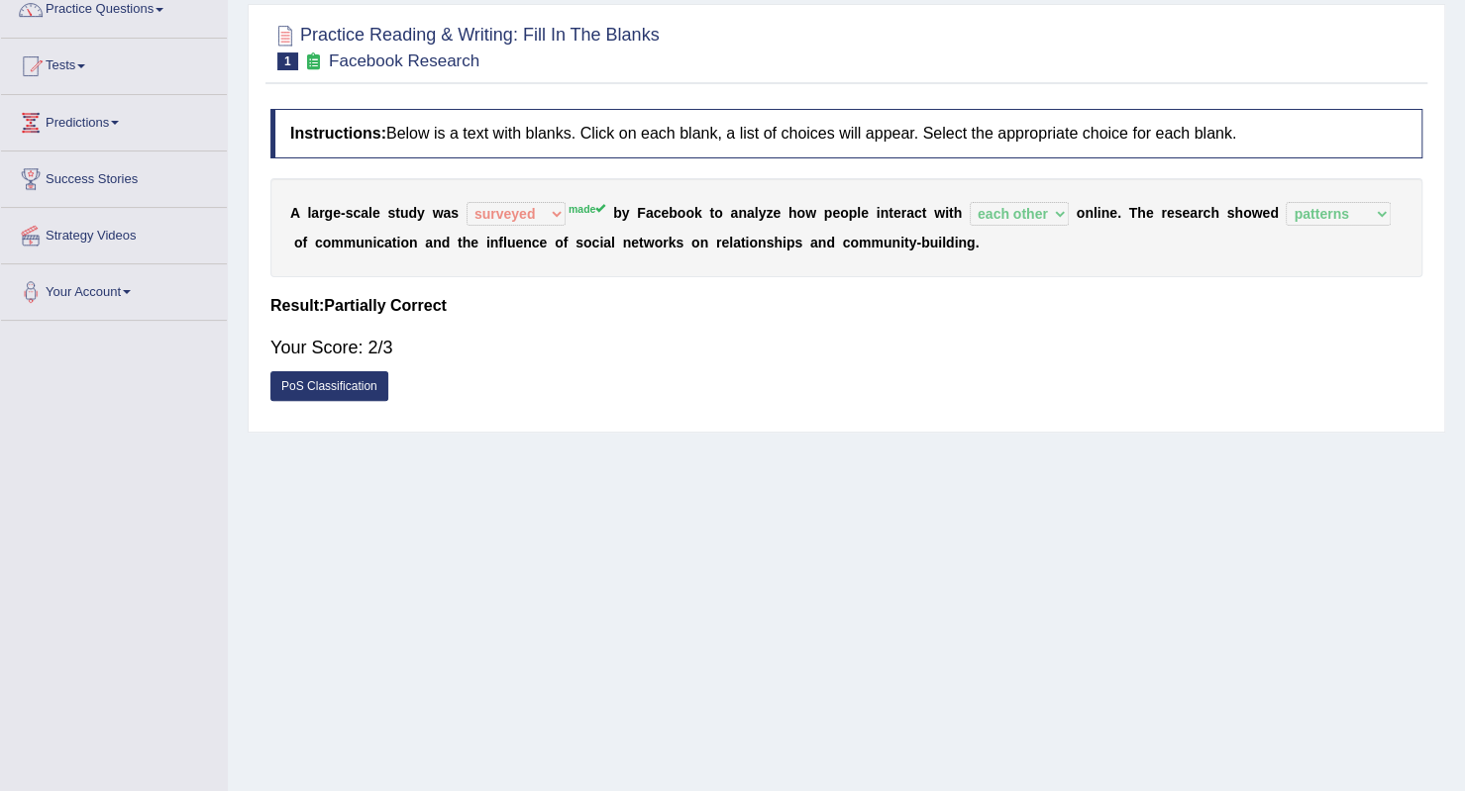
scroll to position [0, 0]
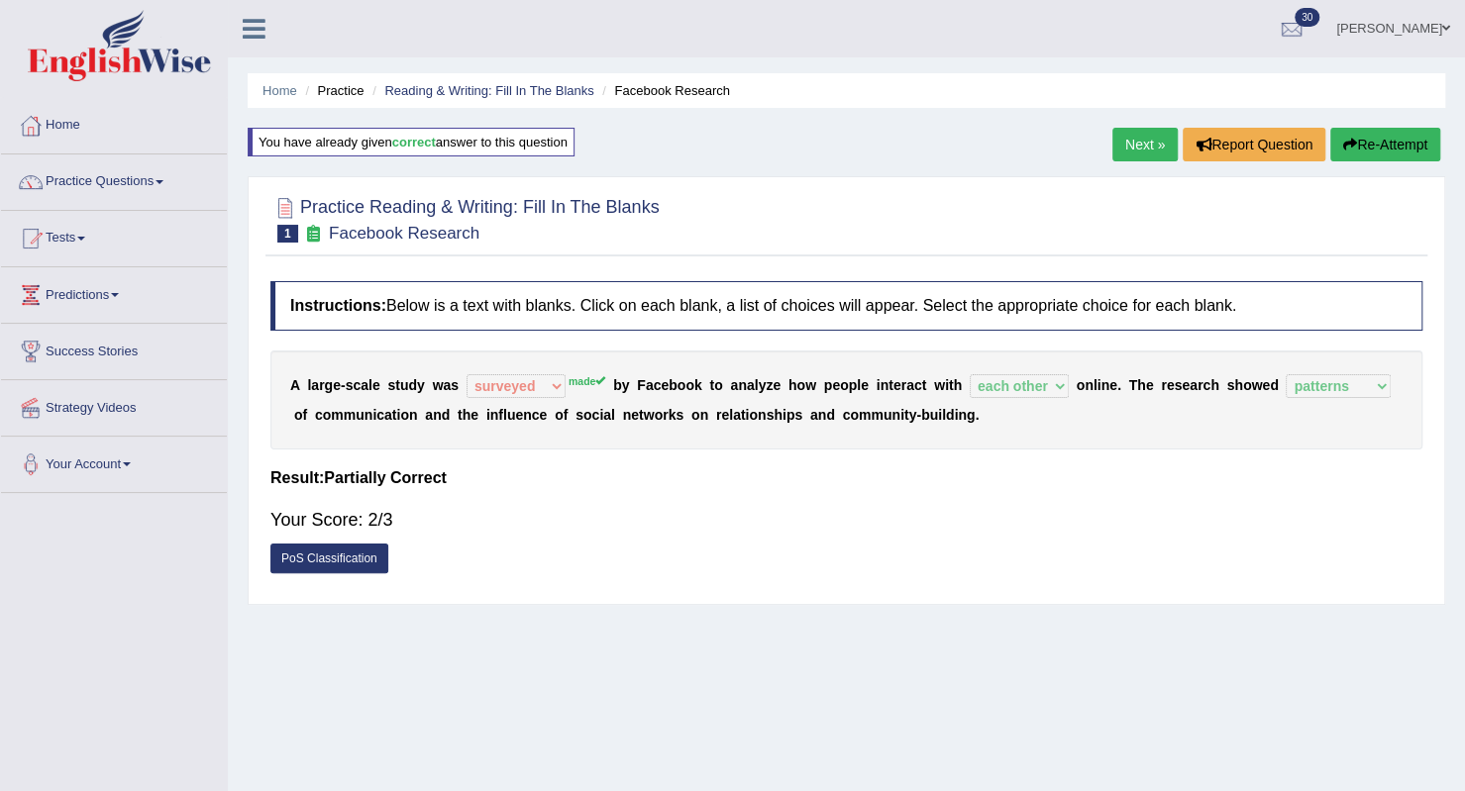
click at [1119, 145] on link "Next »" at bounding box center [1144, 145] width 65 height 34
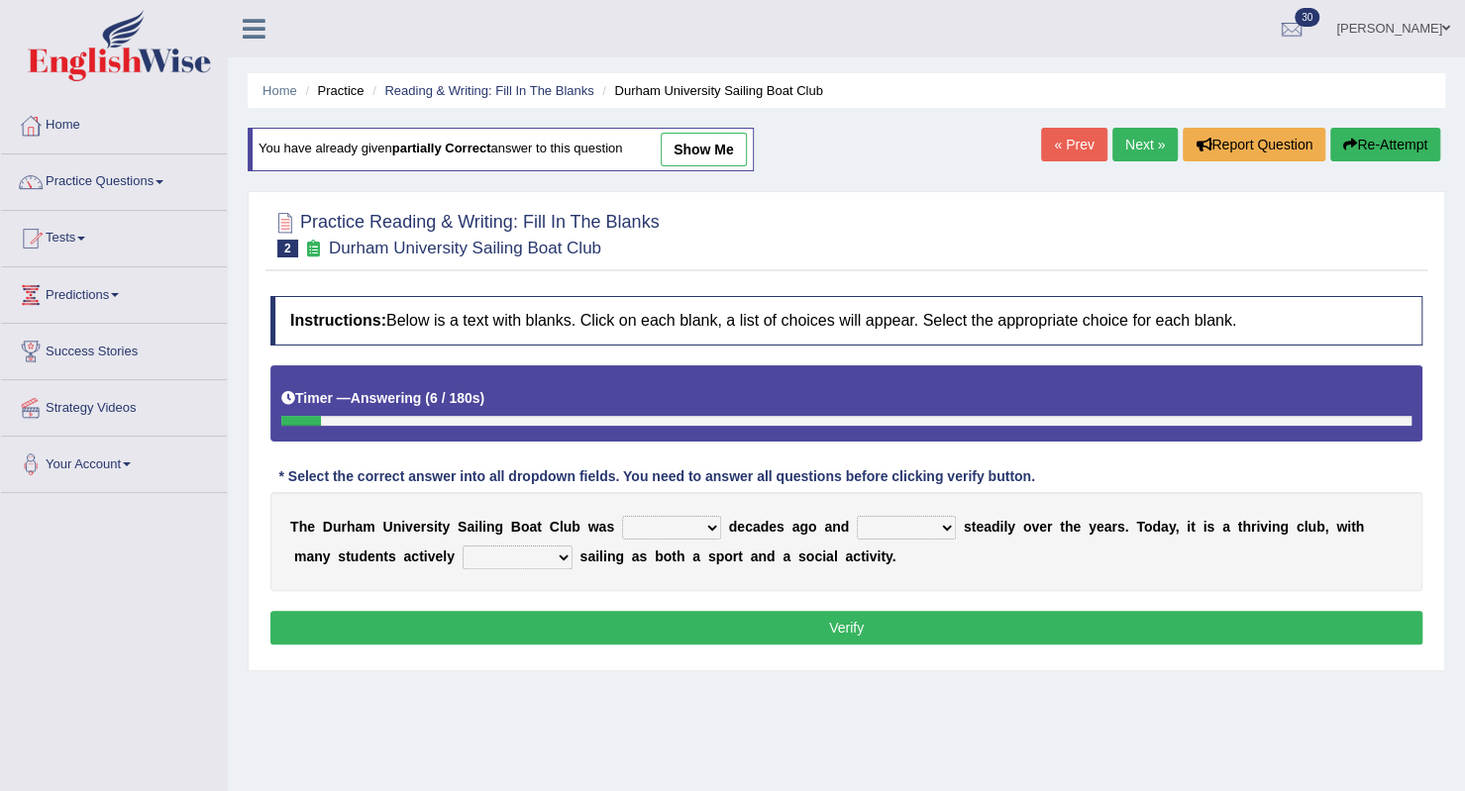
click at [703, 523] on select "found fund founded find" at bounding box center [671, 528] width 99 height 24
select select "founded"
click at [622, 516] on select "found fund founded find" at bounding box center [671, 528] width 99 height 24
click at [941, 524] on select "grow growing has grown grown" at bounding box center [906, 528] width 99 height 24
select select "has grown"
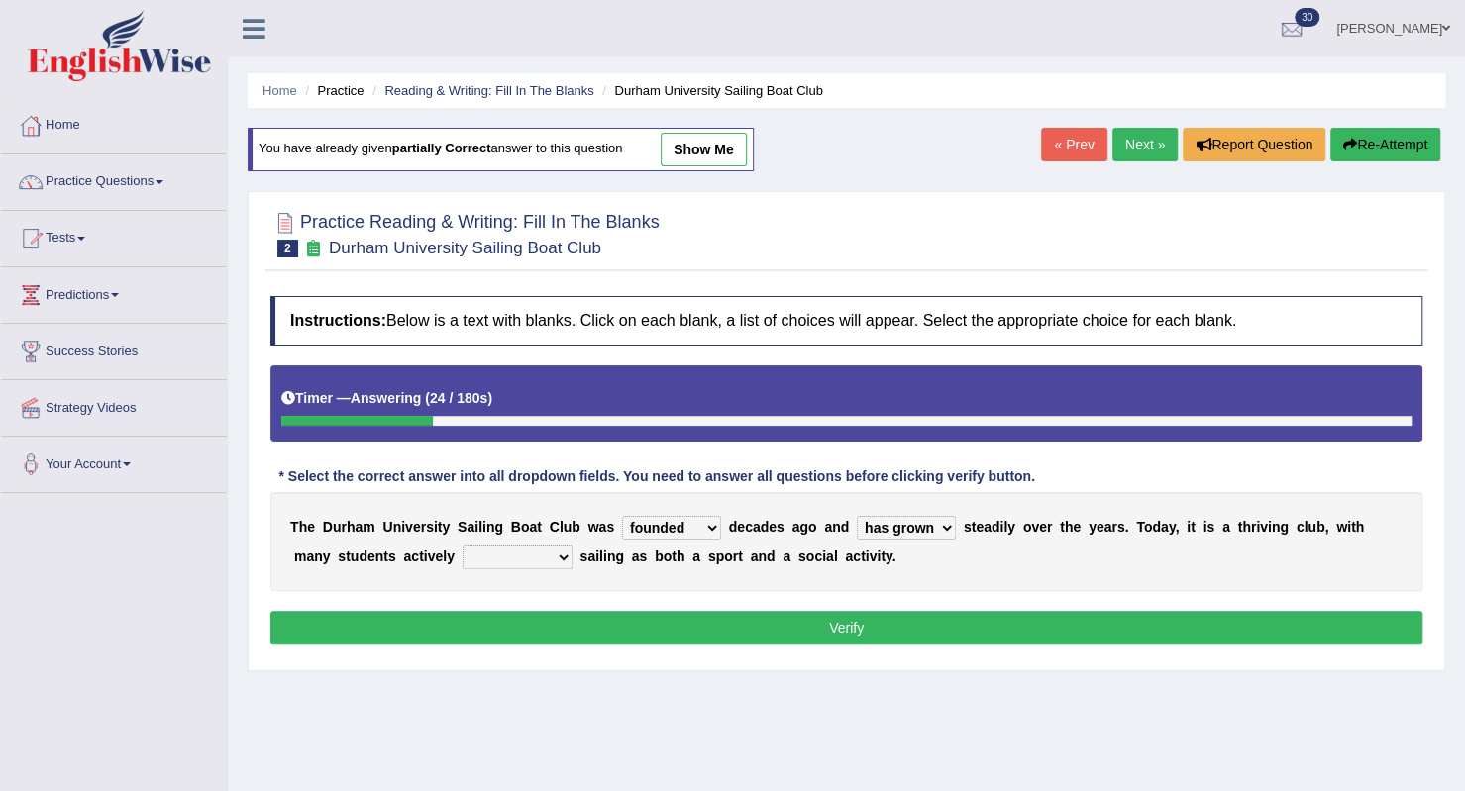
click at [857, 516] on select "grow growing has grown grown" at bounding box center [906, 528] width 99 height 24
click at [565, 559] on select "enjoy enjoyed are enjoying enjoying" at bounding box center [517, 558] width 110 height 24
select select "enjoying"
click at [462, 546] on select "enjoy enjoyed are enjoying enjoying" at bounding box center [517, 558] width 110 height 24
click at [549, 629] on button "Verify" at bounding box center [846, 628] width 1152 height 34
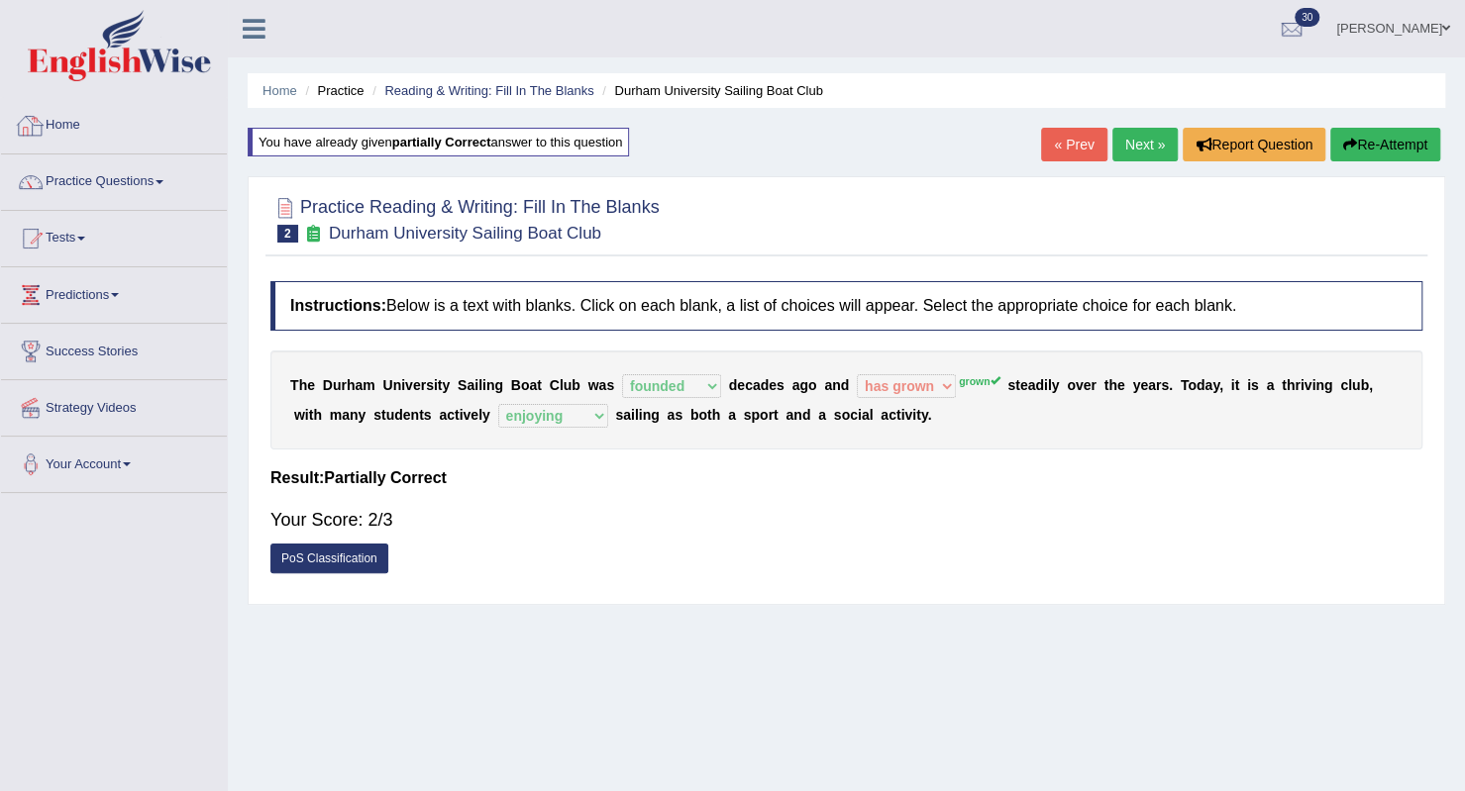
click at [71, 115] on link "Home" at bounding box center [114, 123] width 226 height 50
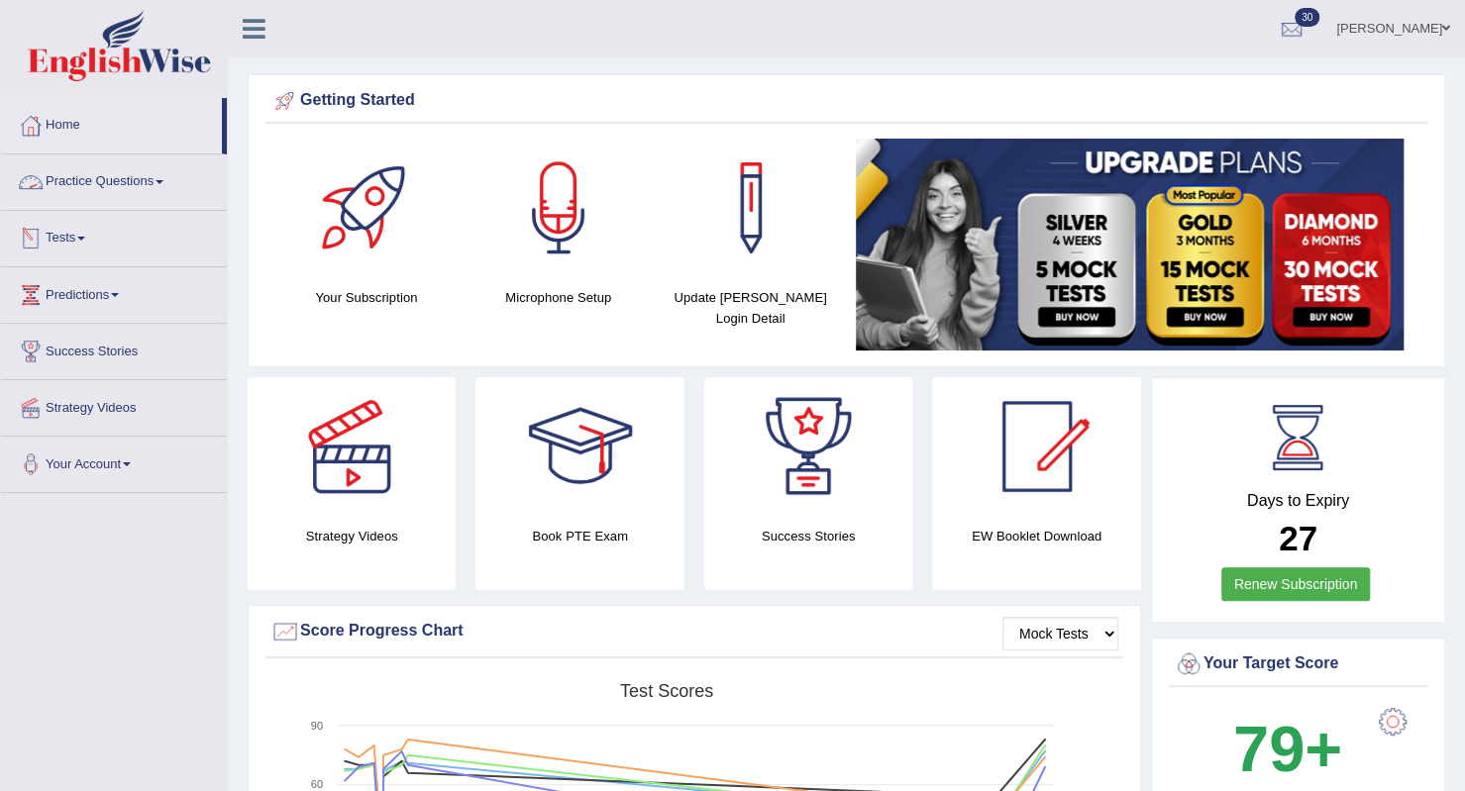
click at [172, 179] on link "Practice Questions" at bounding box center [114, 179] width 226 height 50
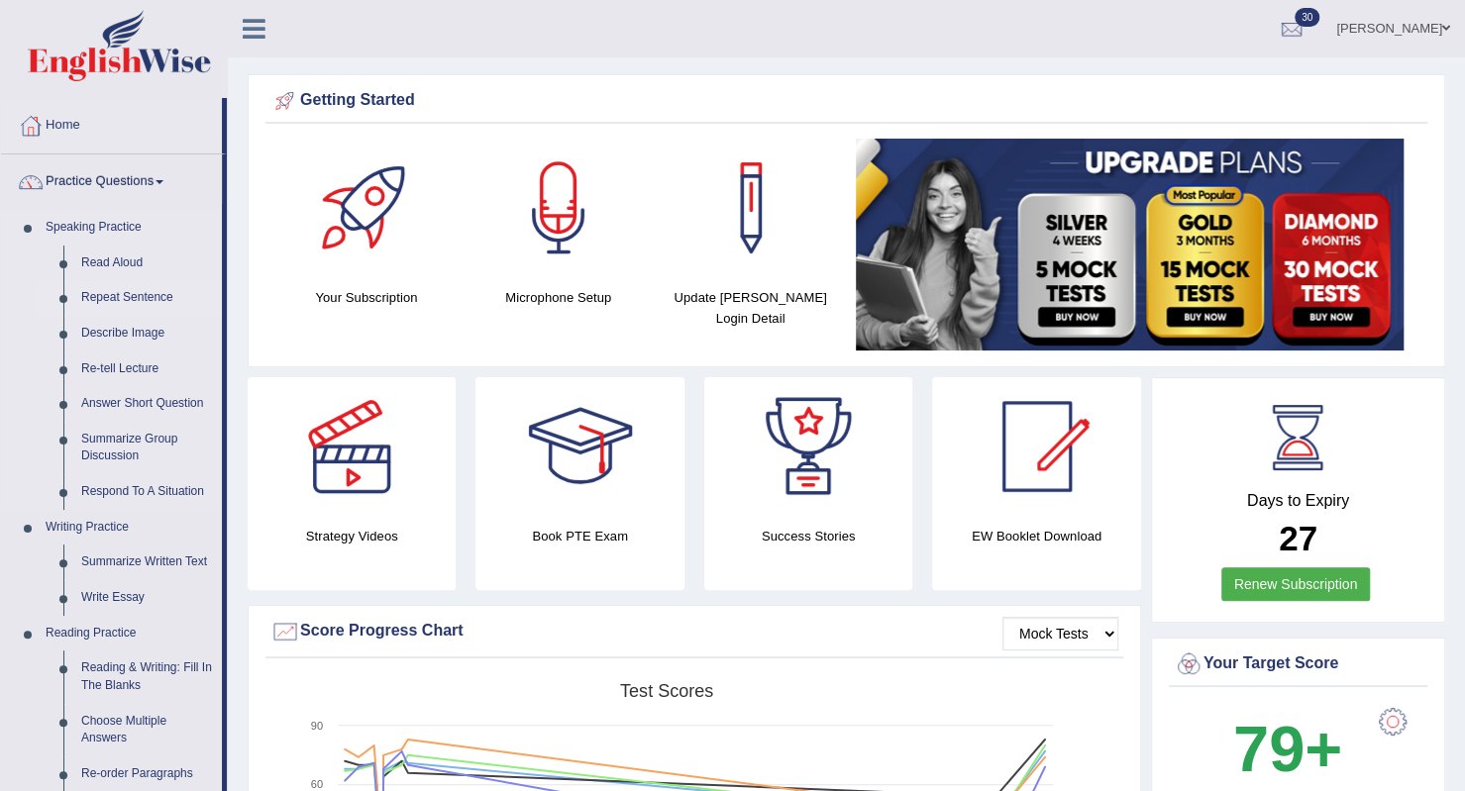
click at [123, 302] on link "Repeat Sentence" at bounding box center [147, 298] width 150 height 36
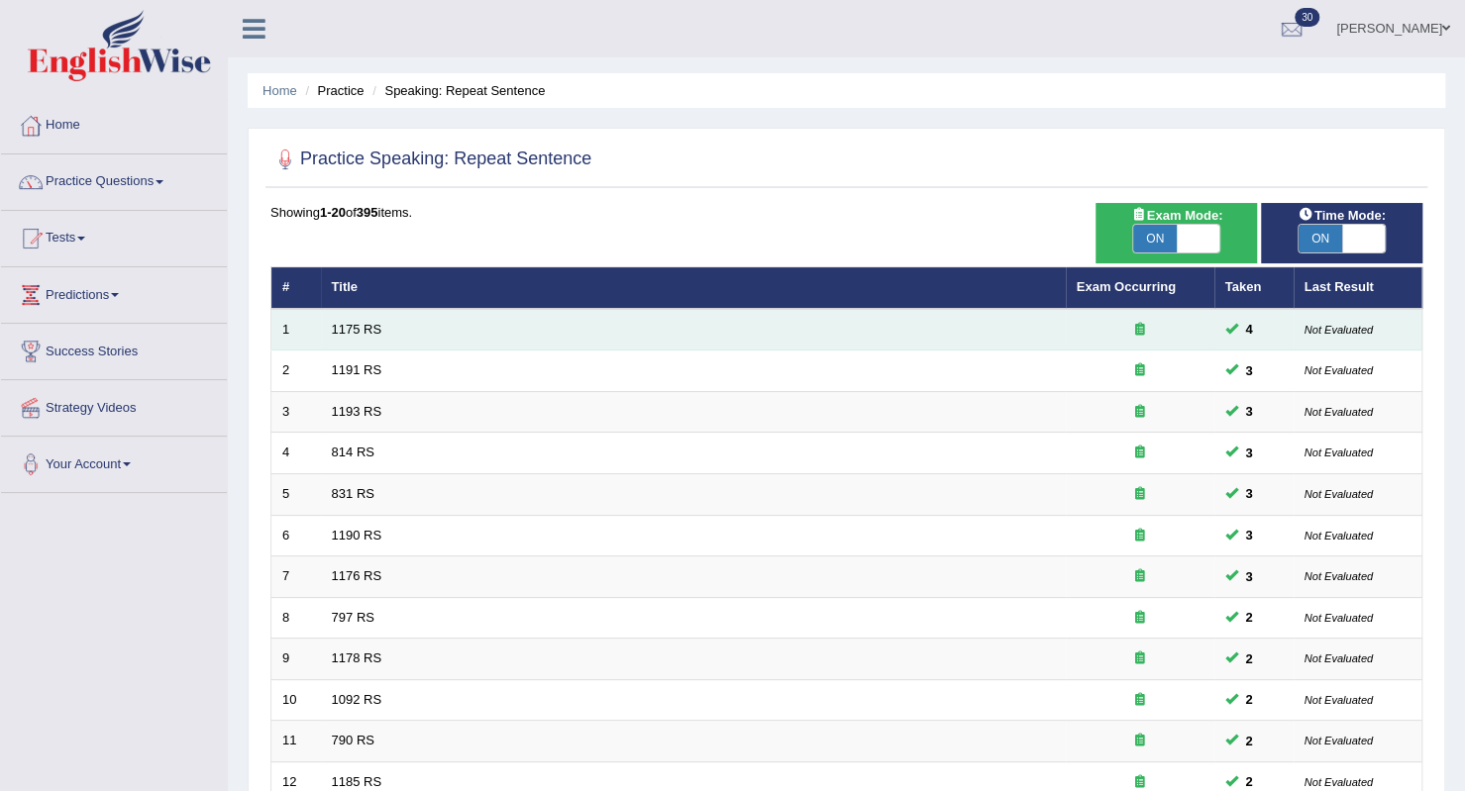
click at [398, 337] on td "1175 RS" at bounding box center [693, 330] width 745 height 42
click at [366, 316] on td "1175 RS" at bounding box center [693, 330] width 745 height 42
click at [364, 332] on link "1175 RS" at bounding box center [357, 329] width 51 height 15
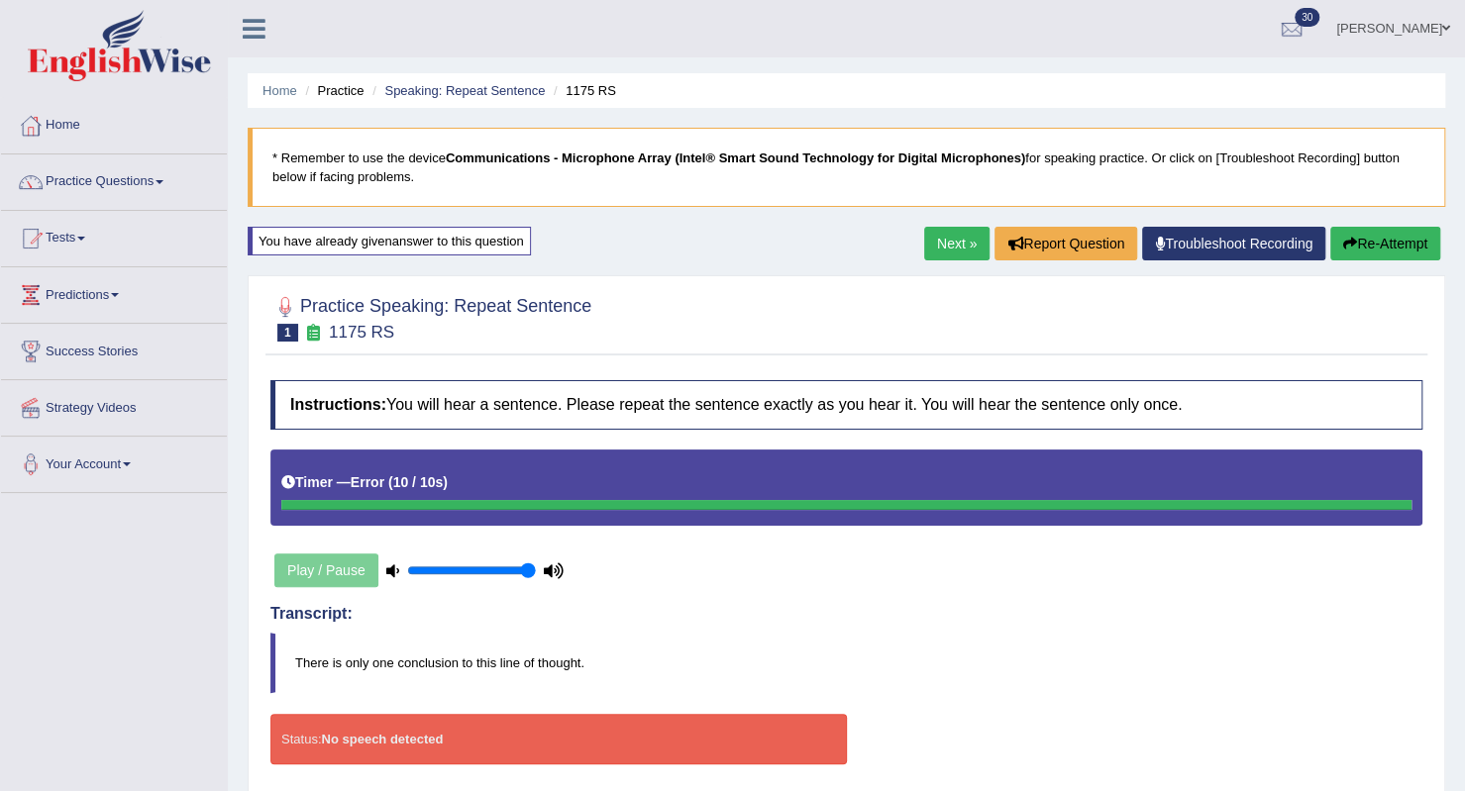
click at [953, 237] on link "Next »" at bounding box center [956, 244] width 65 height 34
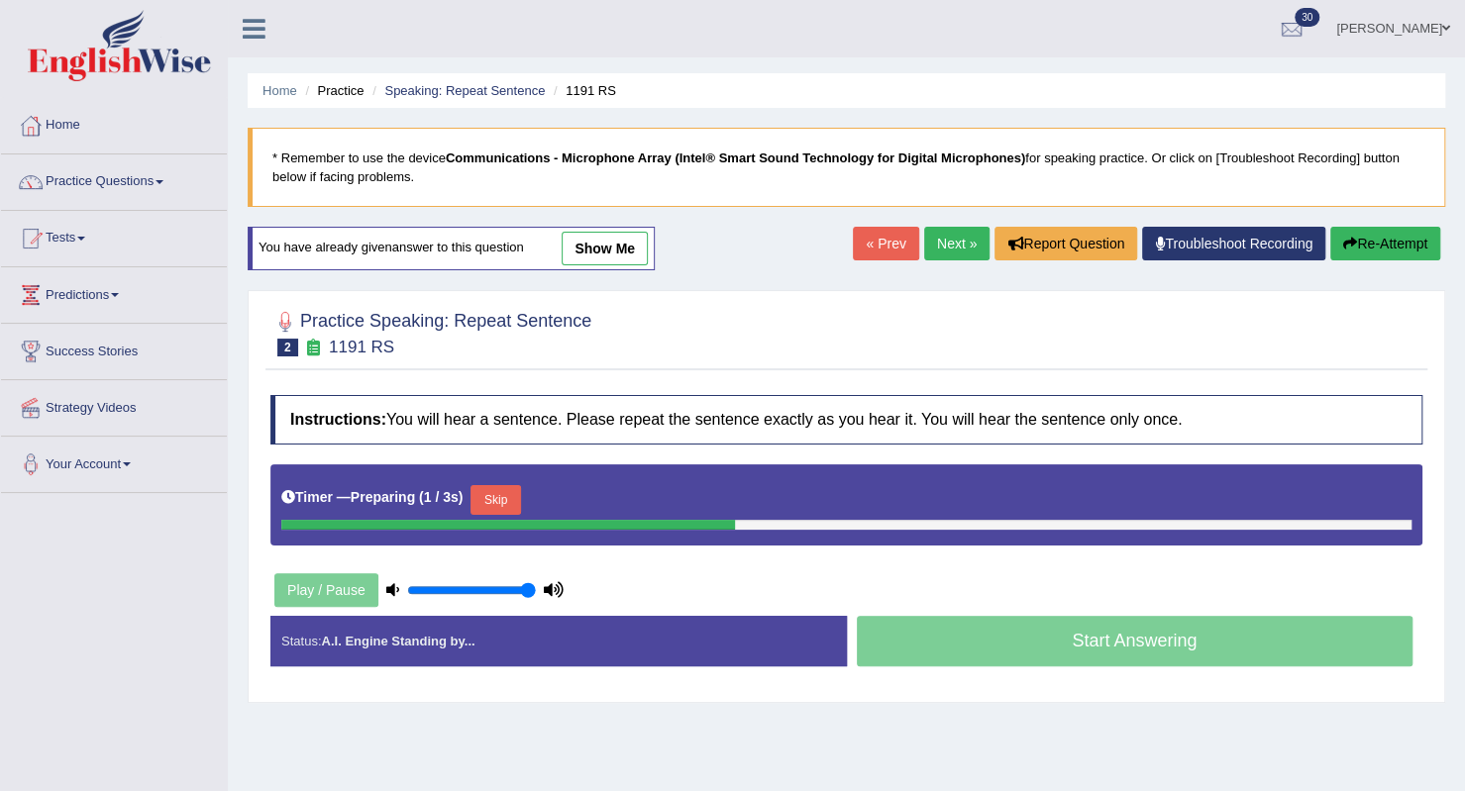
click at [747, 349] on div at bounding box center [846, 332] width 1152 height 60
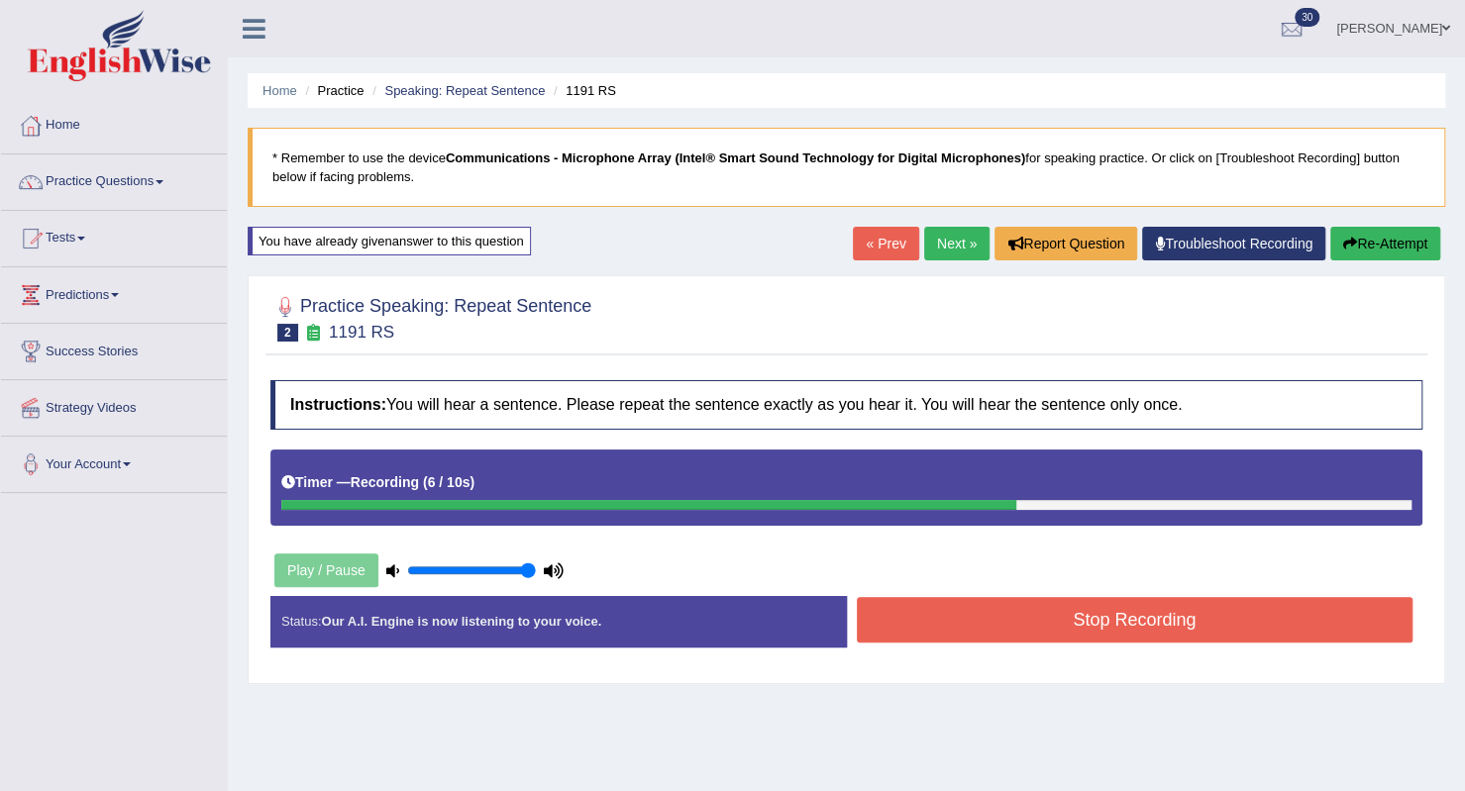
click at [897, 633] on button "Stop Recording" at bounding box center [1135, 620] width 557 height 46
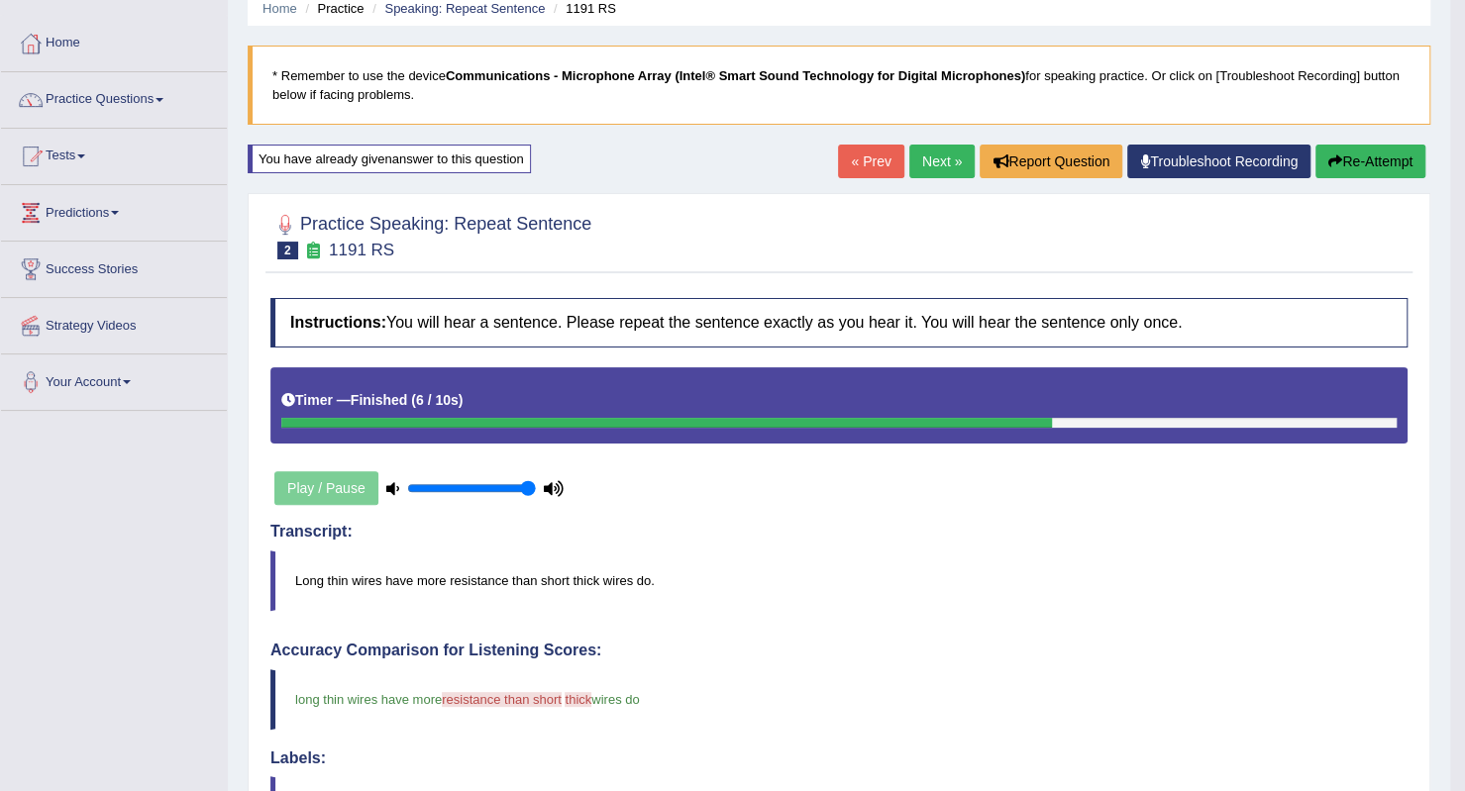
scroll to position [79, 0]
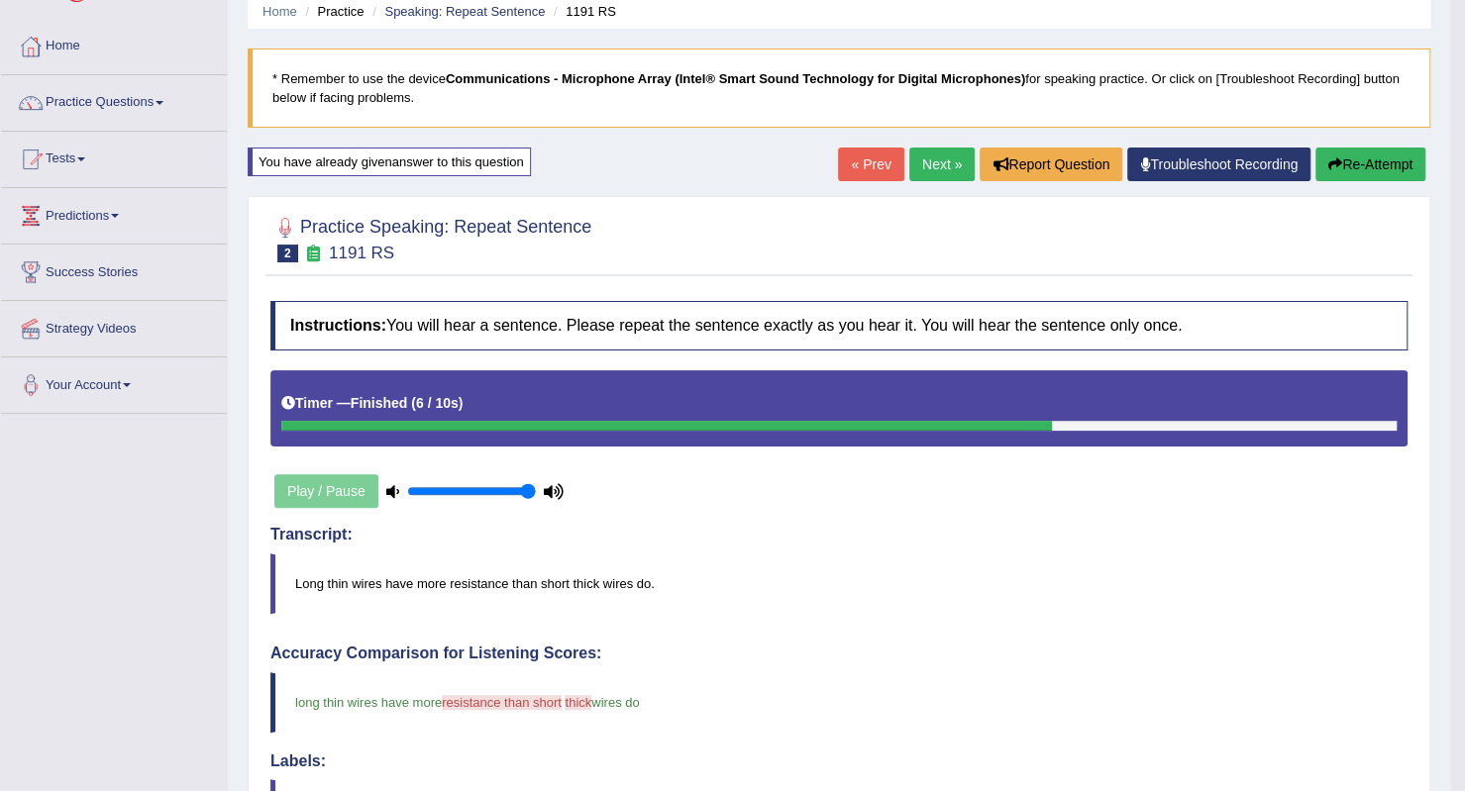
click at [933, 173] on link "Next »" at bounding box center [941, 165] width 65 height 34
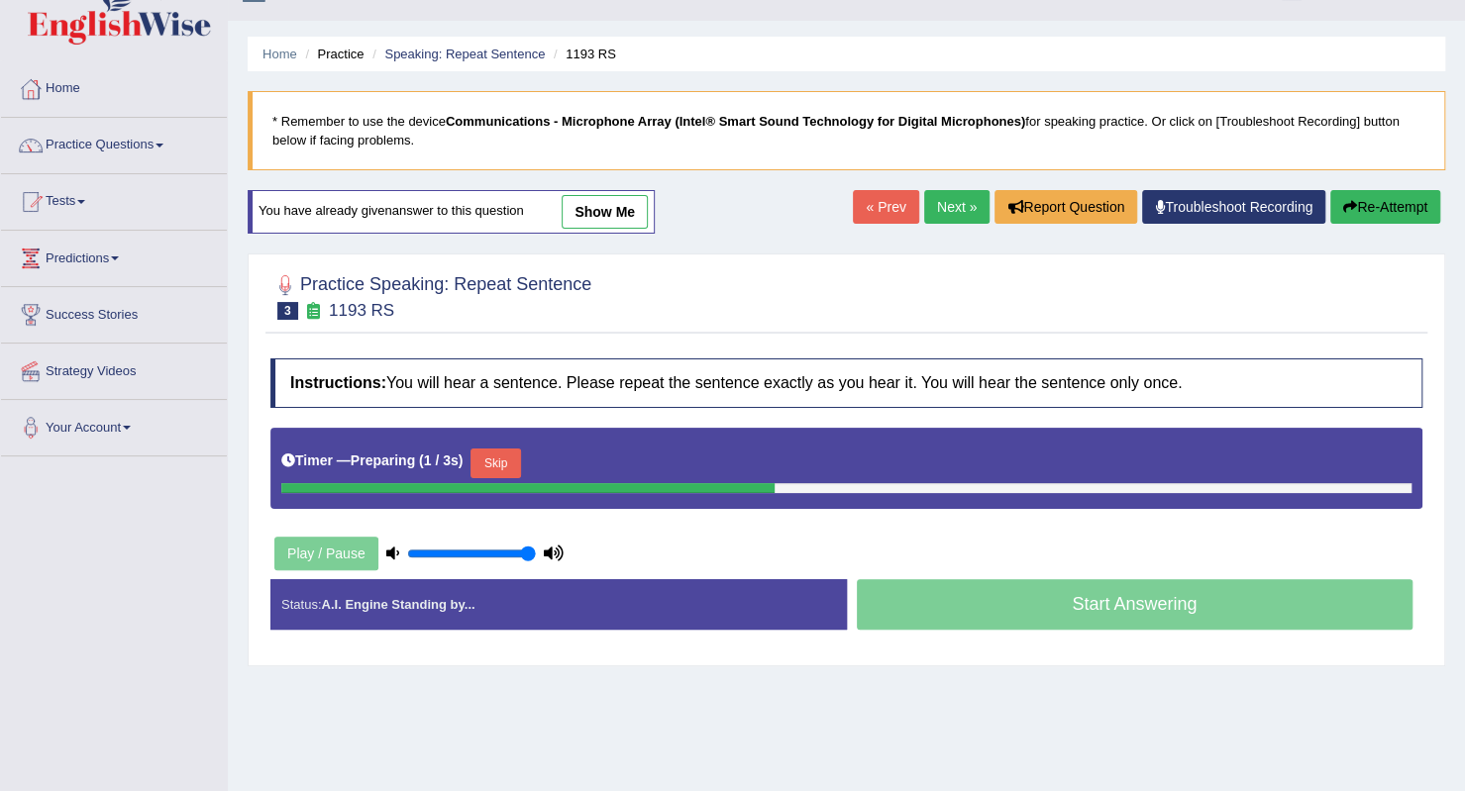
scroll to position [40, 0]
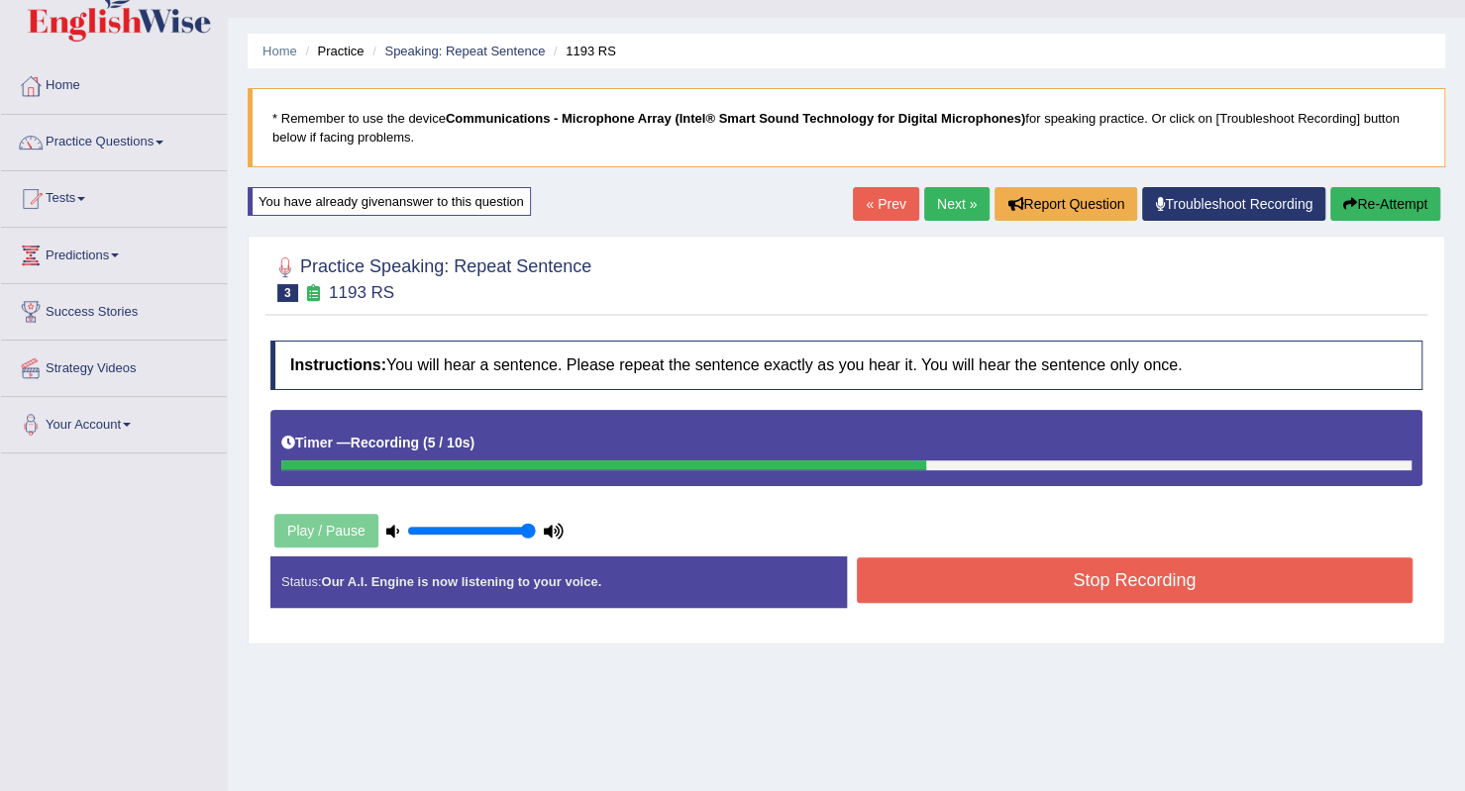
click at [924, 575] on button "Stop Recording" at bounding box center [1135, 581] width 557 height 46
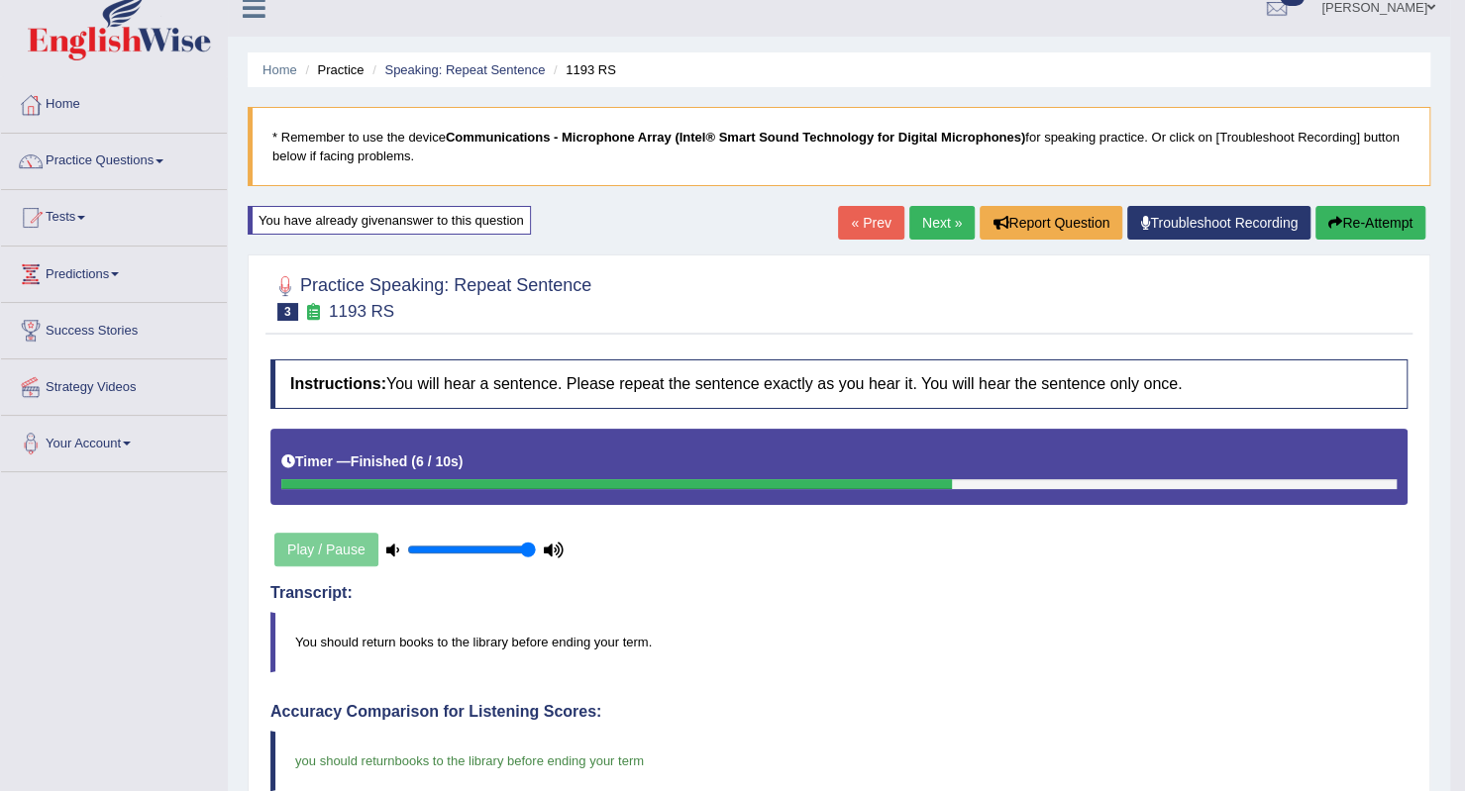
scroll to position [0, 0]
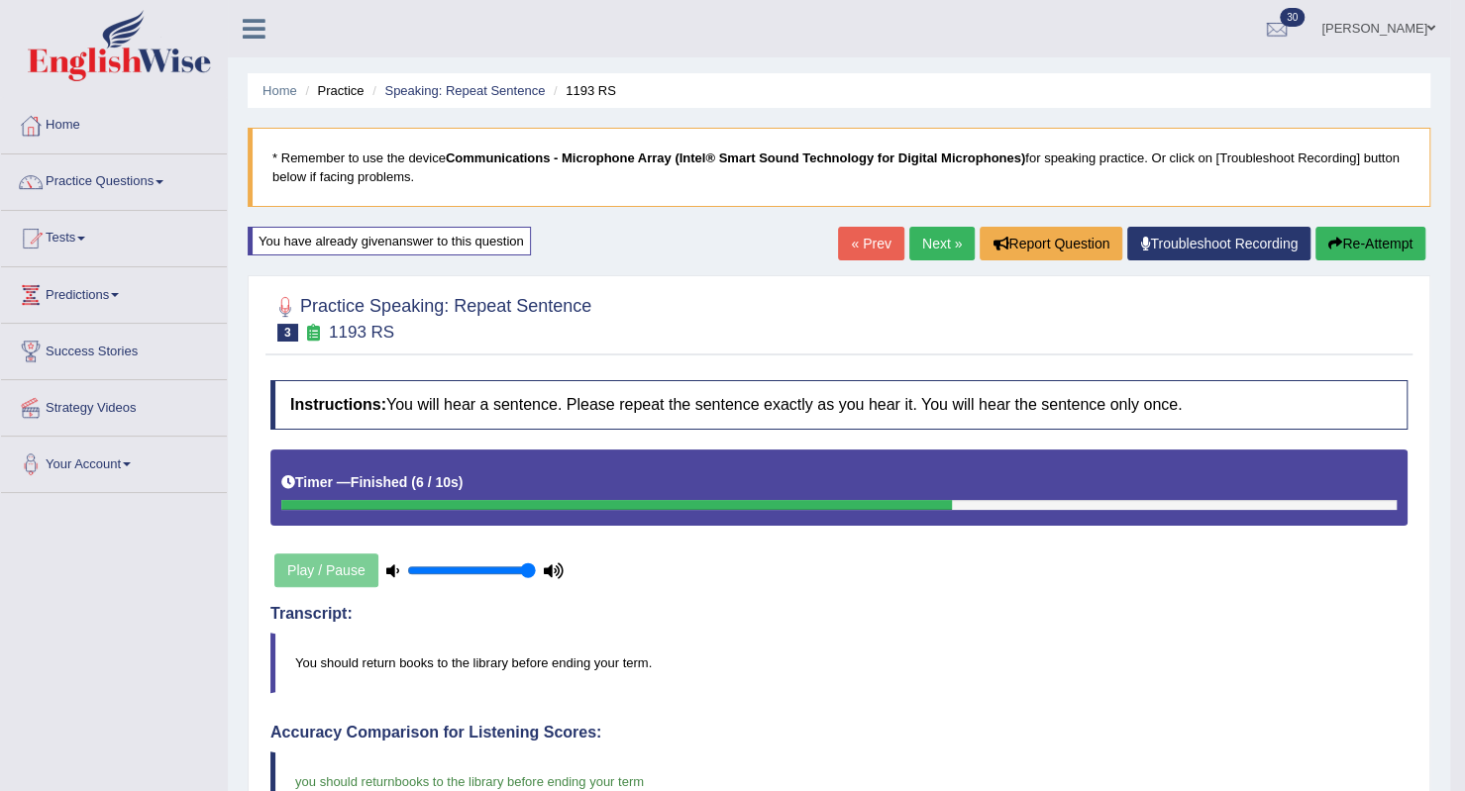
click at [939, 243] on link "Next »" at bounding box center [941, 244] width 65 height 34
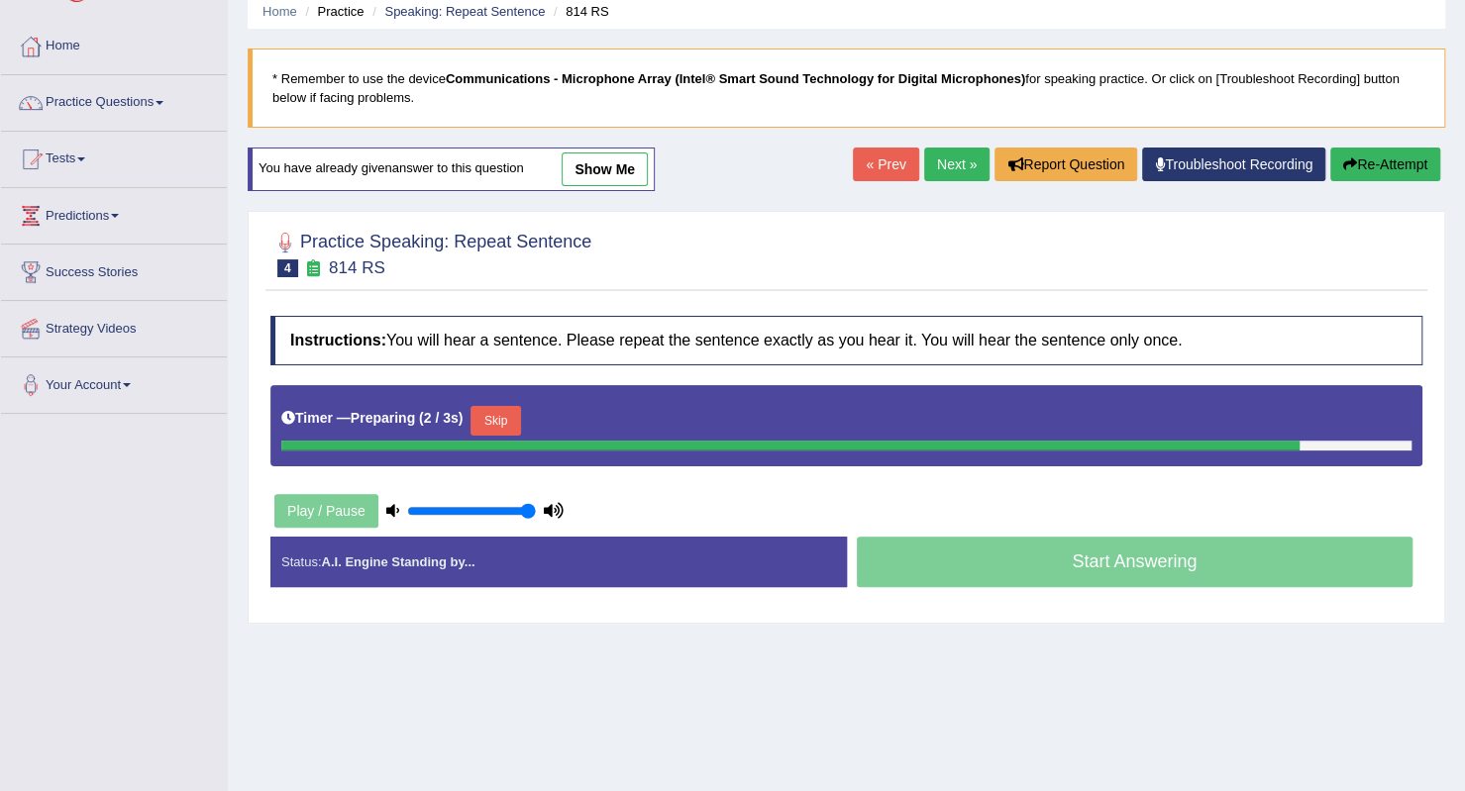
scroll to position [119, 0]
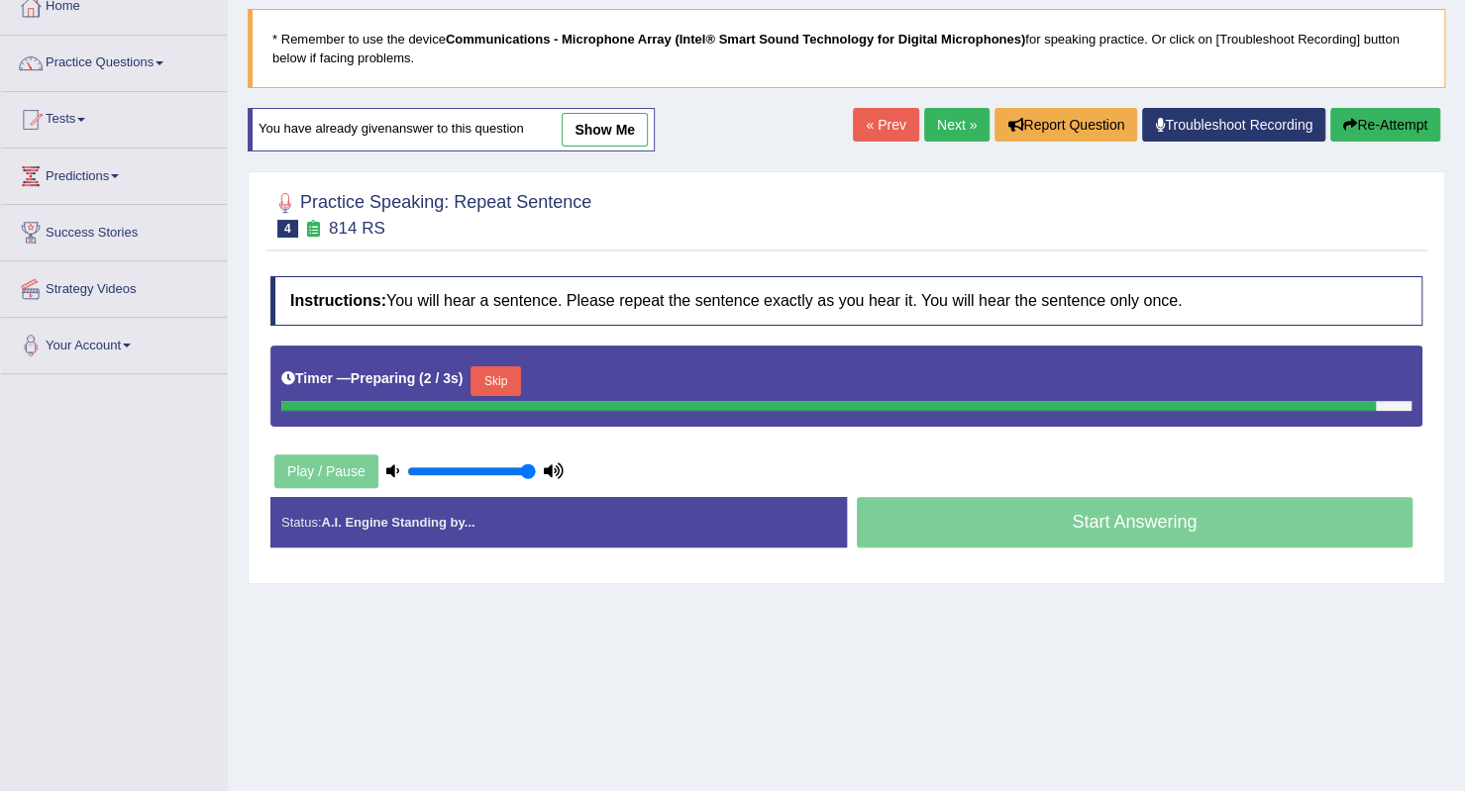
drag, startPoint x: 0, startPoint y: 548, endPoint x: 2, endPoint y: 558, distance: 10.1
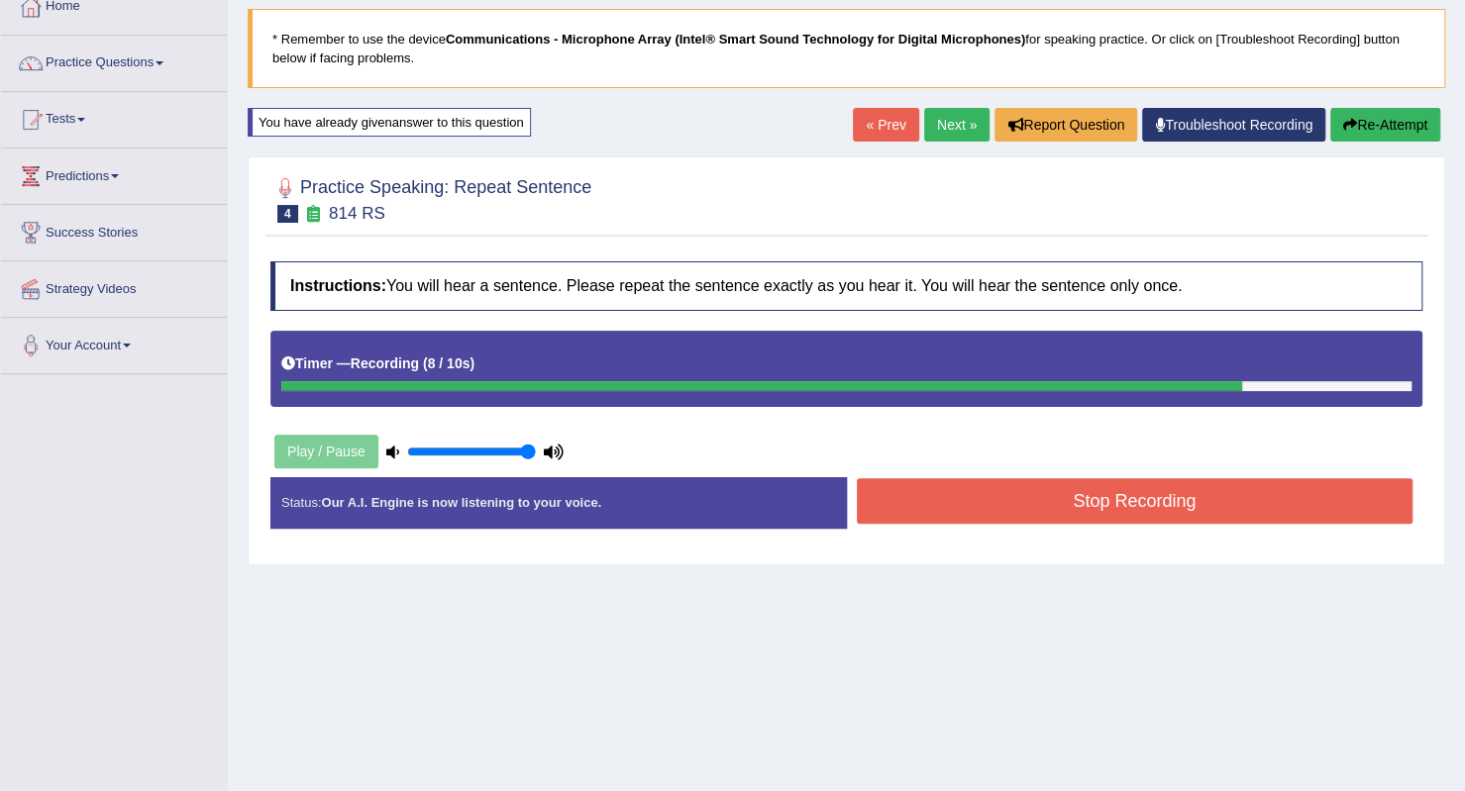
click at [947, 500] on button "Stop Recording" at bounding box center [1135, 501] width 557 height 46
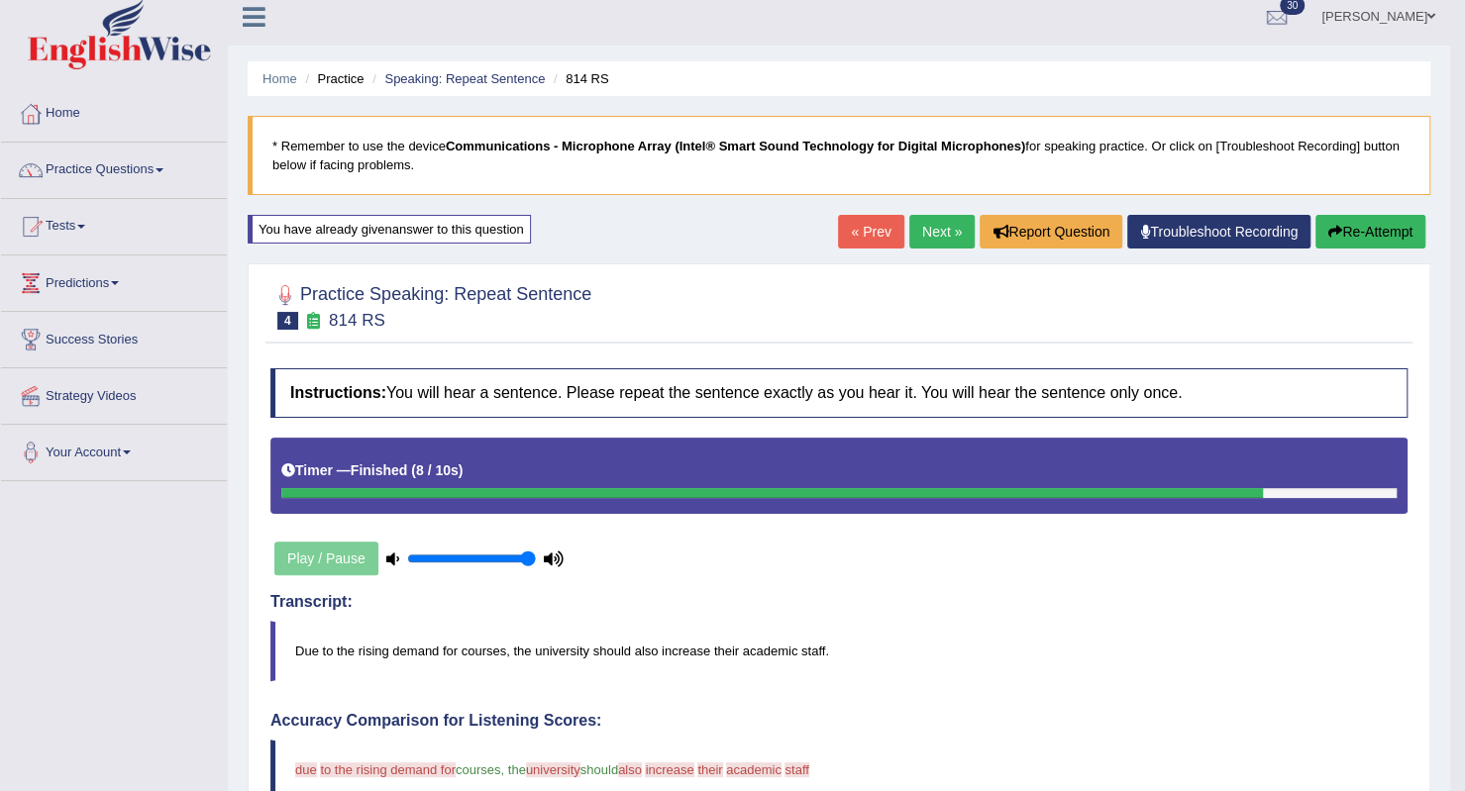
scroll to position [0, 0]
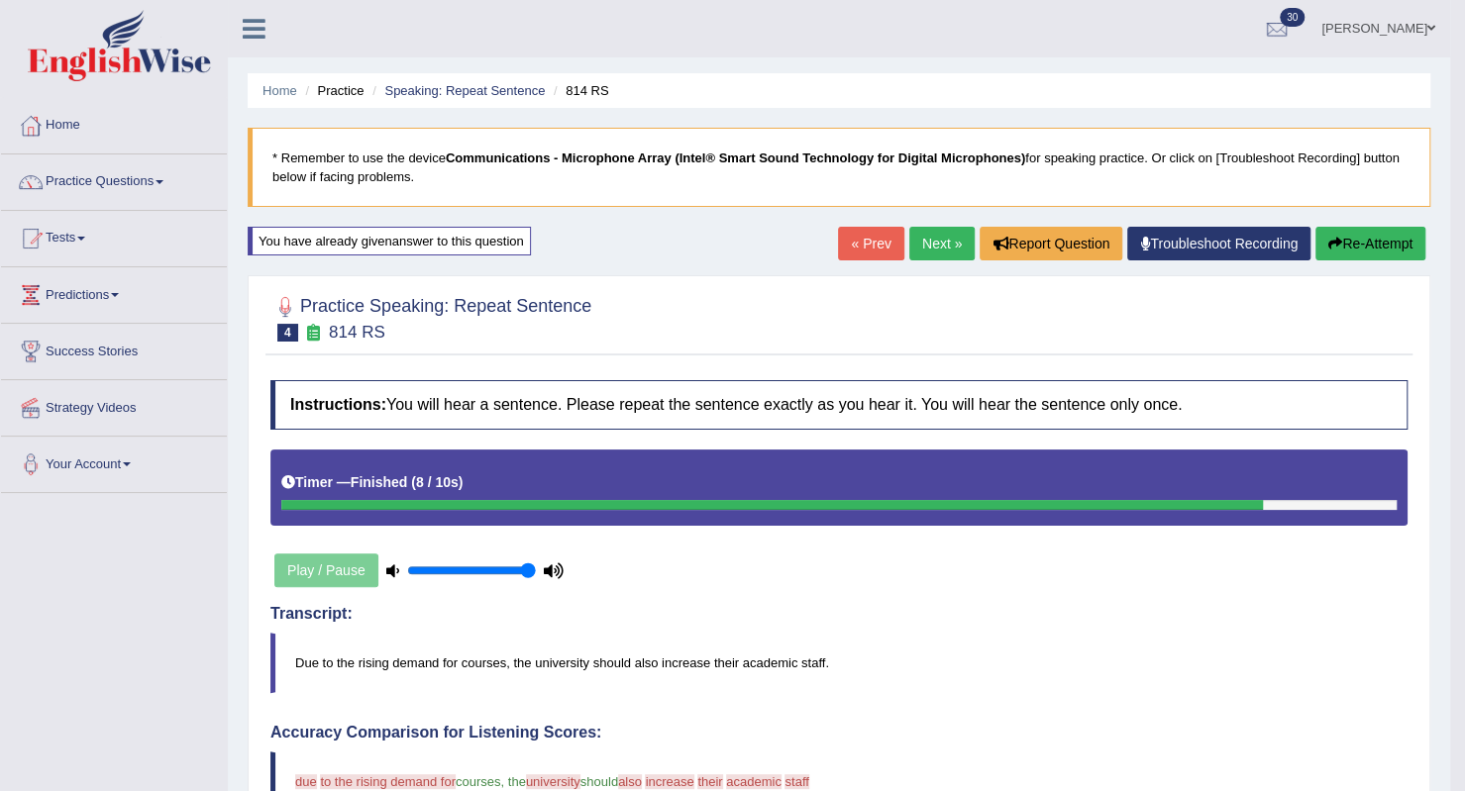
click at [913, 245] on link "Next »" at bounding box center [941, 244] width 65 height 34
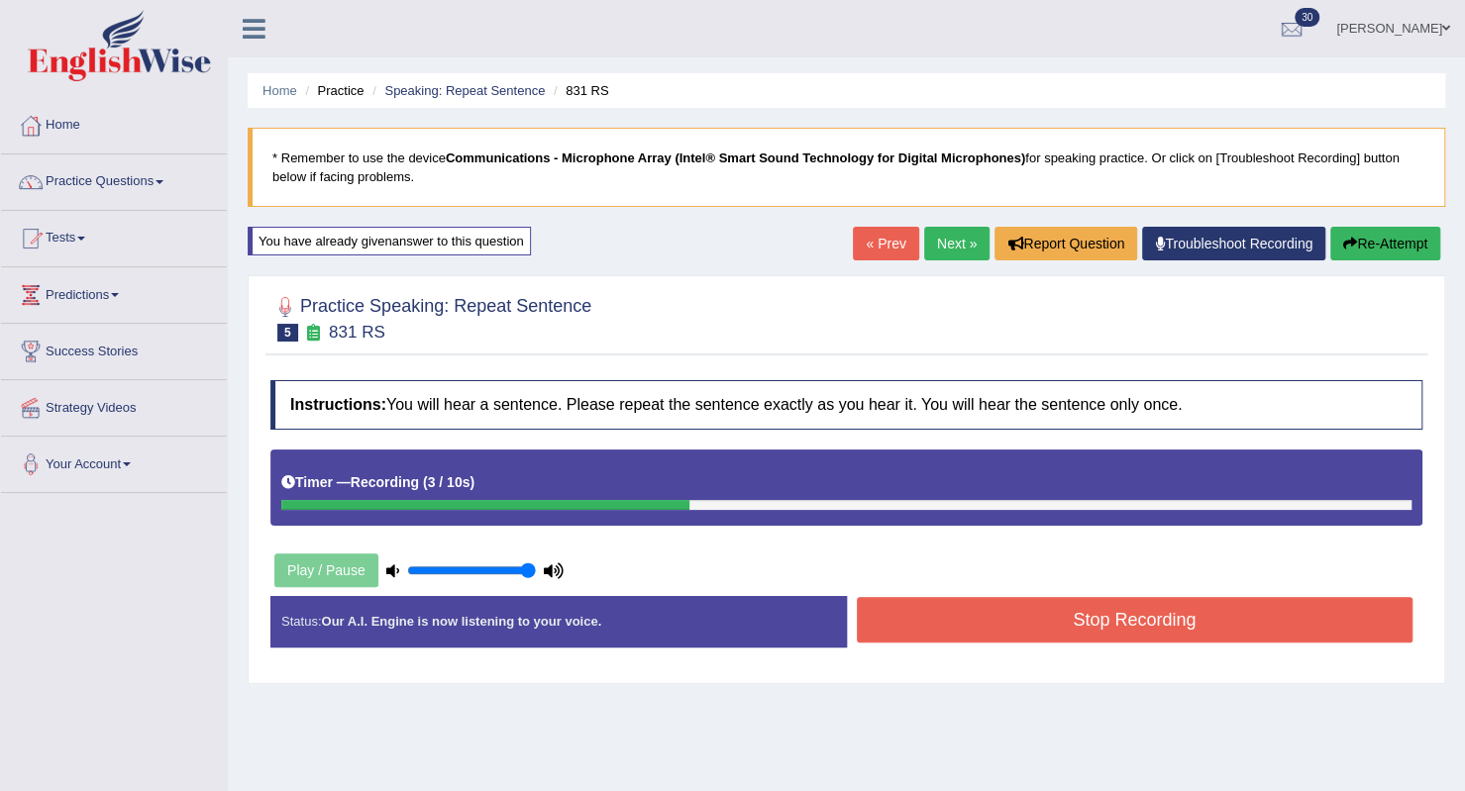
click at [1012, 629] on button "Stop Recording" at bounding box center [1135, 620] width 557 height 46
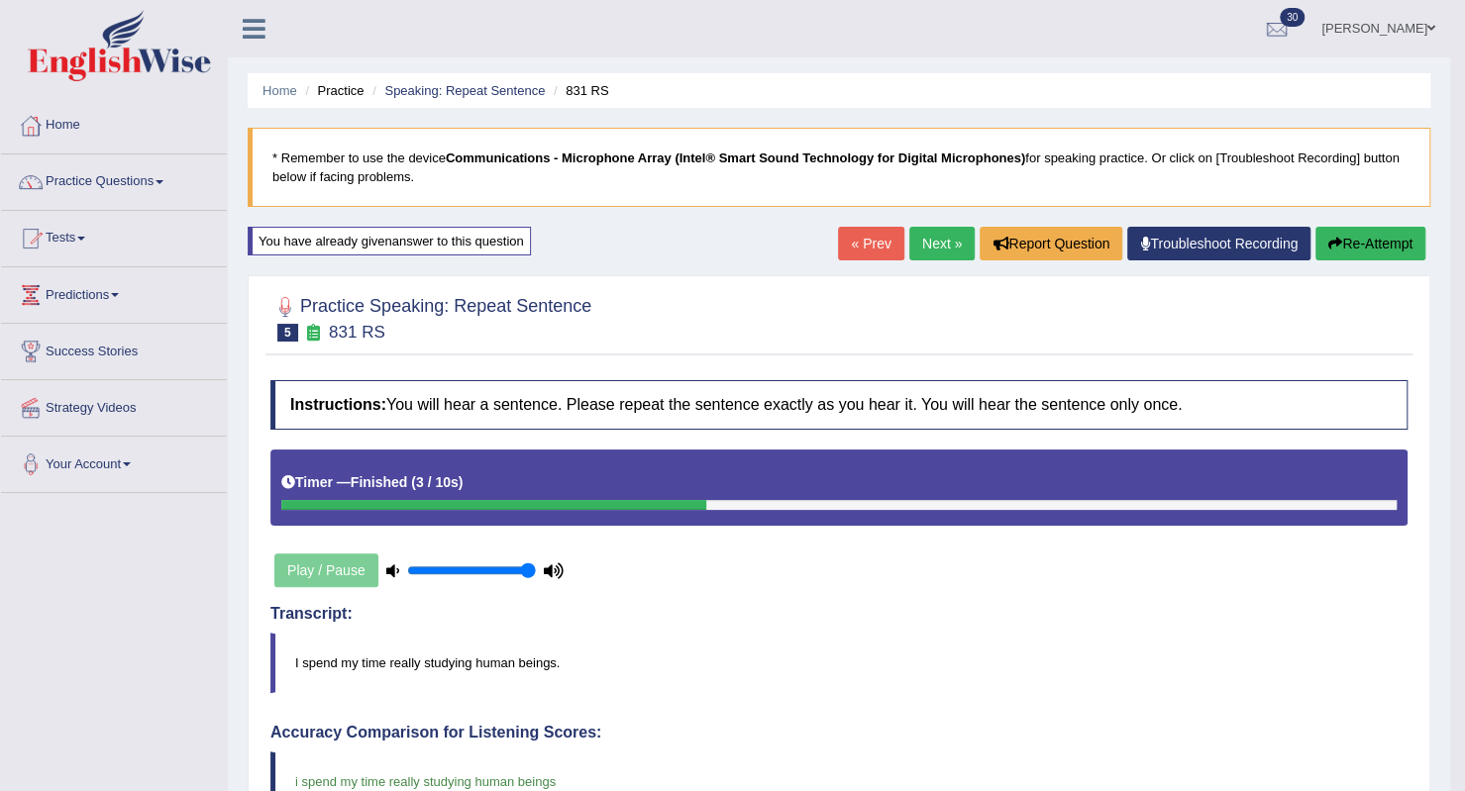
click at [925, 249] on link "Next »" at bounding box center [941, 244] width 65 height 34
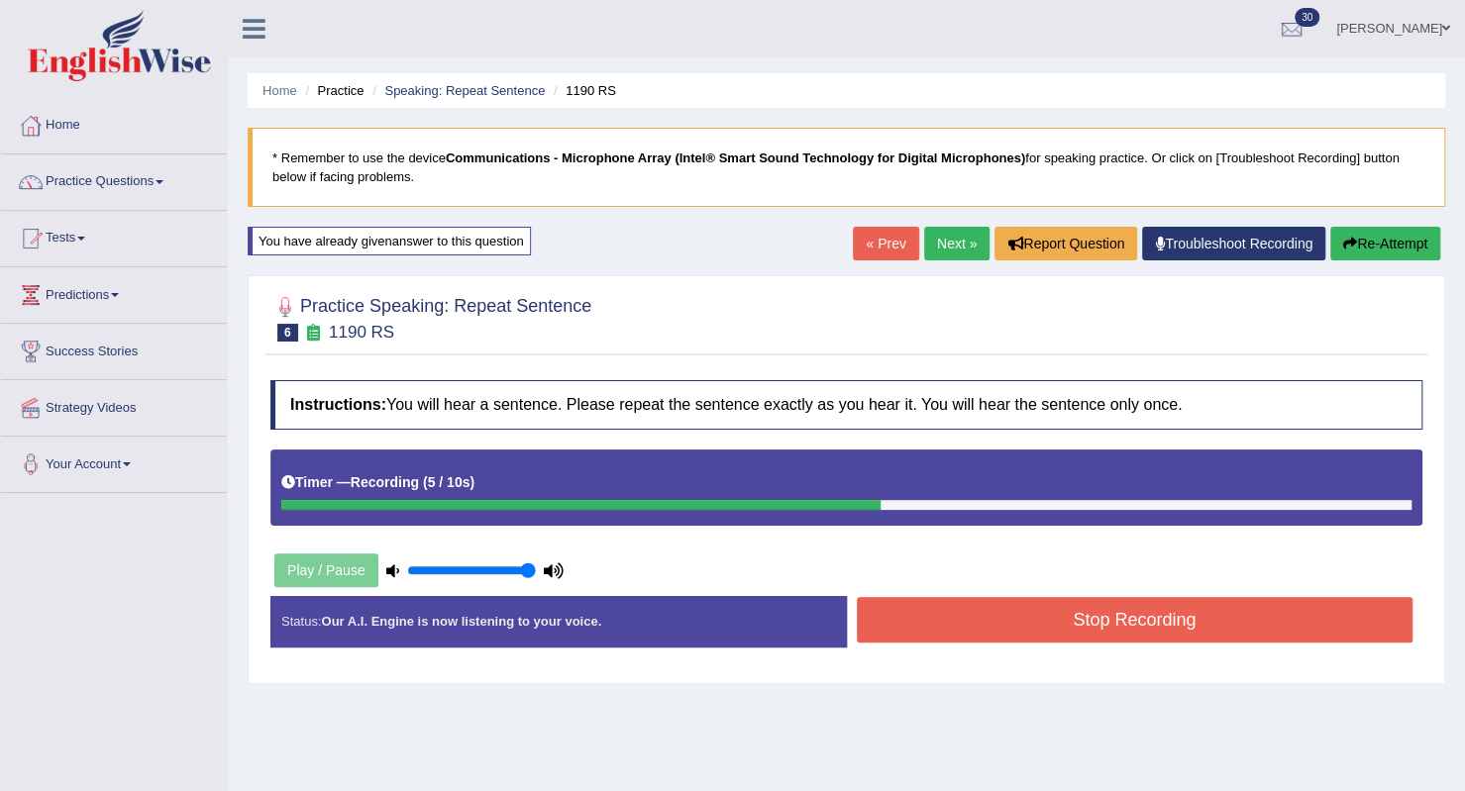
click at [928, 629] on button "Stop Recording" at bounding box center [1135, 620] width 557 height 46
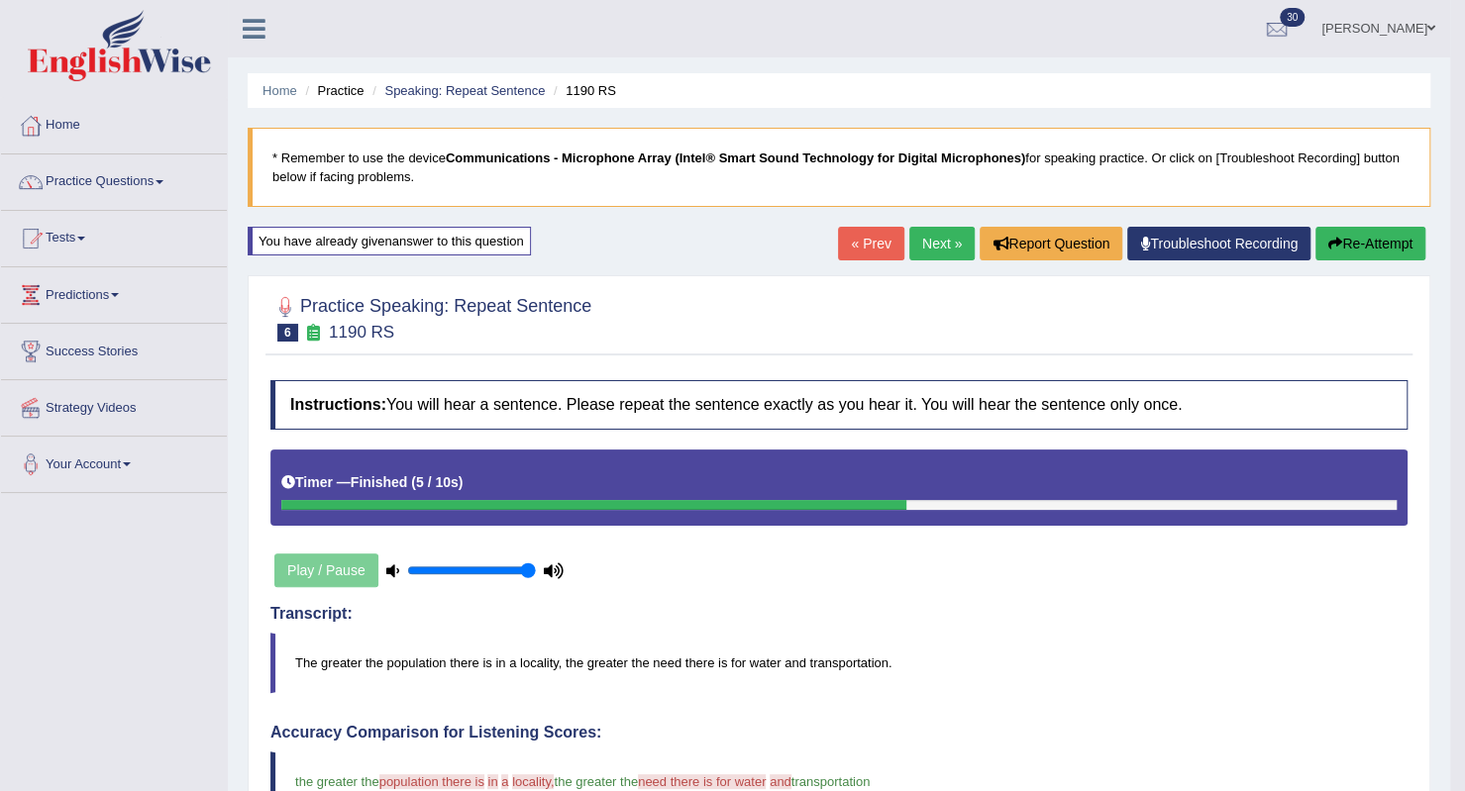
click at [921, 239] on link "Next »" at bounding box center [941, 244] width 65 height 34
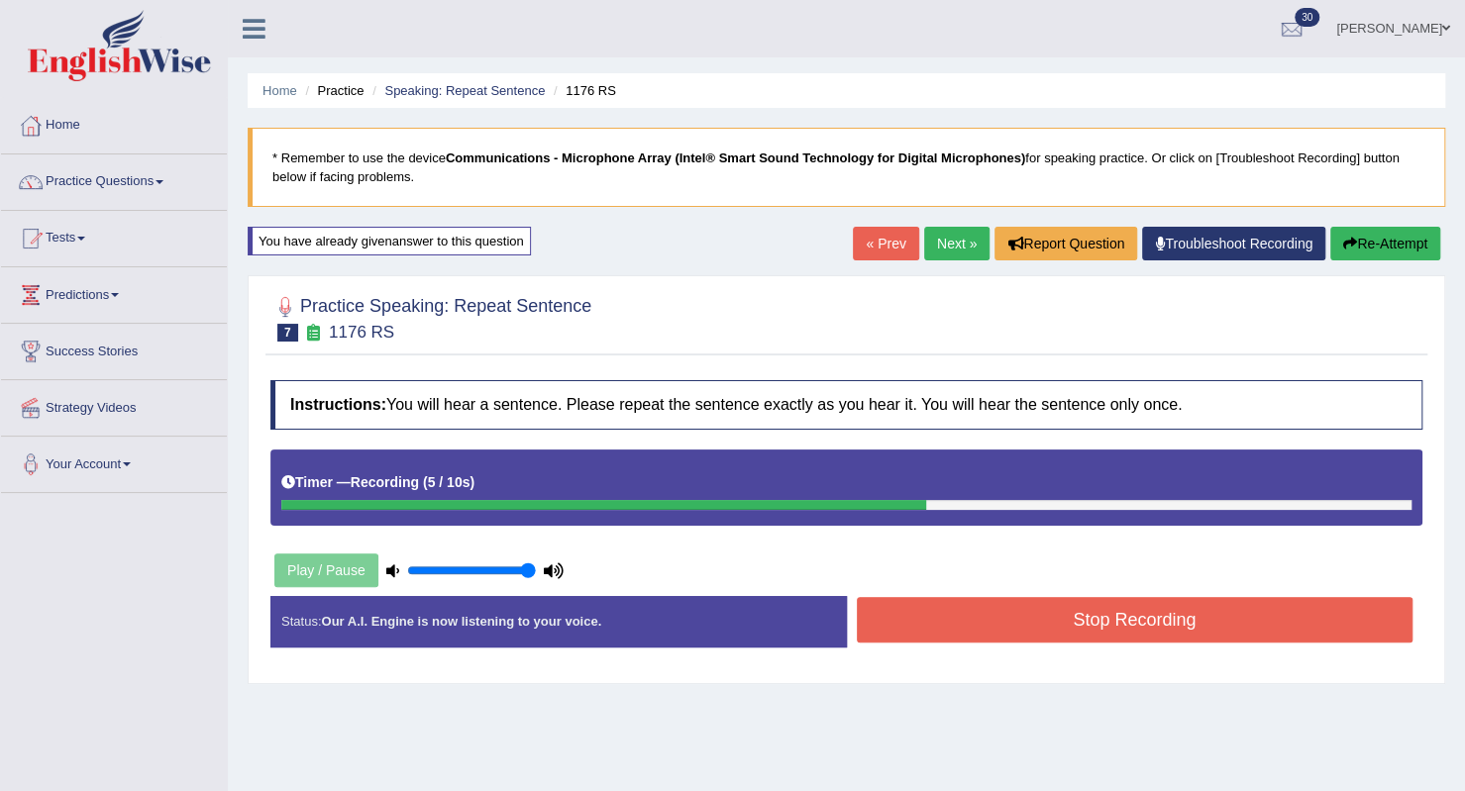
click at [933, 615] on button "Stop Recording" at bounding box center [1135, 620] width 557 height 46
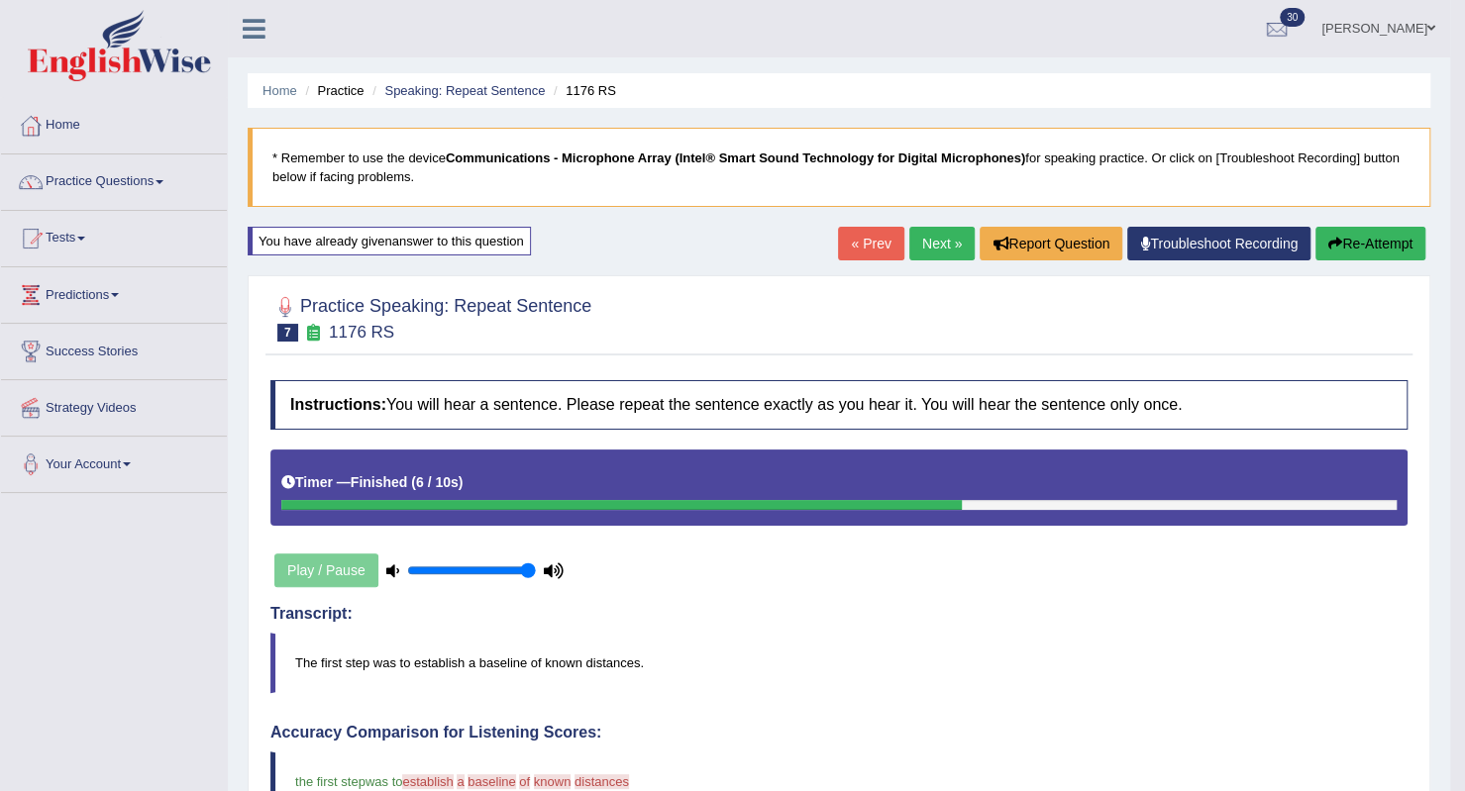
click at [925, 233] on link "Next »" at bounding box center [941, 244] width 65 height 34
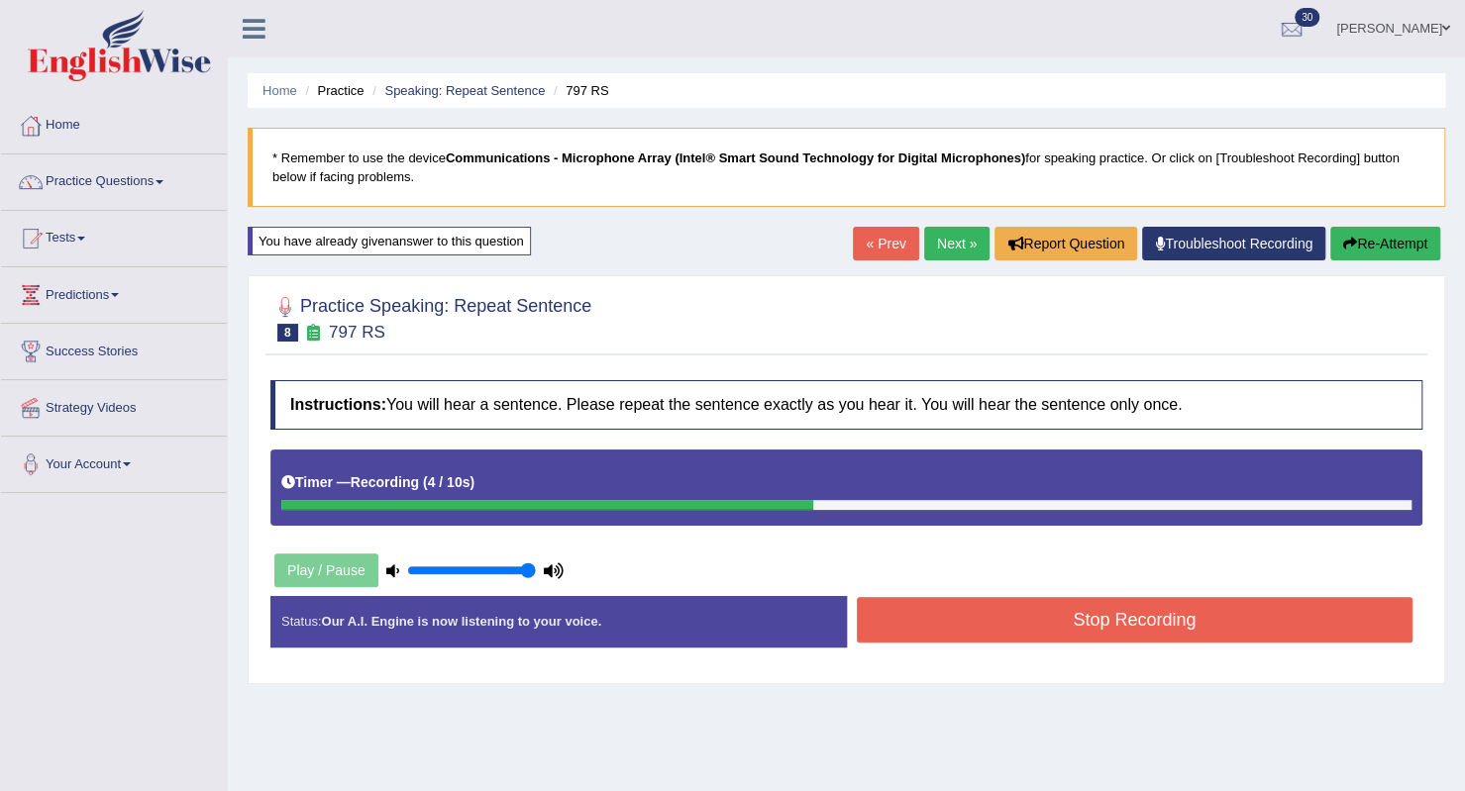
click at [1073, 612] on button "Stop Recording" at bounding box center [1135, 620] width 557 height 46
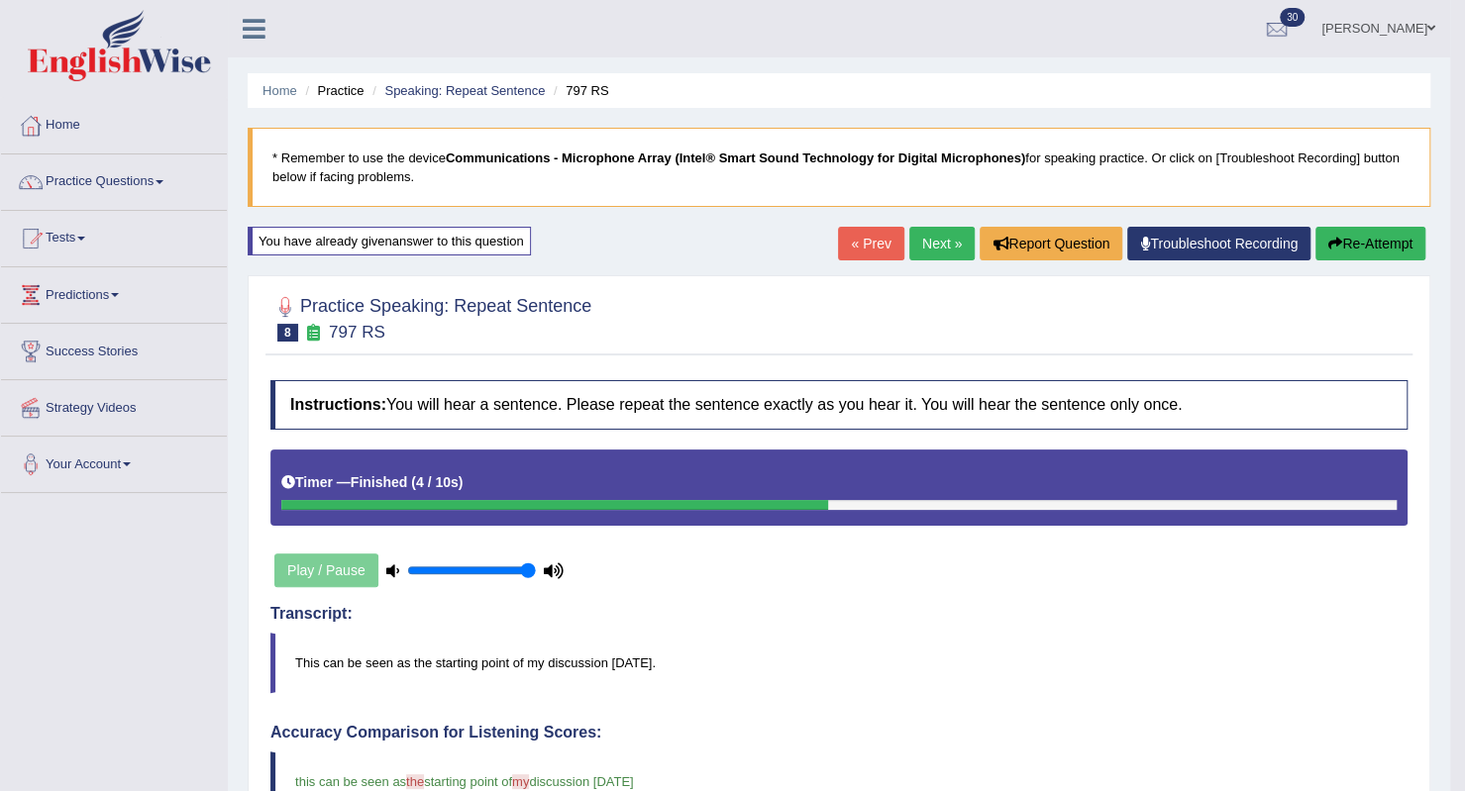
click at [946, 239] on link "Next »" at bounding box center [941, 244] width 65 height 34
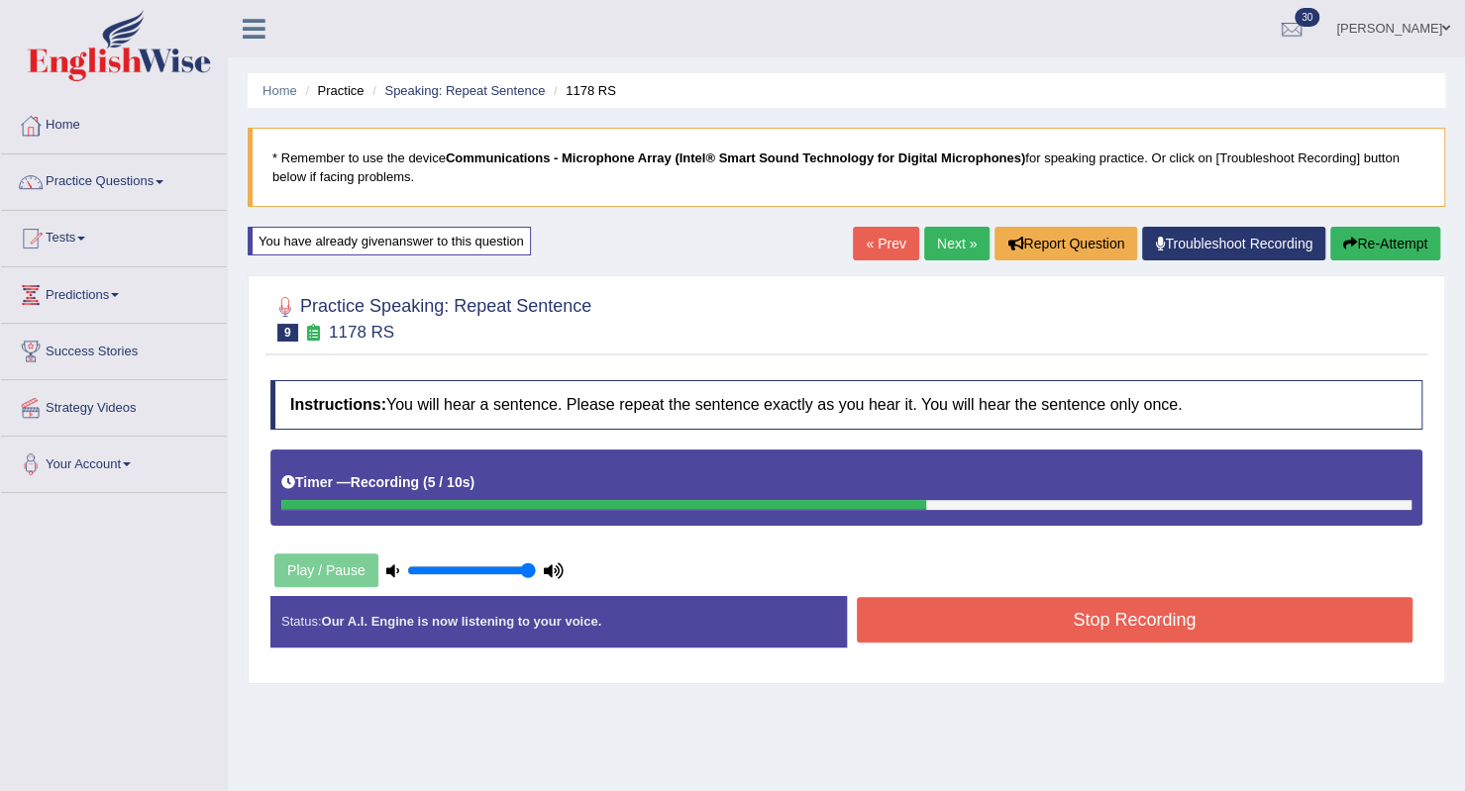
click at [990, 570] on div "Instructions: You will hear a sentence. Please repeat the sentence exactly as y…" at bounding box center [846, 521] width 1162 height 302
click at [978, 637] on button "Stop Recording" at bounding box center [1135, 620] width 557 height 46
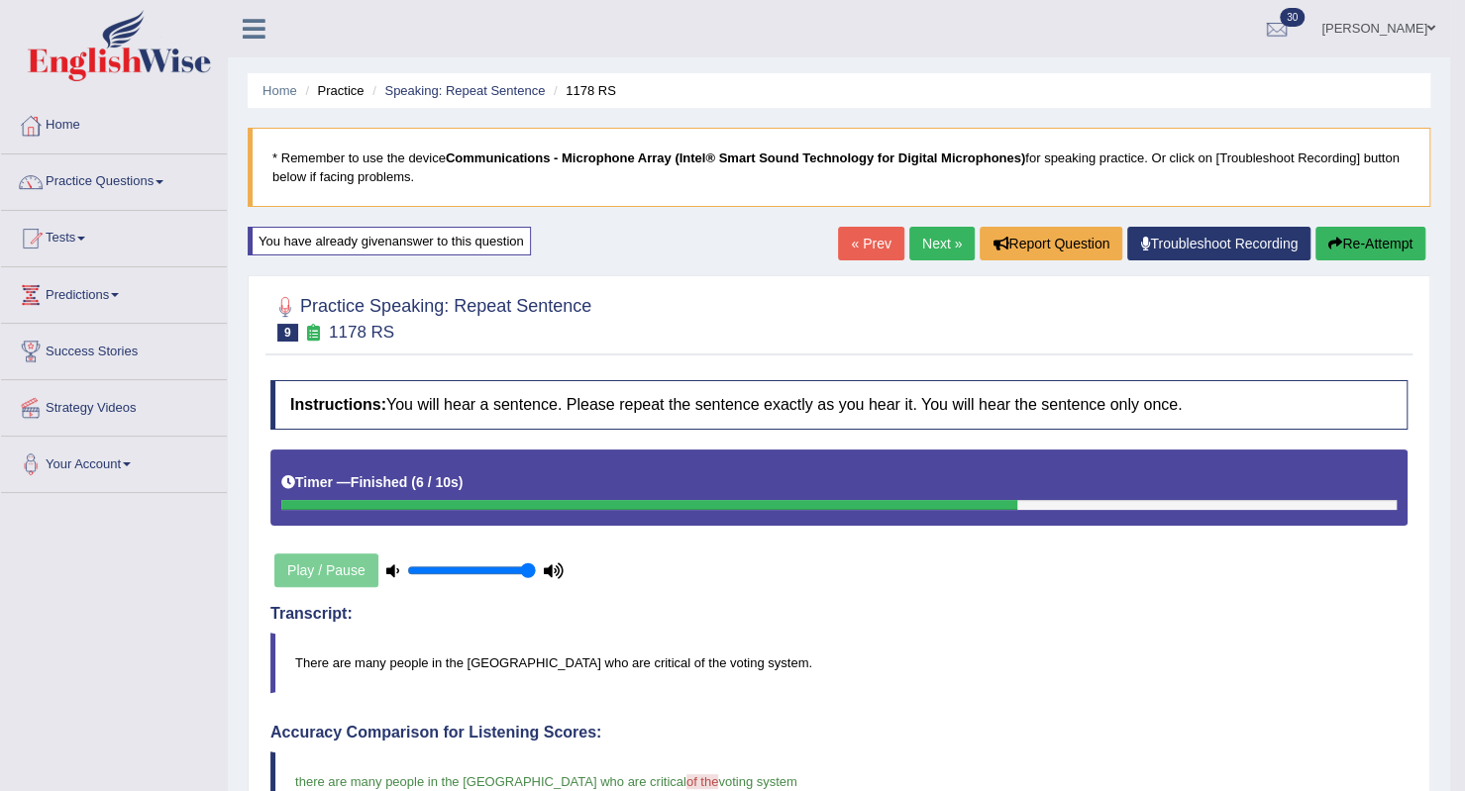
click at [950, 248] on link "Next »" at bounding box center [941, 244] width 65 height 34
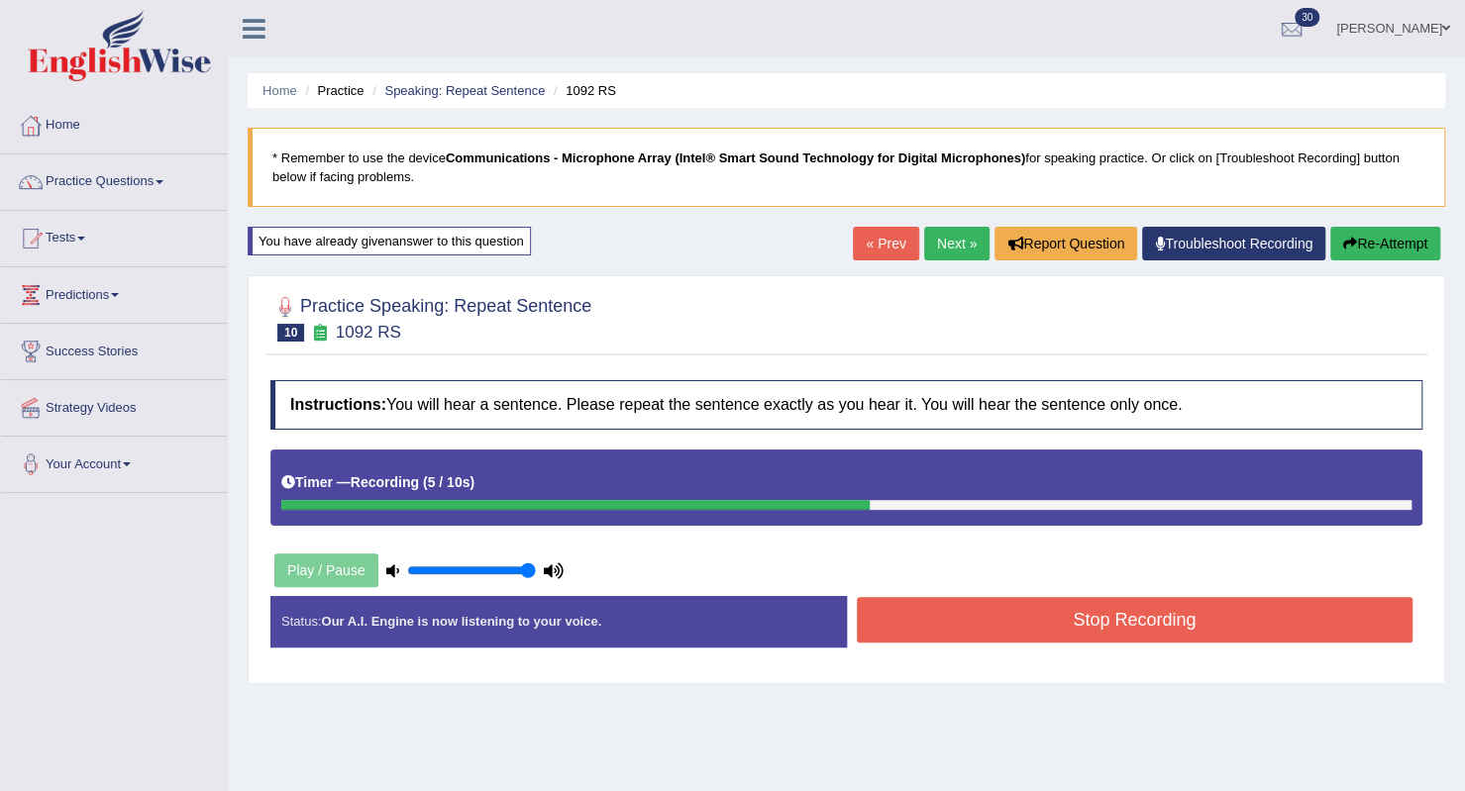
click at [923, 628] on button "Stop Recording" at bounding box center [1135, 620] width 557 height 46
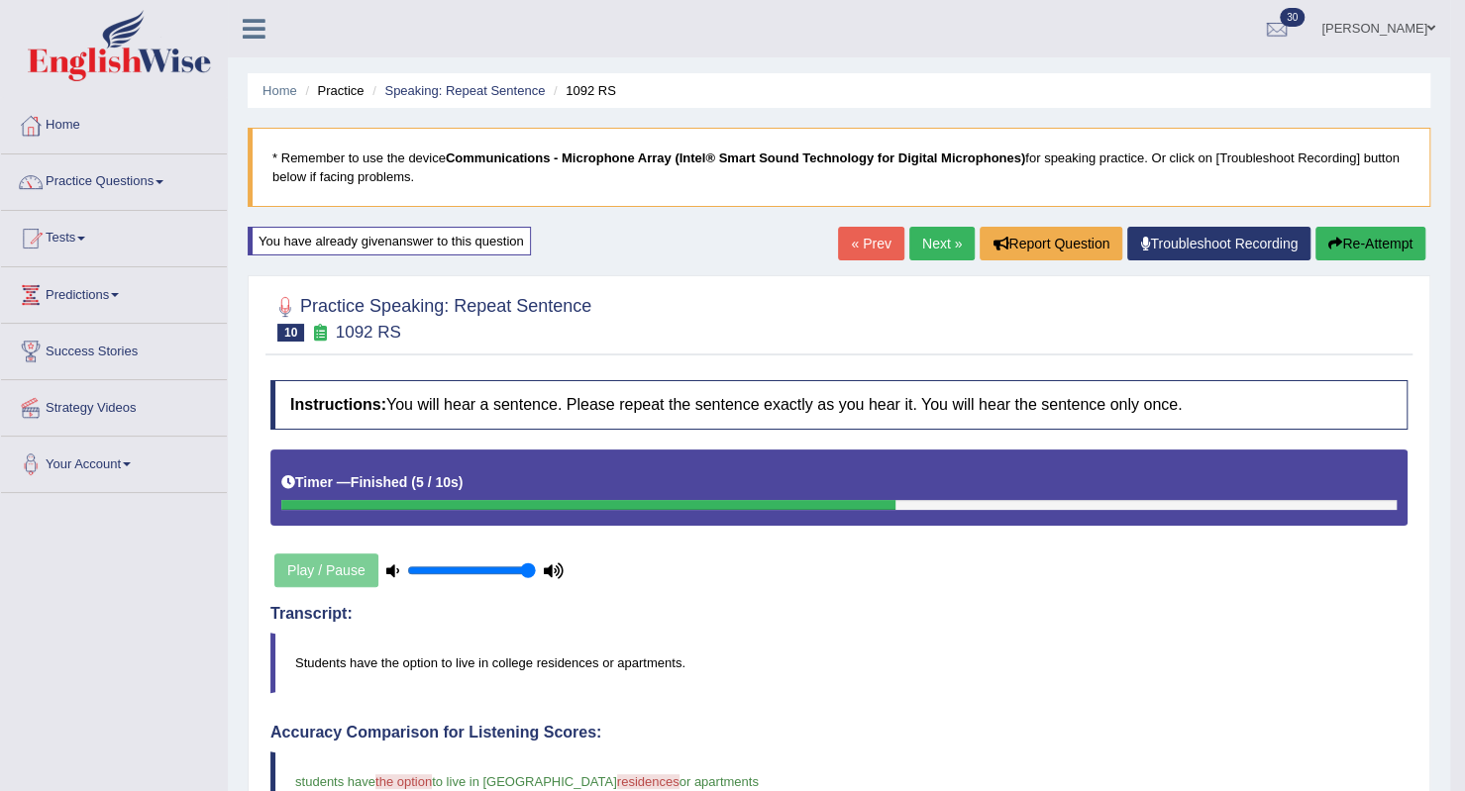
click at [927, 251] on link "Next »" at bounding box center [941, 244] width 65 height 34
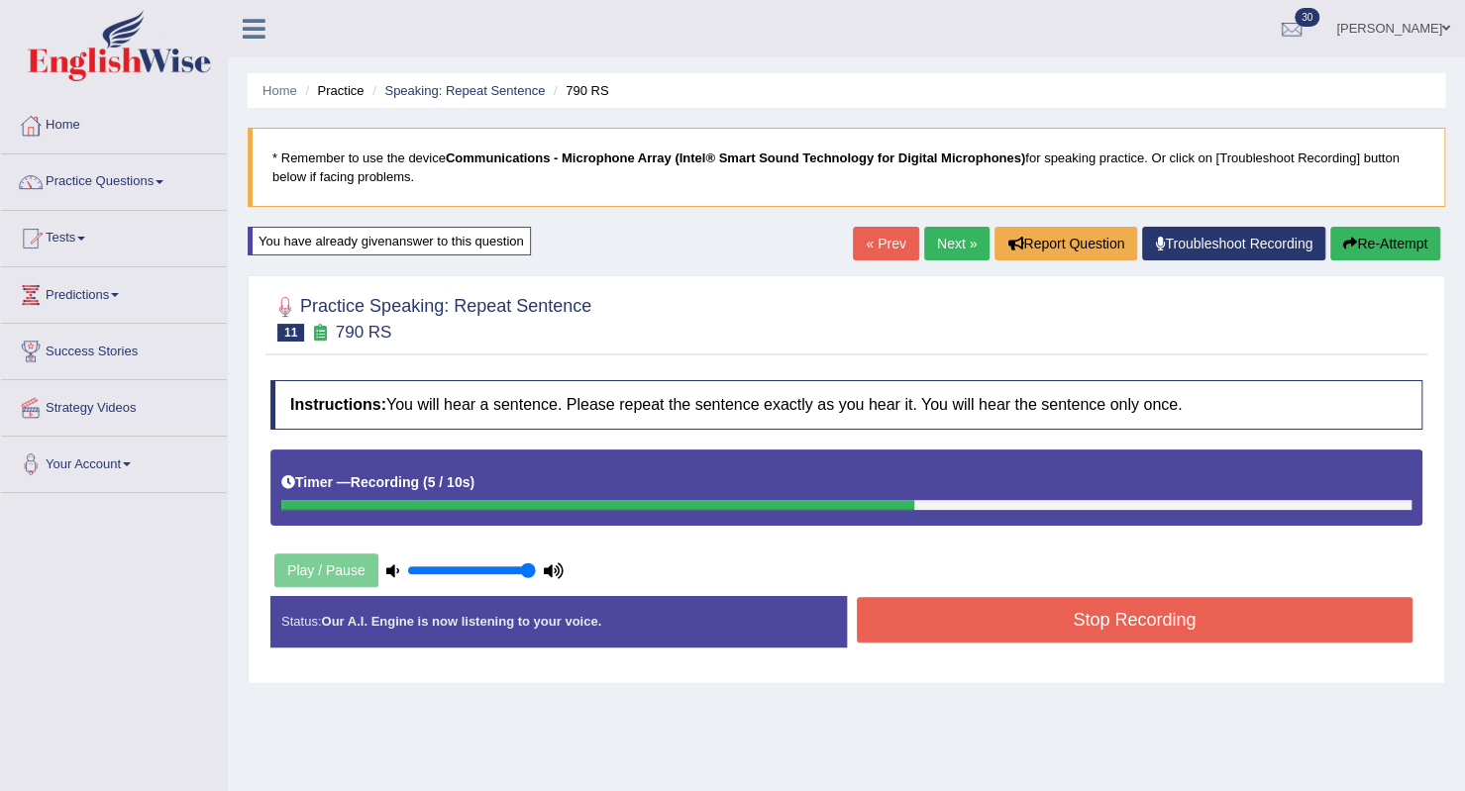
scroll to position [99, 0]
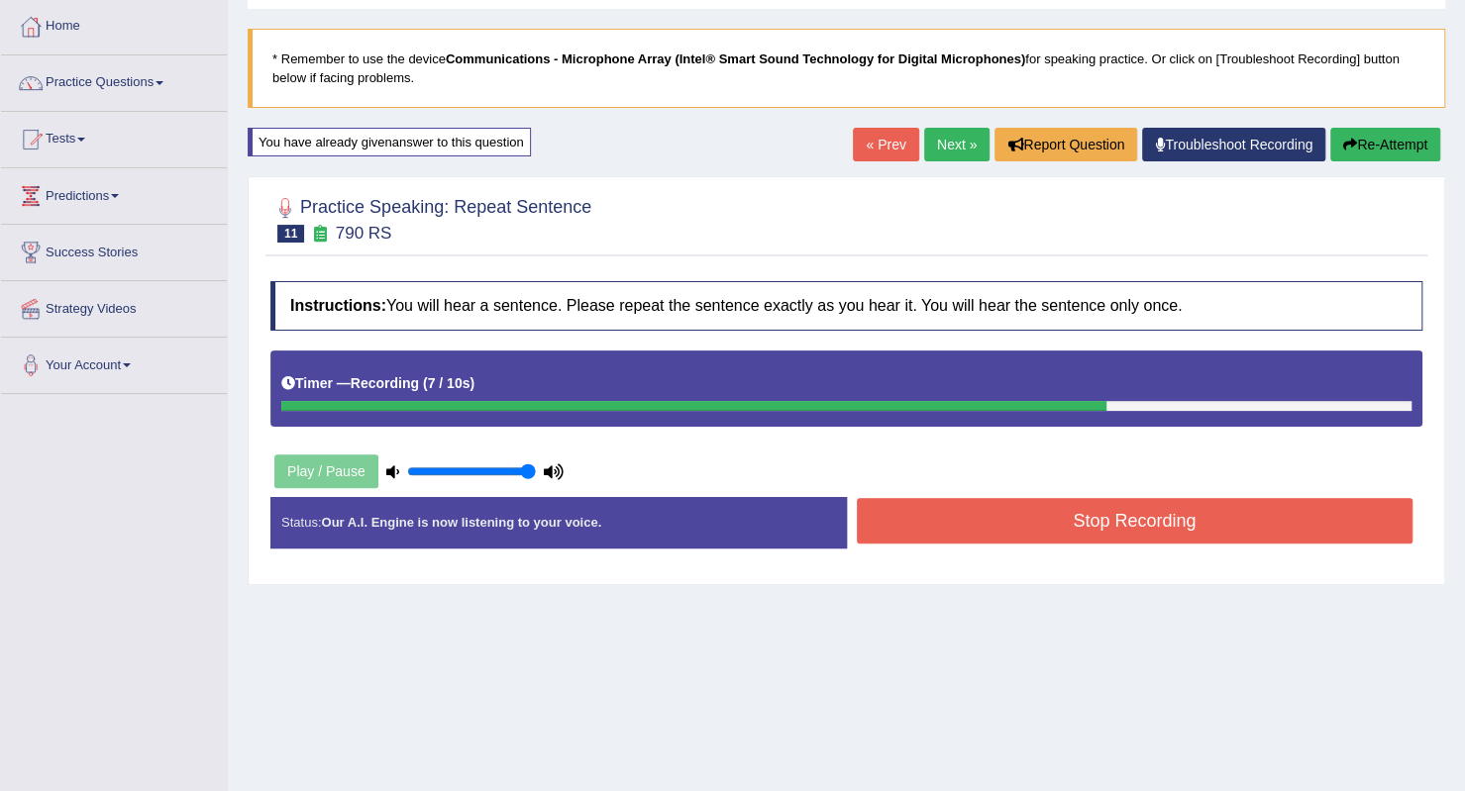
click at [971, 524] on button "Stop Recording" at bounding box center [1135, 521] width 557 height 46
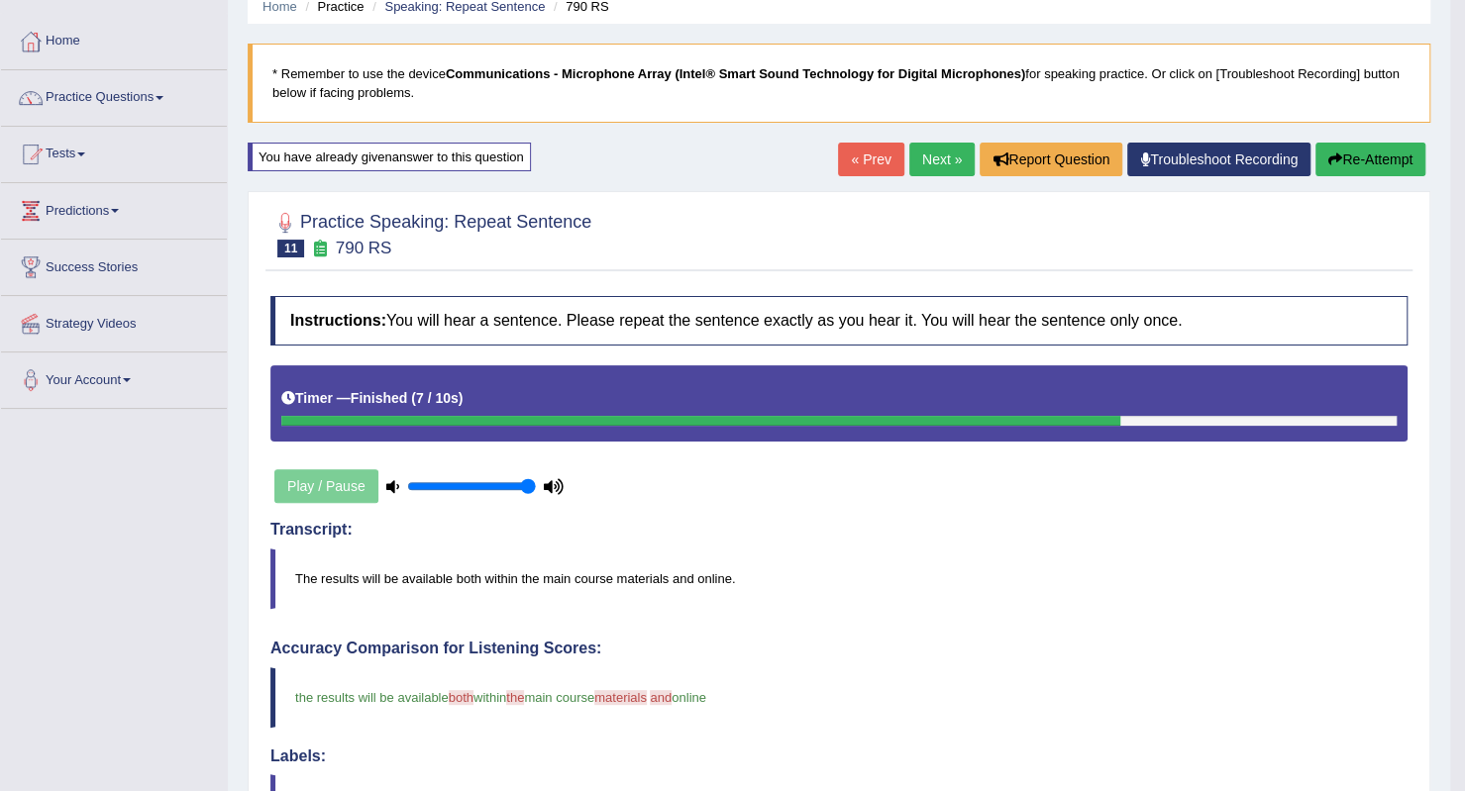
scroll to position [57, 0]
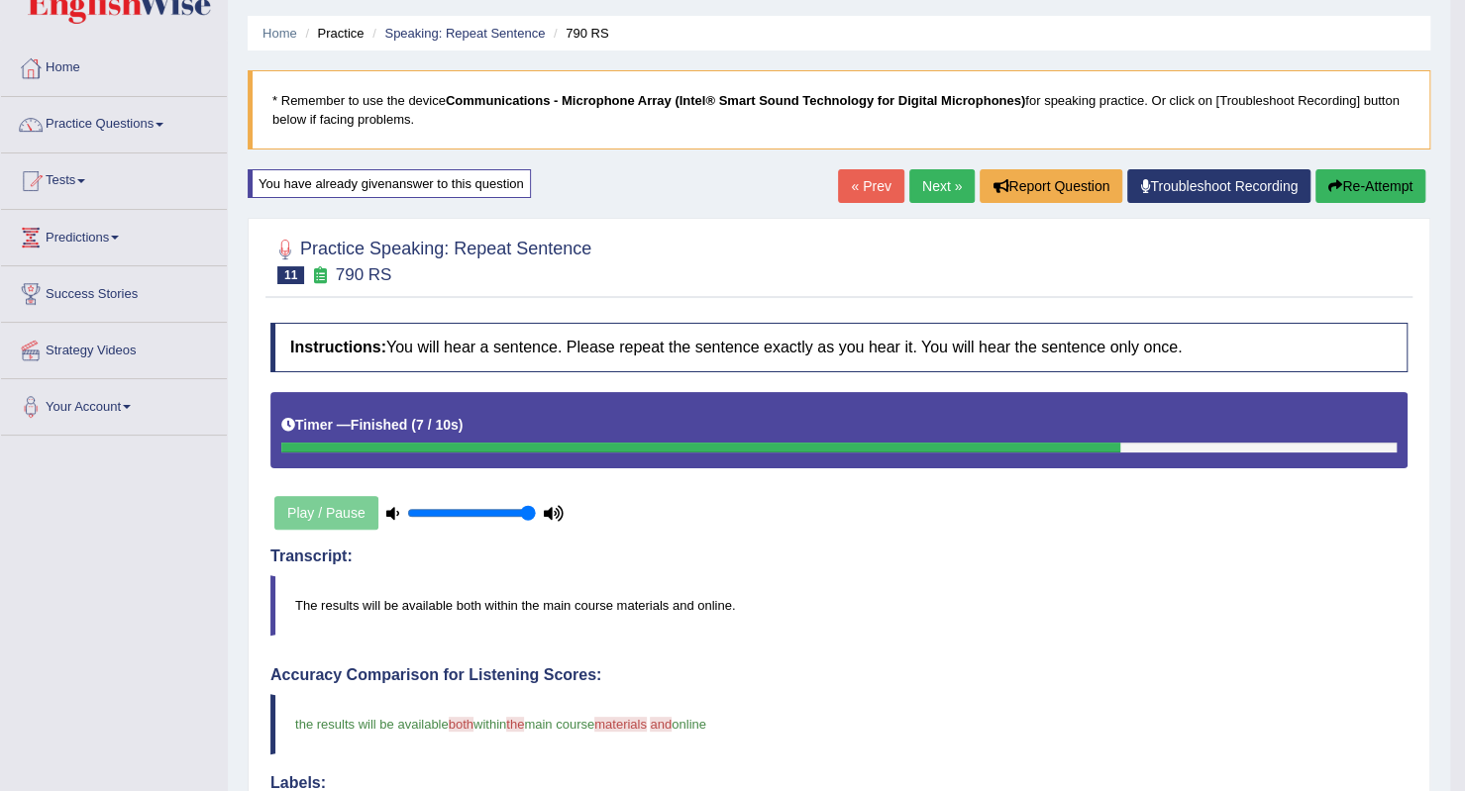
click at [917, 187] on link "Next »" at bounding box center [941, 186] width 65 height 34
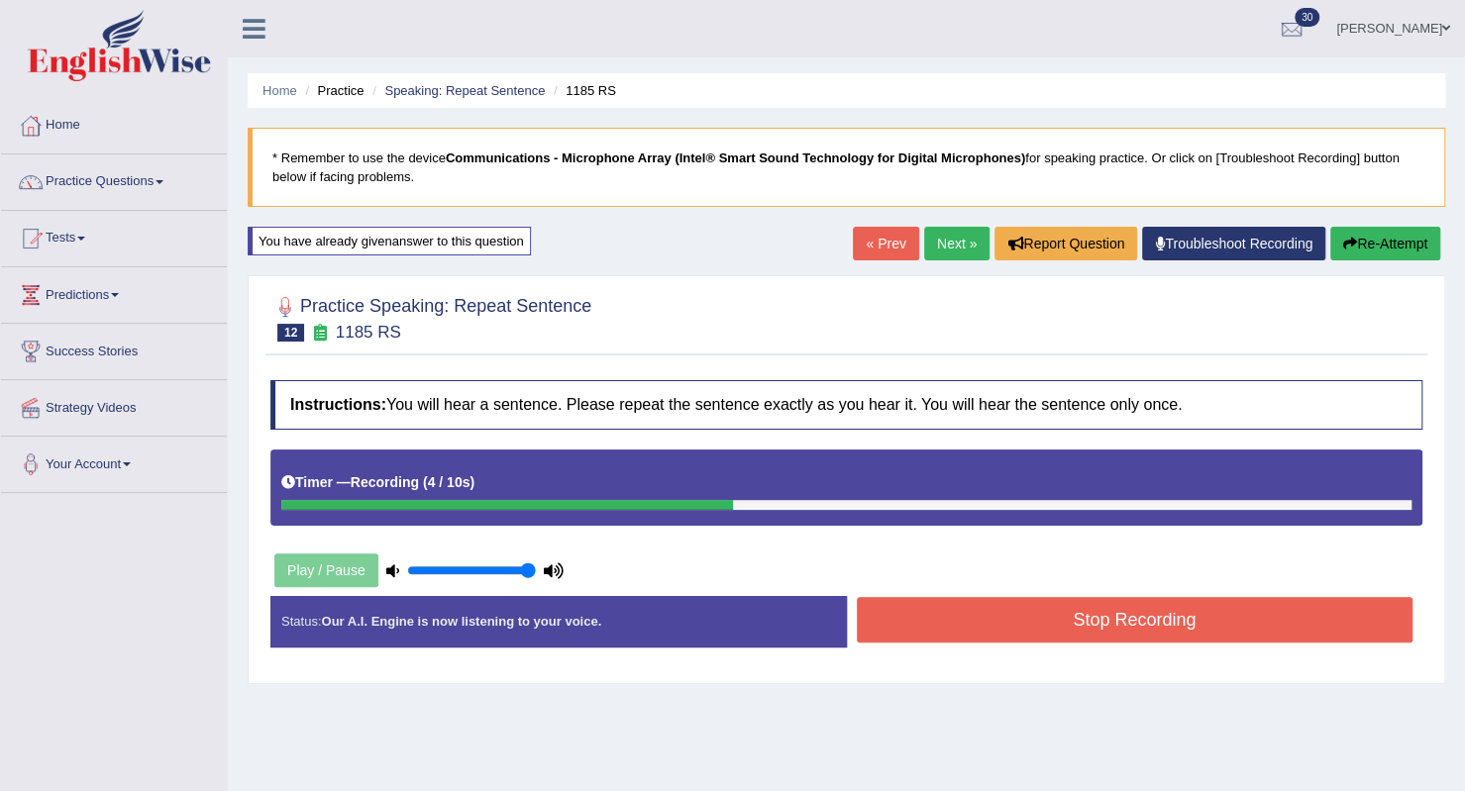
click at [1017, 617] on button "Stop Recording" at bounding box center [1135, 620] width 557 height 46
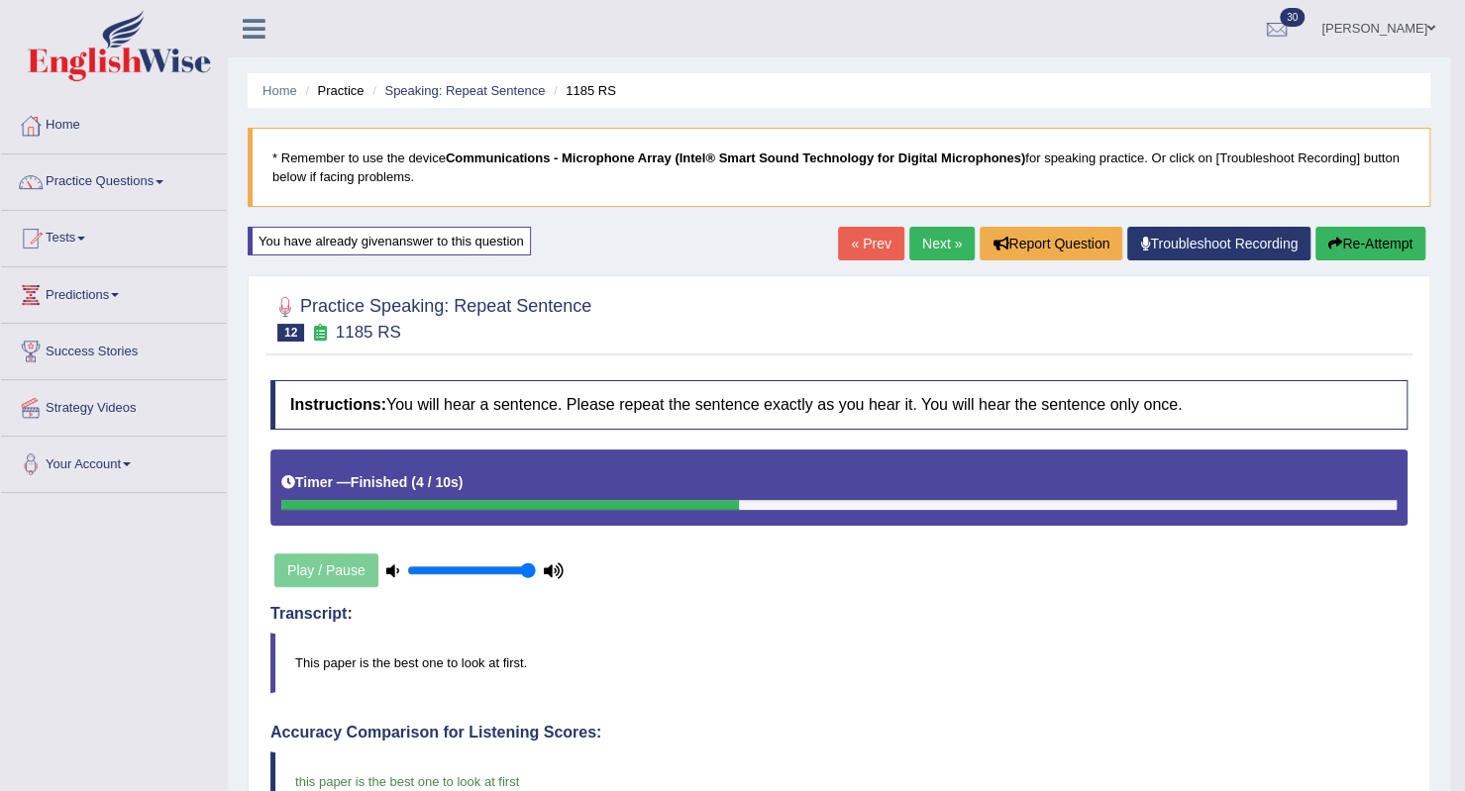
click at [919, 245] on link "Next »" at bounding box center [941, 244] width 65 height 34
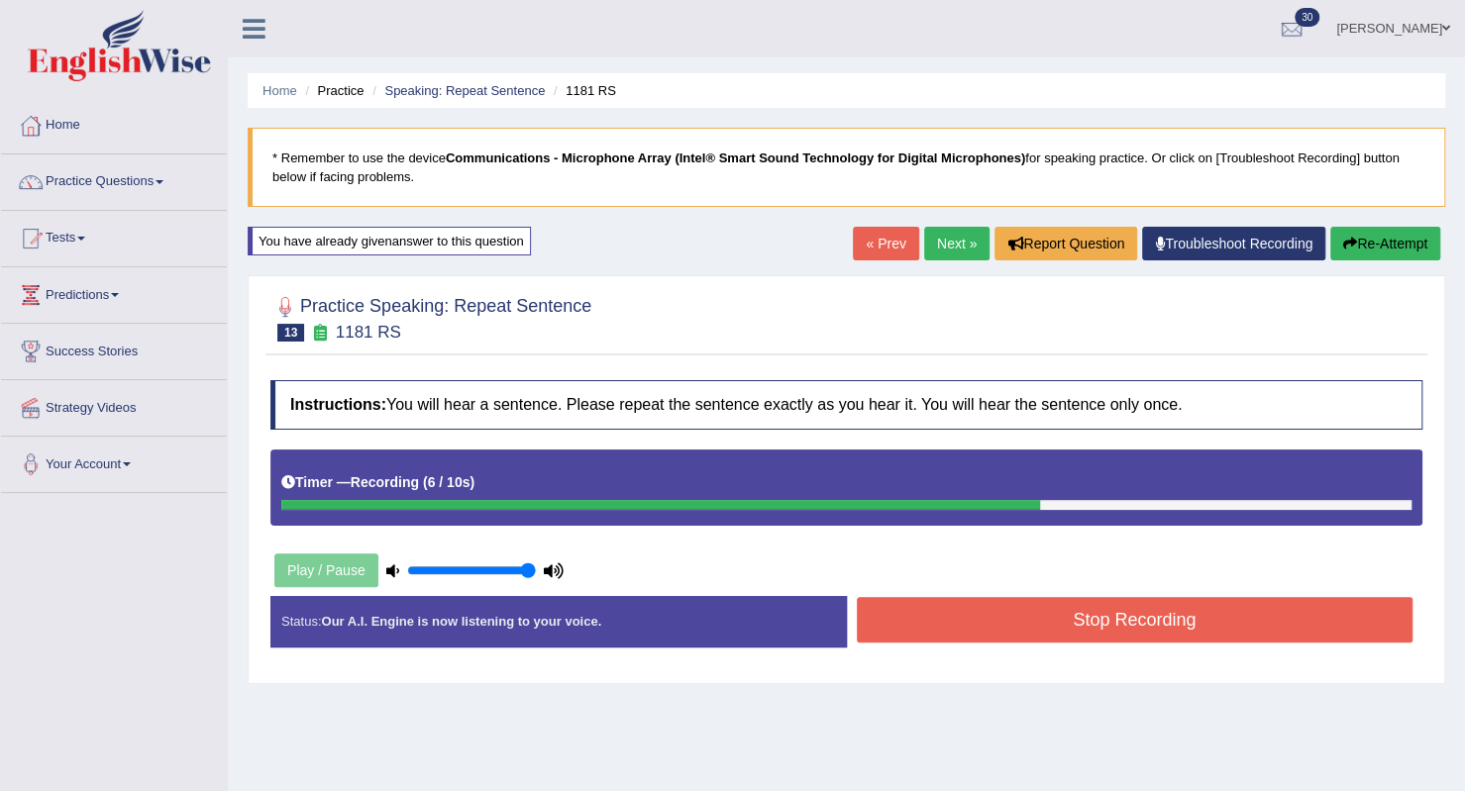
click at [1011, 605] on button "Stop Recording" at bounding box center [1135, 620] width 557 height 46
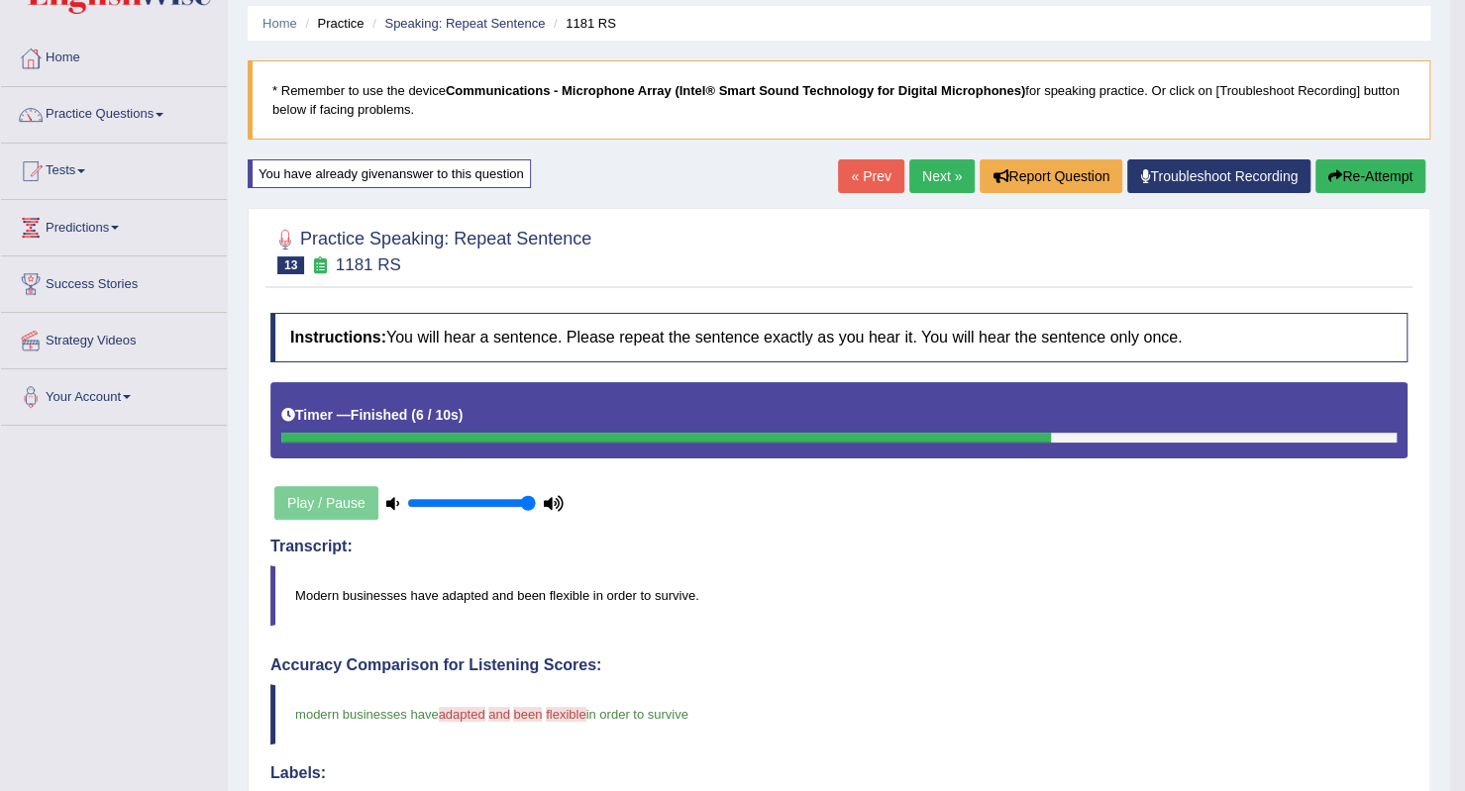
scroll to position [57, 0]
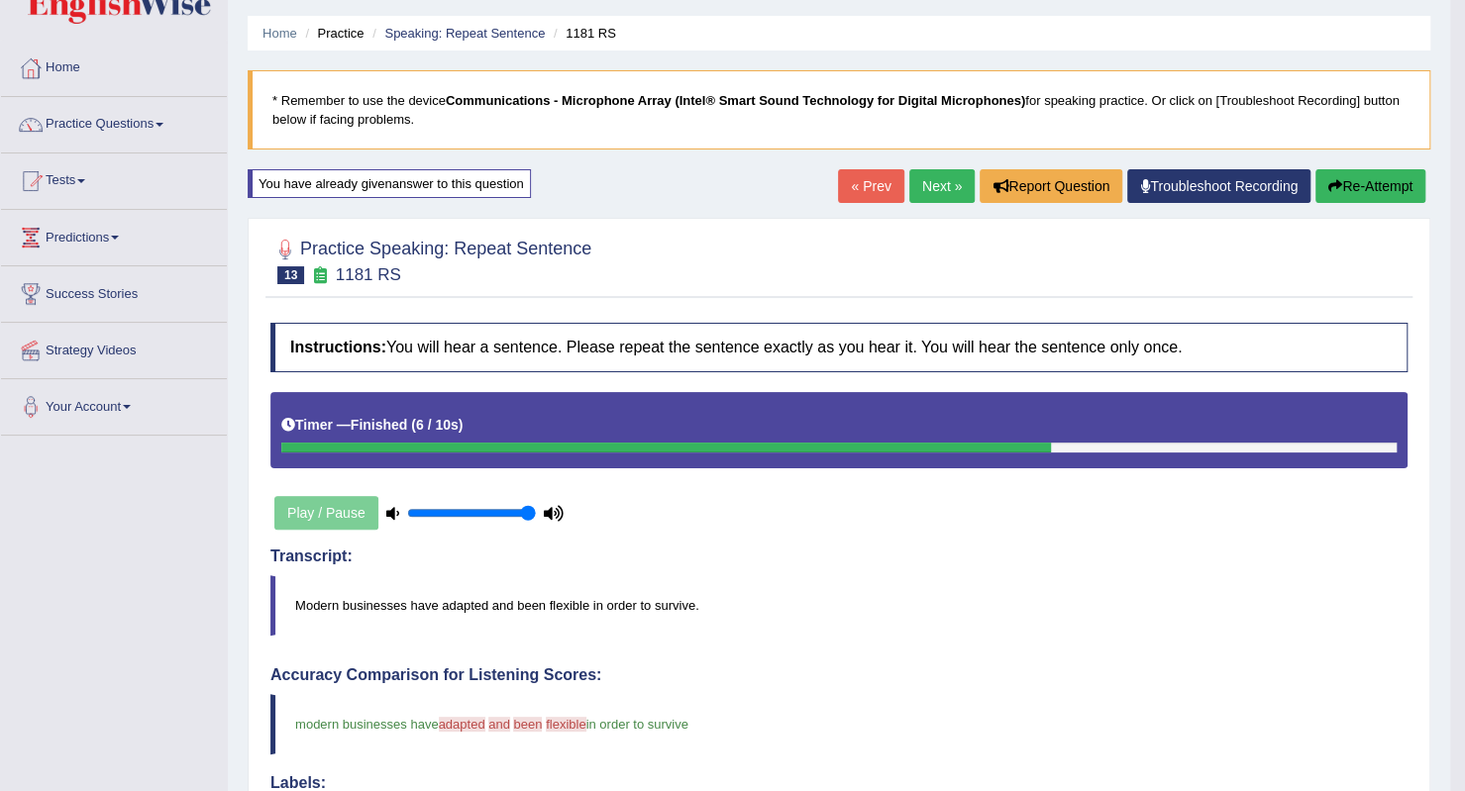
click at [156, 120] on link "Practice Questions" at bounding box center [114, 122] width 226 height 50
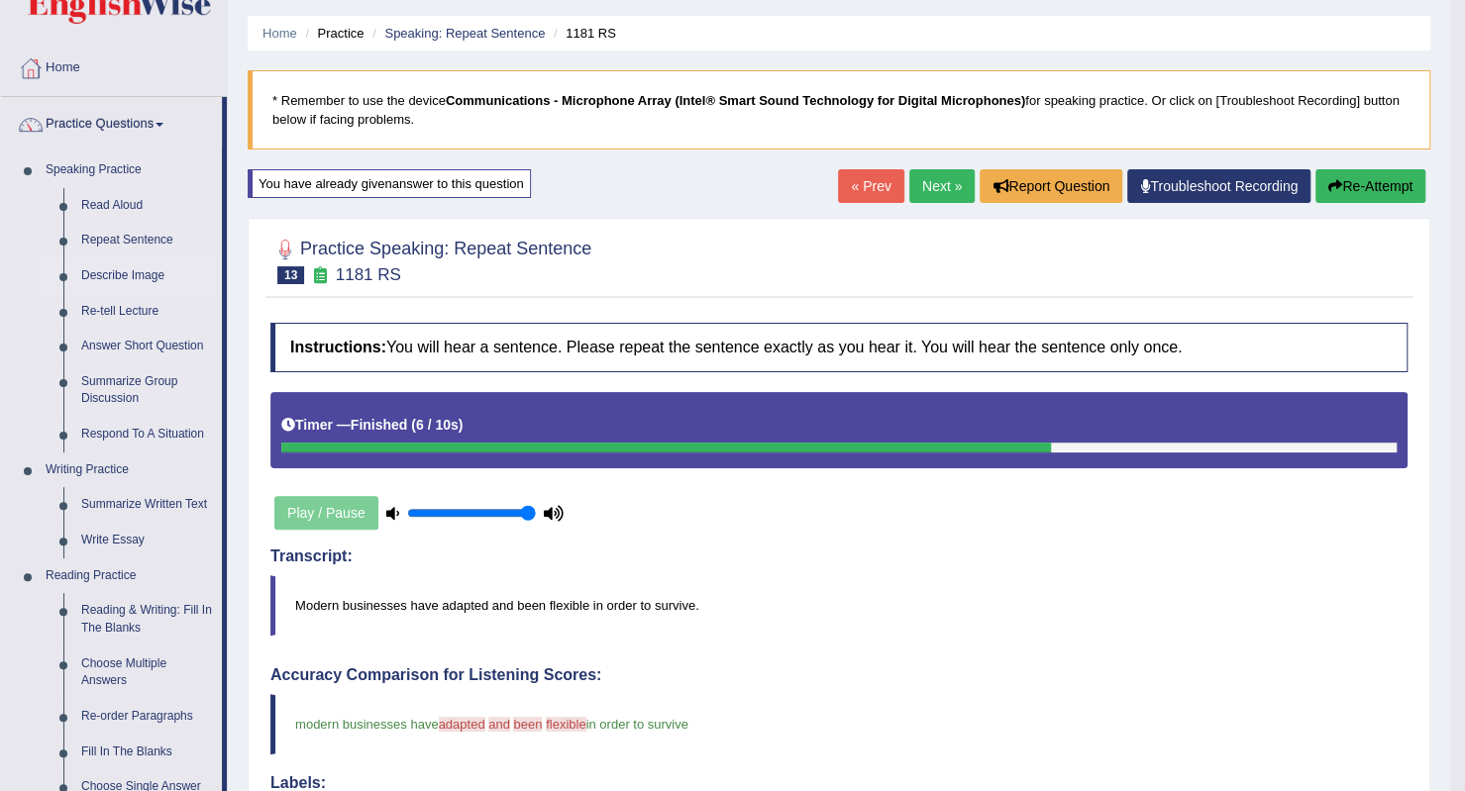
click at [146, 272] on link "Describe Image" at bounding box center [147, 276] width 150 height 36
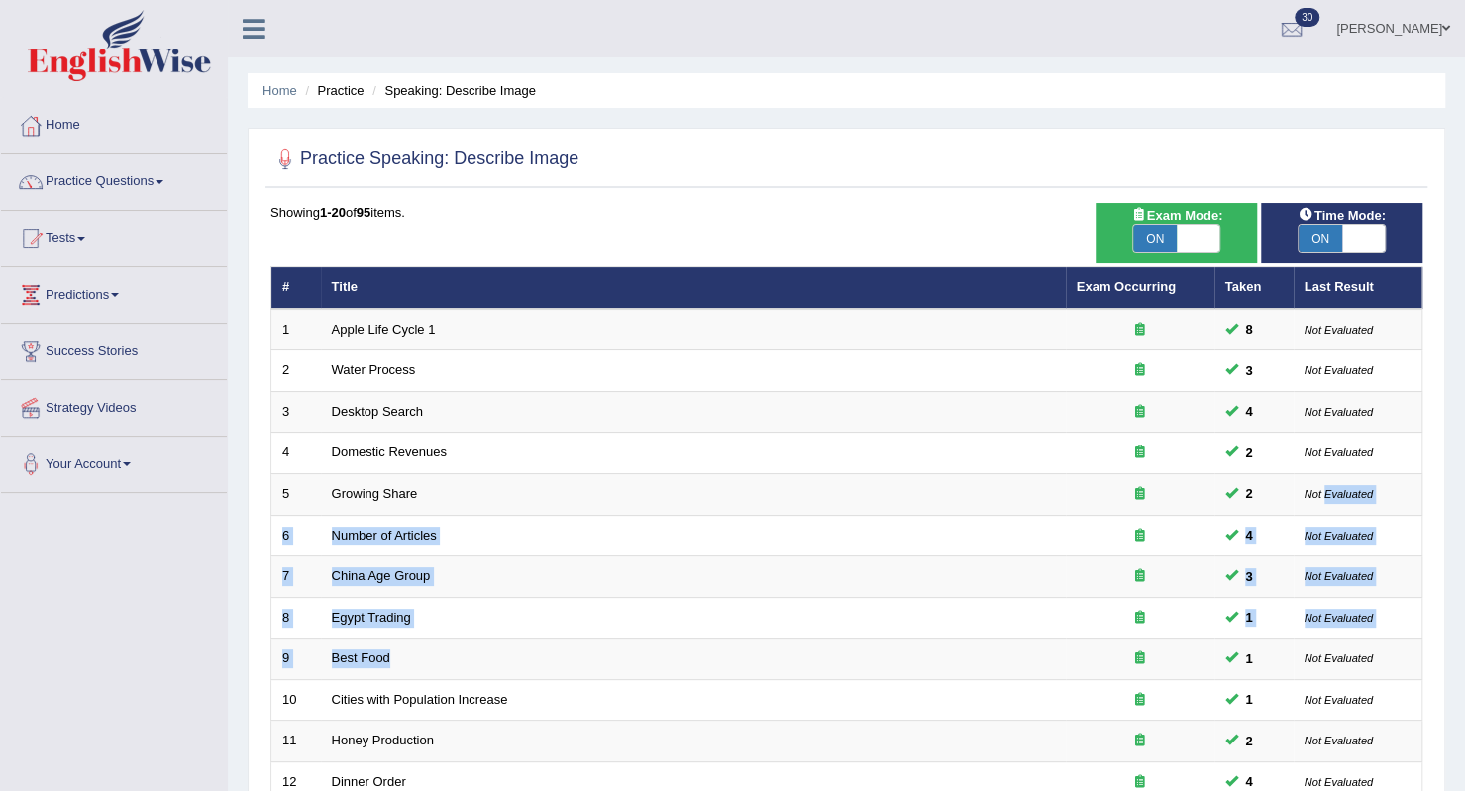
drag, startPoint x: 1331, startPoint y: 494, endPoint x: 919, endPoint y: 837, distance: 535.9
click at [919, 790] on html "Toggle navigation Home Practice Questions Speaking Practice Read Aloud Repeat S…" at bounding box center [732, 395] width 1465 height 791
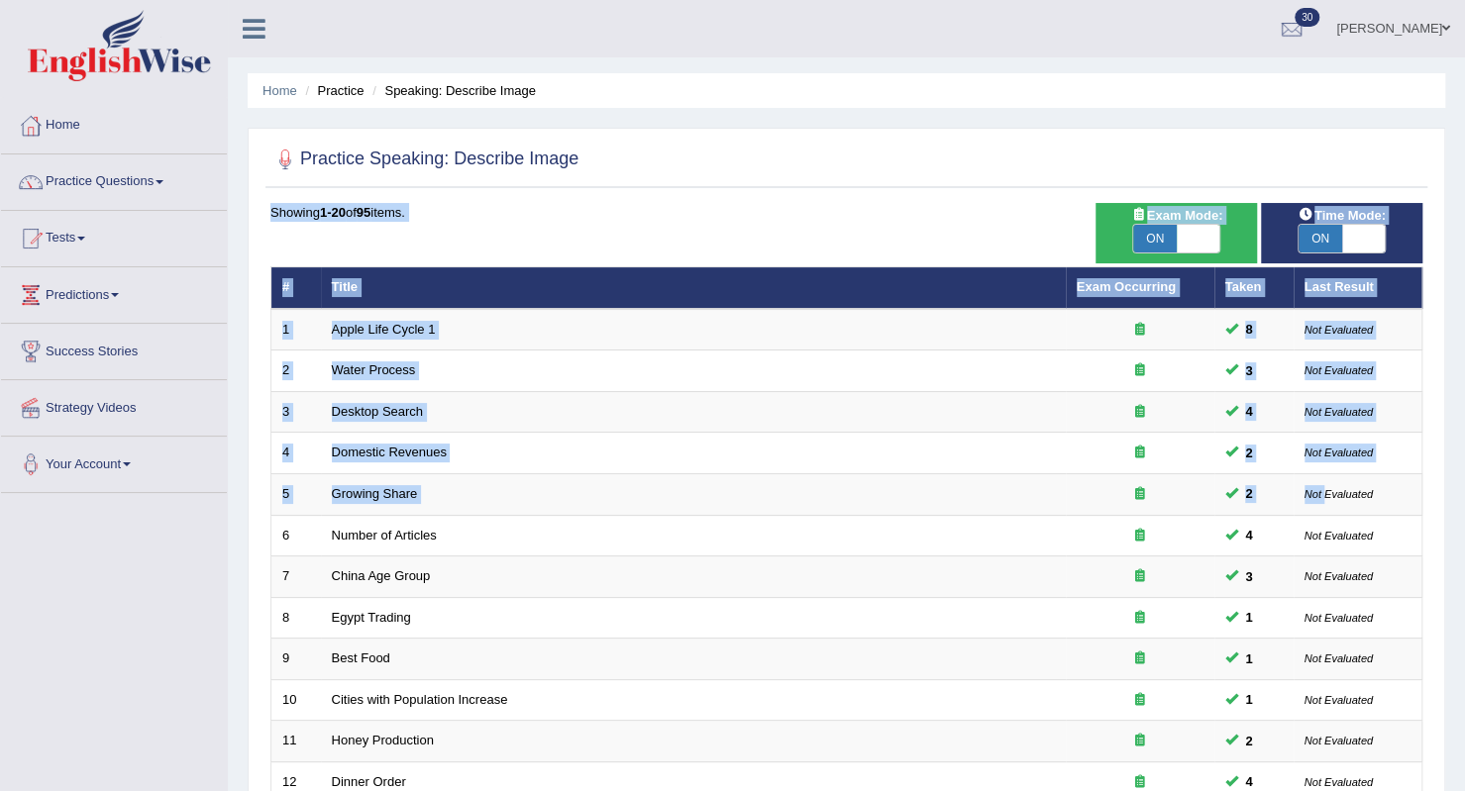
scroll to position [59, 0]
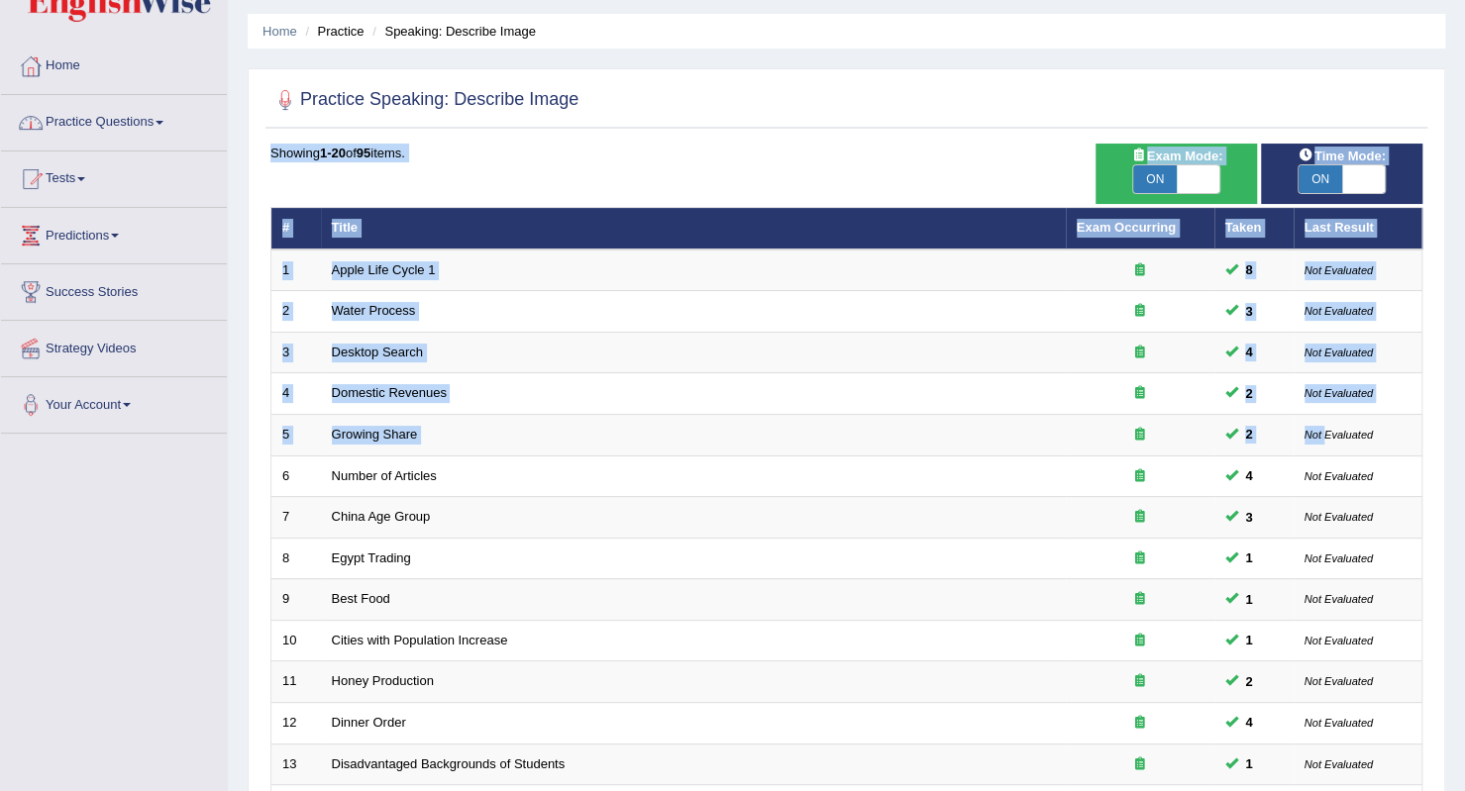
click at [163, 122] on span at bounding box center [159, 123] width 8 height 4
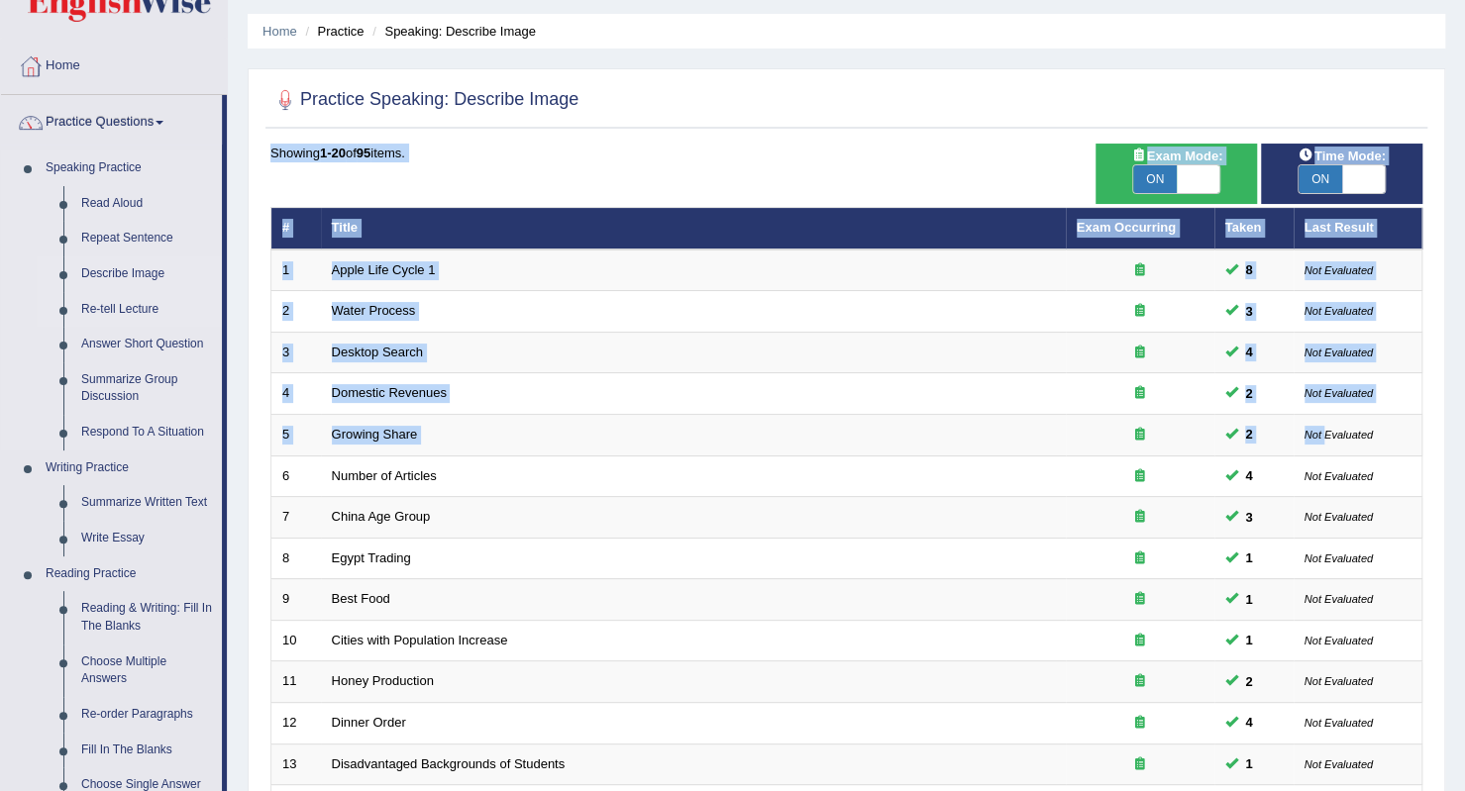
click at [98, 302] on link "Re-tell Lecture" at bounding box center [147, 310] width 150 height 36
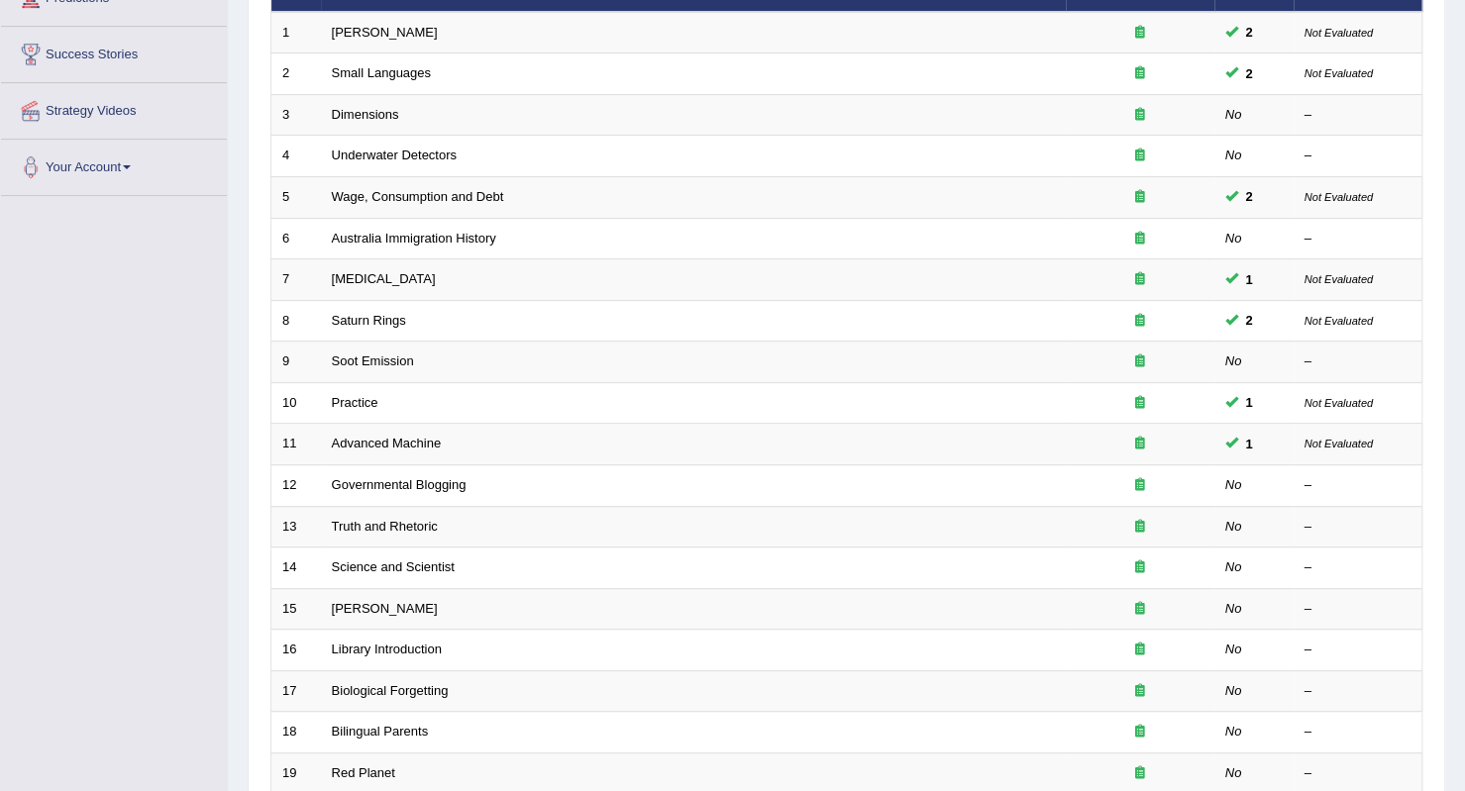
scroll to position [510, 0]
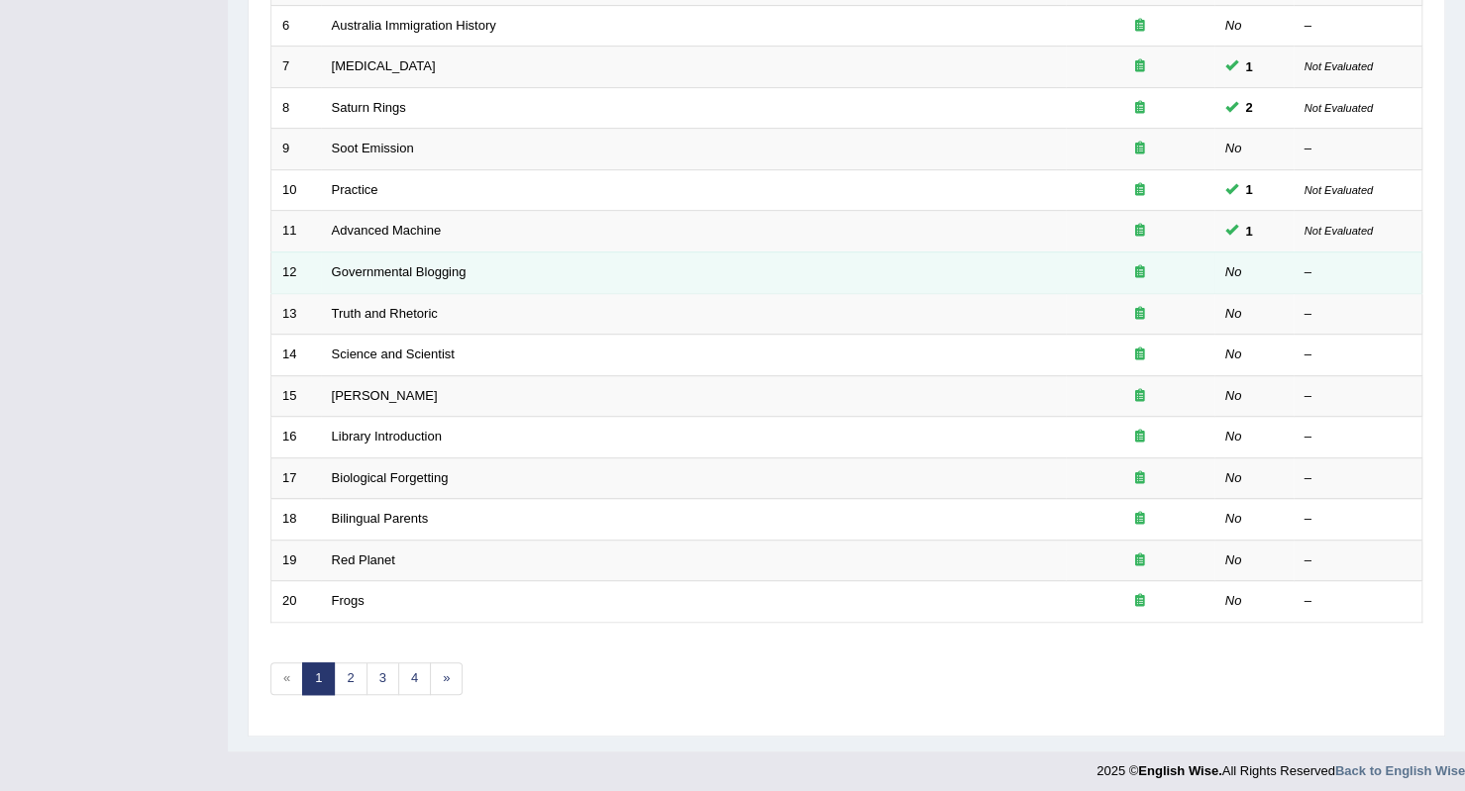
click at [836, 270] on td "Governmental Blogging" at bounding box center [693, 273] width 745 height 42
click at [424, 264] on link "Governmental Blogging" at bounding box center [399, 271] width 135 height 15
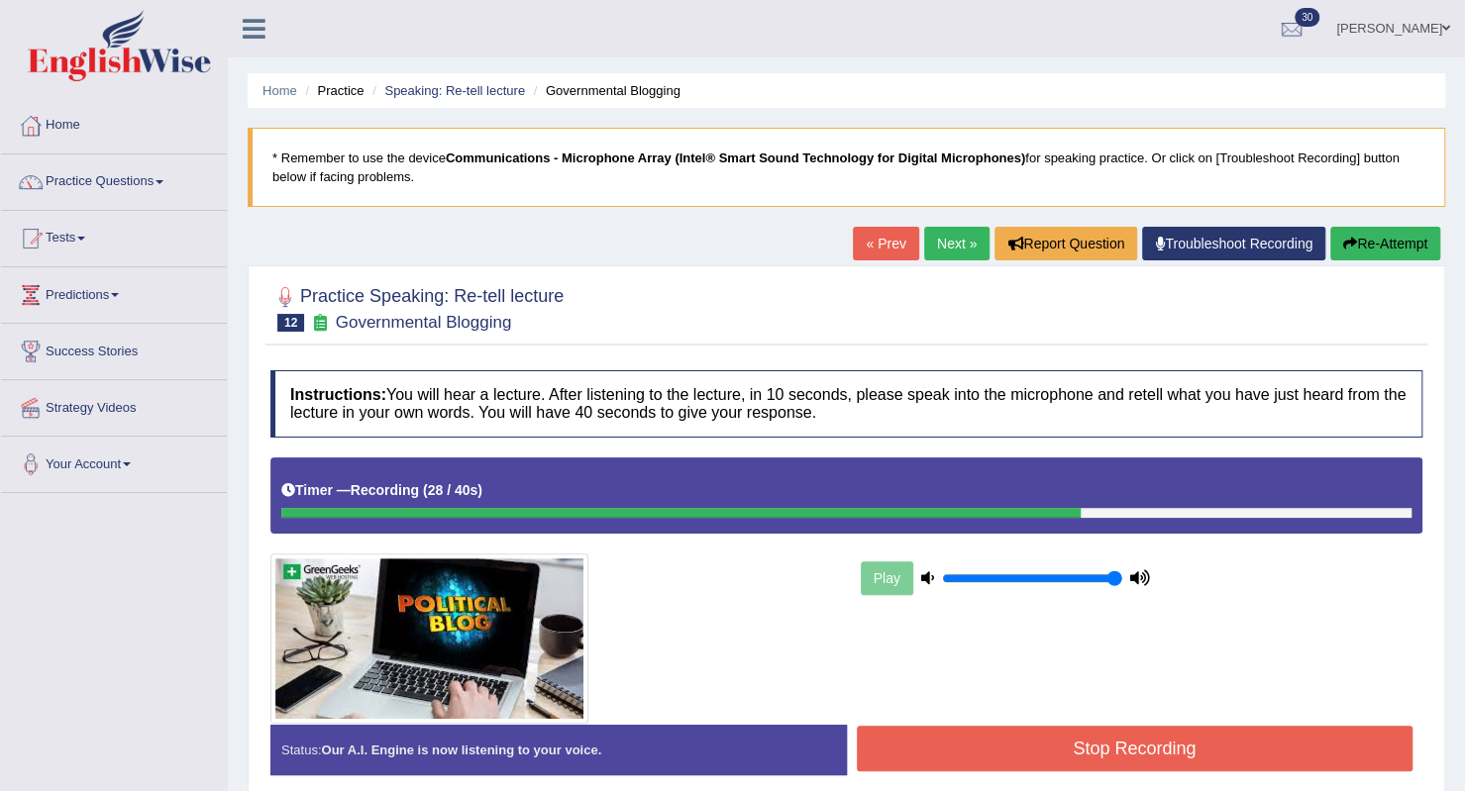
click at [1074, 743] on button "Stop Recording" at bounding box center [1135, 749] width 557 height 46
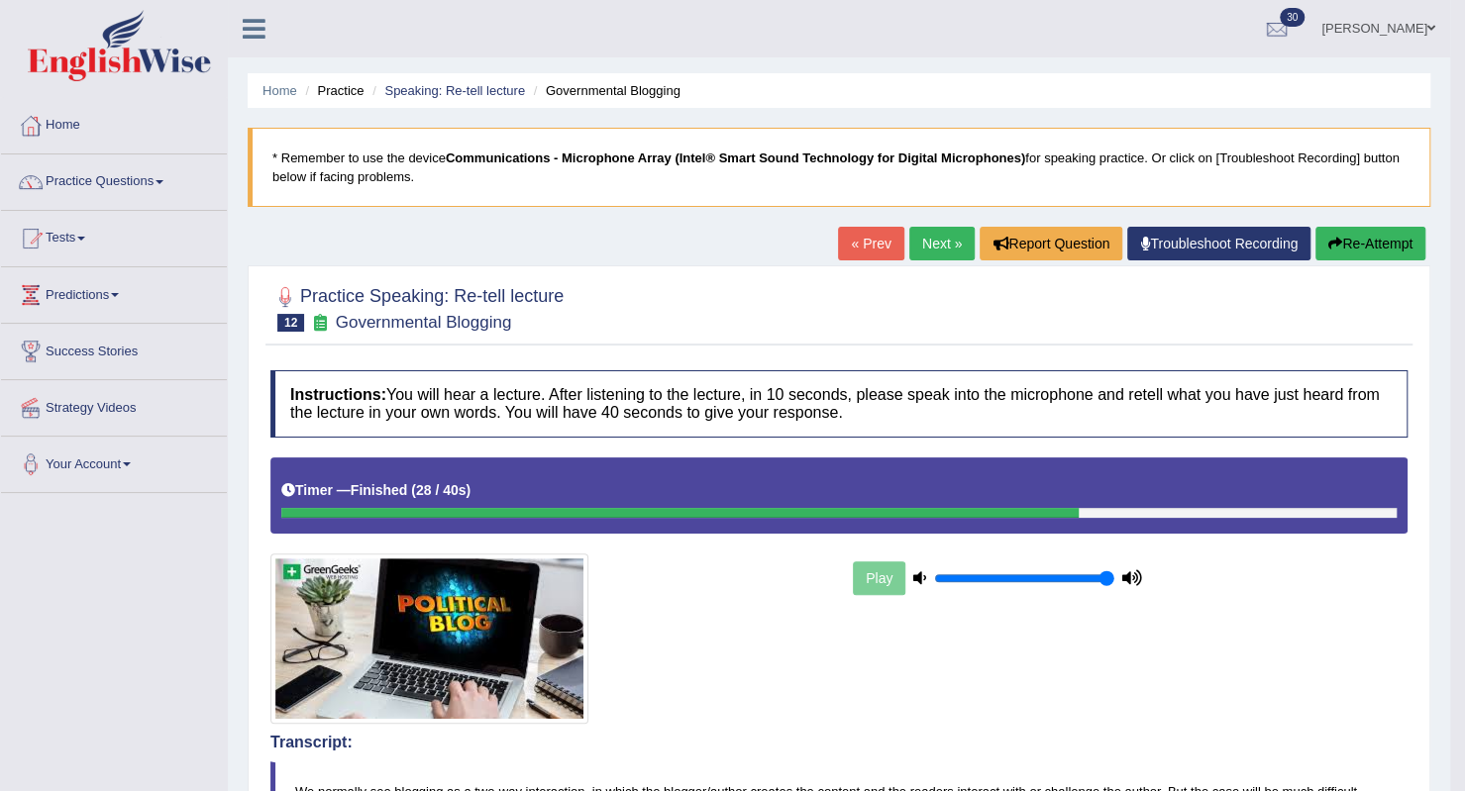
click at [924, 251] on link "Next »" at bounding box center [941, 244] width 65 height 34
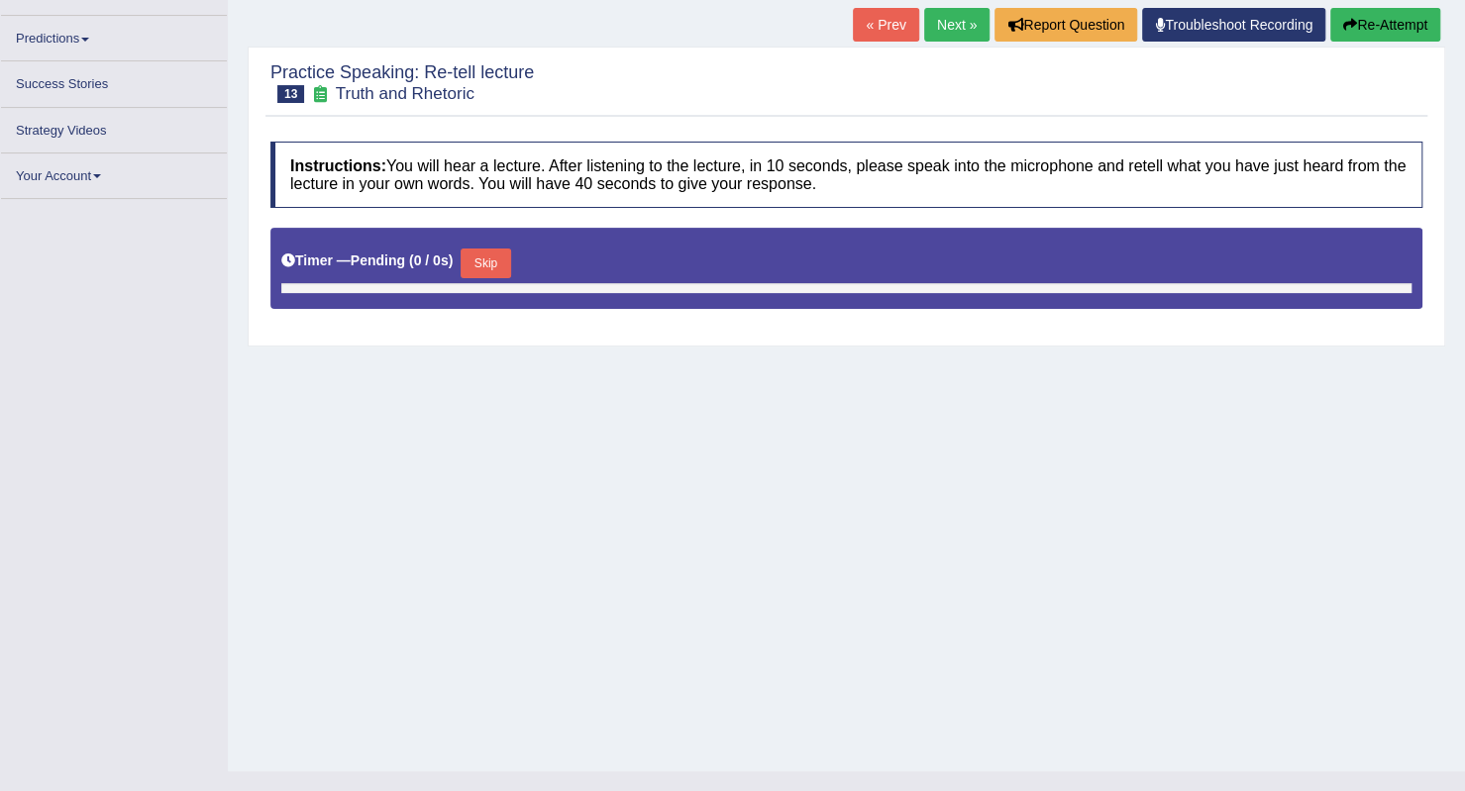
scroll to position [238, 0]
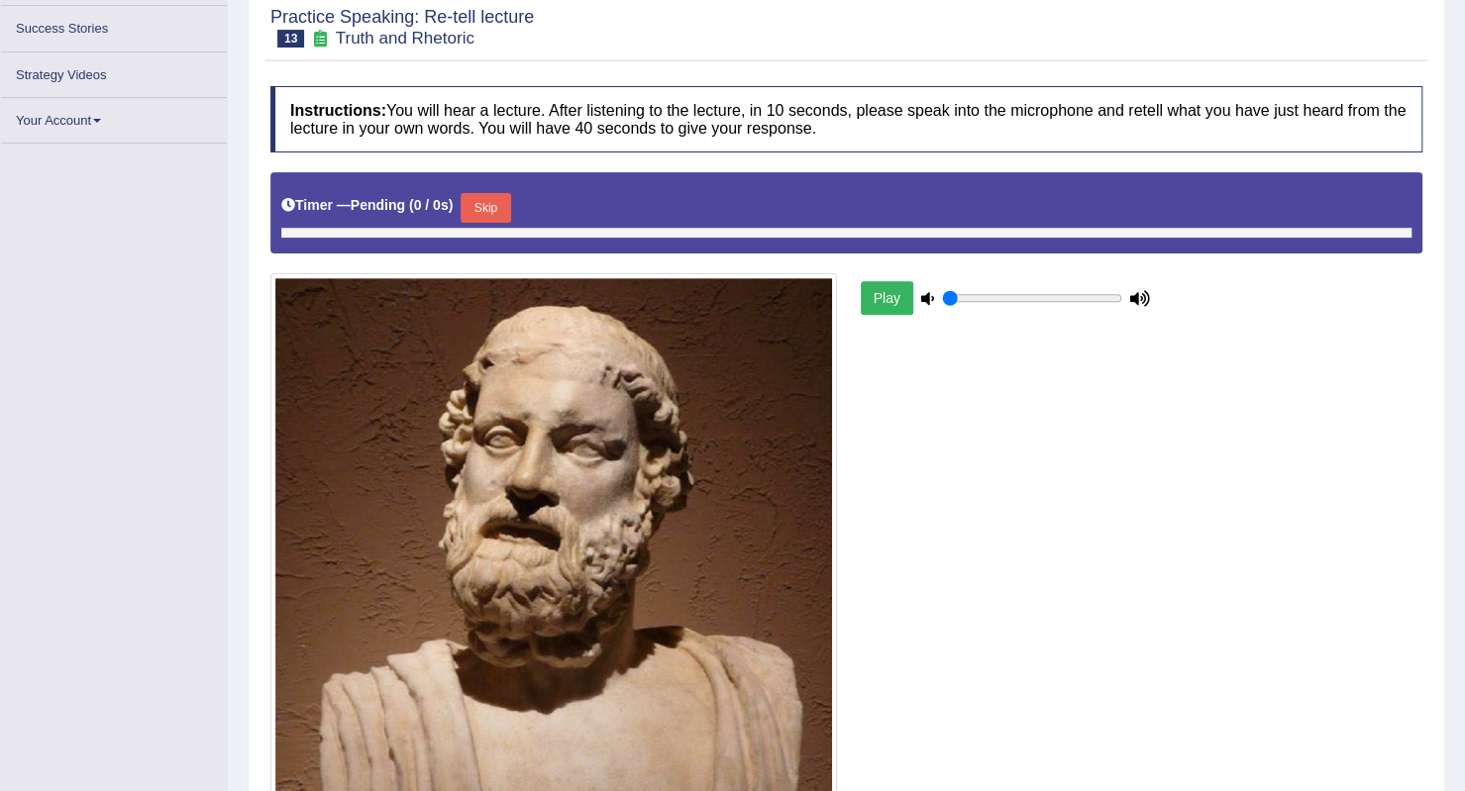
type input "1"
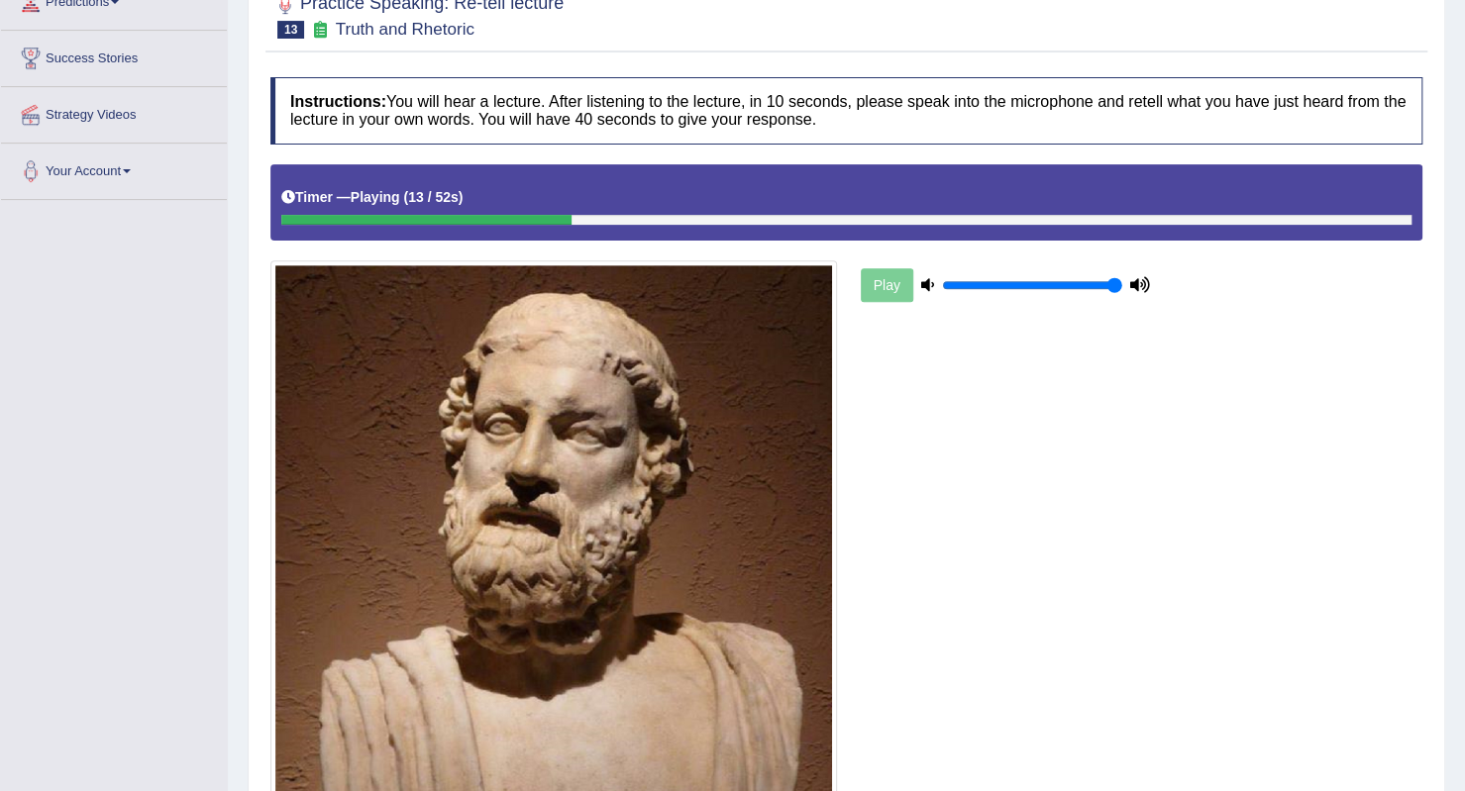
scroll to position [0, 0]
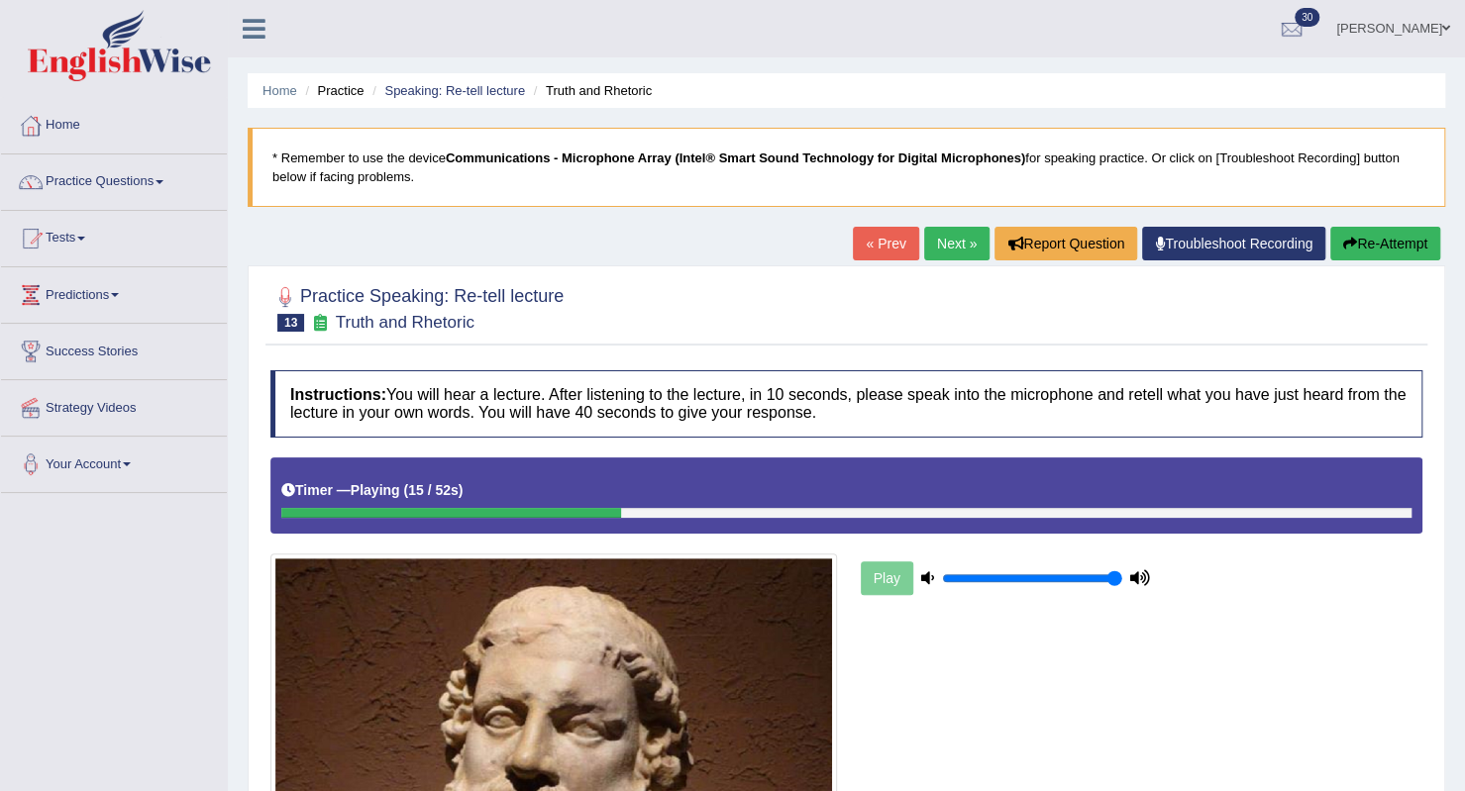
click at [1373, 255] on button "Re-Attempt" at bounding box center [1385, 244] width 110 height 34
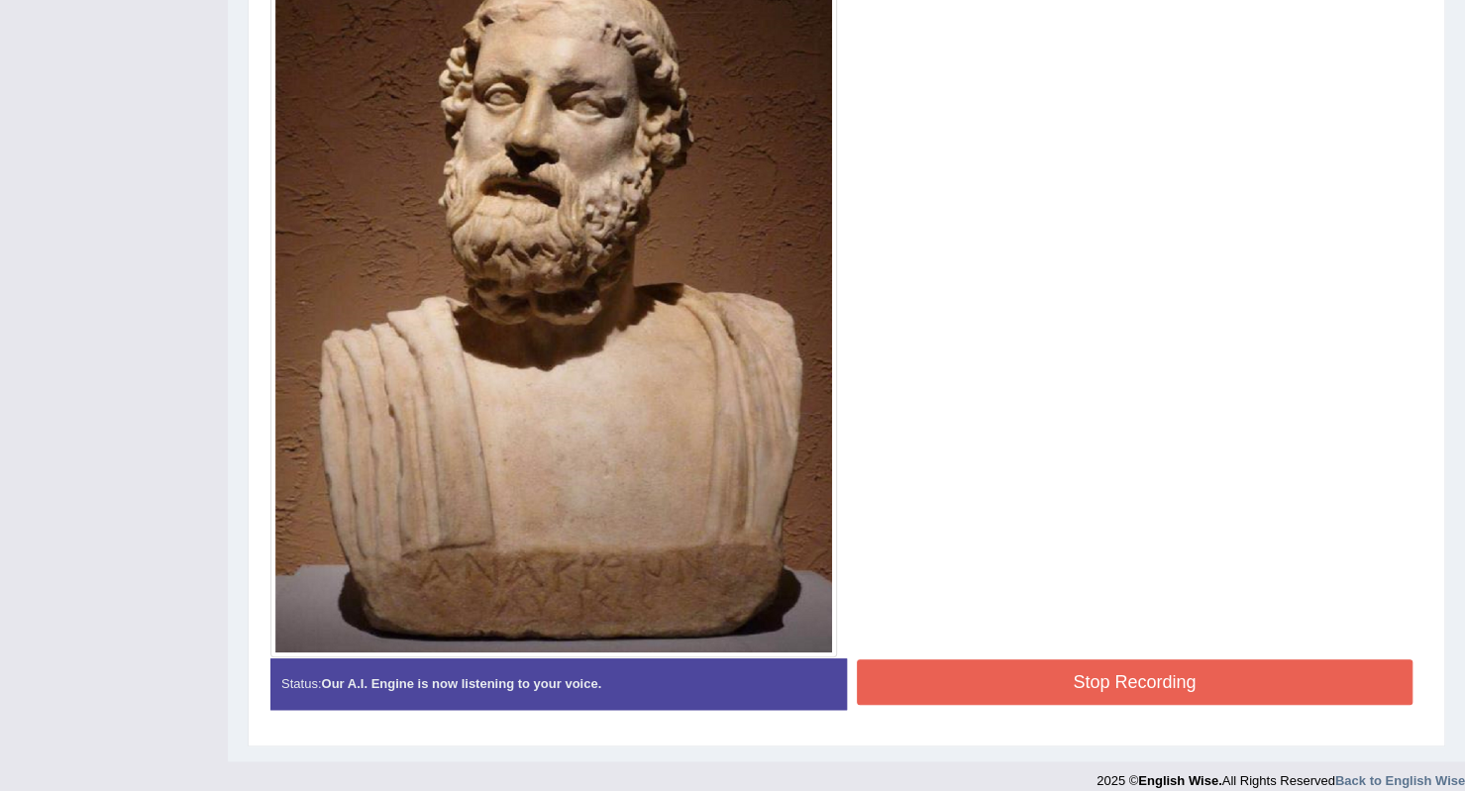
scroll to position [639, 0]
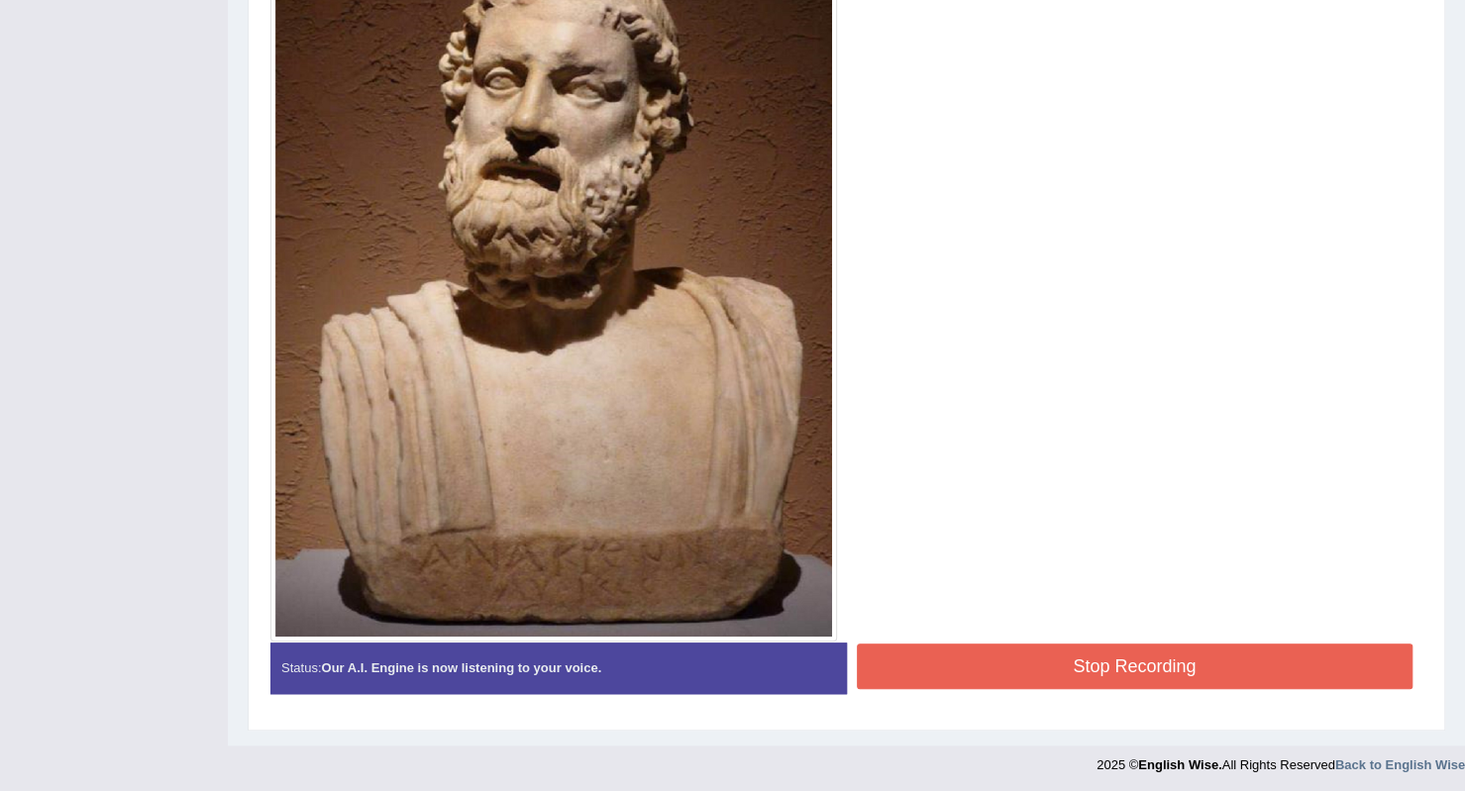
click at [1104, 673] on button "Stop Recording" at bounding box center [1135, 667] width 557 height 46
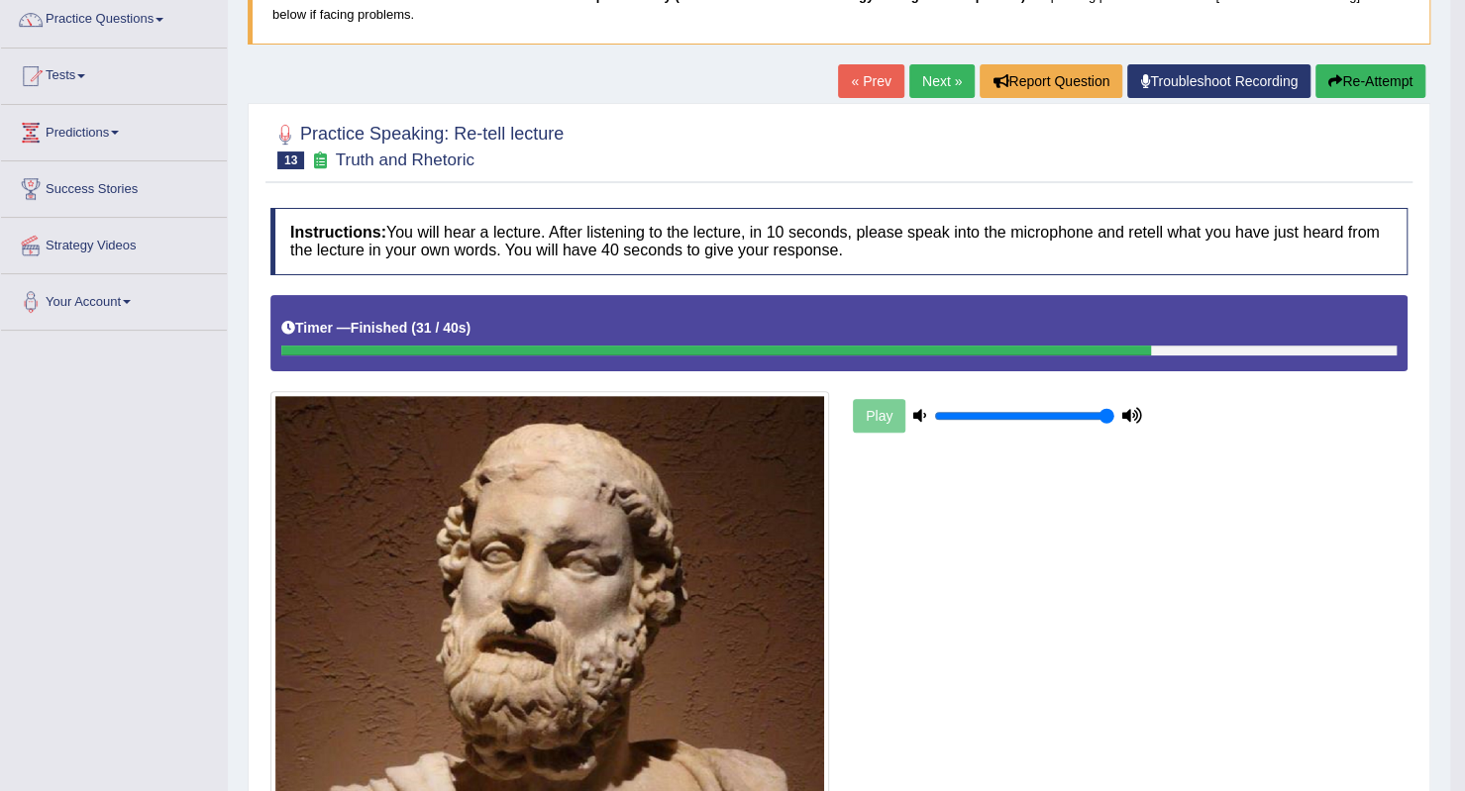
scroll to position [144, 0]
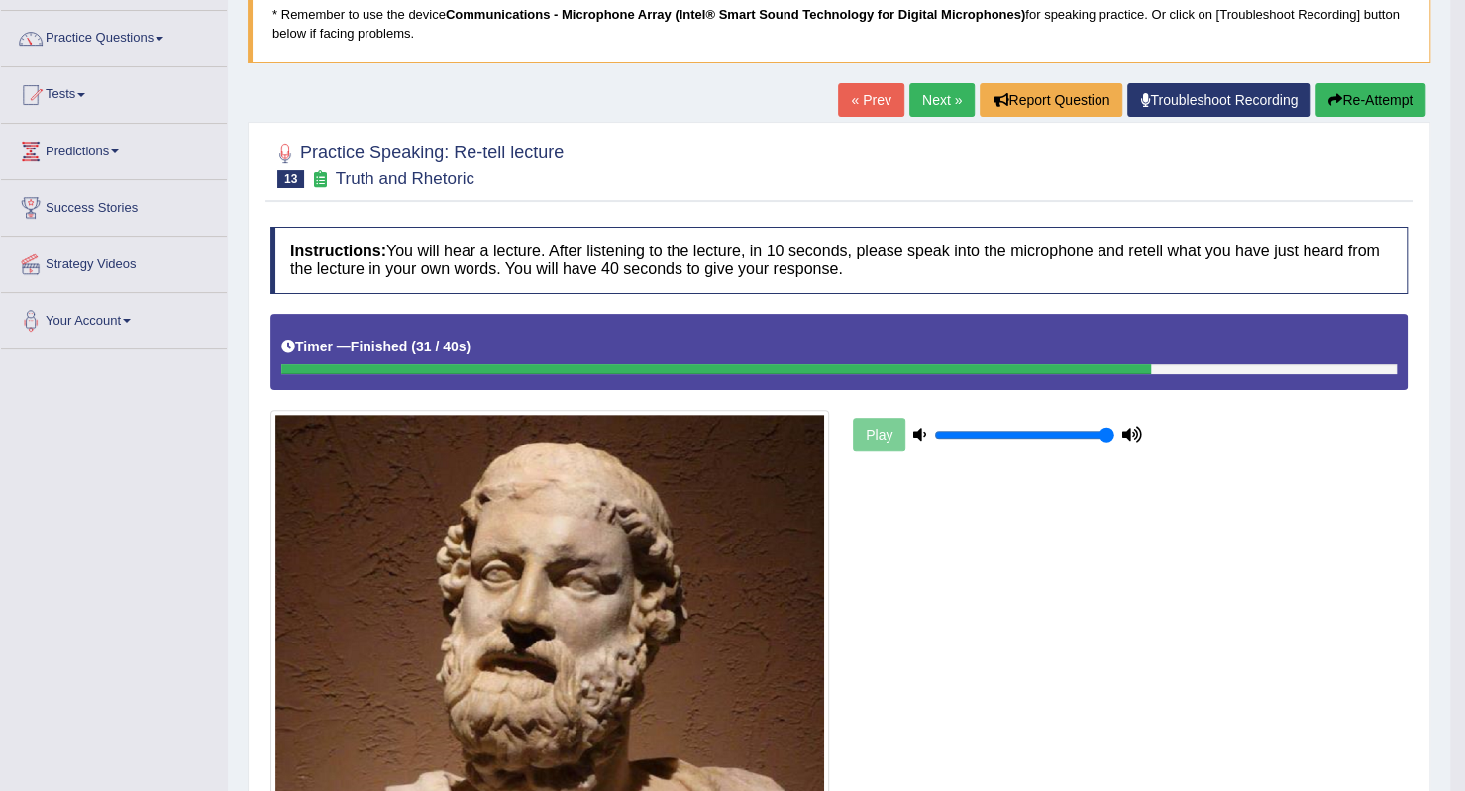
click at [928, 96] on link "Next »" at bounding box center [941, 100] width 65 height 34
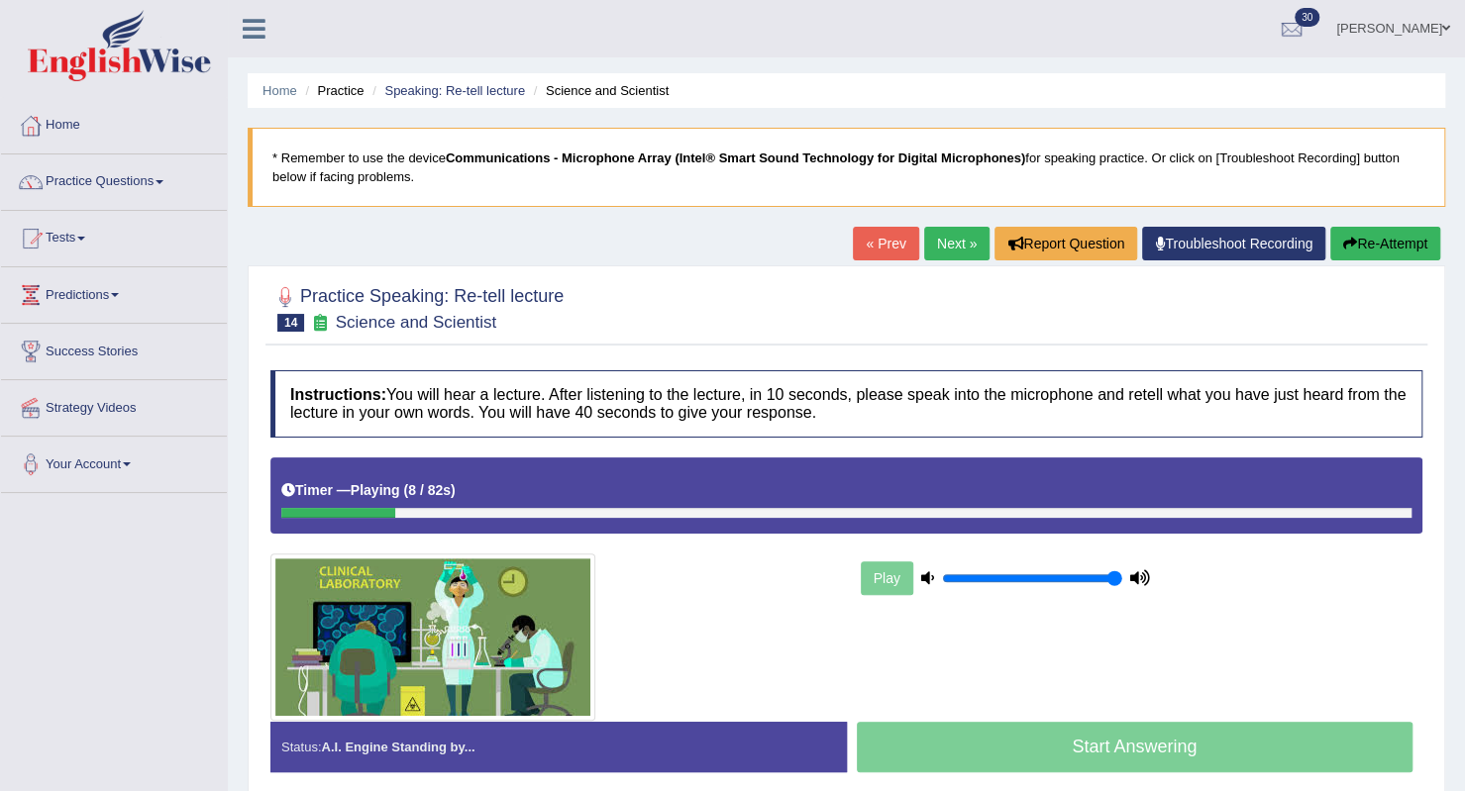
drag, startPoint x: 1391, startPoint y: 238, endPoint x: 1393, endPoint y: 250, distance: 12.0
click at [1393, 250] on button "Re-Attempt" at bounding box center [1385, 244] width 110 height 34
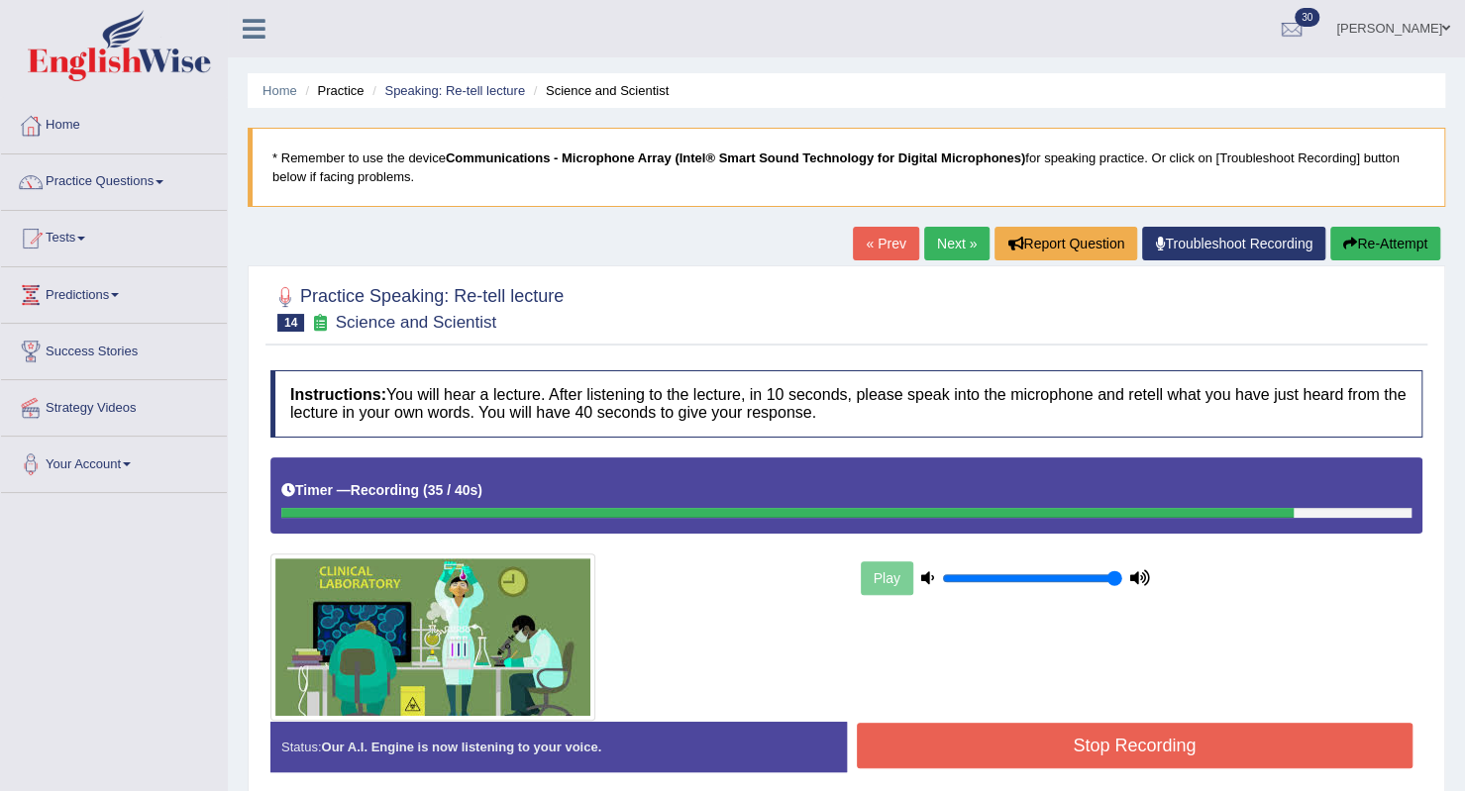
click at [1048, 749] on button "Stop Recording" at bounding box center [1135, 746] width 557 height 46
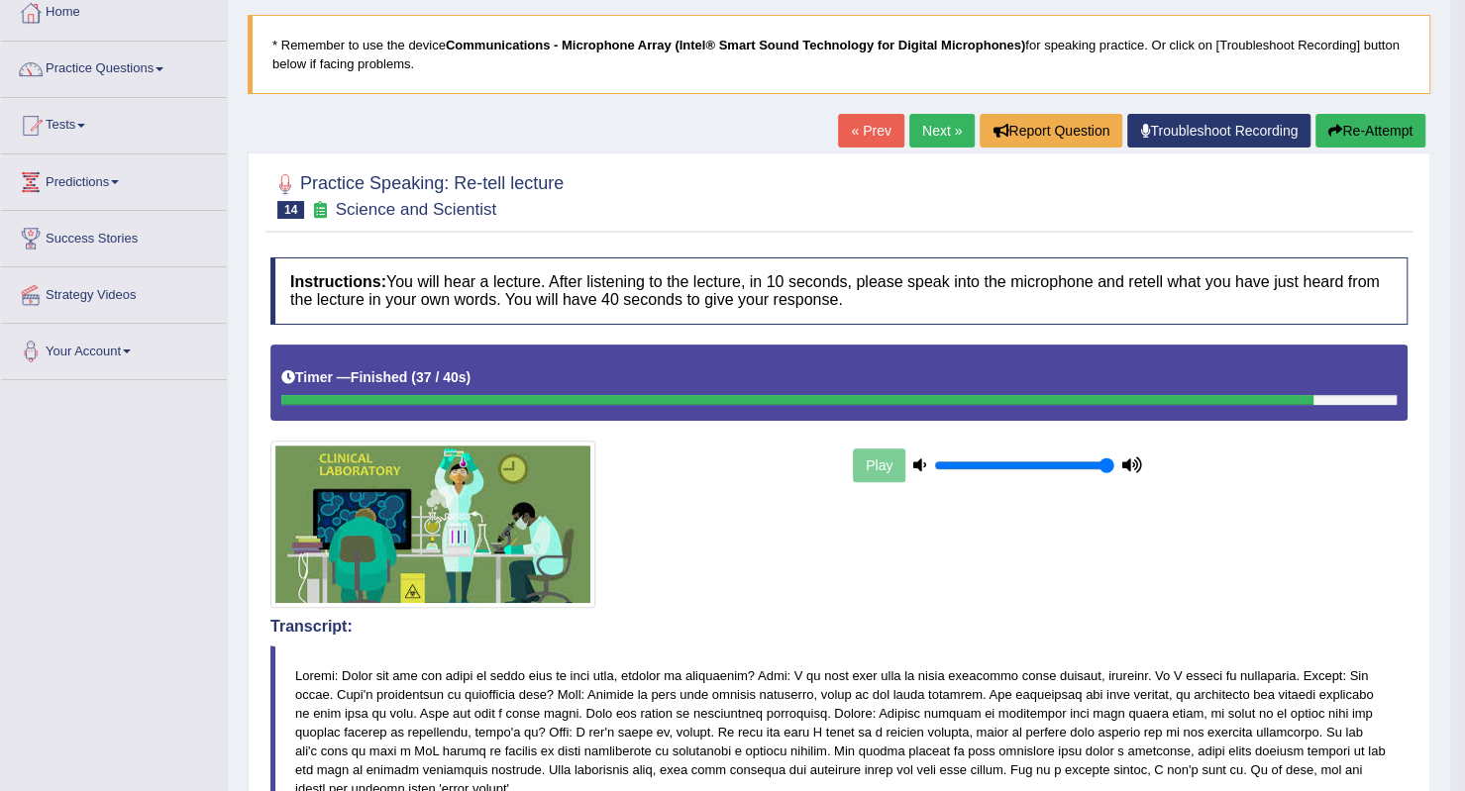
scroll to position [99, 0]
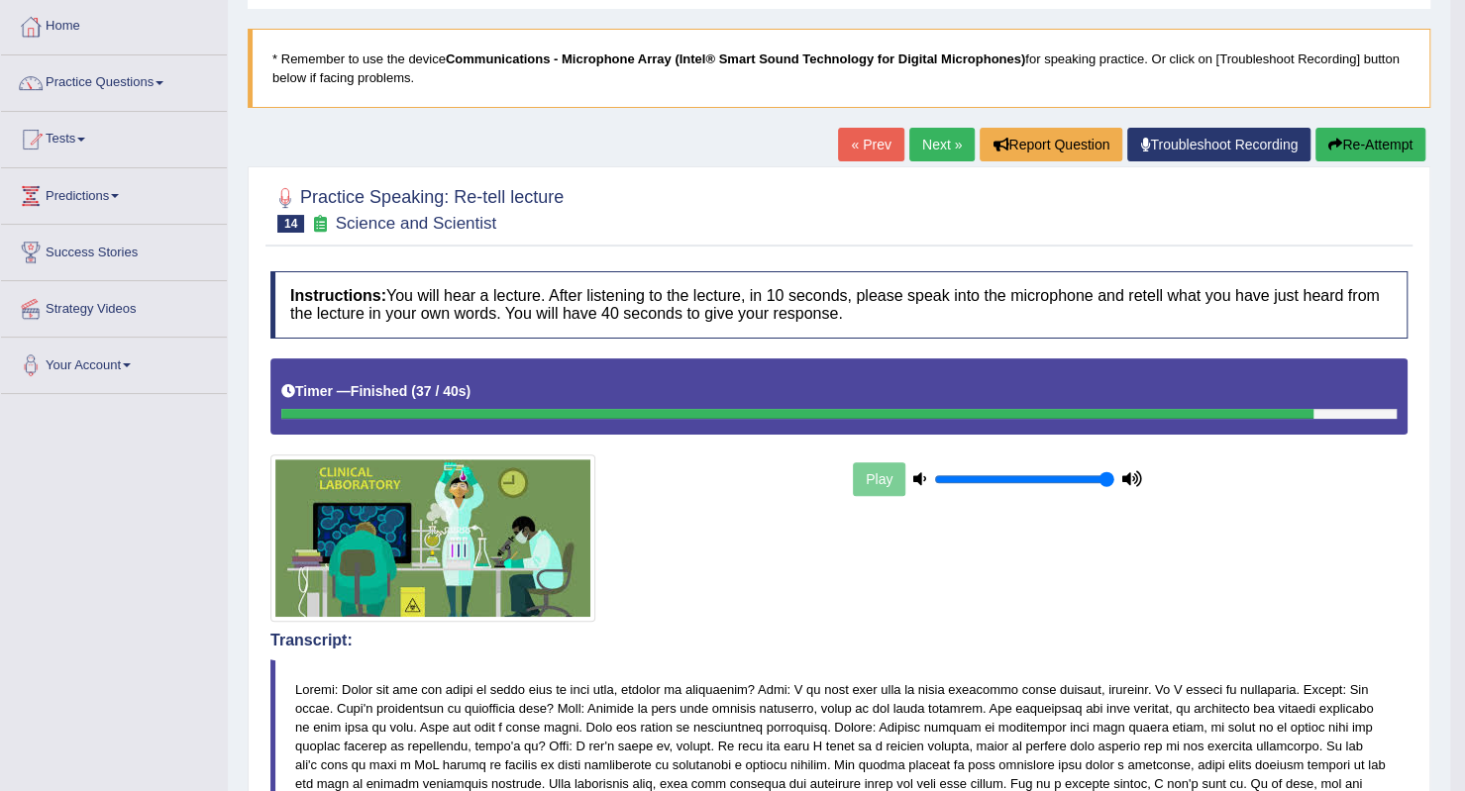
click at [921, 150] on link "Next »" at bounding box center [941, 145] width 65 height 34
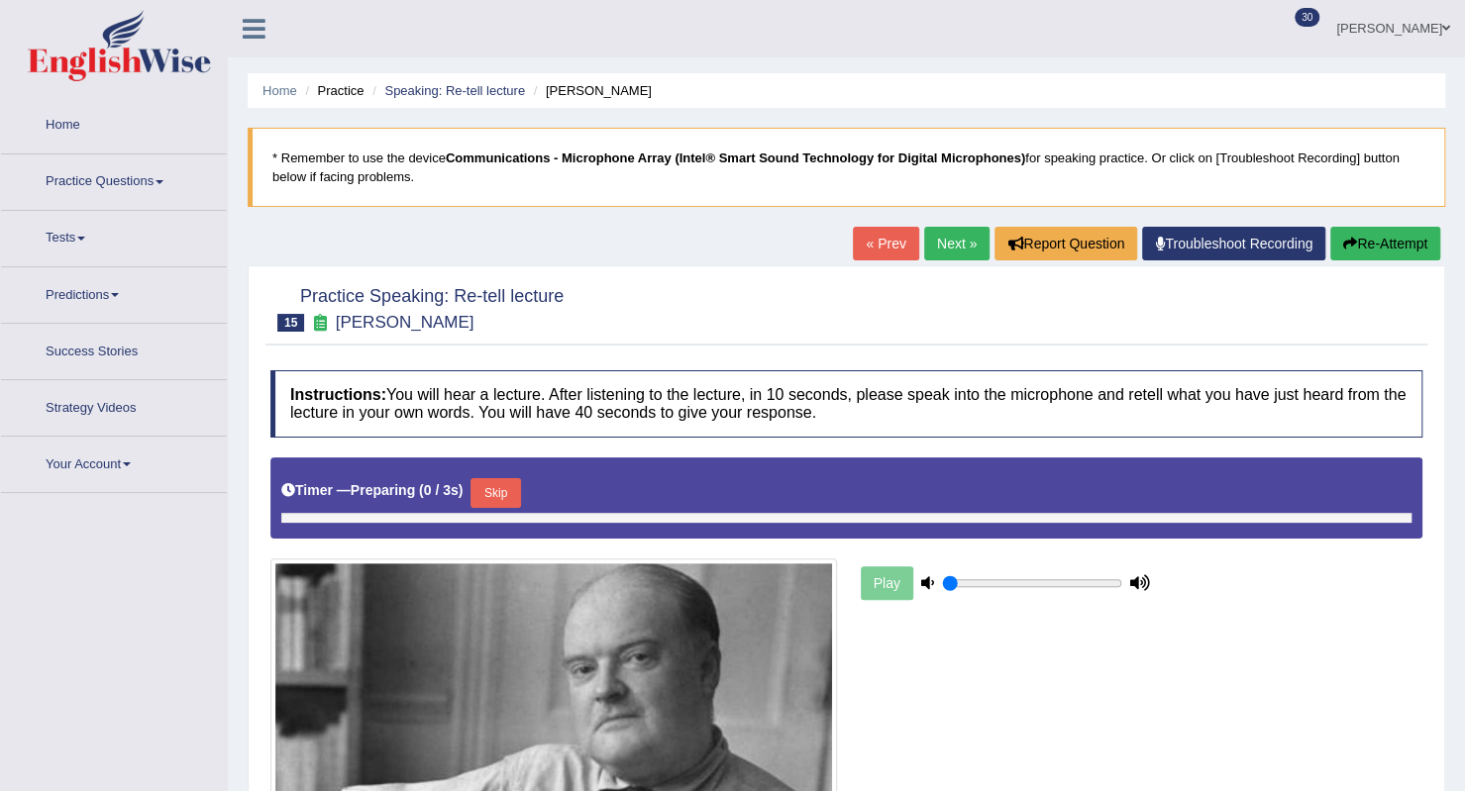
type input "1"
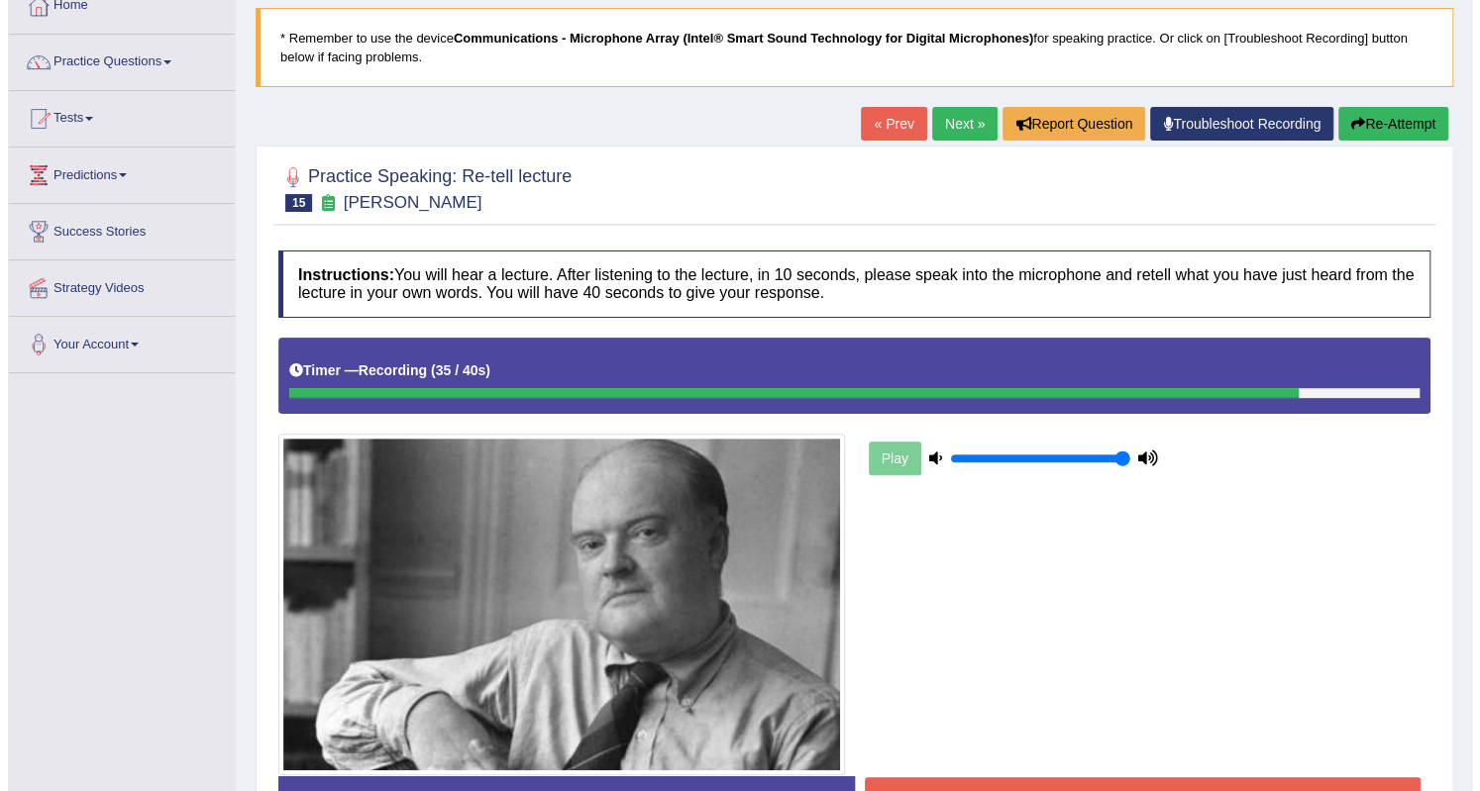
scroll to position [198, 0]
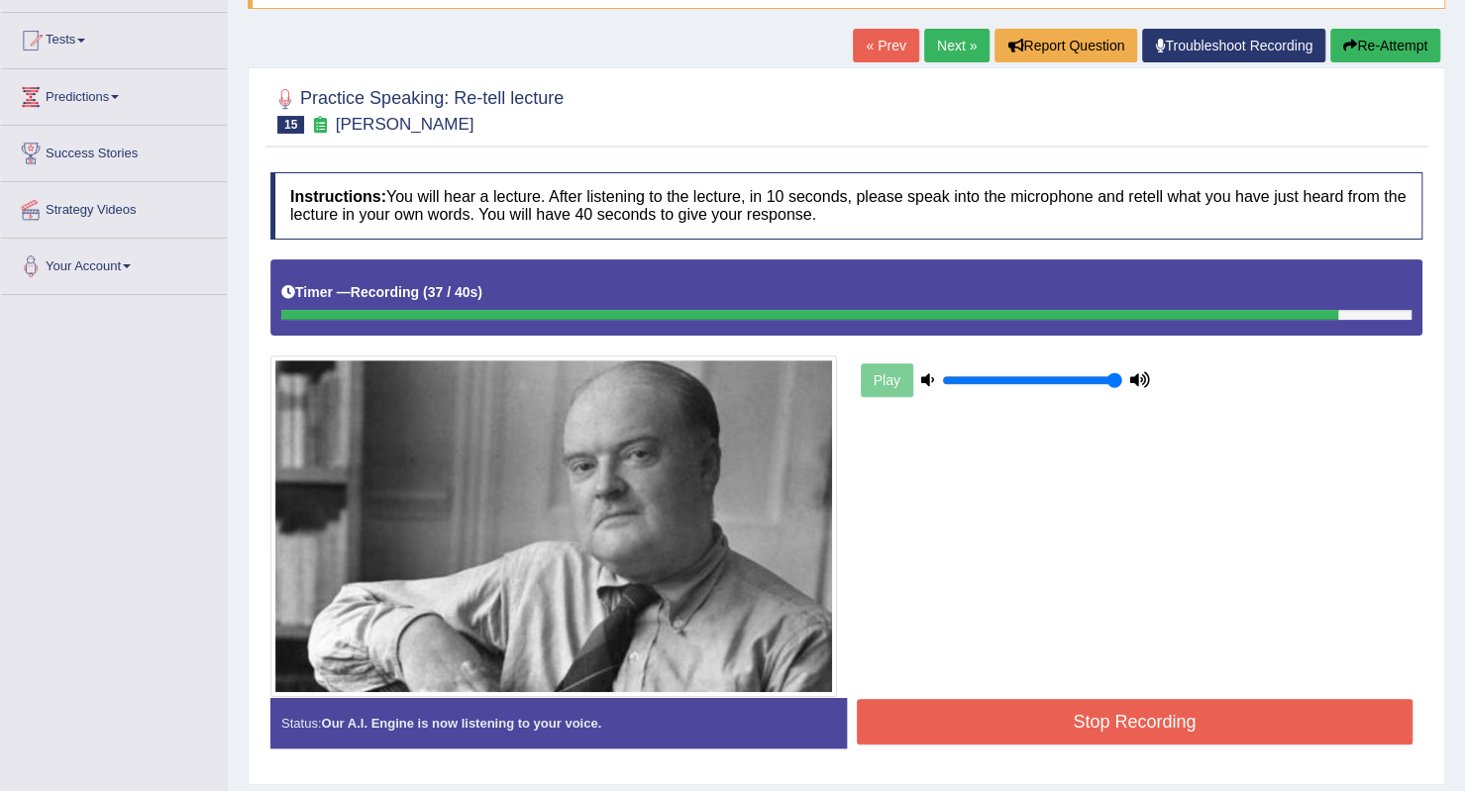
click at [1224, 719] on button "Stop Recording" at bounding box center [1135, 722] width 557 height 46
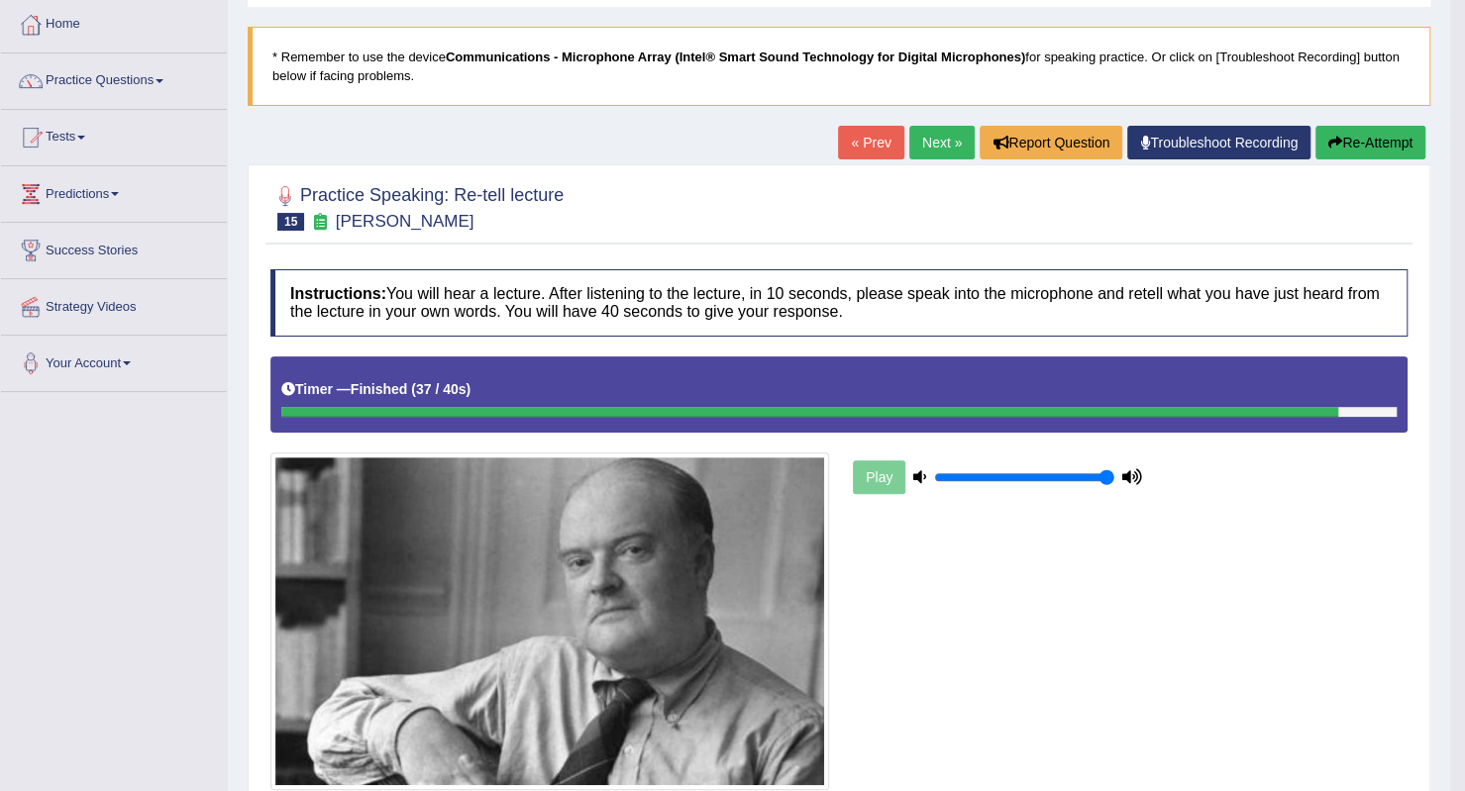
scroll to position [99, 0]
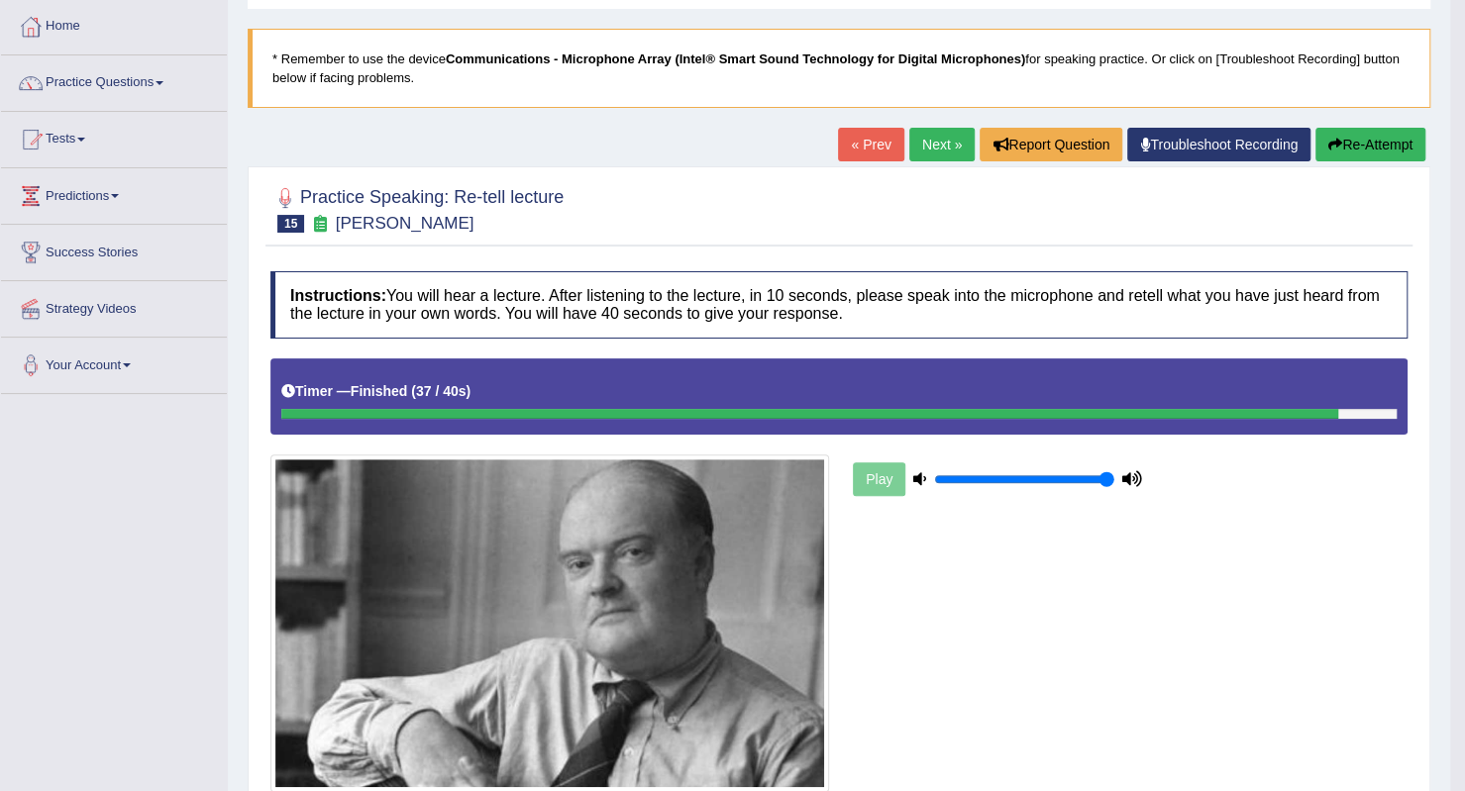
click at [932, 138] on link "Next »" at bounding box center [941, 145] width 65 height 34
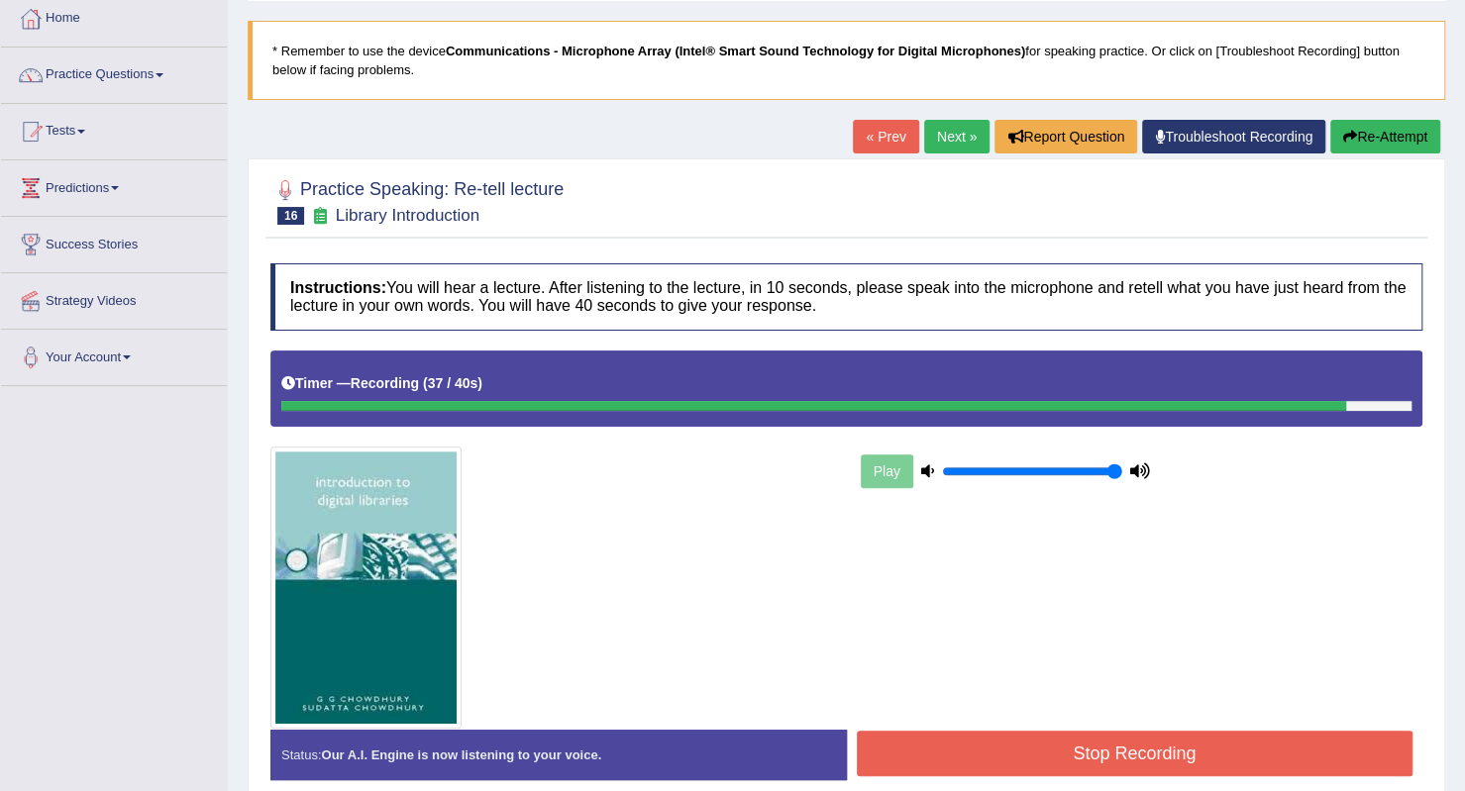
scroll to position [248, 0]
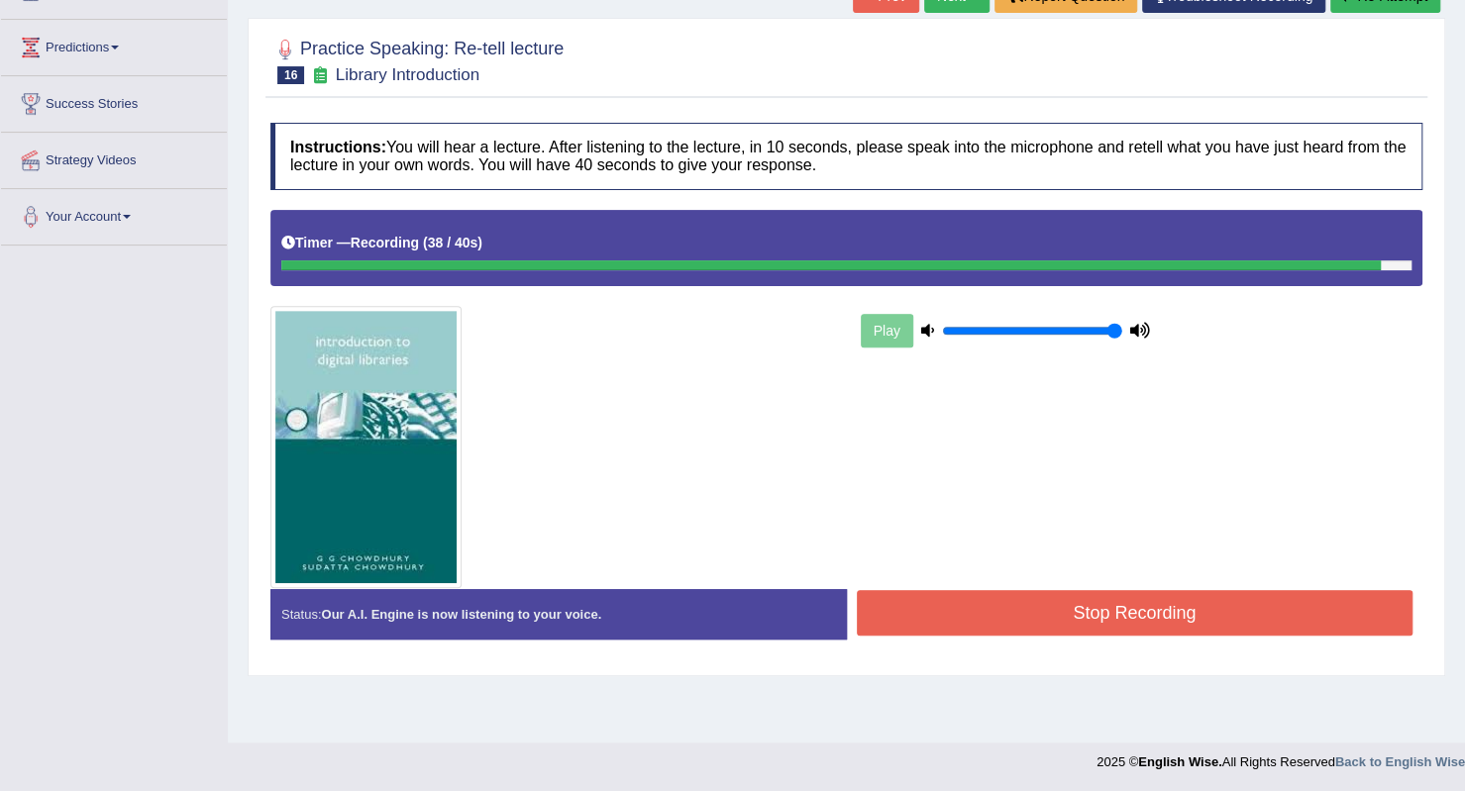
click at [1046, 613] on button "Stop Recording" at bounding box center [1135, 613] width 557 height 46
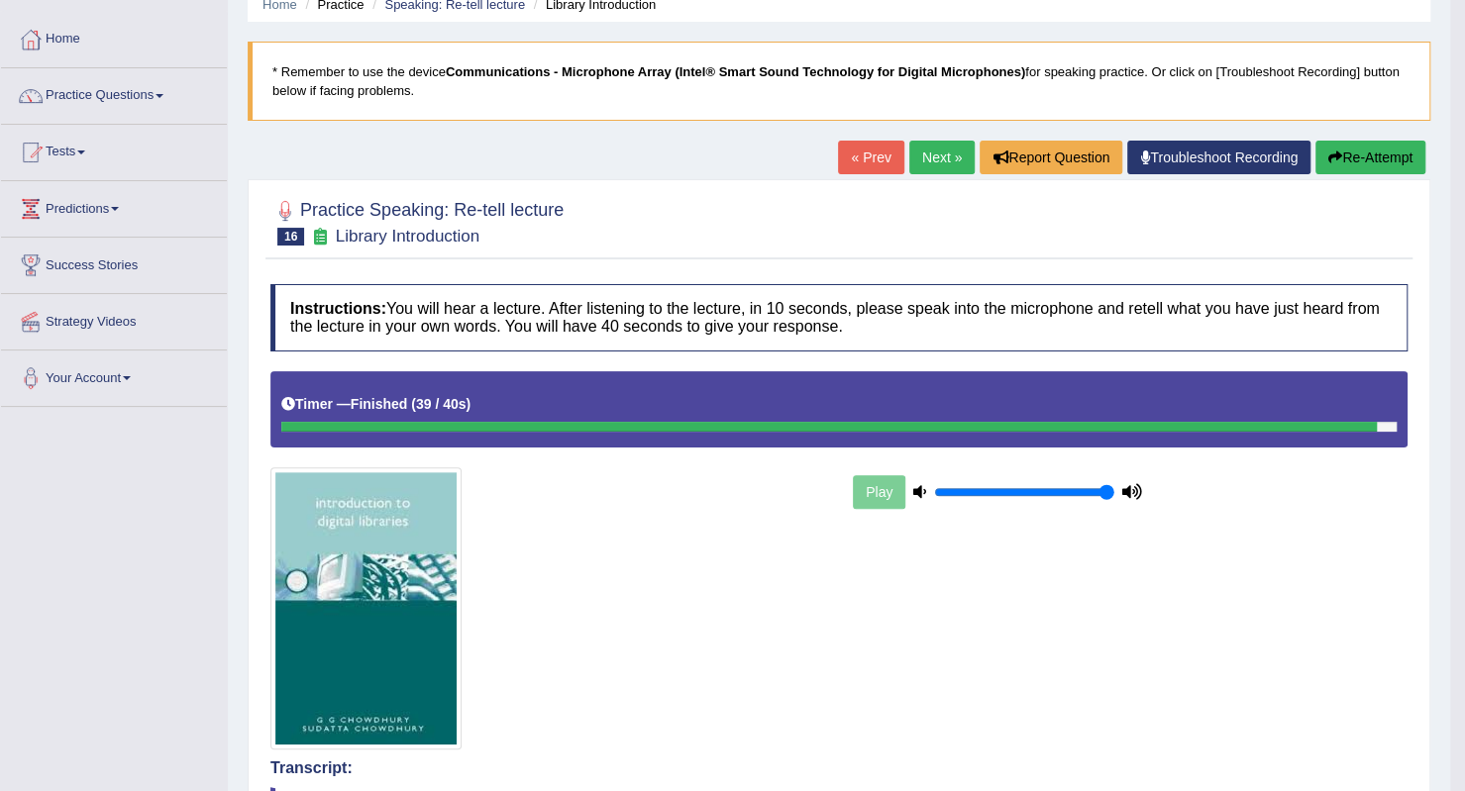
scroll to position [0, 0]
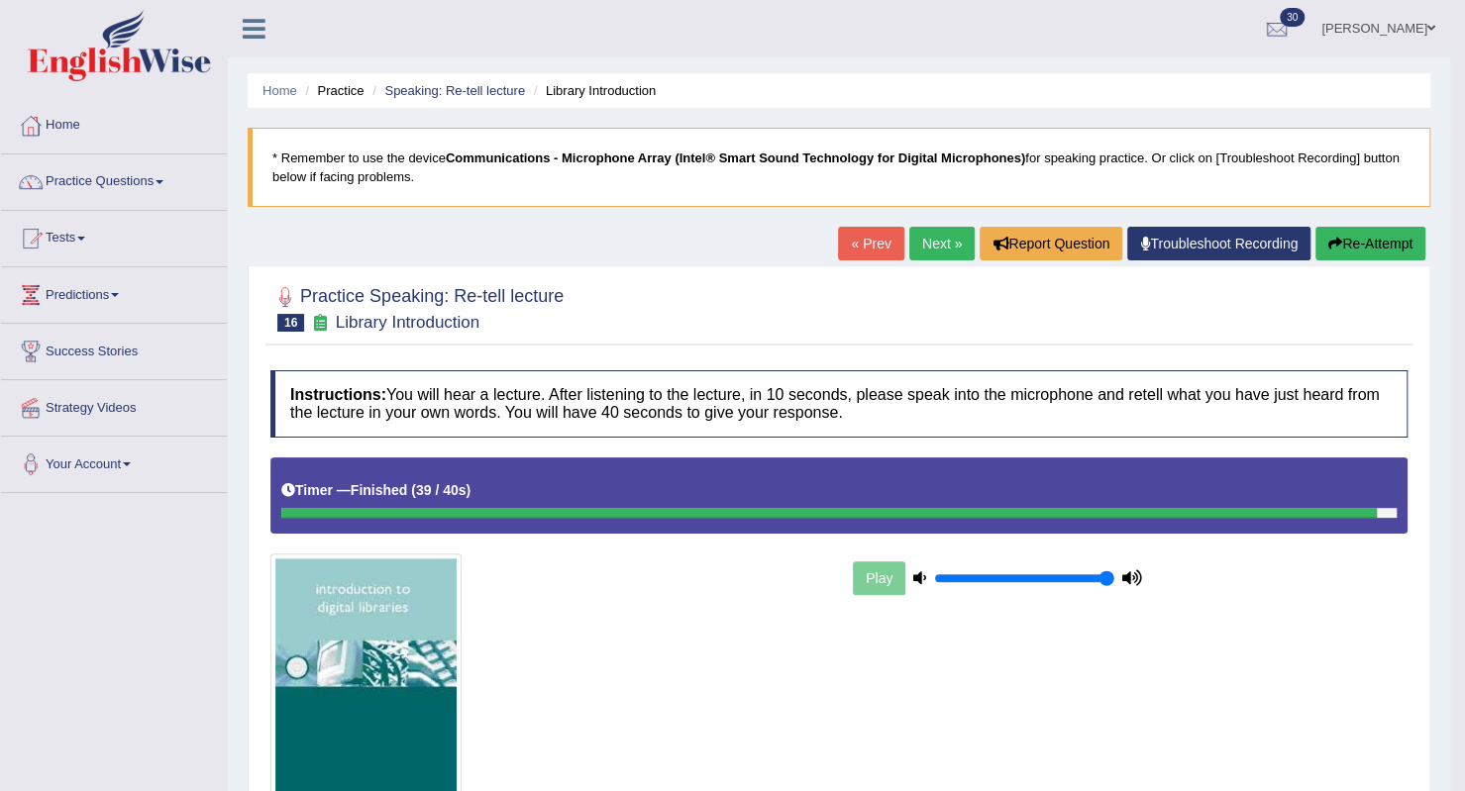
click at [173, 183] on link "Practice Questions" at bounding box center [114, 179] width 226 height 50
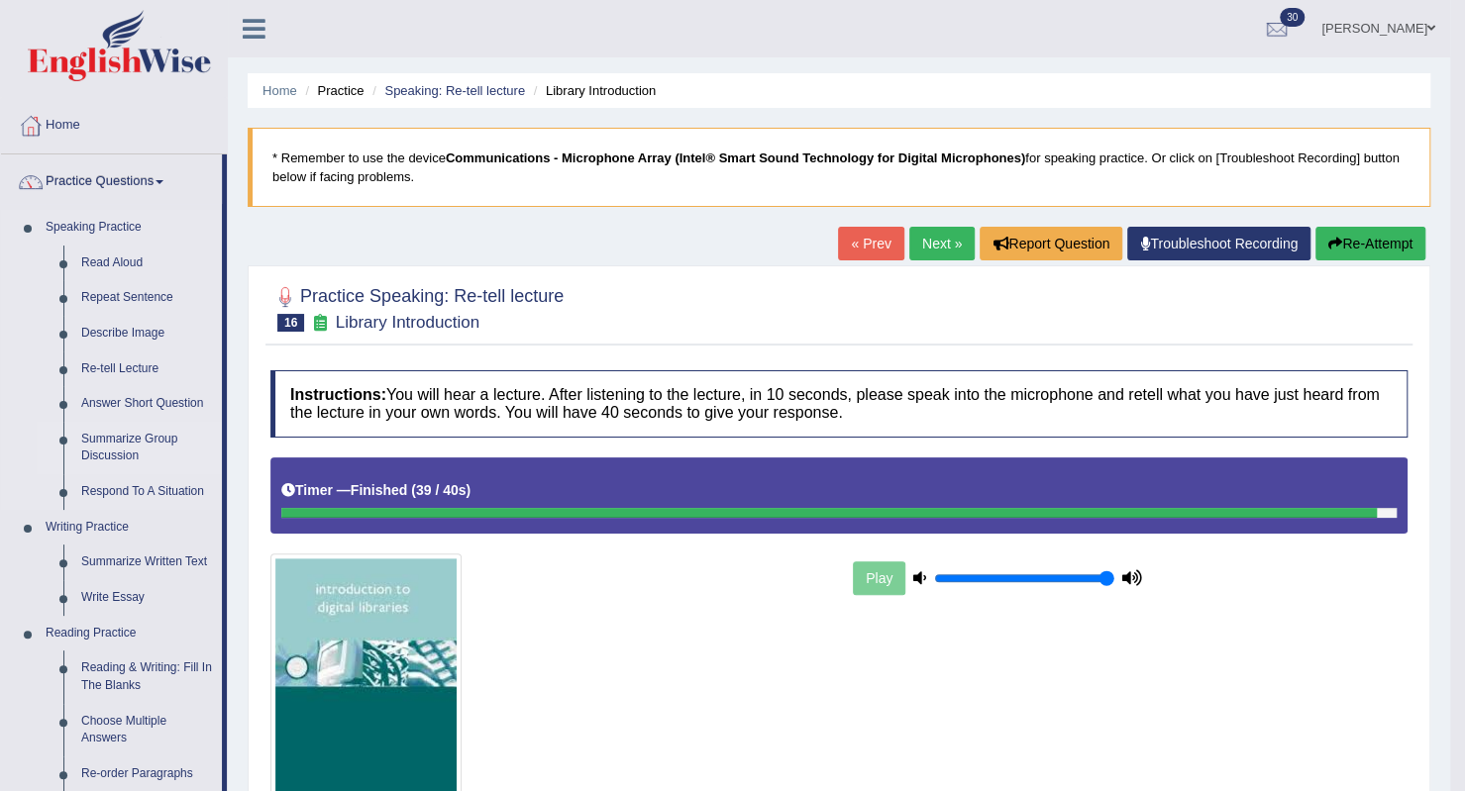
click at [151, 431] on link "Summarize Group Discussion" at bounding box center [147, 448] width 150 height 52
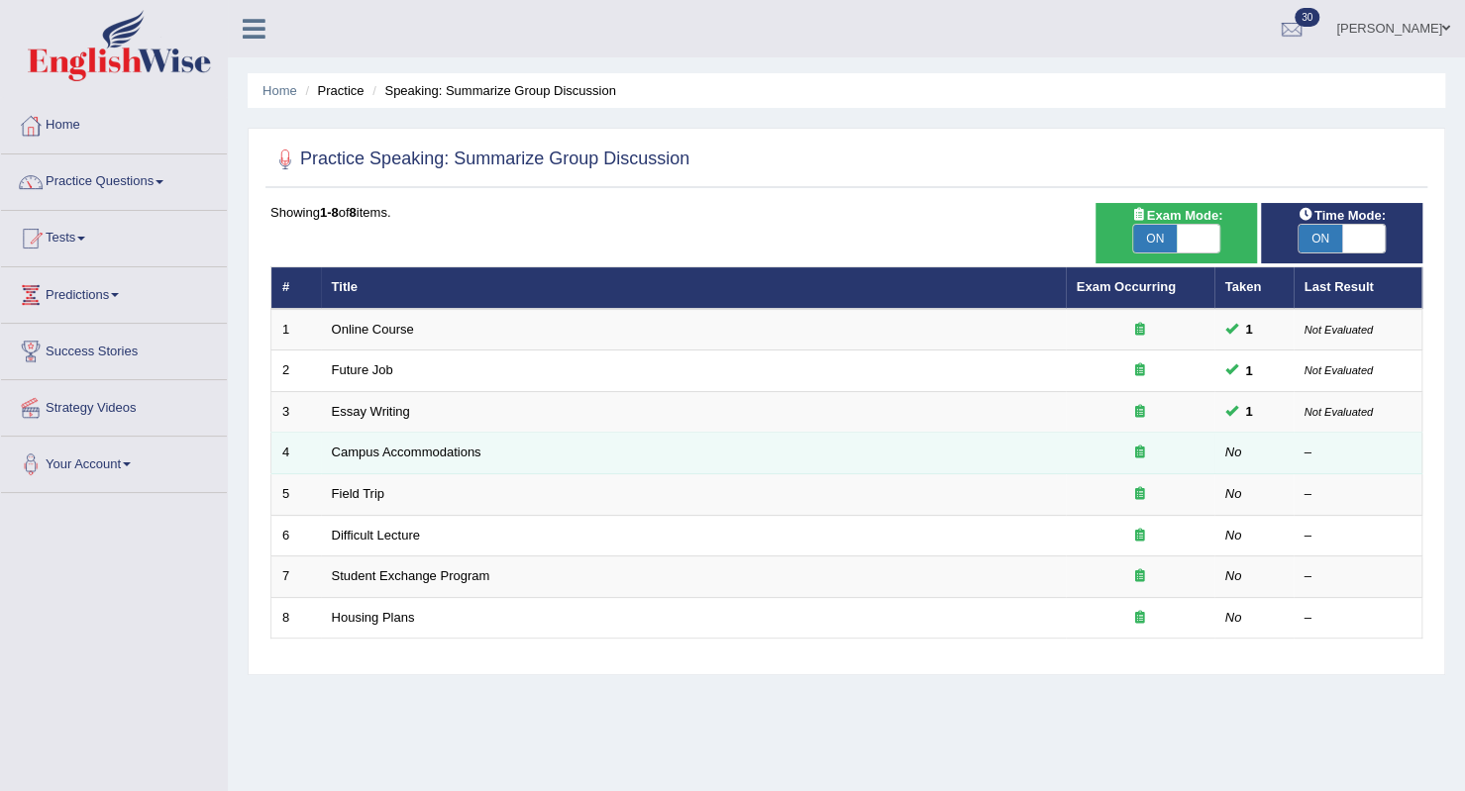
click at [484, 447] on td "Campus Accommodations" at bounding box center [693, 454] width 745 height 42
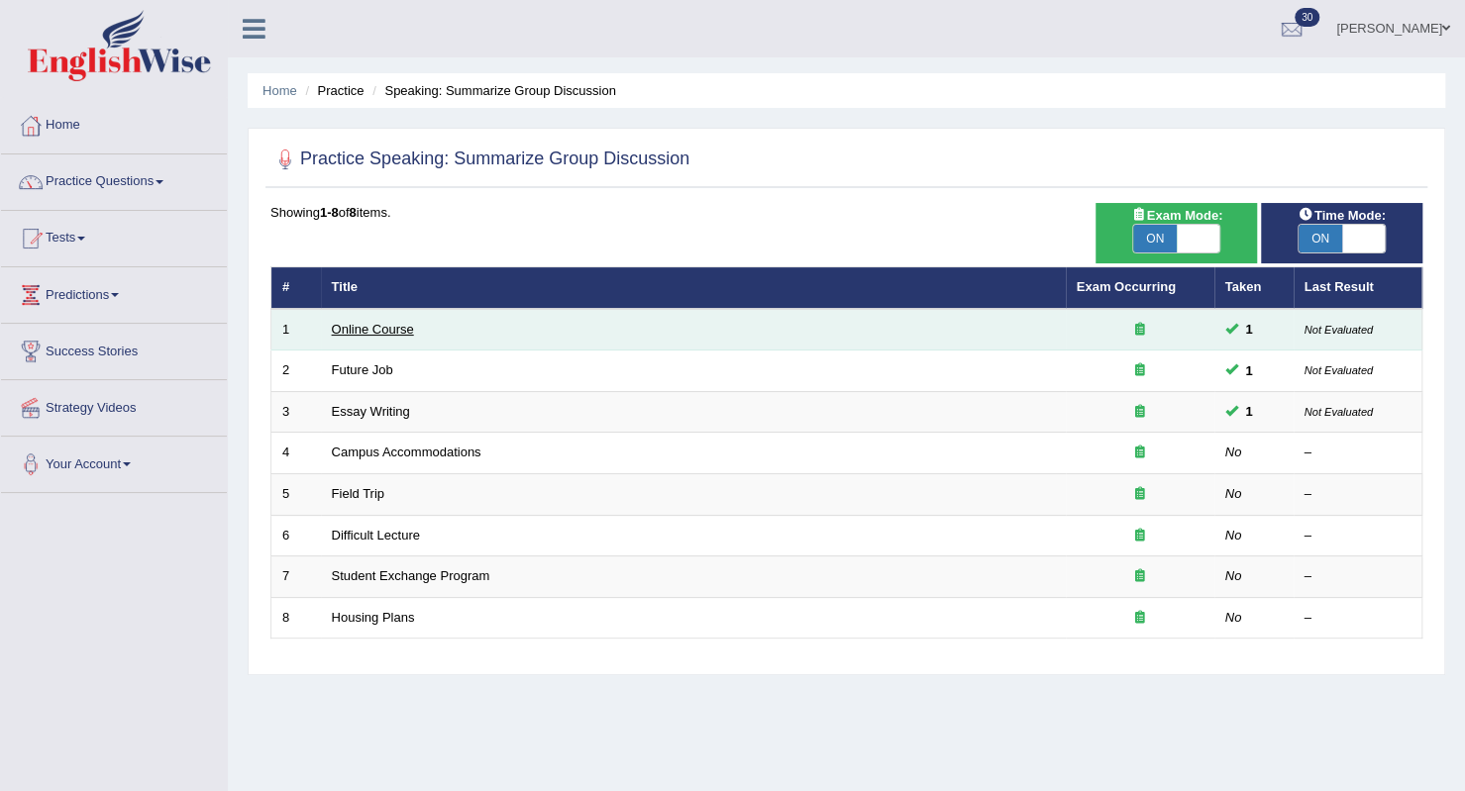
click at [395, 330] on link "Online Course" at bounding box center [373, 329] width 82 height 15
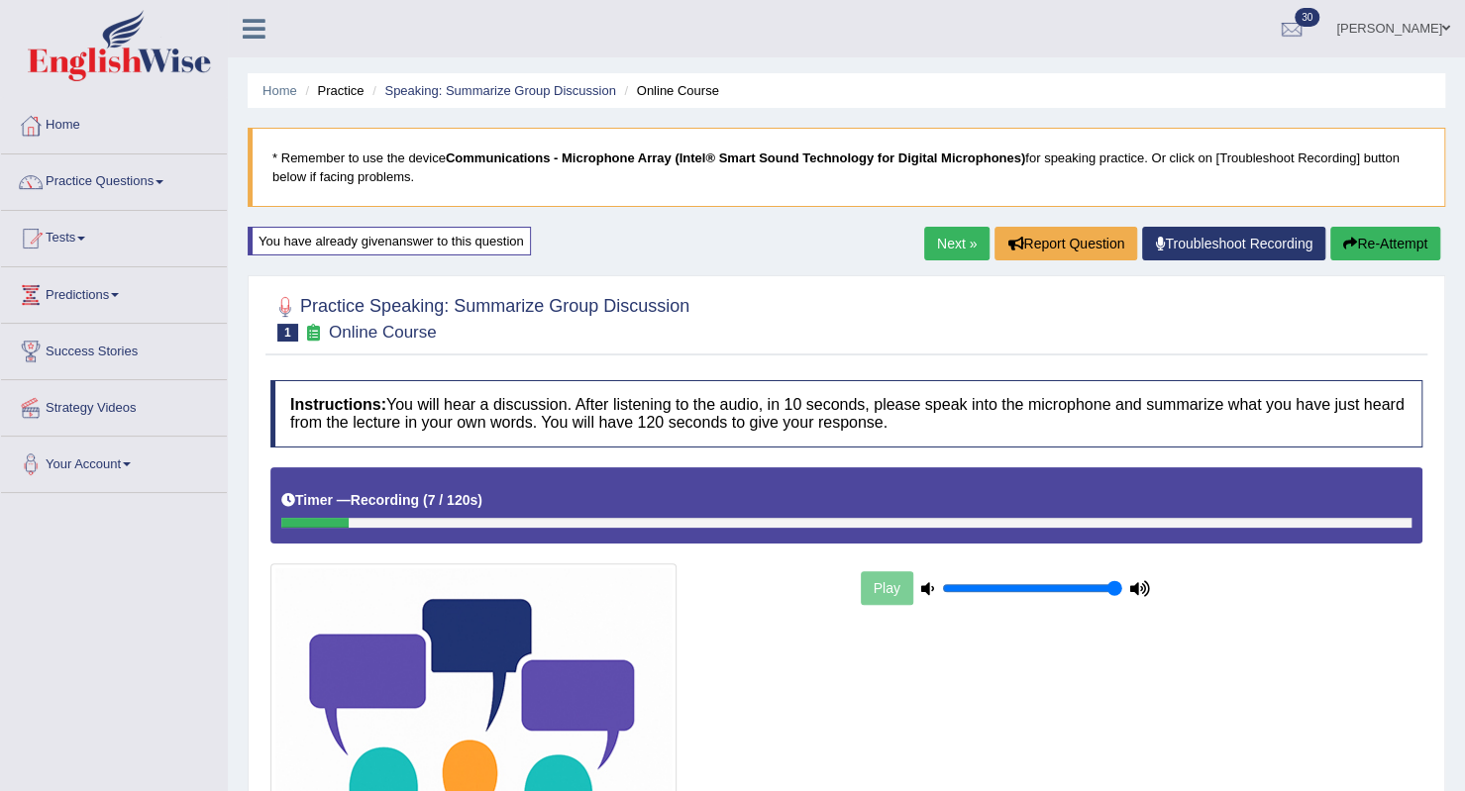
click at [1390, 252] on button "Re-Attempt" at bounding box center [1385, 244] width 110 height 34
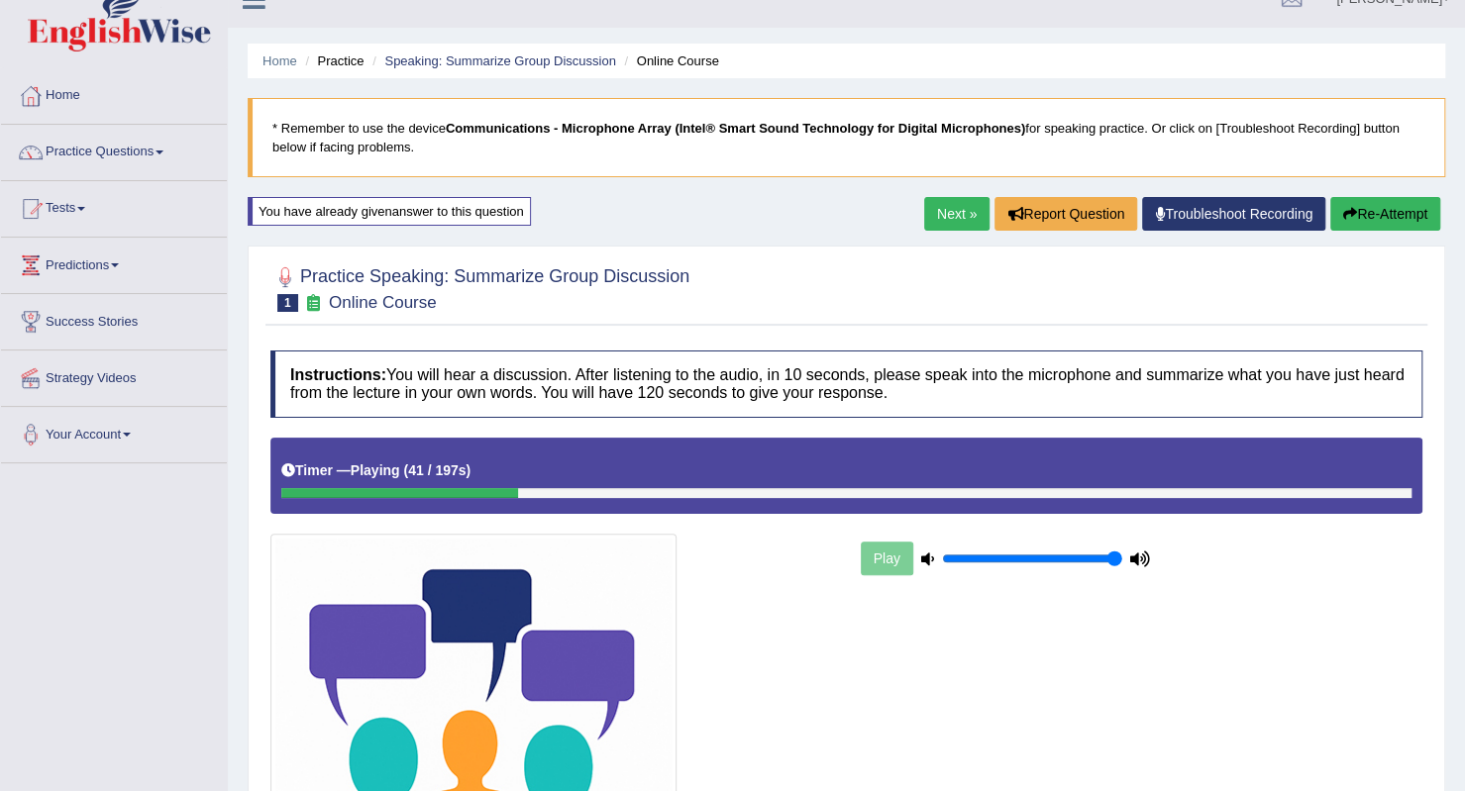
scroll to position [29, 0]
drag, startPoint x: 527, startPoint y: 503, endPoint x: 624, endPoint y: 511, distance: 97.4
click at [624, 511] on div "Timer — Playing ( 42 / 197s ) Skip" at bounding box center [846, 477] width 1152 height 76
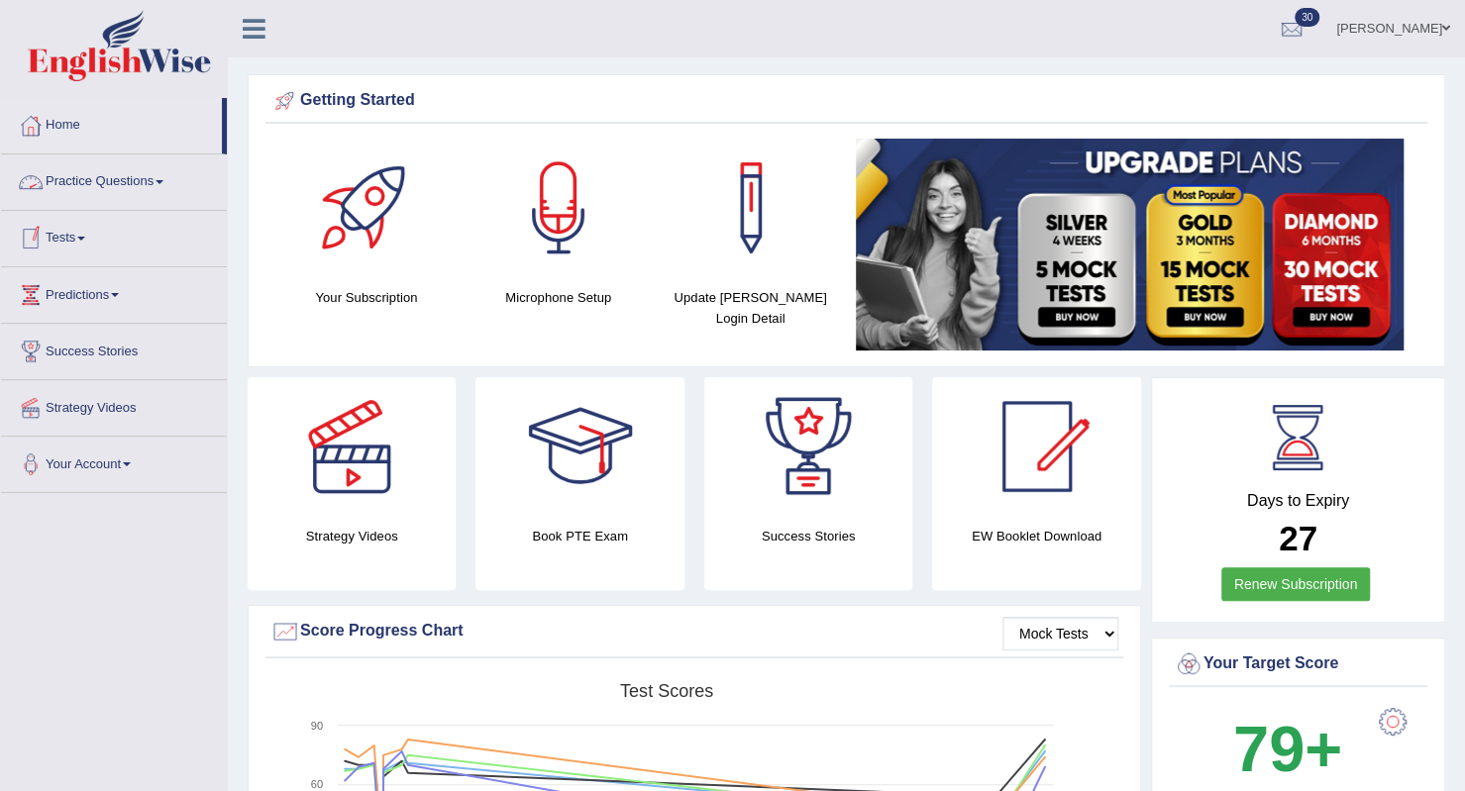
click at [169, 189] on link "Practice Questions" at bounding box center [114, 179] width 226 height 50
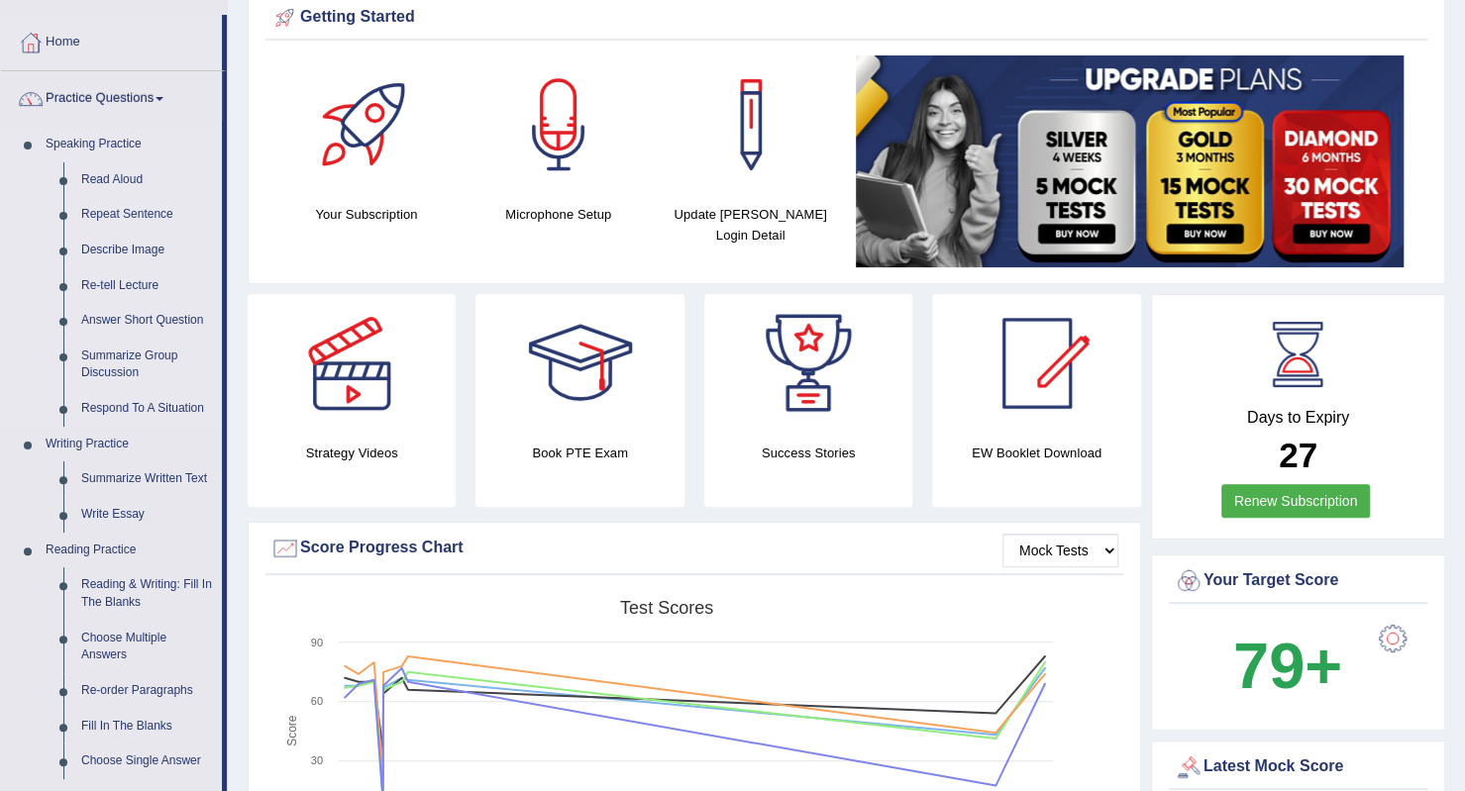
scroll to position [198, 0]
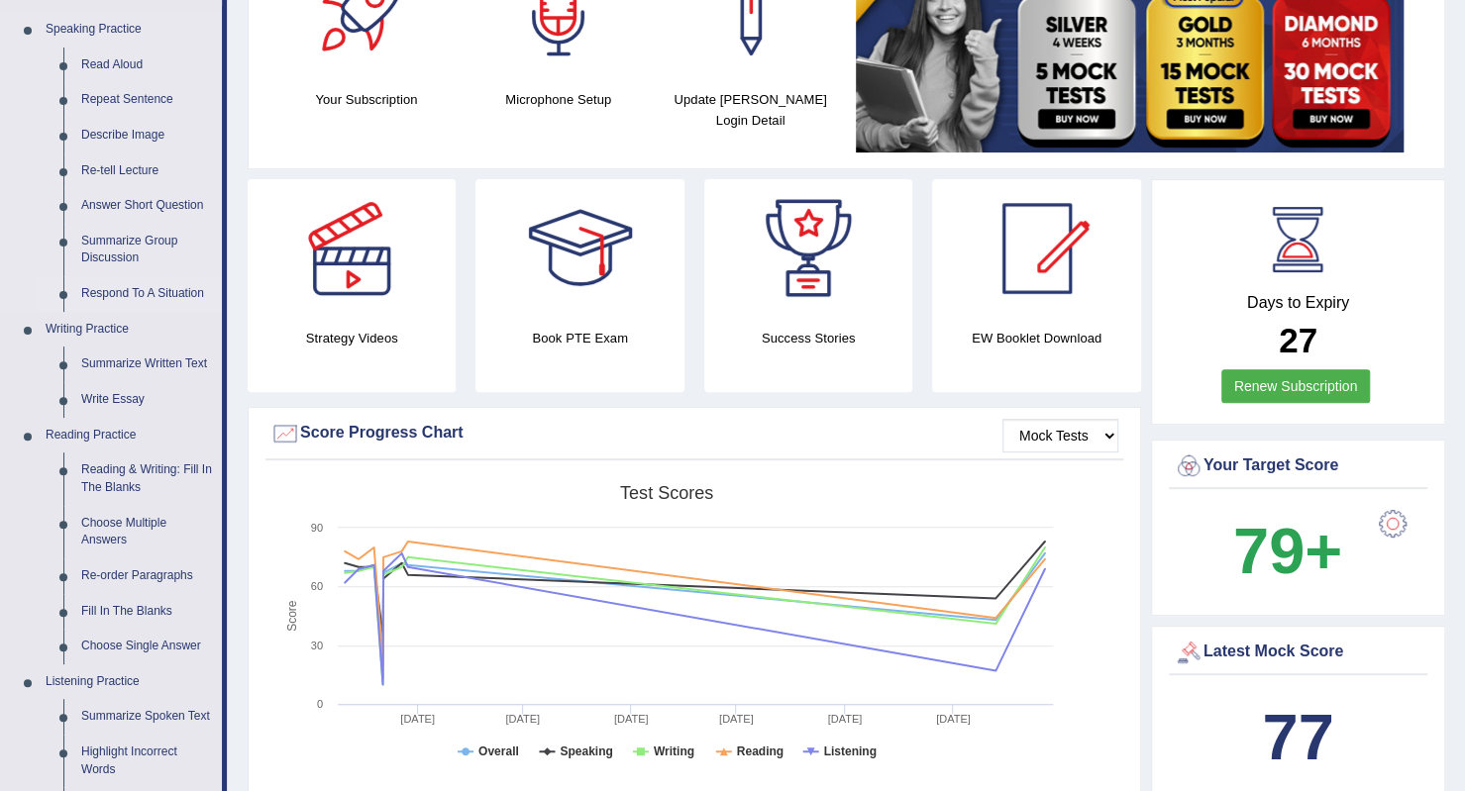
click at [122, 294] on link "Respond To A Situation" at bounding box center [147, 294] width 150 height 36
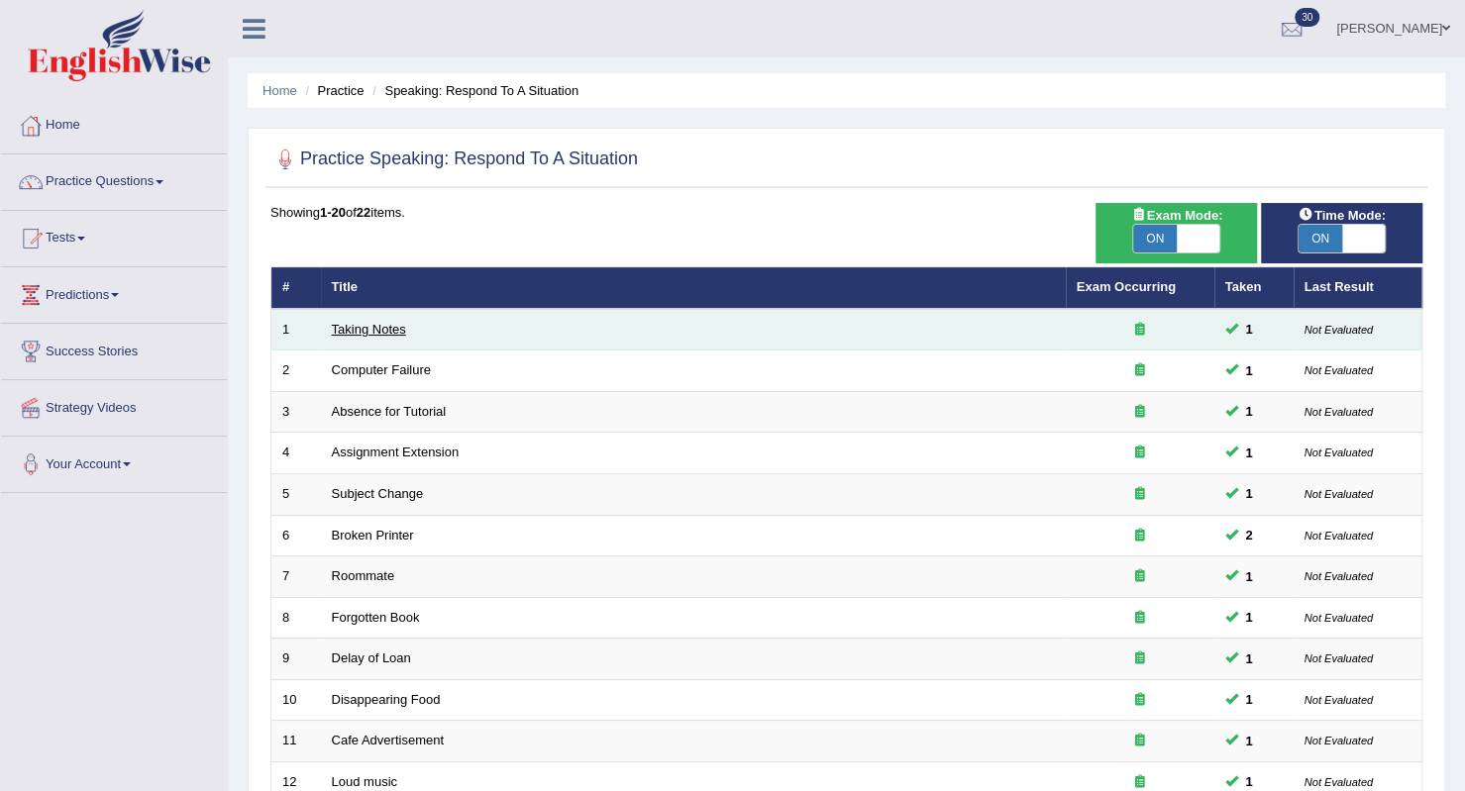
click at [339, 326] on link "Taking Notes" at bounding box center [369, 329] width 74 height 15
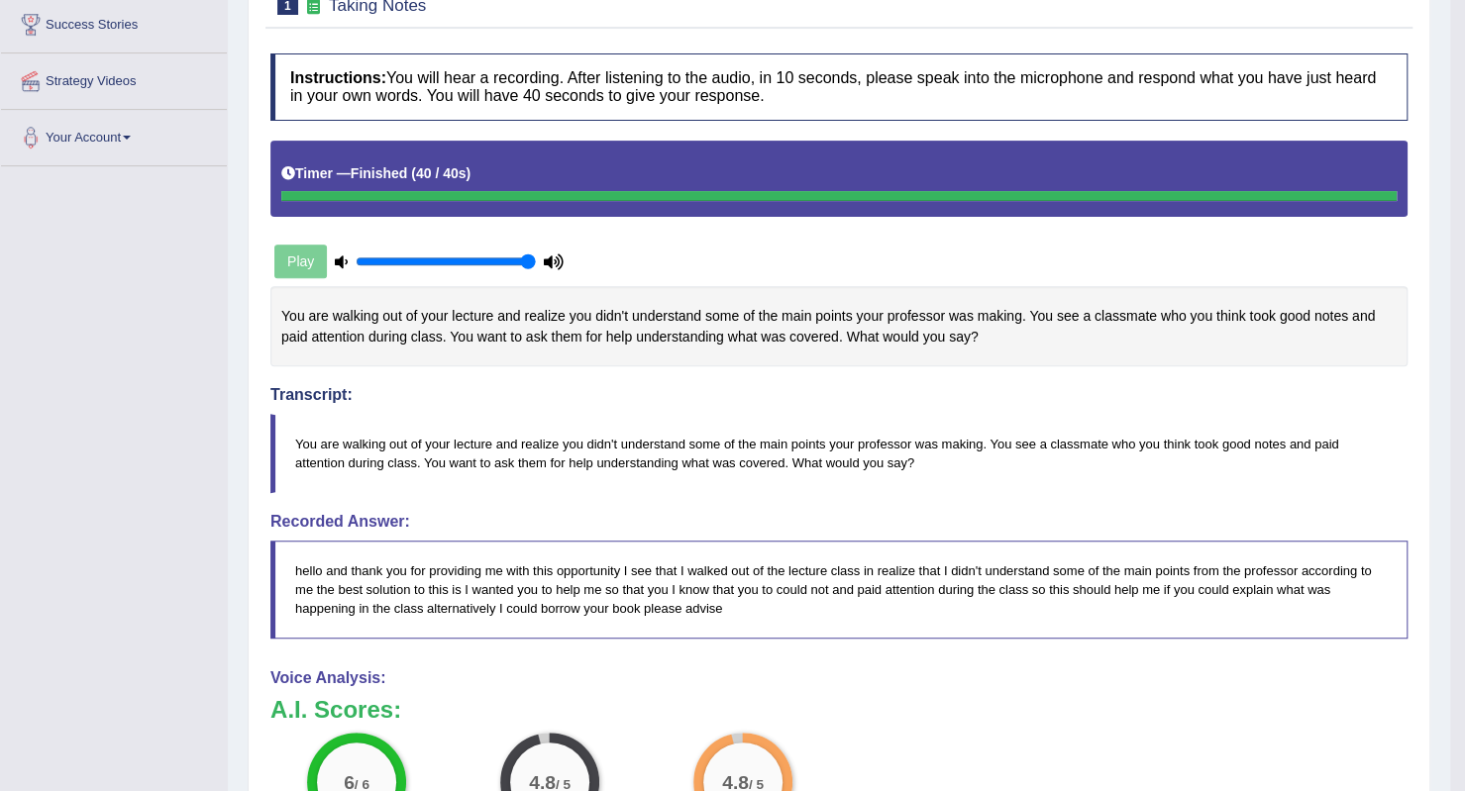
scroll to position [48, 0]
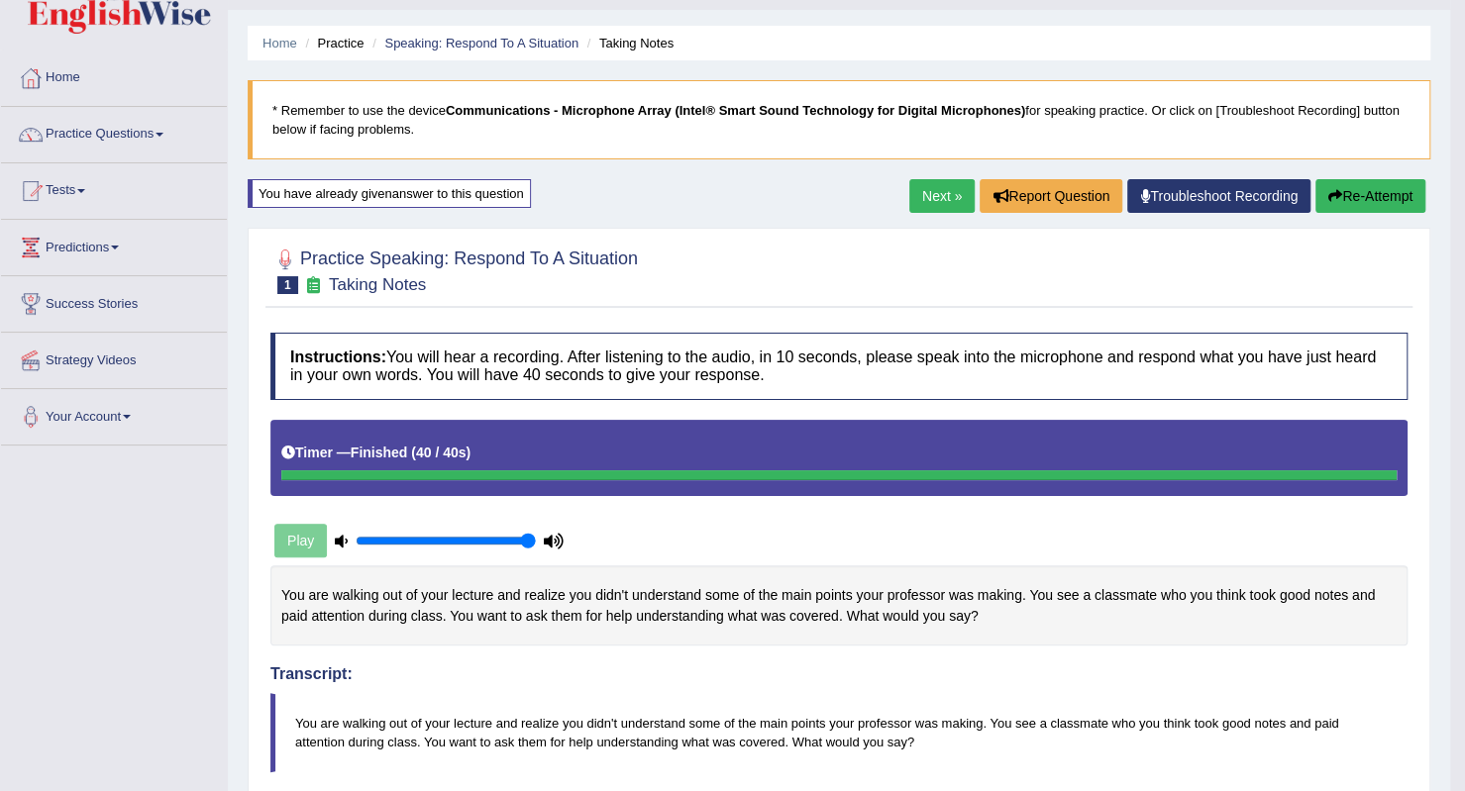
click at [922, 190] on link "Next »" at bounding box center [941, 196] width 65 height 34
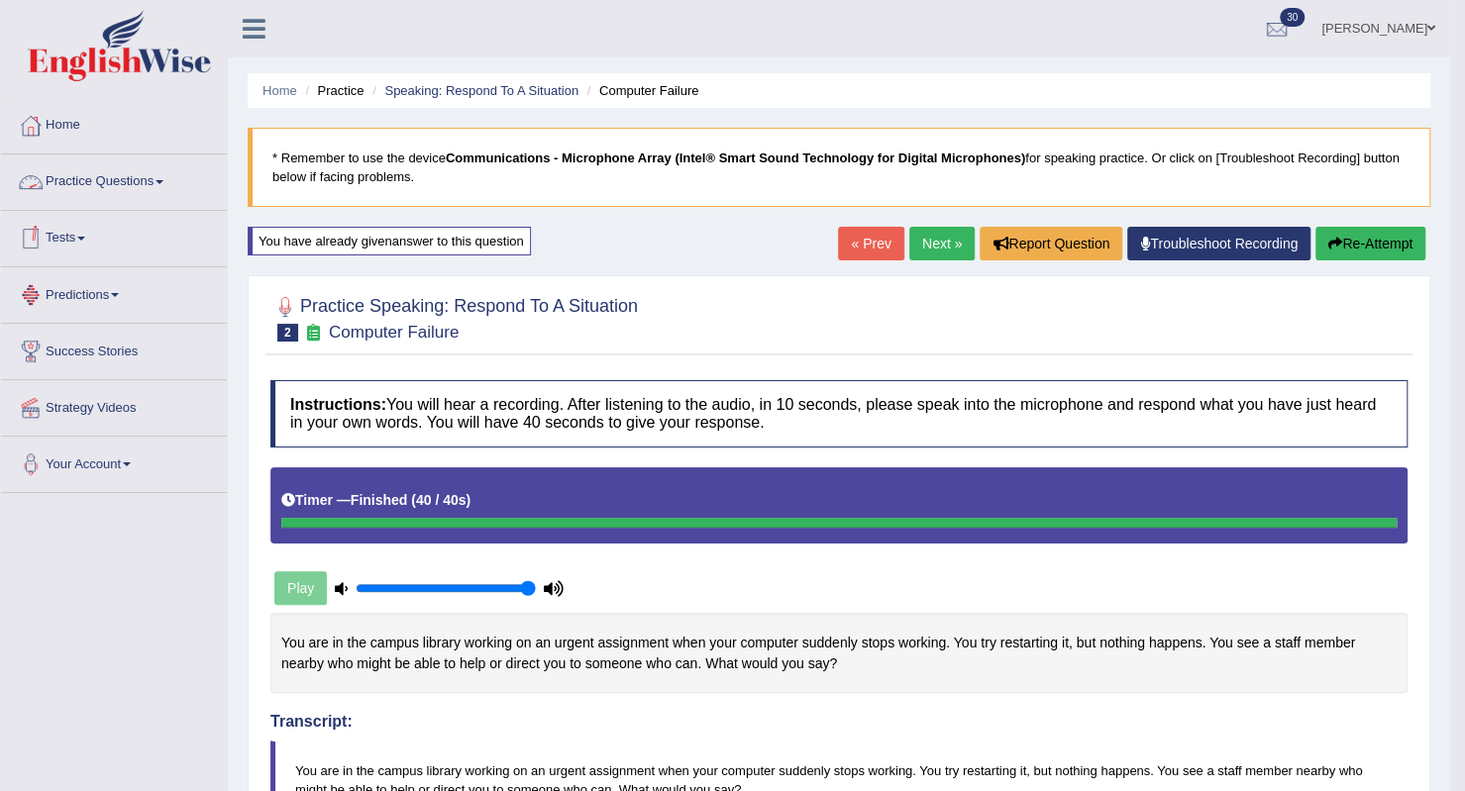
click at [175, 183] on link "Practice Questions" at bounding box center [114, 179] width 226 height 50
